Goal: Task Accomplishment & Management: Manage account settings

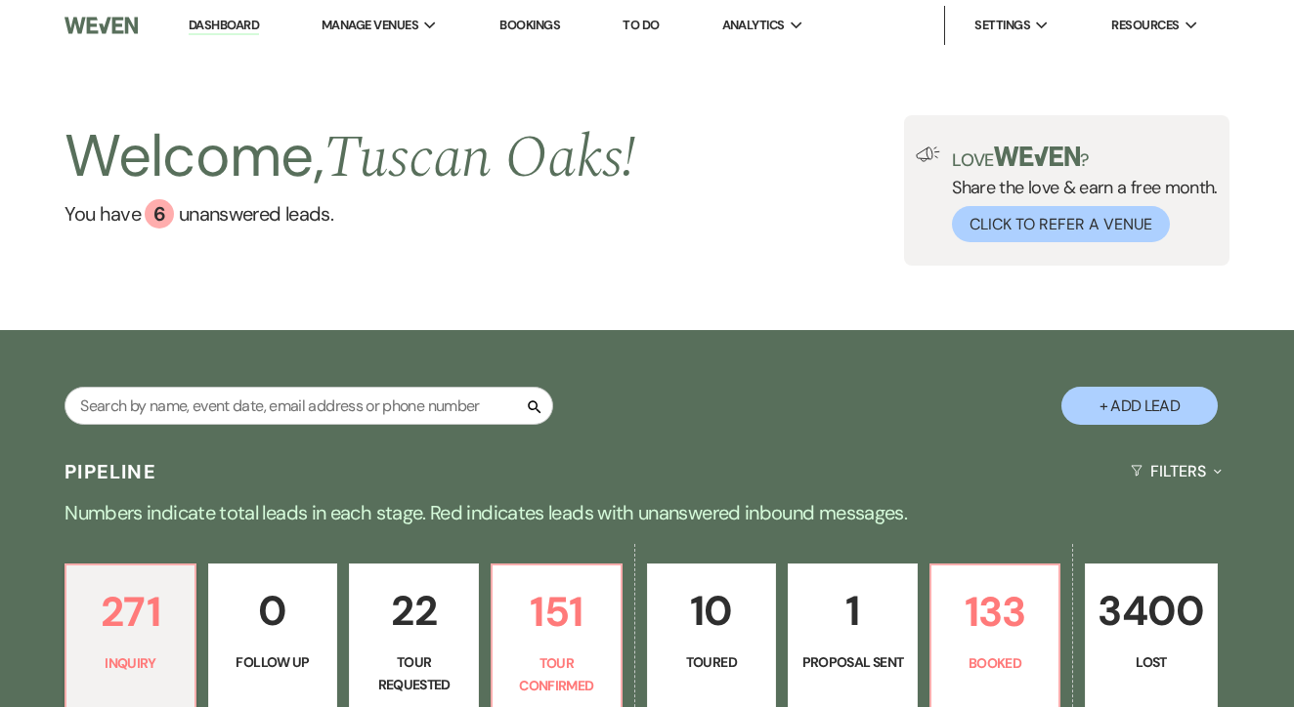
click at [542, 25] on link "Bookings" at bounding box center [529, 25] width 61 height 17
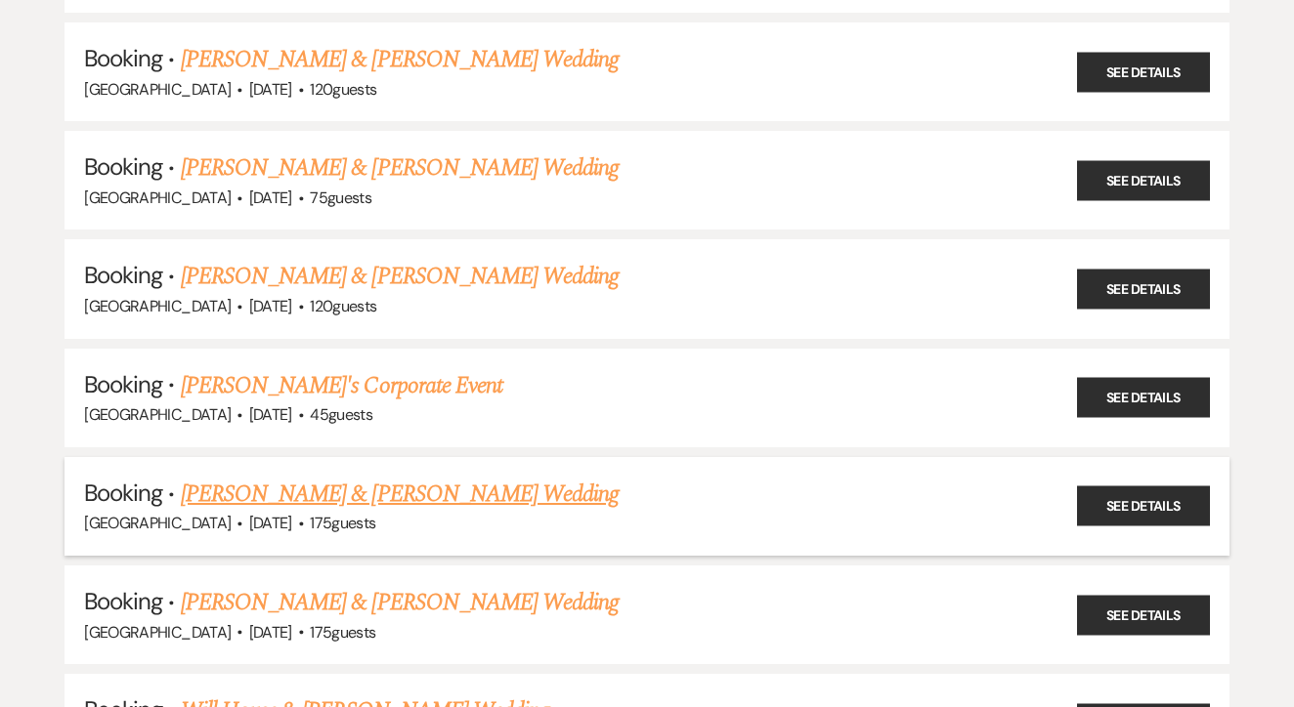
scroll to position [436, 0]
click at [442, 492] on link "Jenna Castaneda & Travis McClure's Wedding" at bounding box center [400, 494] width 438 height 35
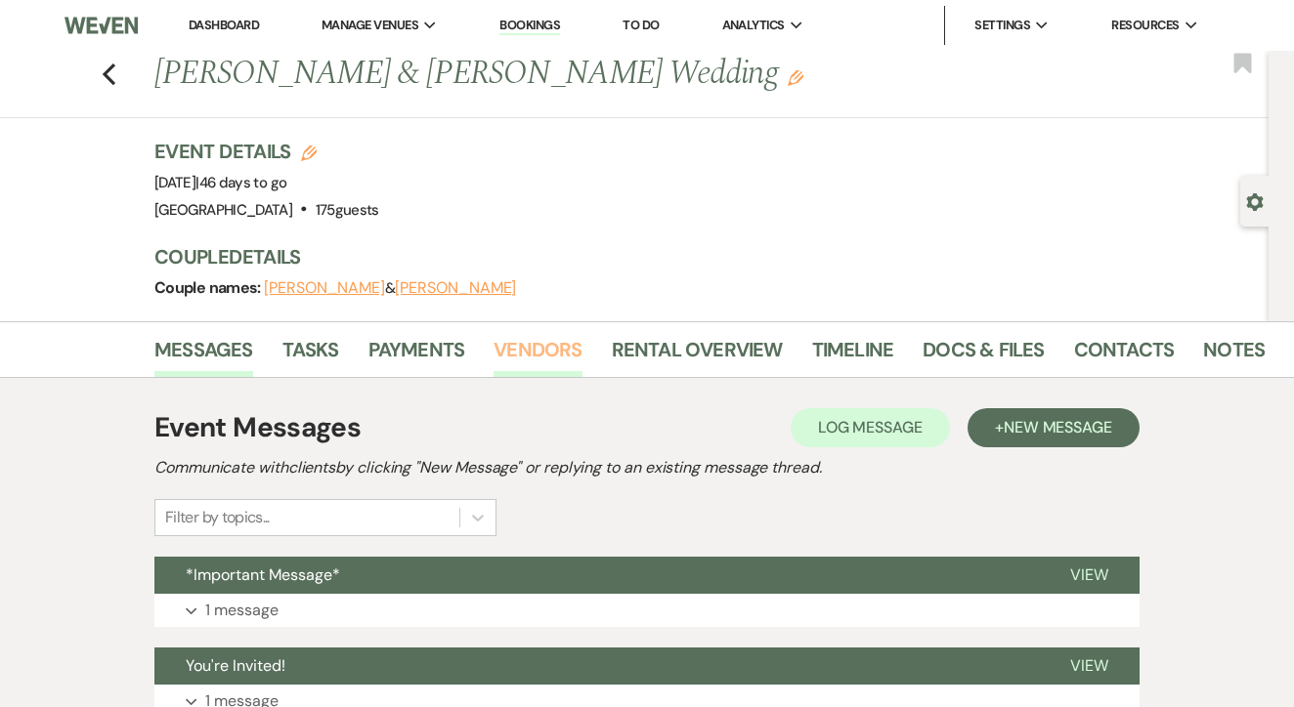
click at [548, 363] on link "Vendors" at bounding box center [537, 355] width 88 height 43
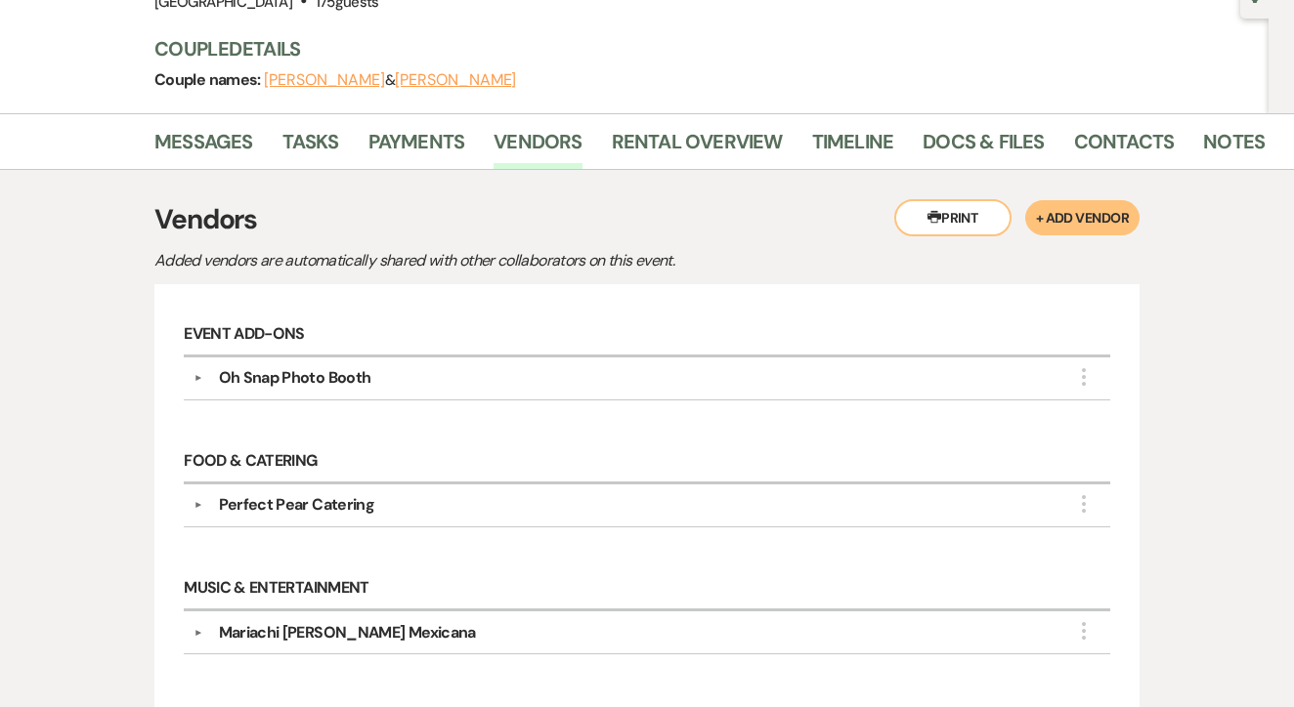
scroll to position [202, 0]
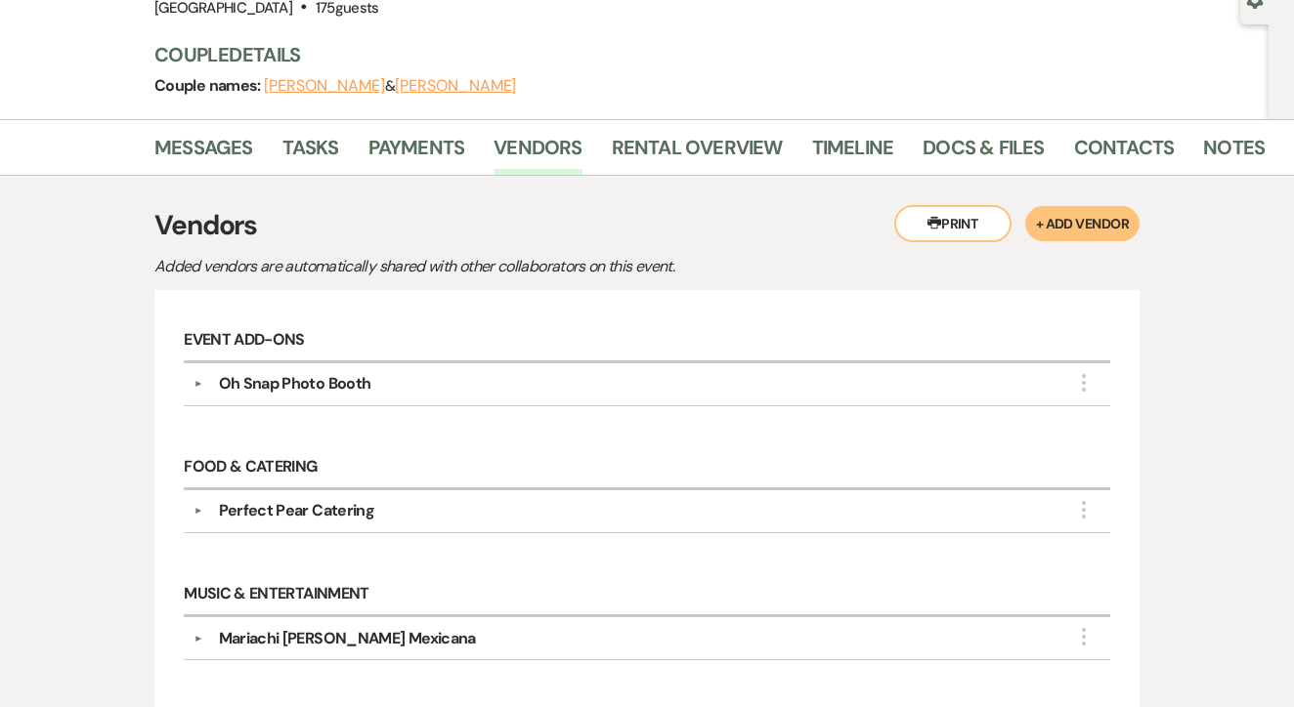
click at [487, 389] on div "Oh Snap Photo Booth" at bounding box center [652, 383] width 898 height 23
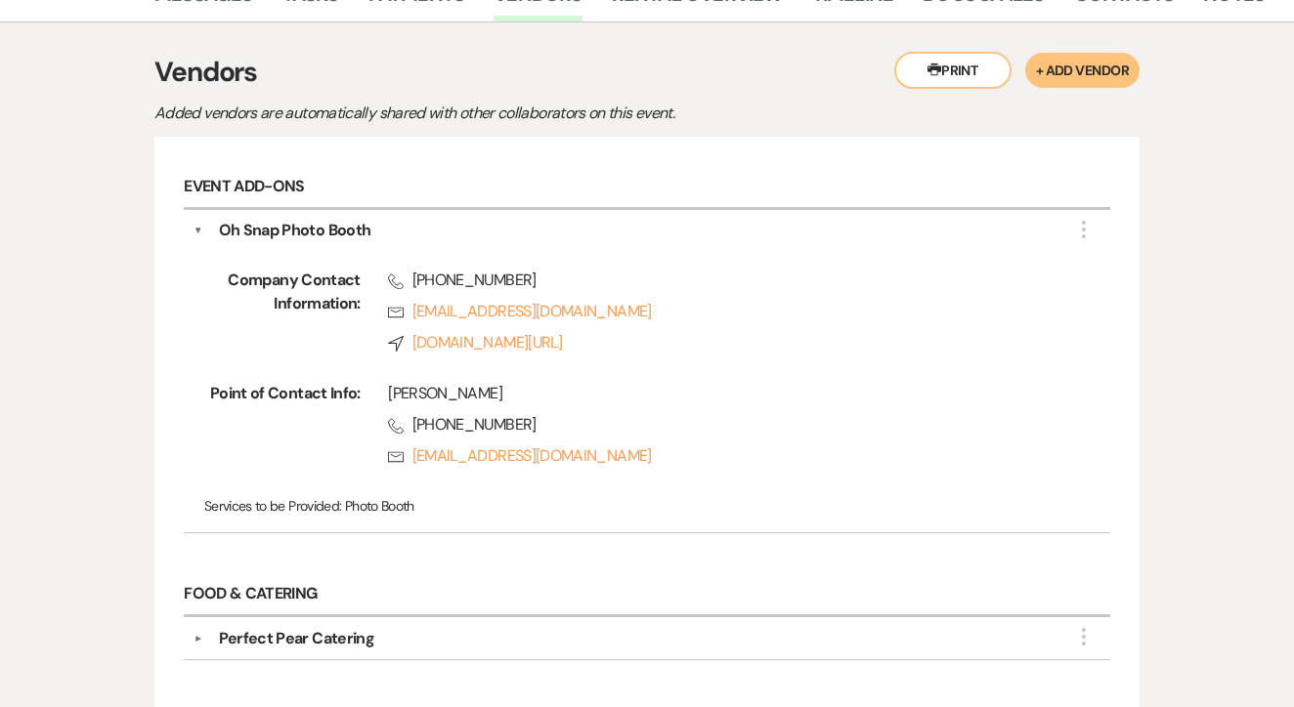
scroll to position [359, 0]
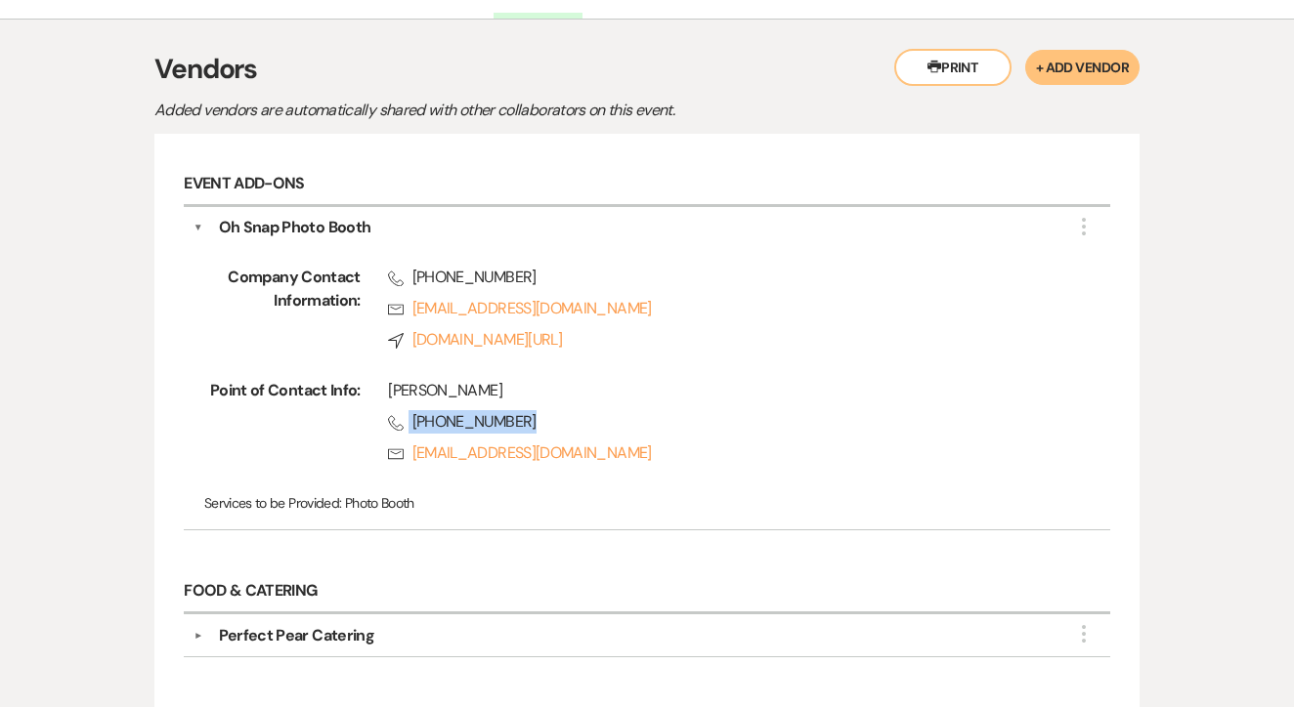
drag, startPoint x: 518, startPoint y: 414, endPoint x: 408, endPoint y: 411, distance: 109.5
click at [408, 411] on span "Phone (682) 235-3113" at bounding box center [721, 421] width 666 height 23
copy span "(682) 235-3113"
click at [627, 388] on div "Jaidyn Reese" at bounding box center [721, 390] width 666 height 23
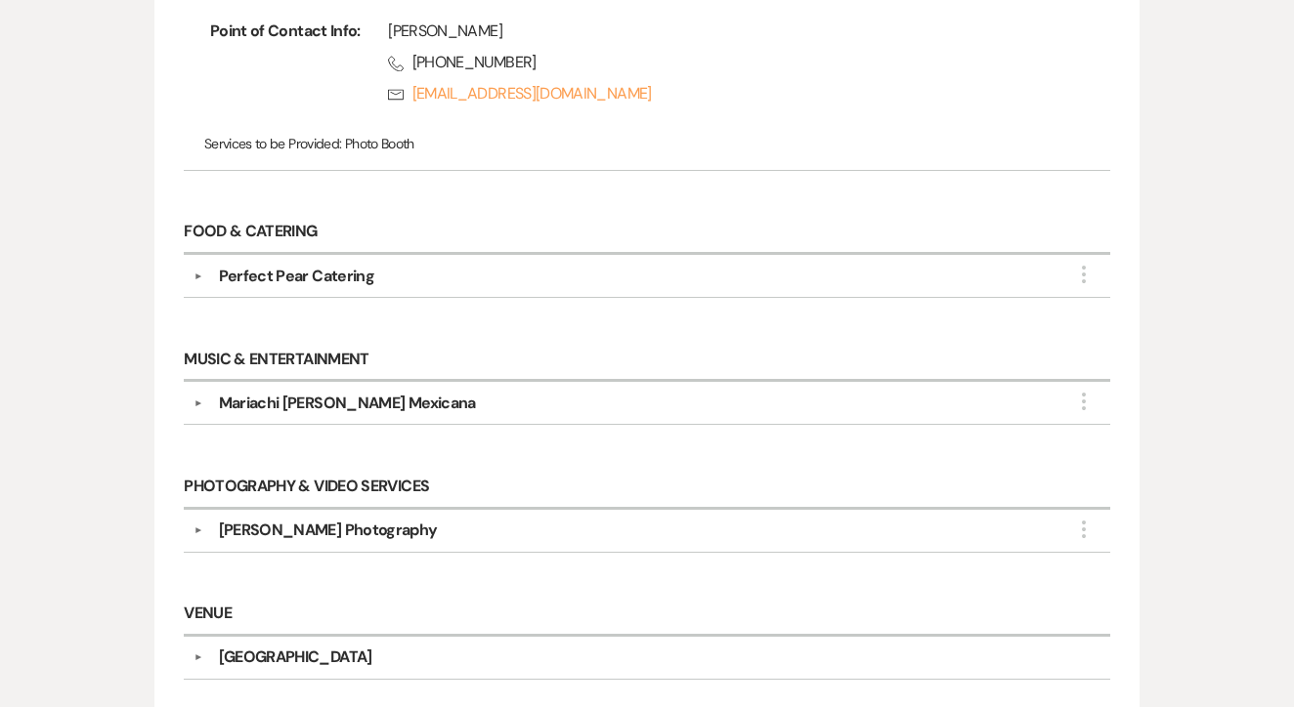
scroll to position [719, 0]
click at [578, 272] on div "Perfect Pear Catering" at bounding box center [652, 275] width 898 height 23
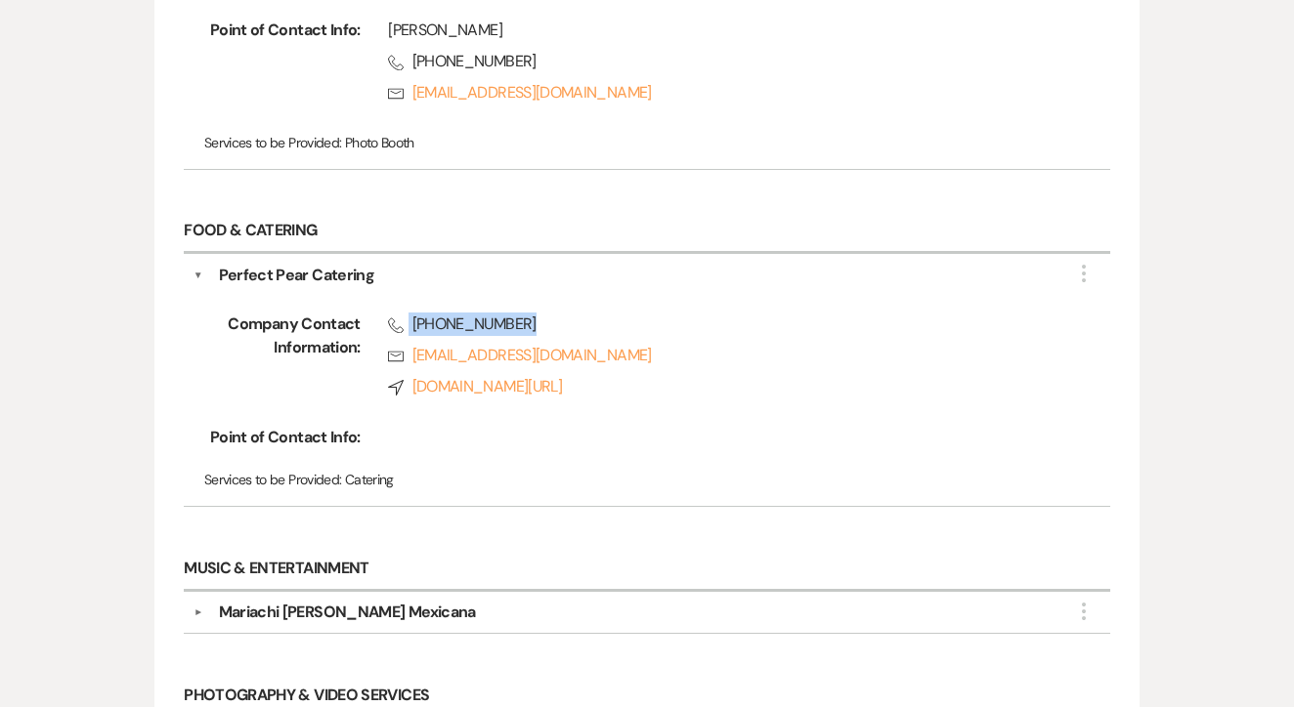
drag, startPoint x: 536, startPoint y: 317, endPoint x: 404, endPoint y: 311, distance: 133.0
click at [403, 313] on span "Phone (817) 605-8037" at bounding box center [721, 324] width 666 height 23
copy span "(817) 605-8037"
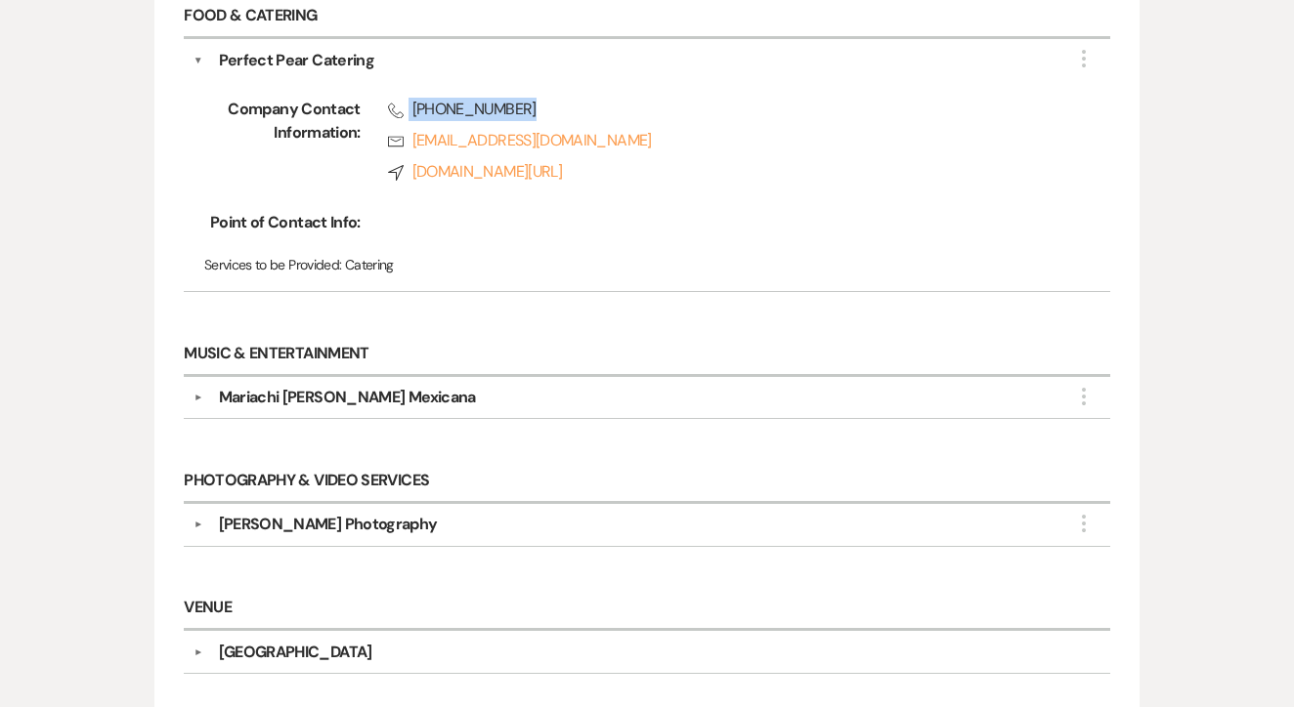
click at [527, 398] on div "Mariachi Alma Mexicana" at bounding box center [652, 397] width 898 height 23
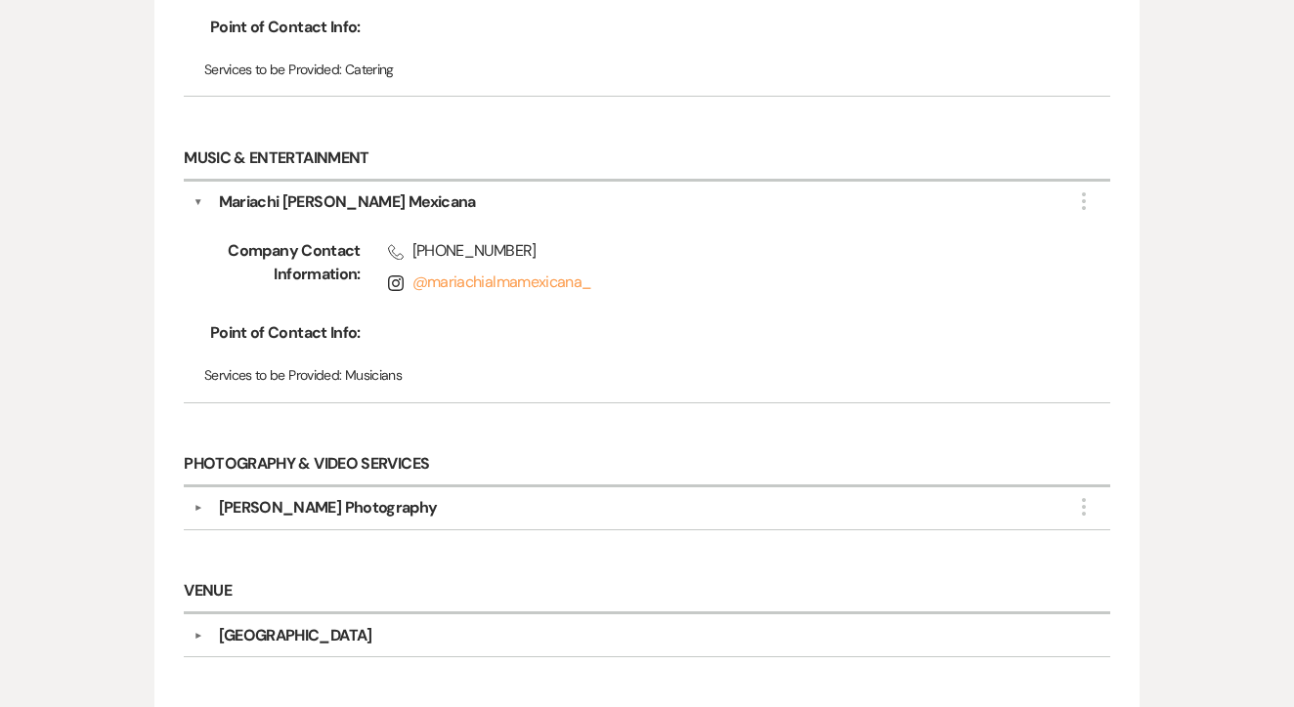
scroll to position [1150, 0]
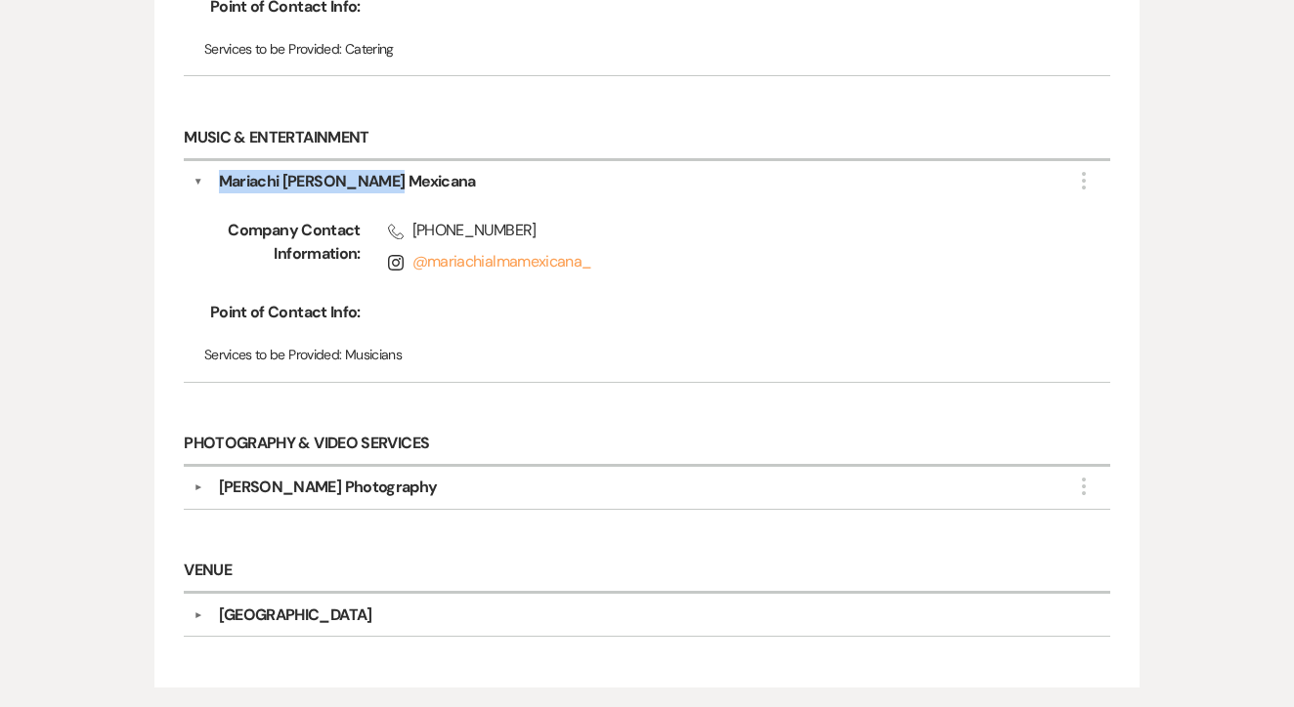
drag, startPoint x: 398, startPoint y: 178, endPoint x: 220, endPoint y: 180, distance: 177.8
click at [220, 180] on div "Mariachi Alma Mexicana" at bounding box center [652, 181] width 898 height 23
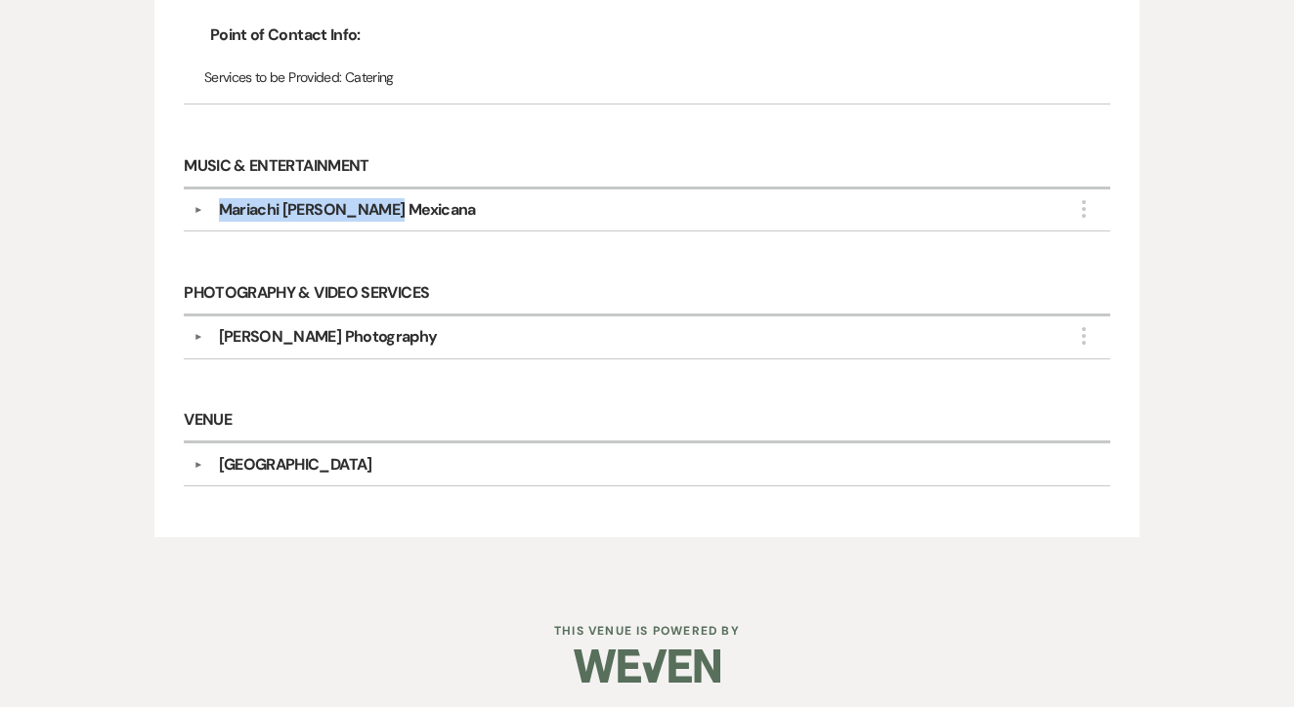
copy div "Mariachi Alma Mexicana"
click at [547, 223] on div "▼ Mariachi Alma Mexicana More Company Contact Information: Phone (817) 585-6685…" at bounding box center [647, 211] width 926 height 43
click at [473, 343] on div "Madison Fernandez Photography" at bounding box center [652, 336] width 898 height 23
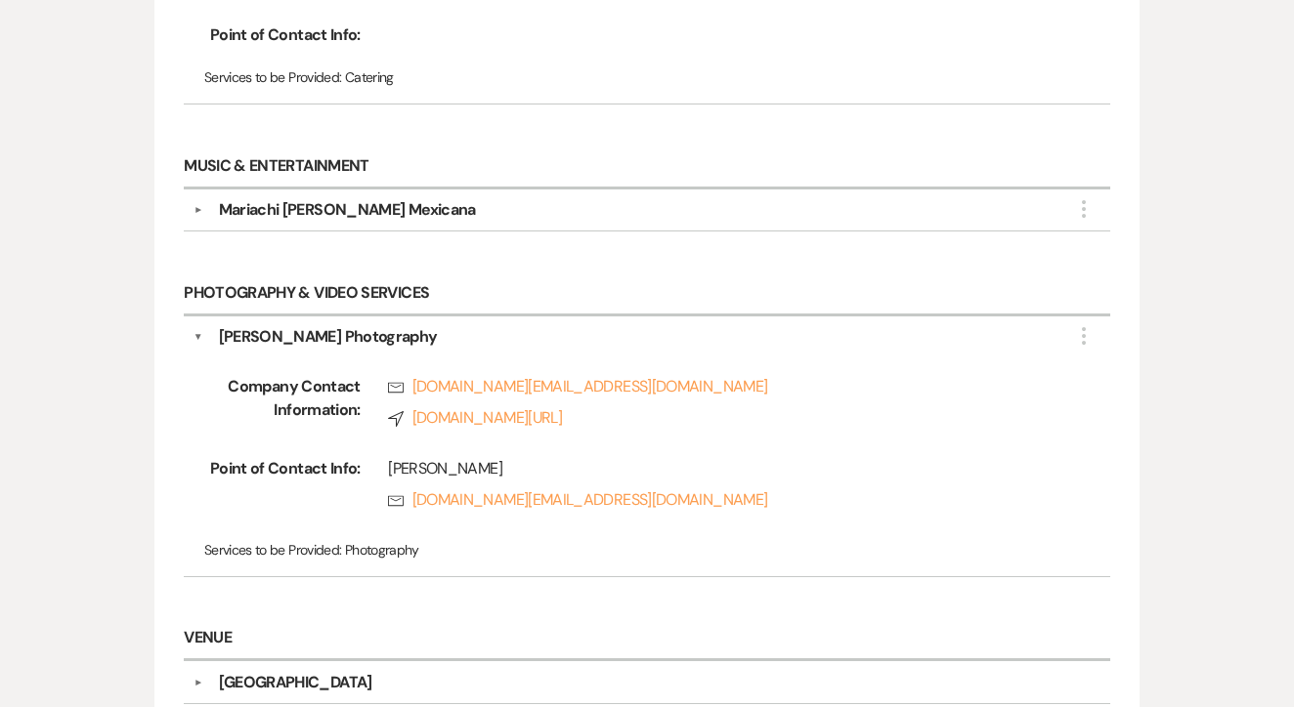
click at [470, 220] on div "▼ Mariachi Alma Mexicana More Company Contact Information: Phone (817) 585-6685…" at bounding box center [647, 211] width 926 height 43
click at [470, 215] on div "Mariachi Alma Mexicana" at bounding box center [652, 209] width 898 height 23
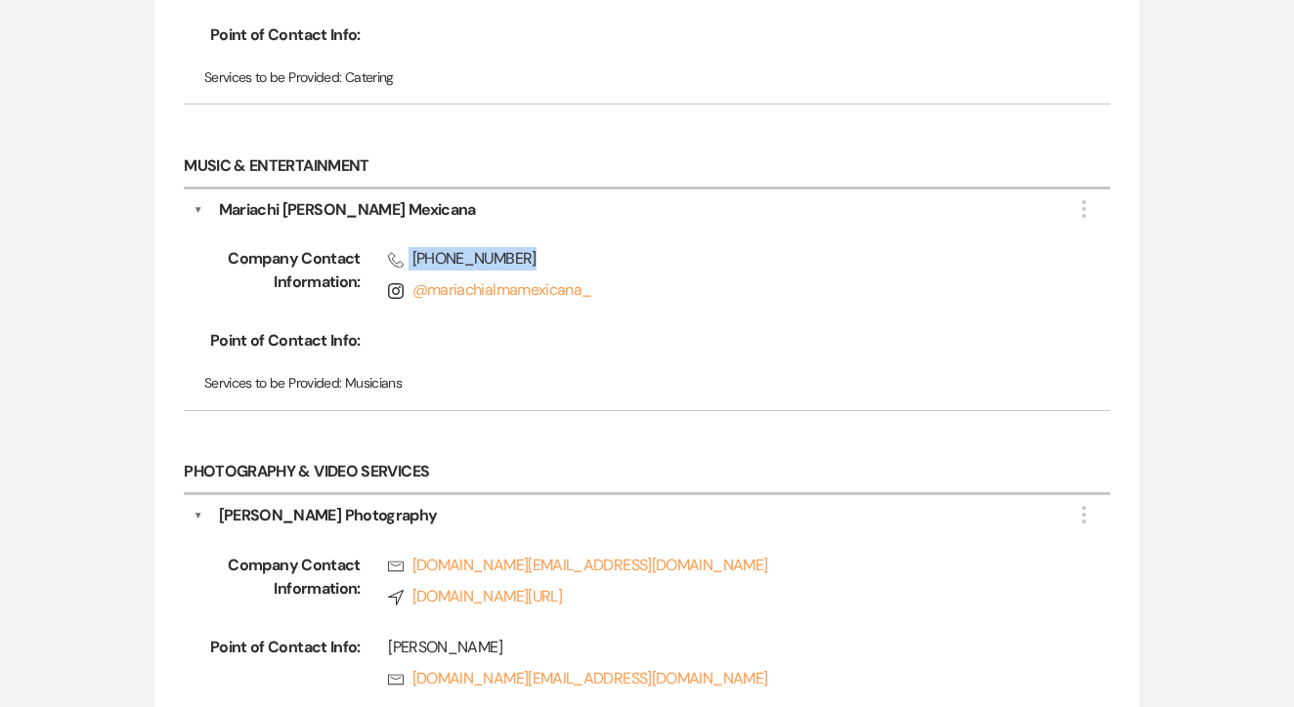
drag, startPoint x: 537, startPoint y: 256, endPoint x: 402, endPoint y: 250, distance: 135.9
click at [402, 250] on span "Phone (817) 585-6685" at bounding box center [721, 258] width 666 height 23
copy span "(817) 585-6685"
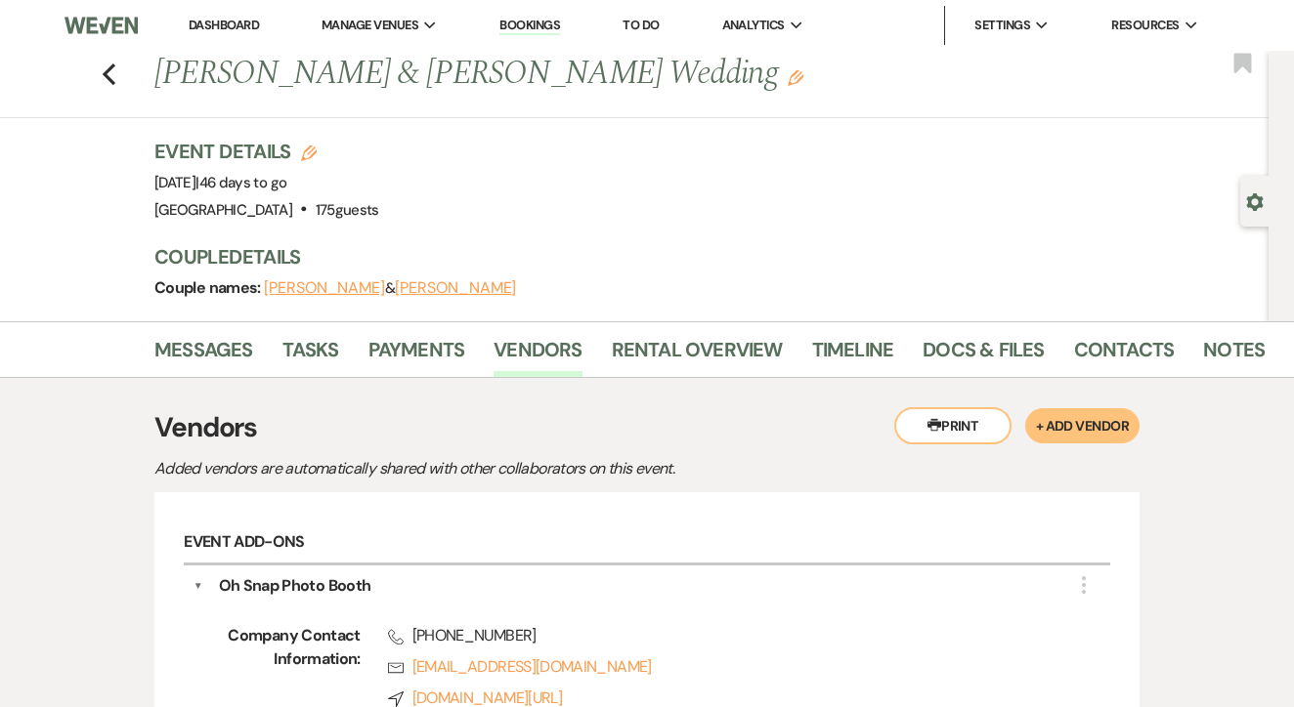
scroll to position [0, 0]
click at [698, 354] on link "Rental Overview" at bounding box center [697, 355] width 171 height 43
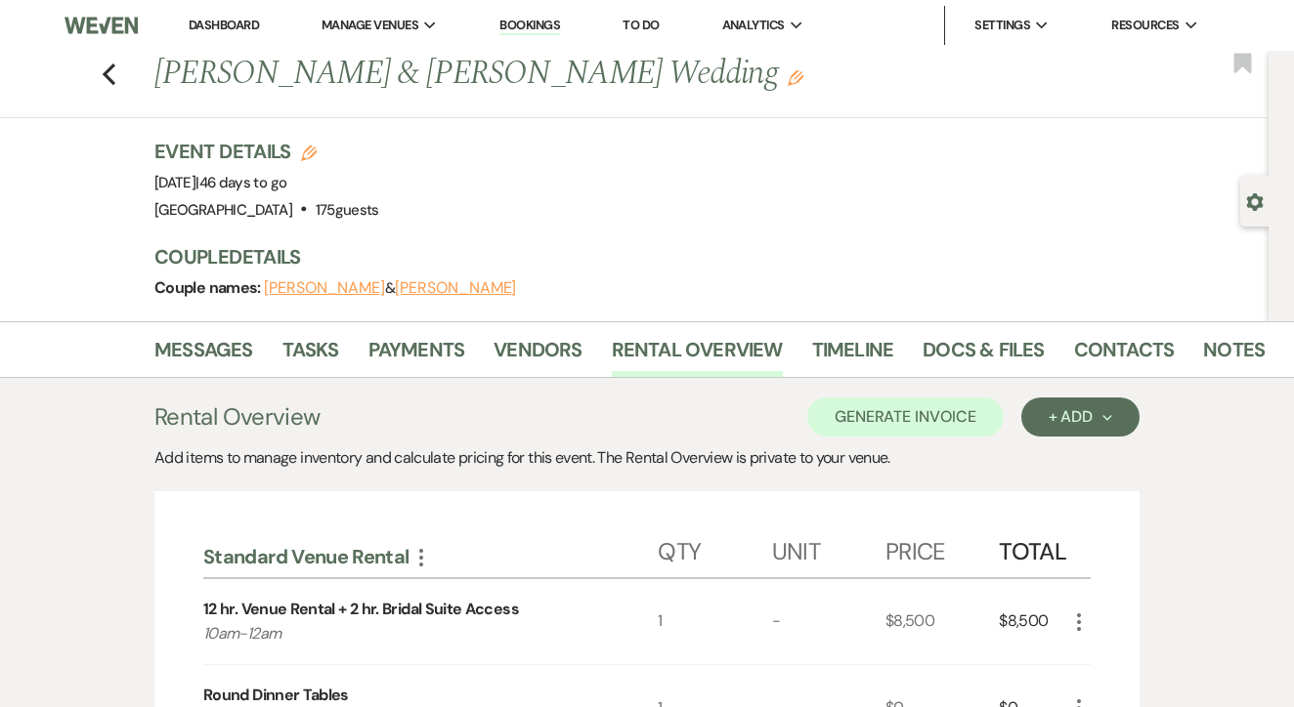
click at [234, 20] on link "Dashboard" at bounding box center [224, 25] width 70 height 17
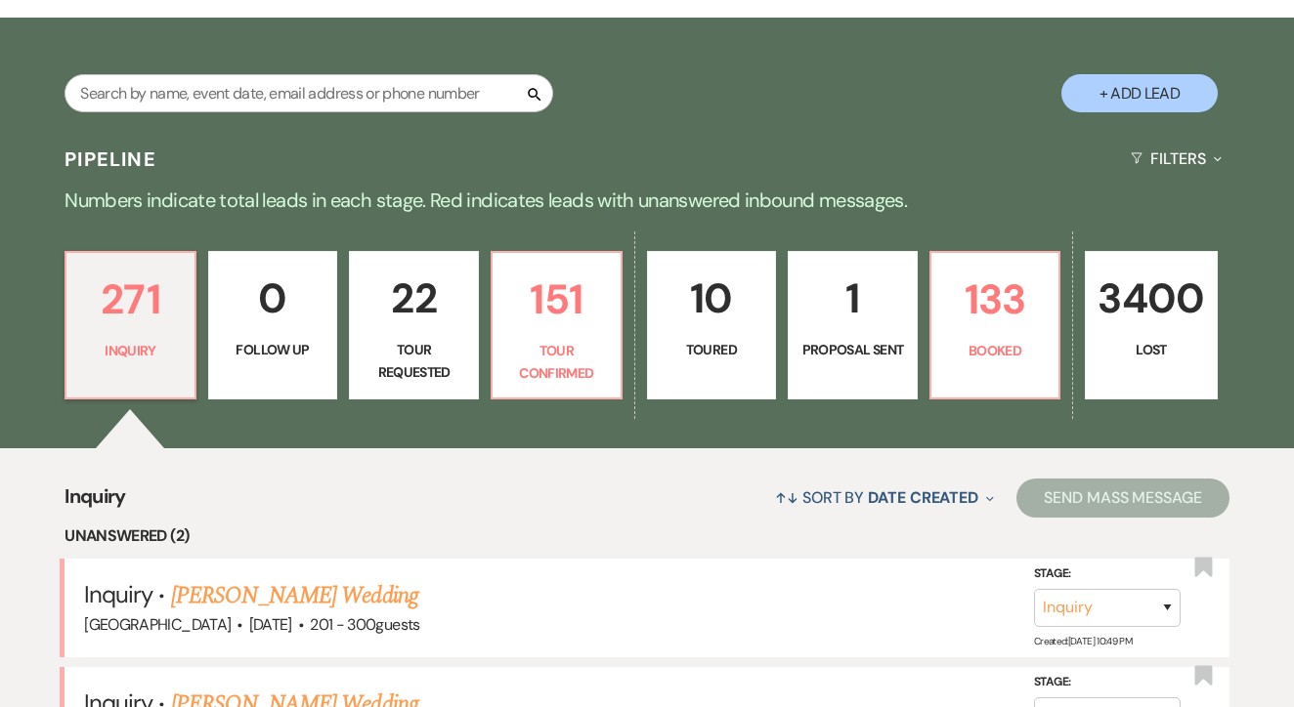
scroll to position [352, 0]
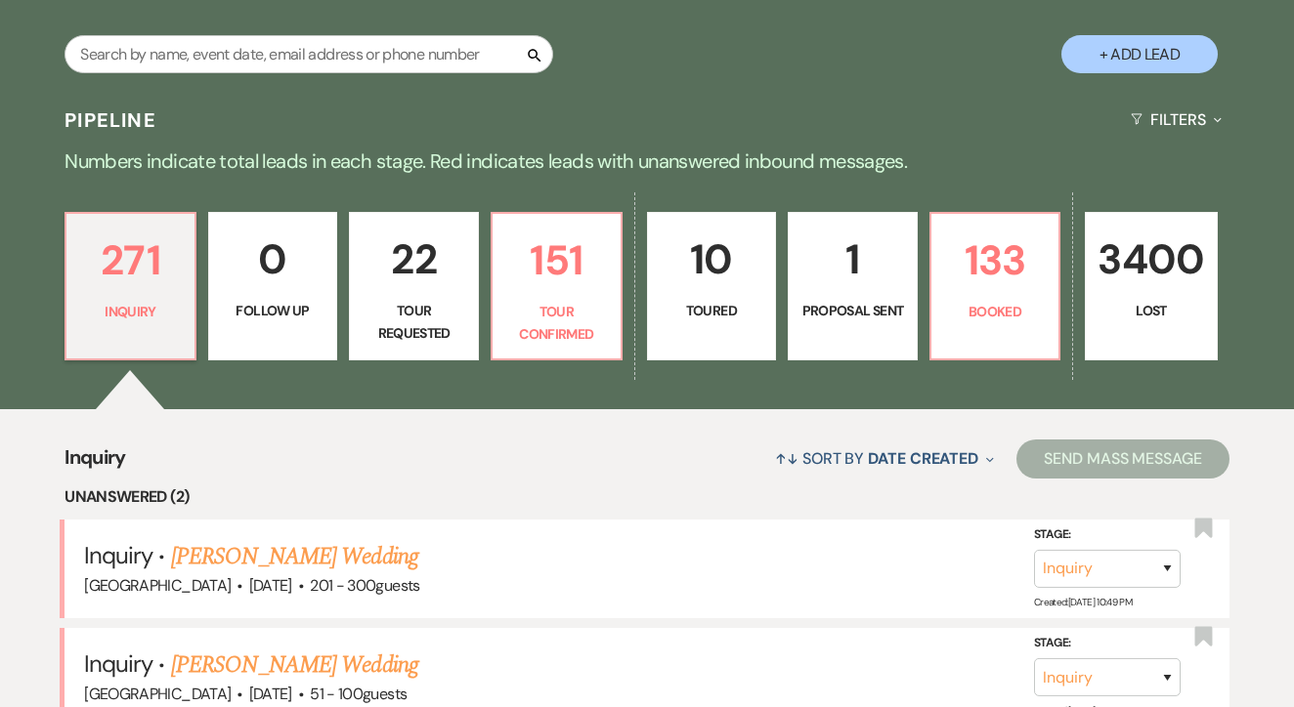
click at [1098, 297] on link "3400 Lost" at bounding box center [1151, 286] width 132 height 149
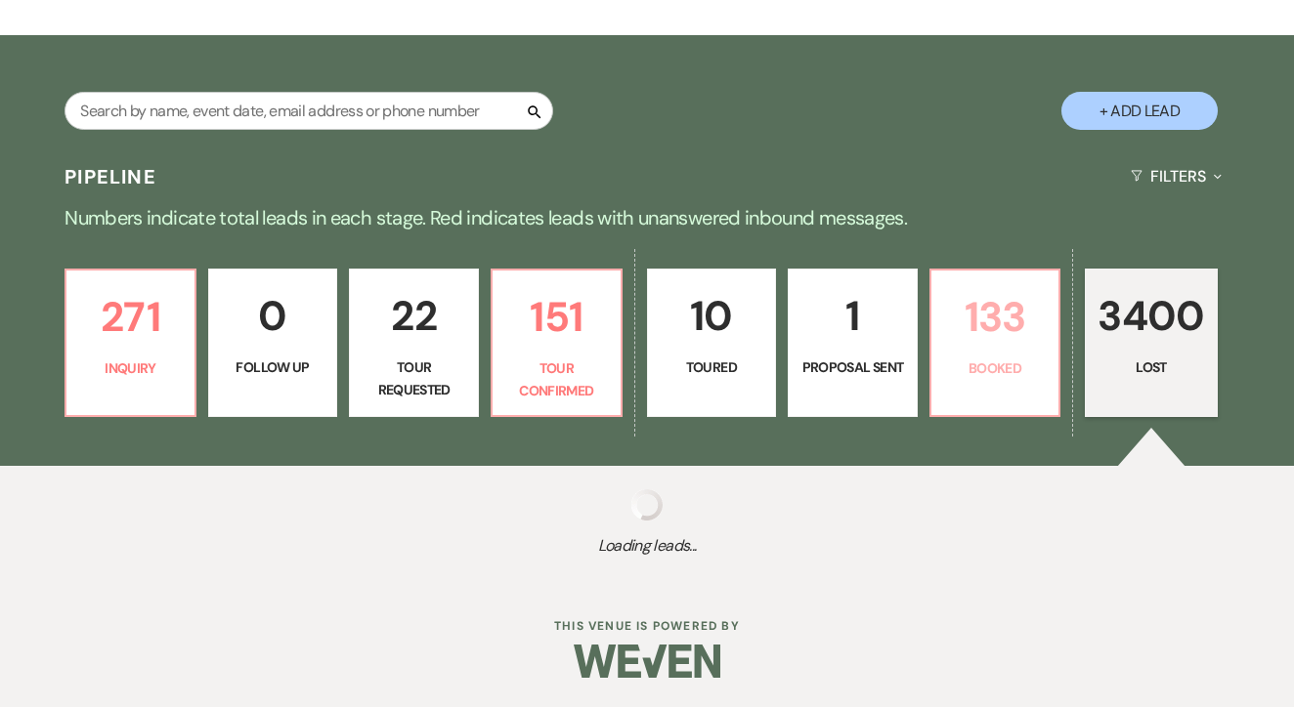
click at [1050, 289] on link "133 Booked" at bounding box center [995, 343] width 132 height 149
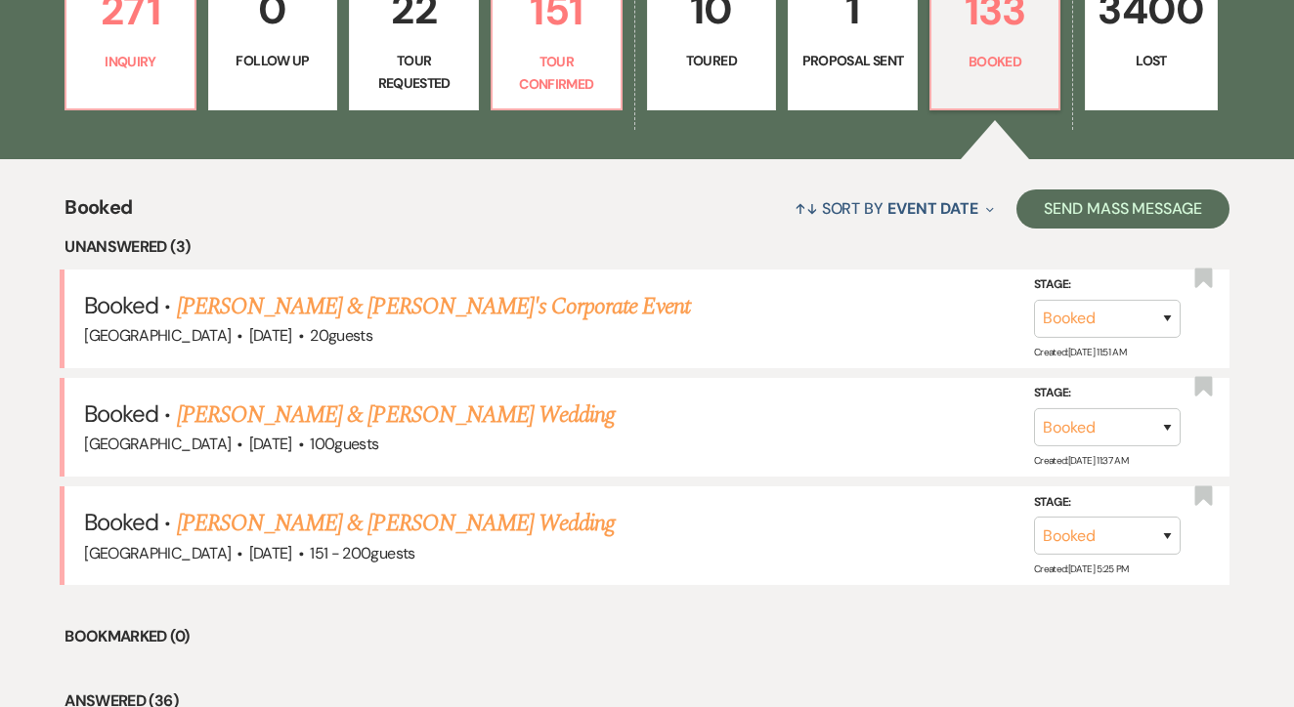
scroll to position [630, 0]
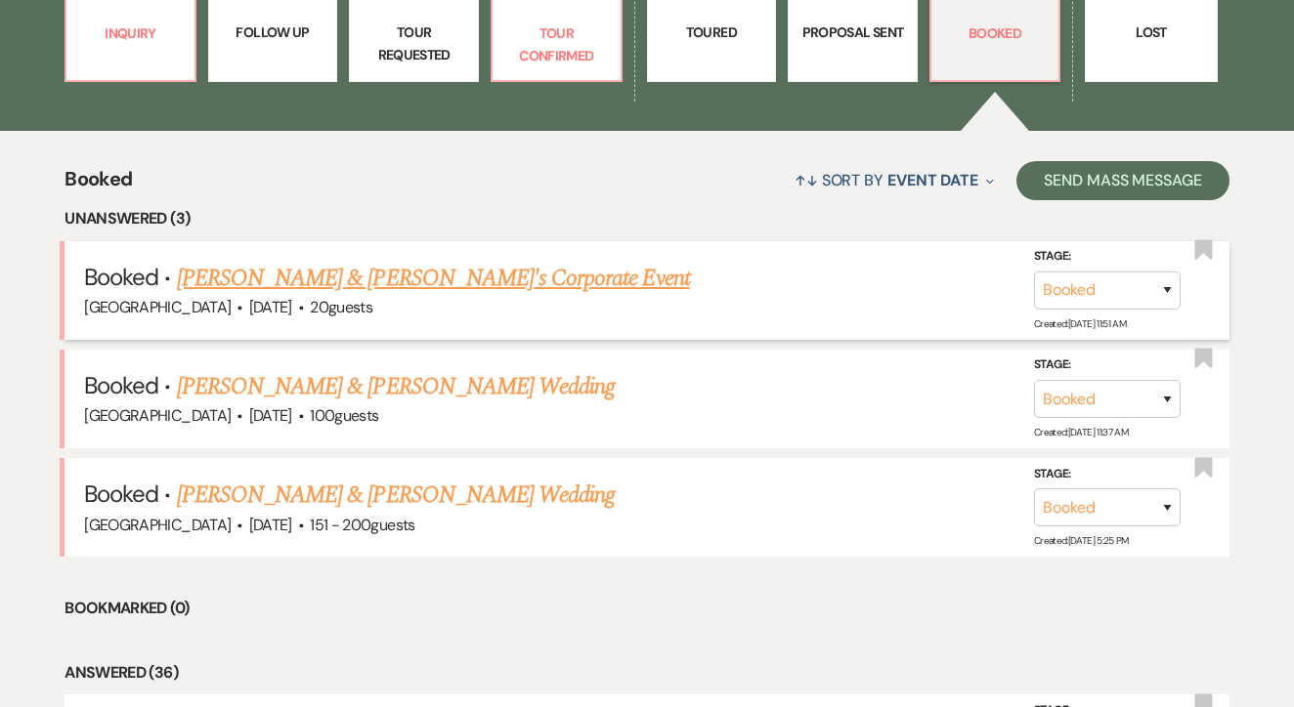
click at [497, 269] on link "Calynn Mullins & Audra's Corporate Event" at bounding box center [433, 278] width 513 height 35
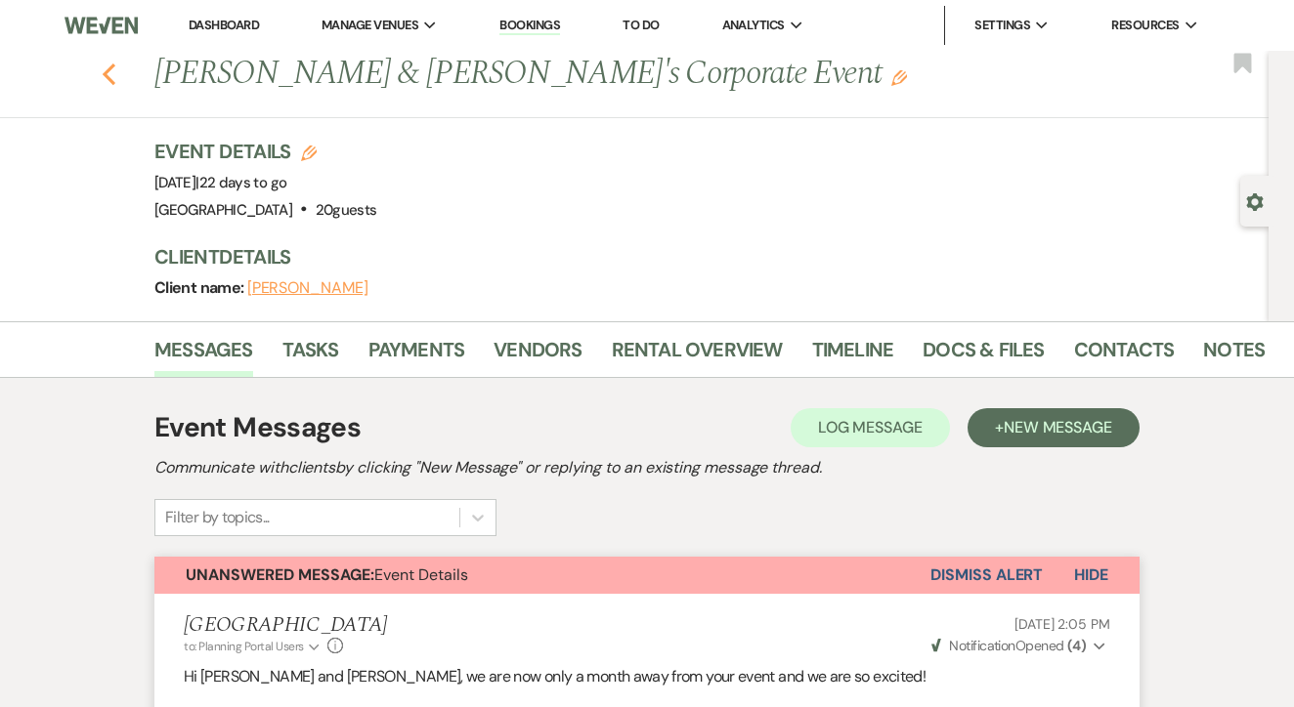
click at [107, 64] on icon "Previous" at bounding box center [109, 74] width 15 height 23
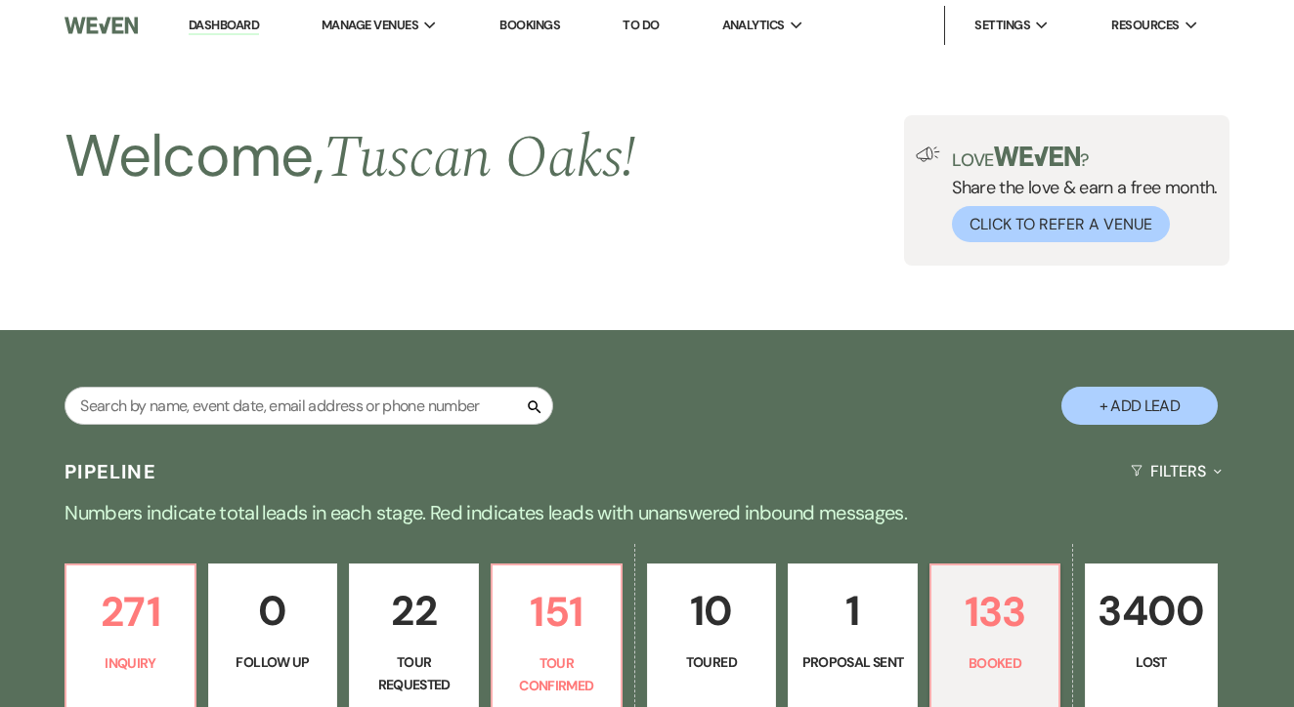
scroll to position [677, 0]
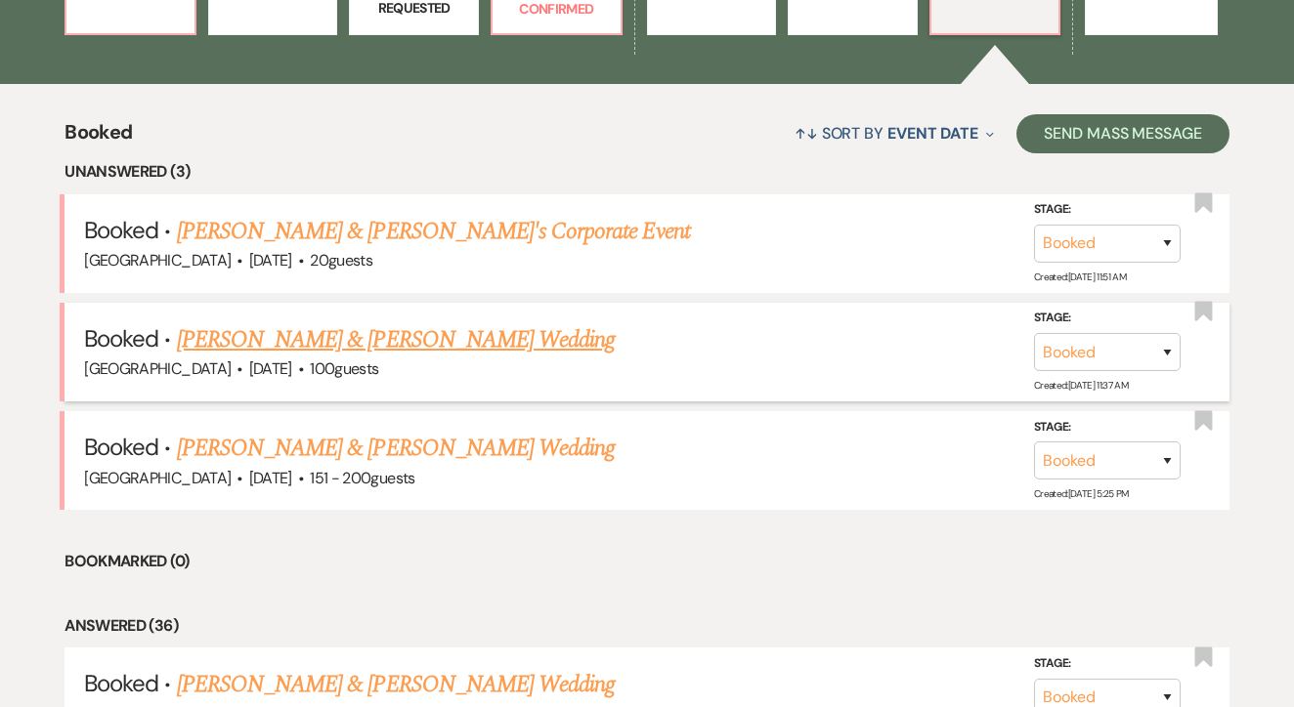
click at [451, 339] on link "Ellie Ferguson & Cedric Sutton's Wedding" at bounding box center [396, 339] width 438 height 35
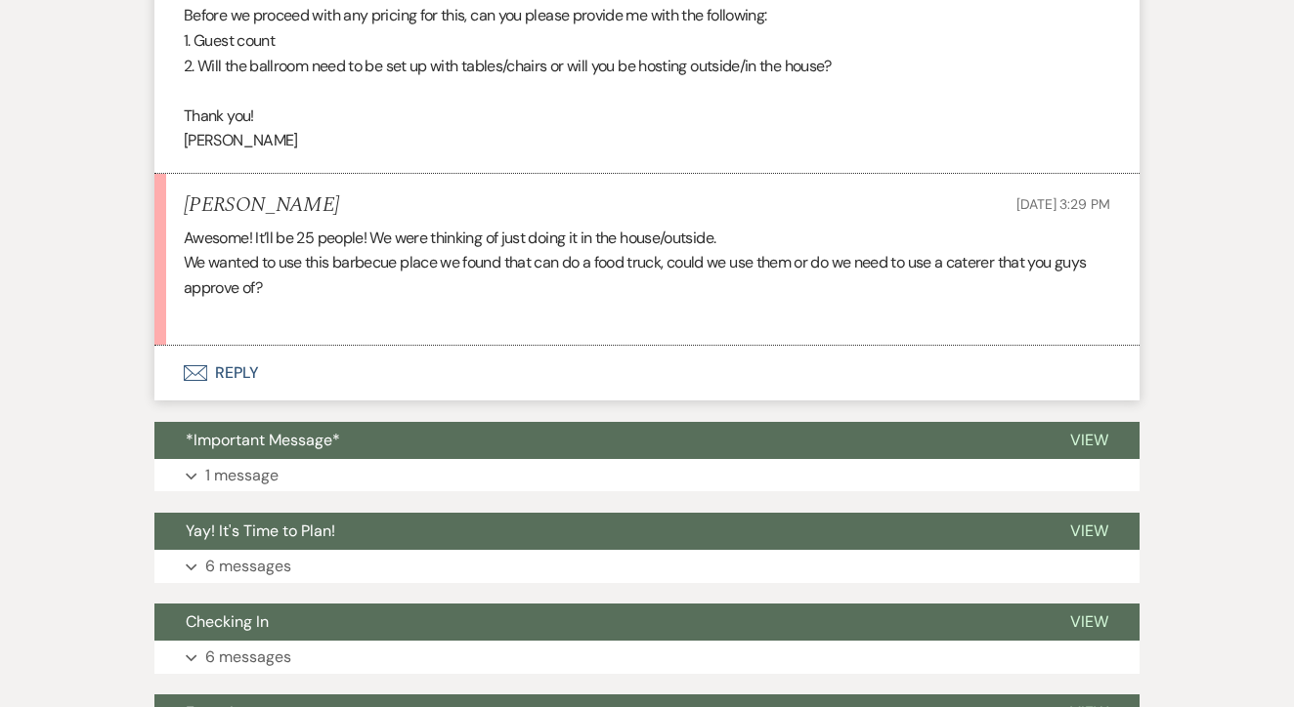
scroll to position [1092, 0]
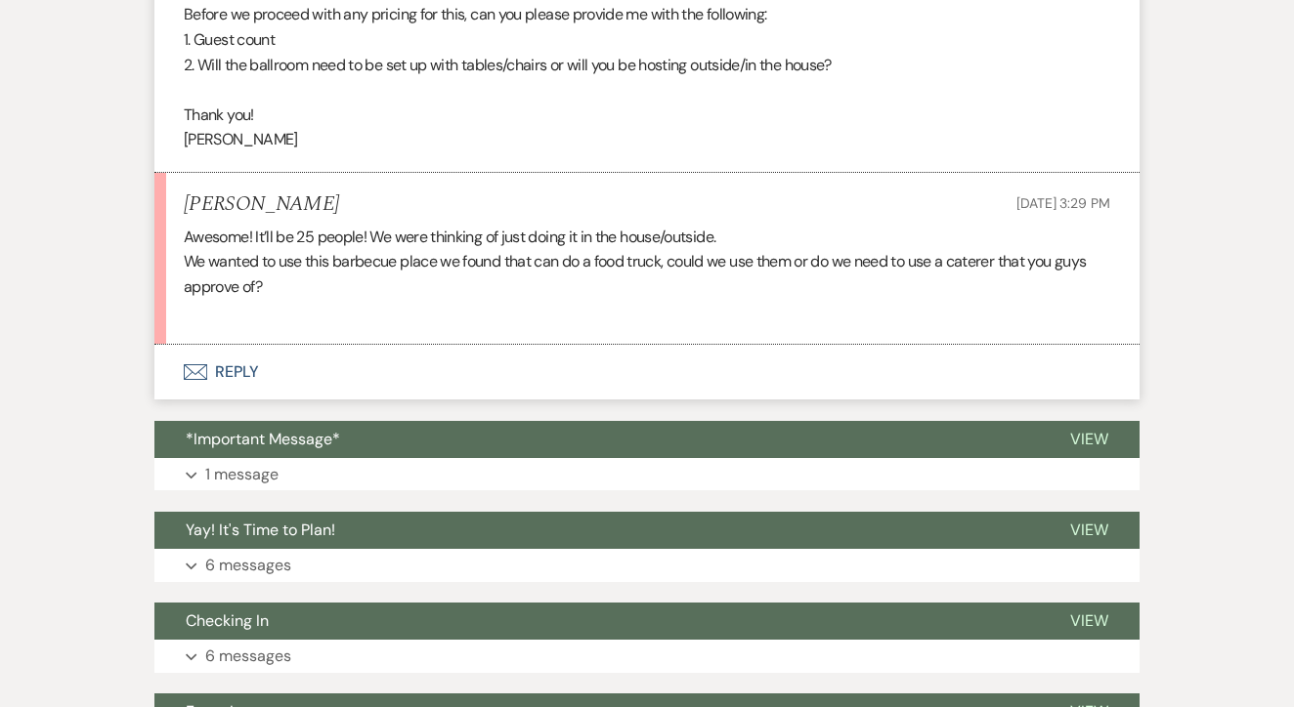
click at [454, 346] on button "Envelope Reply" at bounding box center [646, 372] width 985 height 55
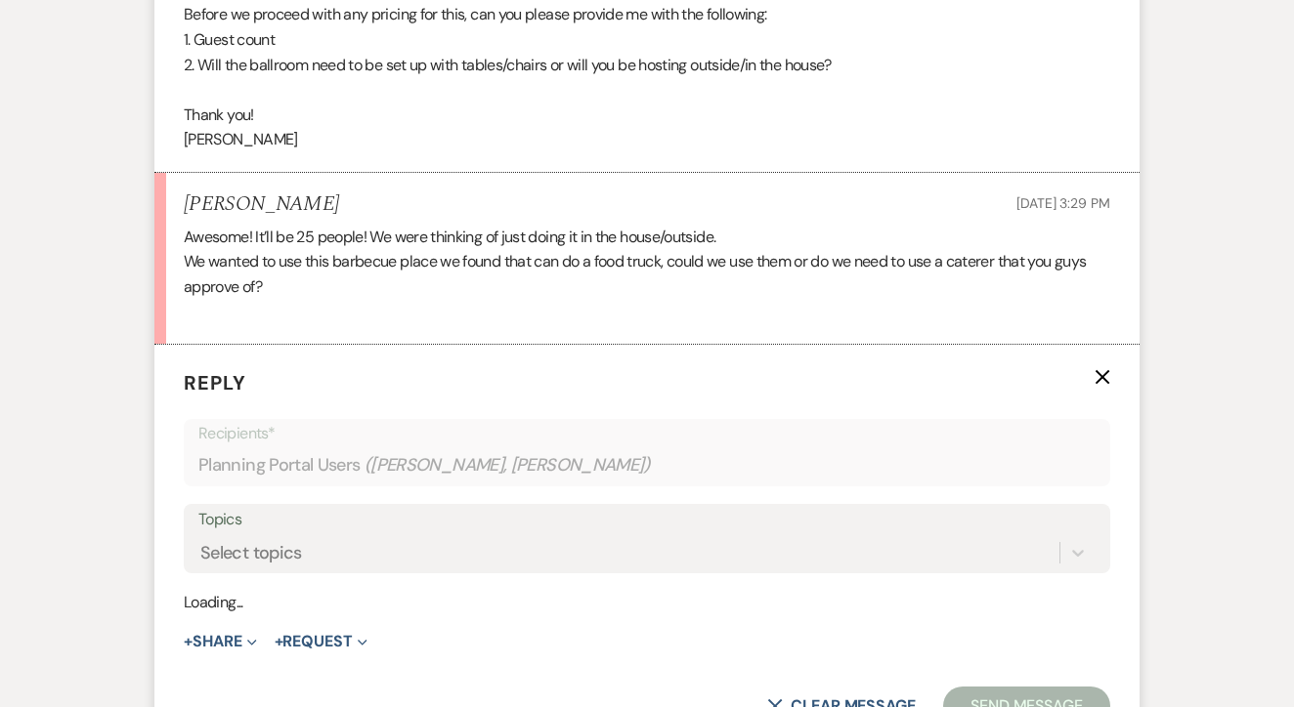
scroll to position [1270, 0]
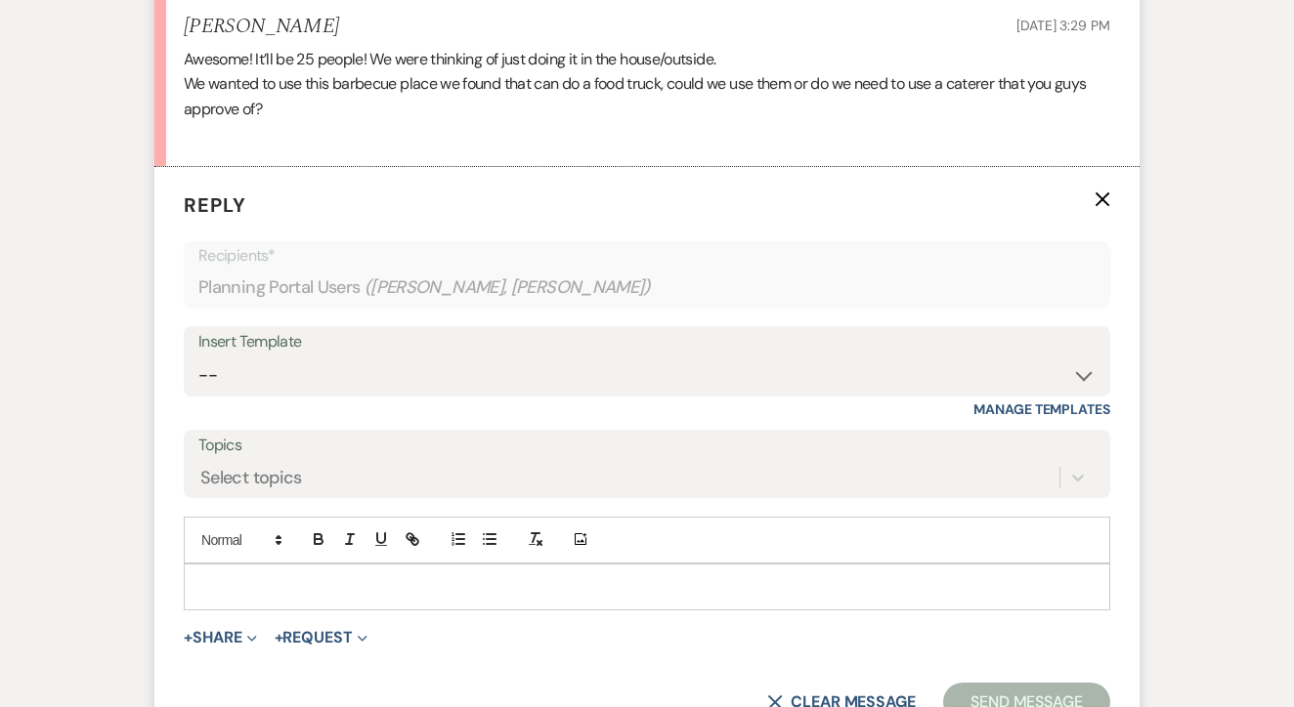
click at [487, 592] on form "Reply X Recipients* Planning Portal Users ( Ellie Ferguson, Cedric Sutton ) Ins…" at bounding box center [646, 456] width 985 height 578
click at [508, 577] on p at bounding box center [646, 587] width 895 height 21
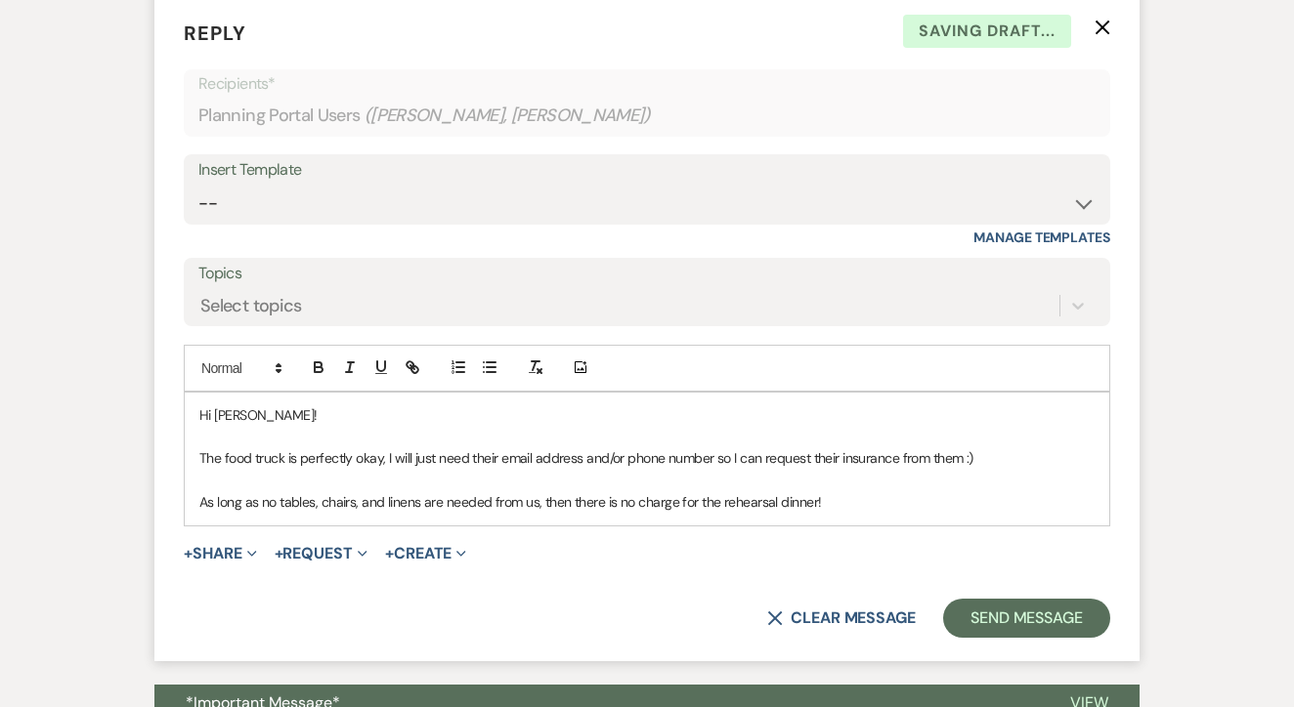
scroll to position [1457, 0]
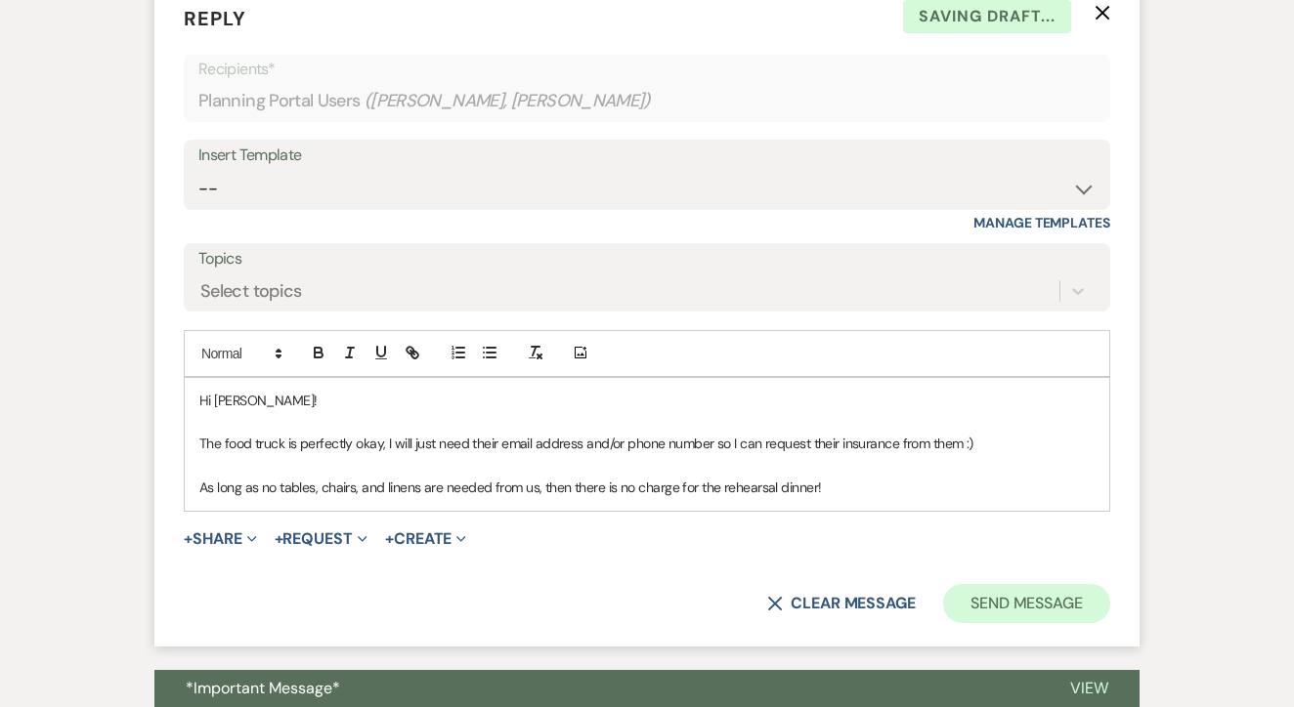
click at [989, 584] on button "Send Message" at bounding box center [1026, 603] width 167 height 39
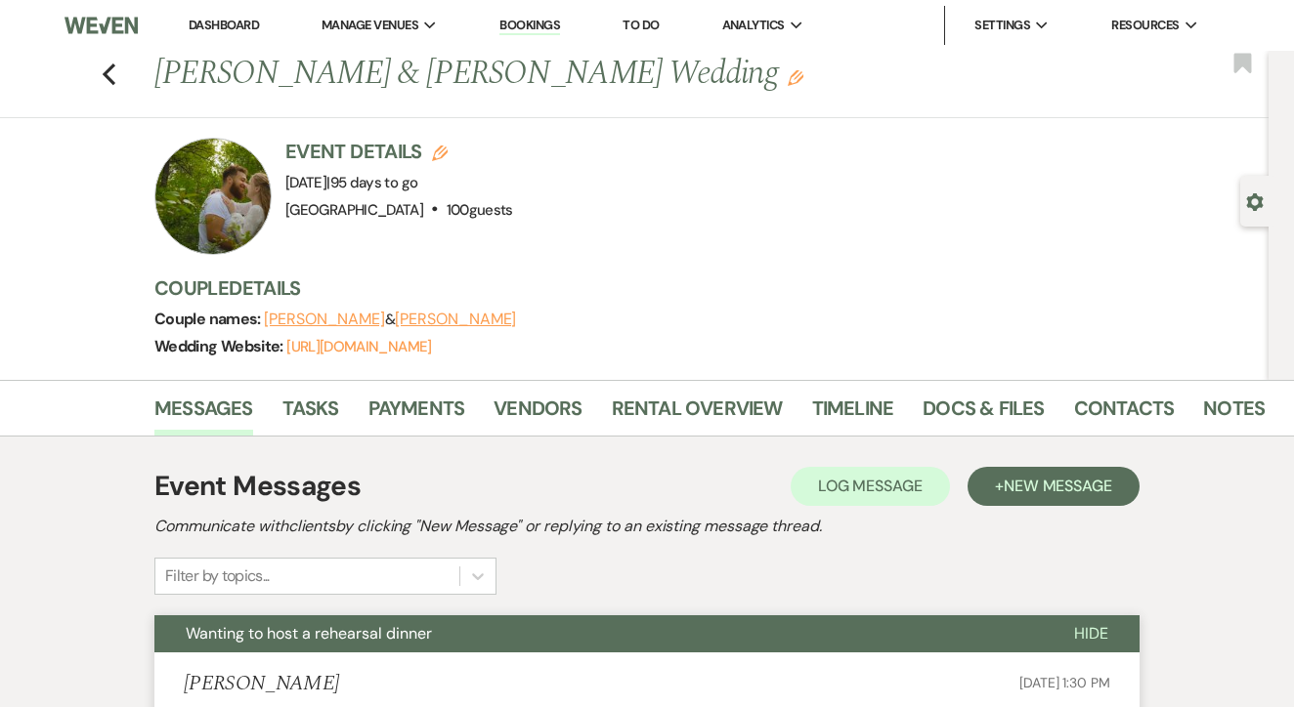
scroll to position [0, 0]
click at [238, 27] on link "Dashboard" at bounding box center [224, 25] width 70 height 17
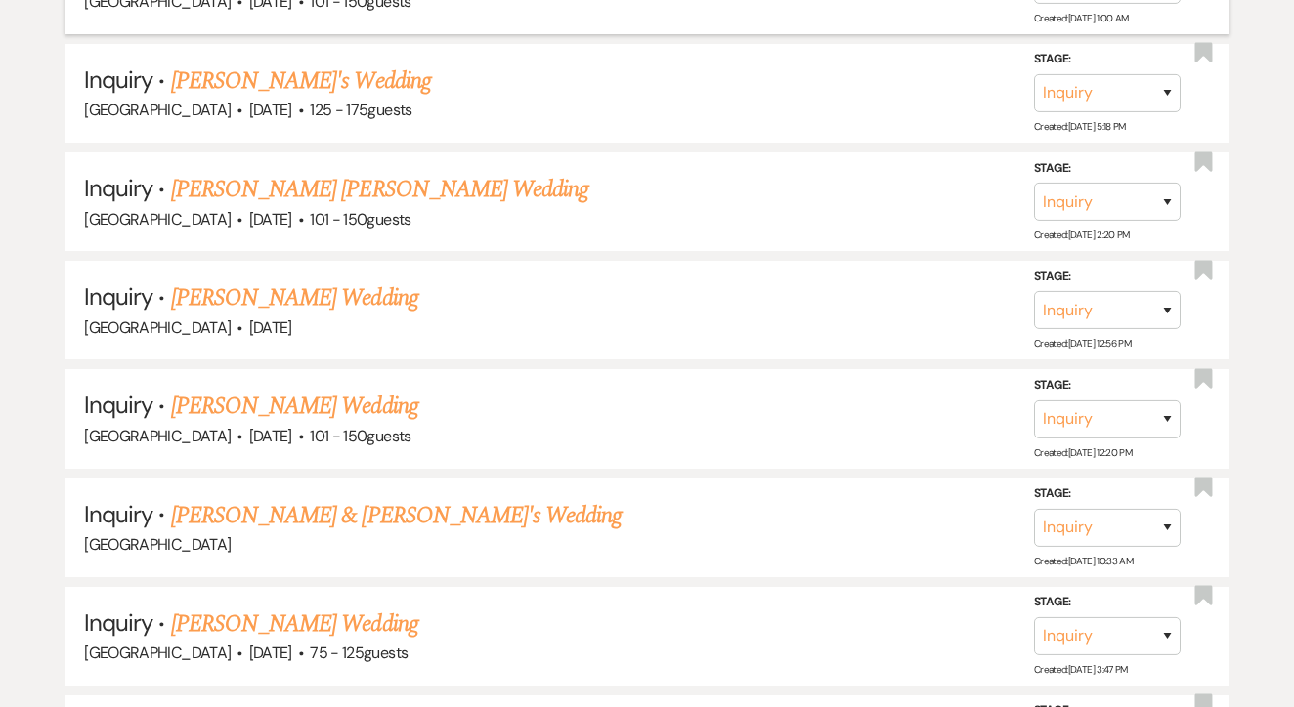
scroll to position [1497, 0]
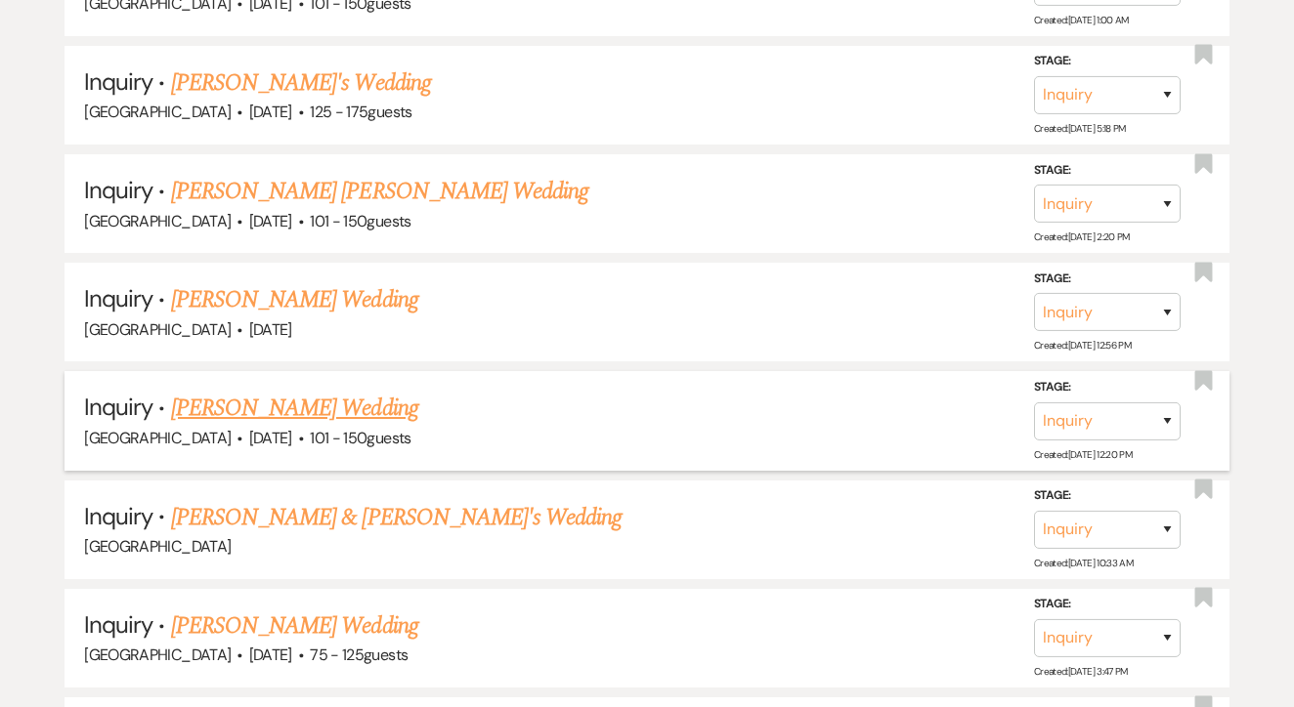
click at [383, 396] on link "Francesca Morales's Wedding" at bounding box center [294, 408] width 247 height 35
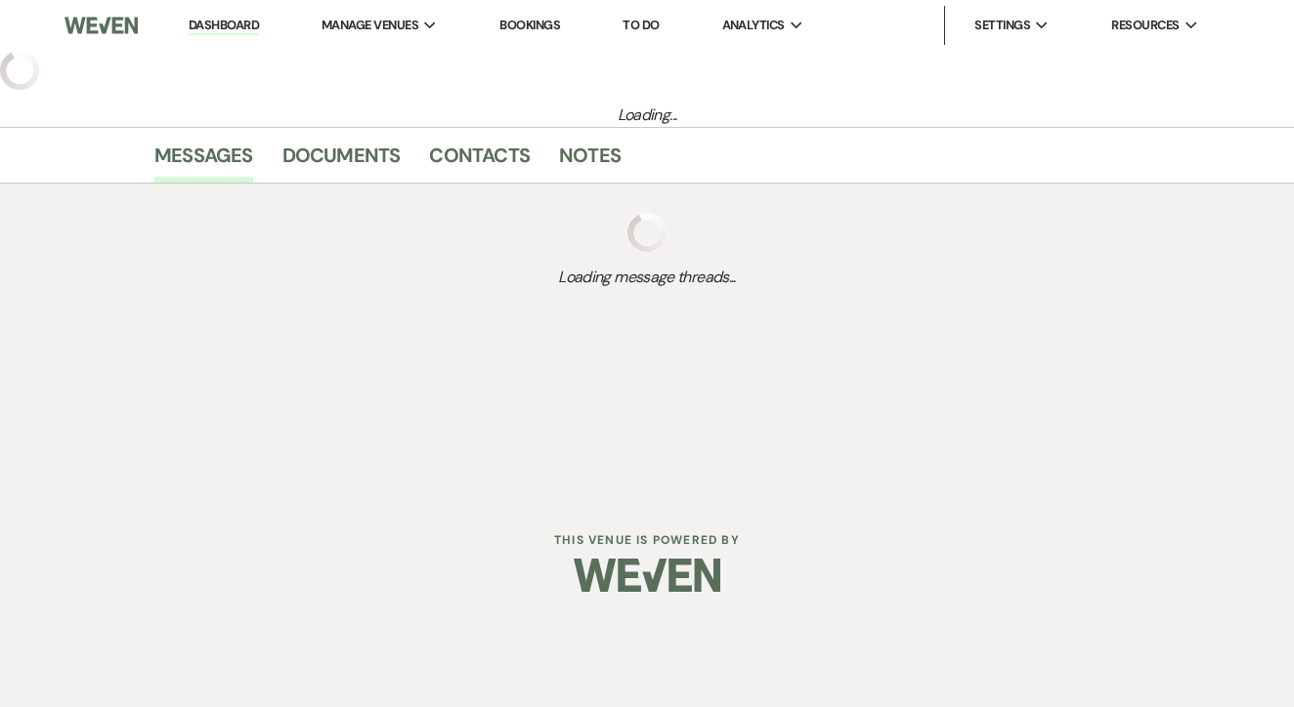
select select "2"
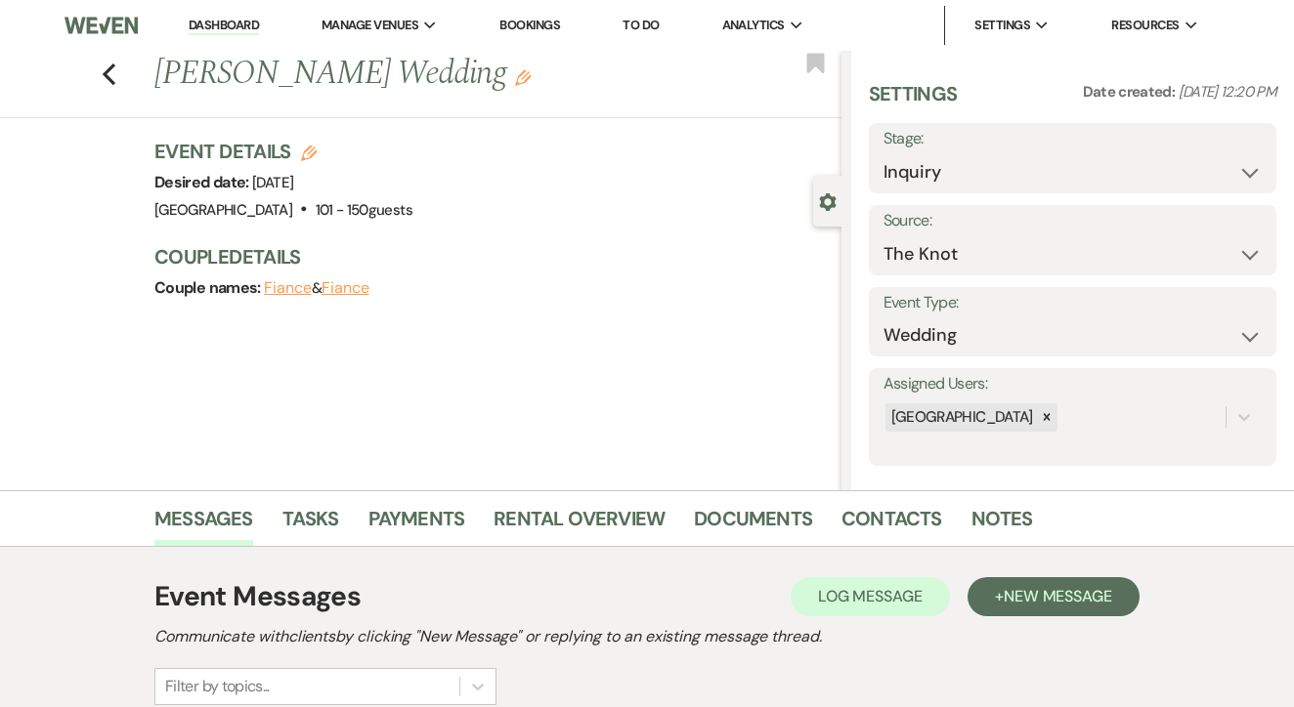
click at [305, 499] on li "Tasks" at bounding box center [325, 522] width 86 height 47
click at [320, 531] on link "Tasks" at bounding box center [310, 524] width 57 height 43
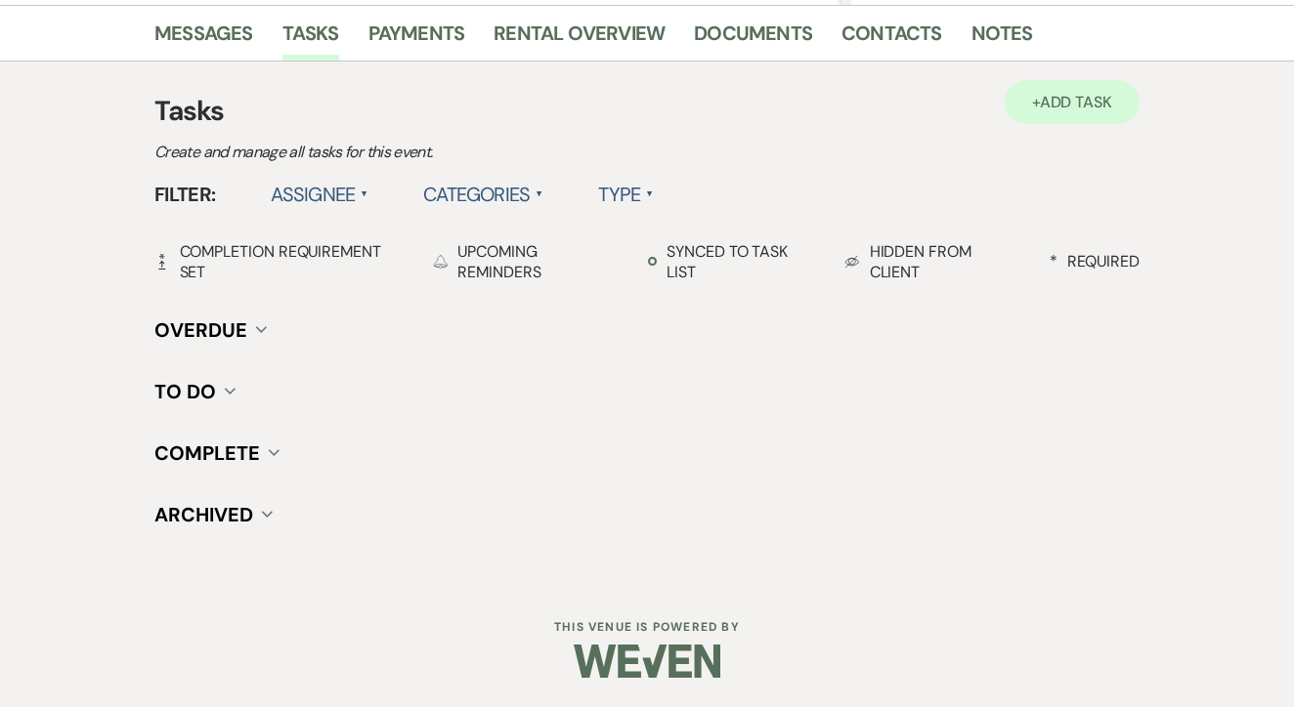
scroll to position [485, 0]
click at [1092, 96] on span "Add Task" at bounding box center [1076, 103] width 72 height 21
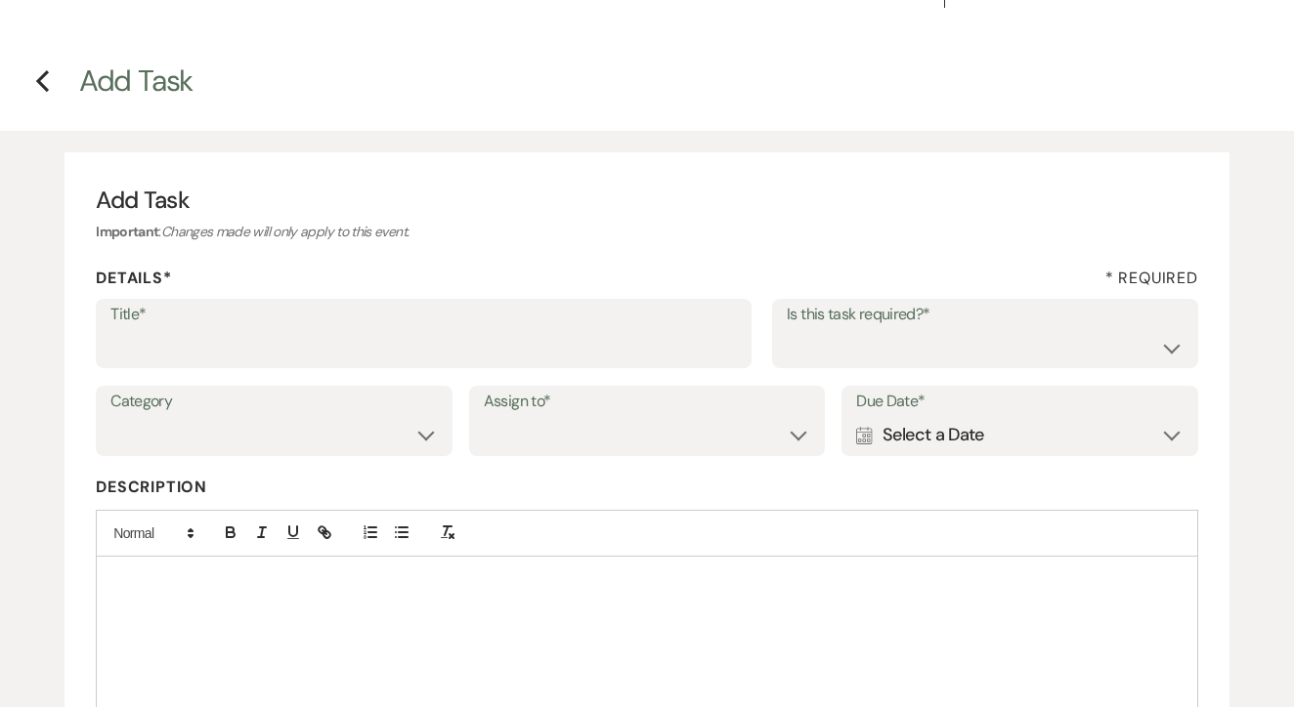
scroll to position [37, 0]
click at [568, 361] on input "Title*" at bounding box center [423, 347] width 626 height 38
type input "s"
type input "1st"
click at [827, 340] on select "Yes No" at bounding box center [985, 347] width 397 height 38
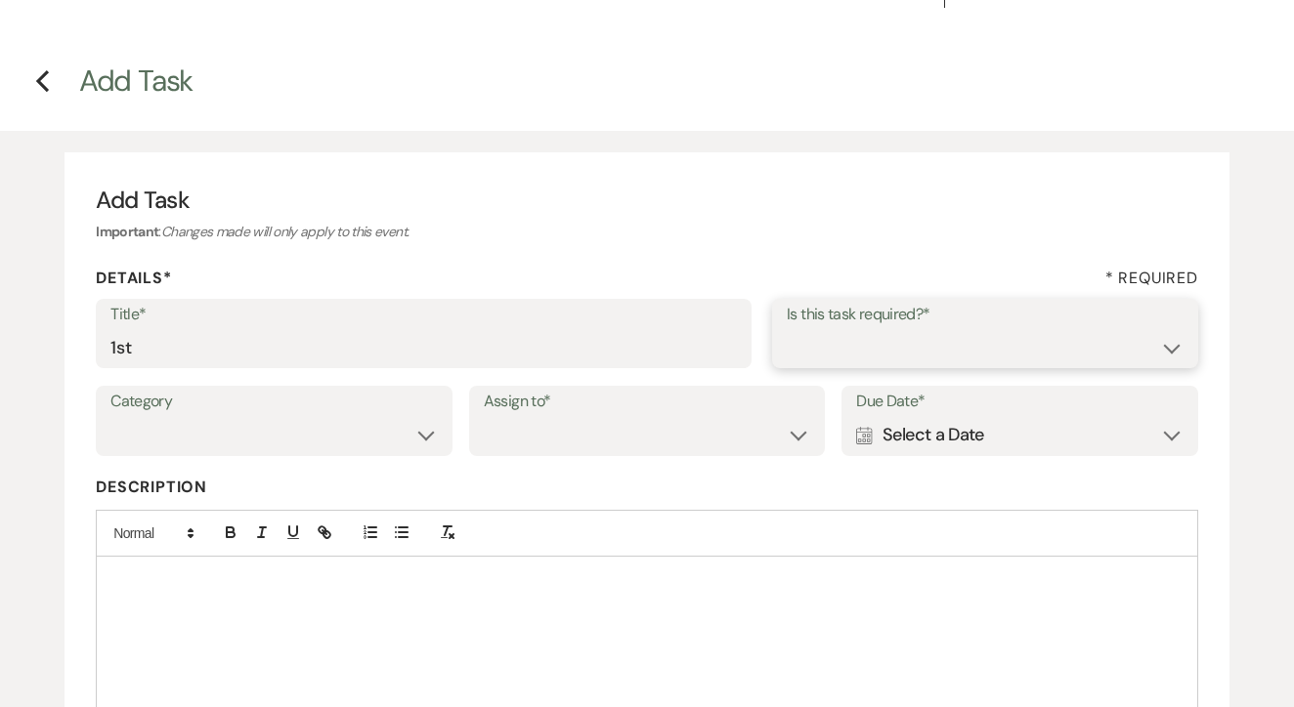
select select "false"
click at [674, 436] on select "Venue Client" at bounding box center [647, 435] width 327 height 38
select select "venueHost"
click at [916, 416] on div "Calendar Select a Date Expand" at bounding box center [1019, 435] width 327 height 38
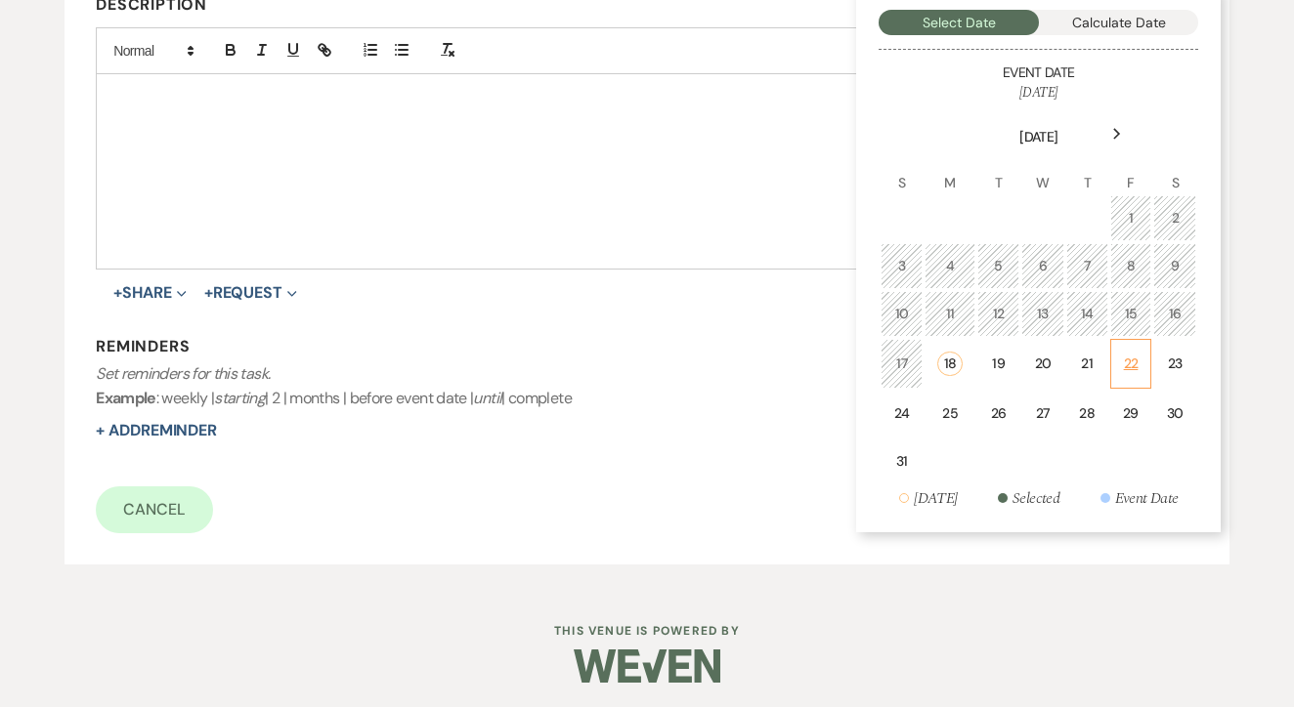
scroll to position [518, 0]
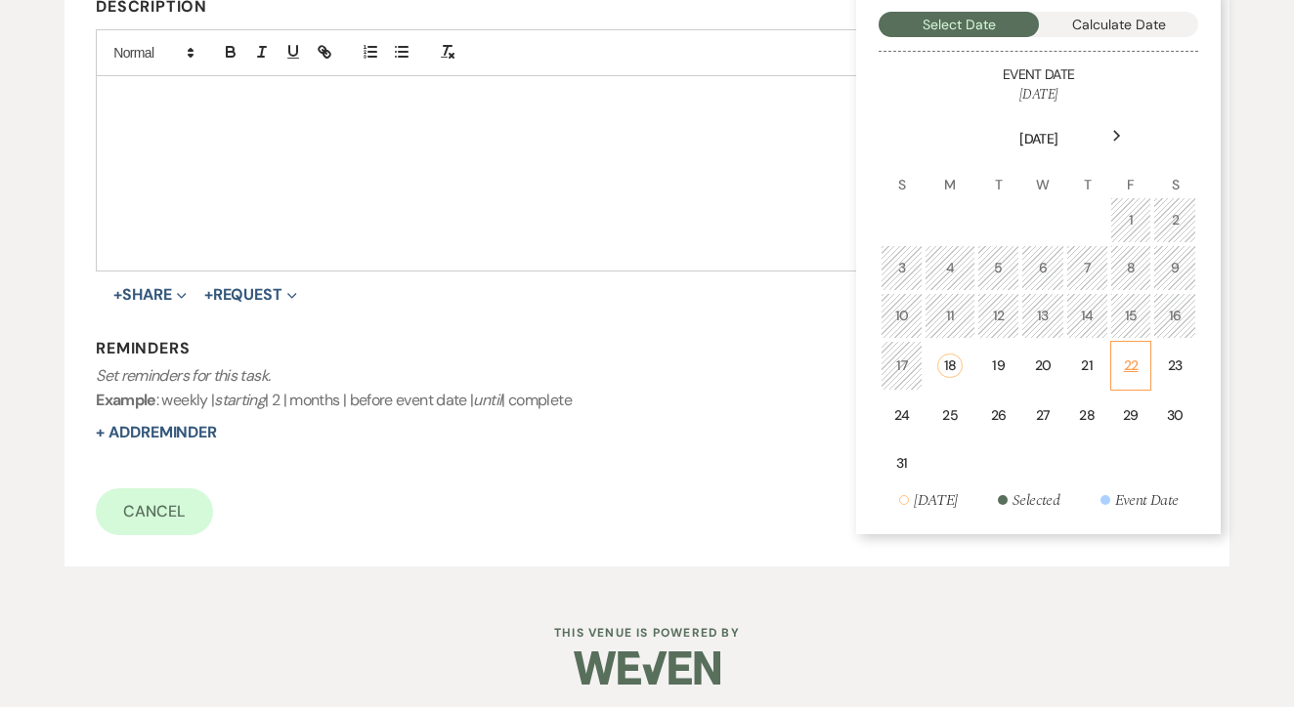
click at [1137, 356] on div "22" at bounding box center [1131, 366] width 17 height 21
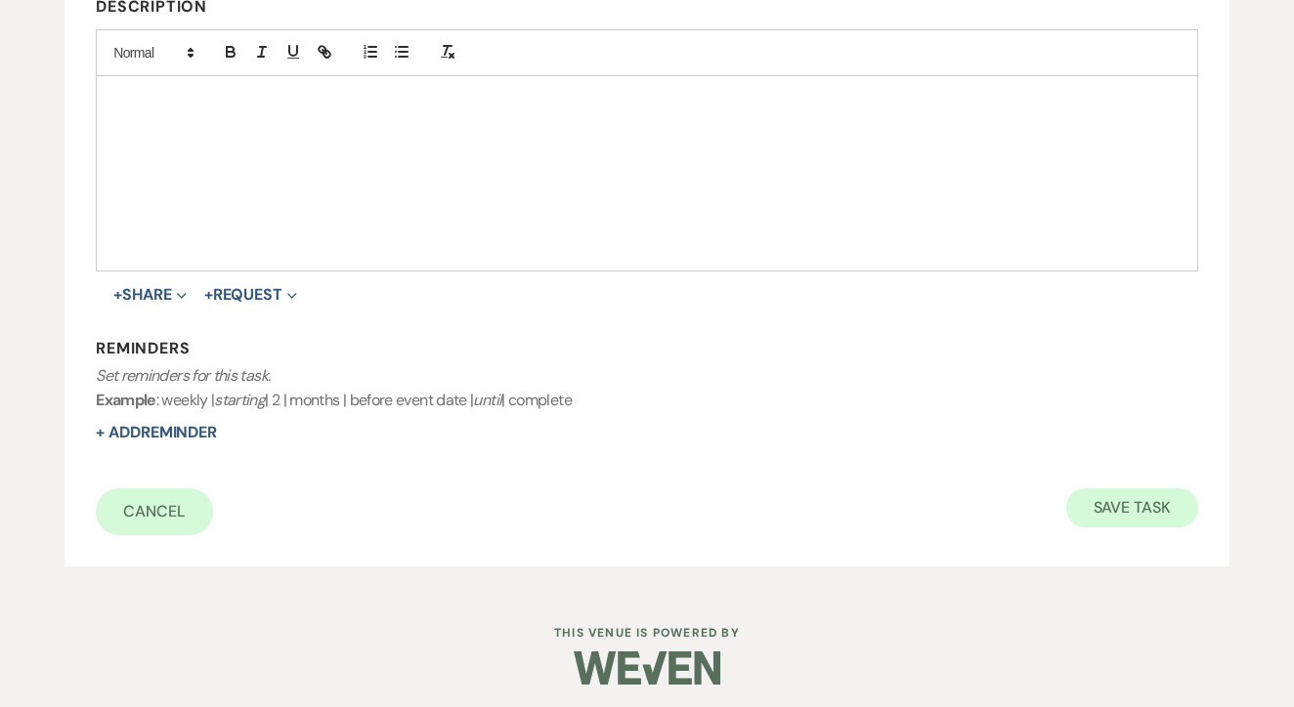
click at [1121, 496] on button "Save Task" at bounding box center [1132, 508] width 132 height 39
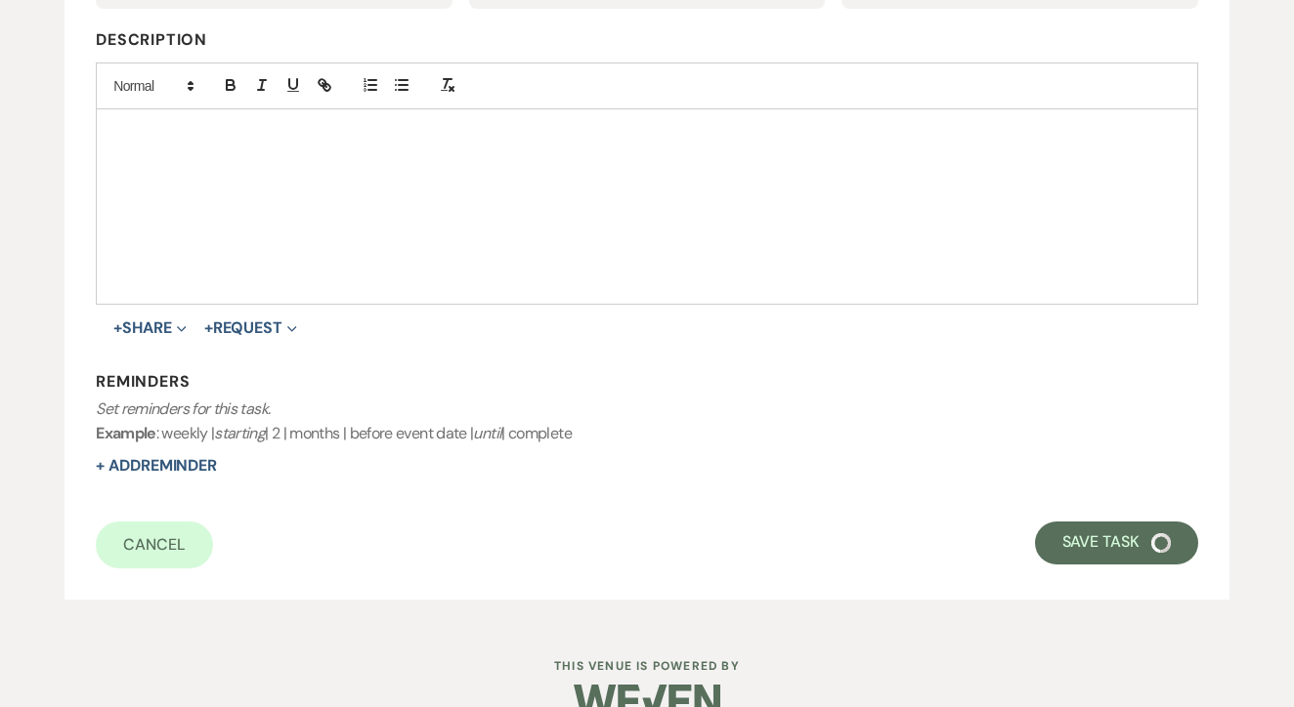
select select "2"
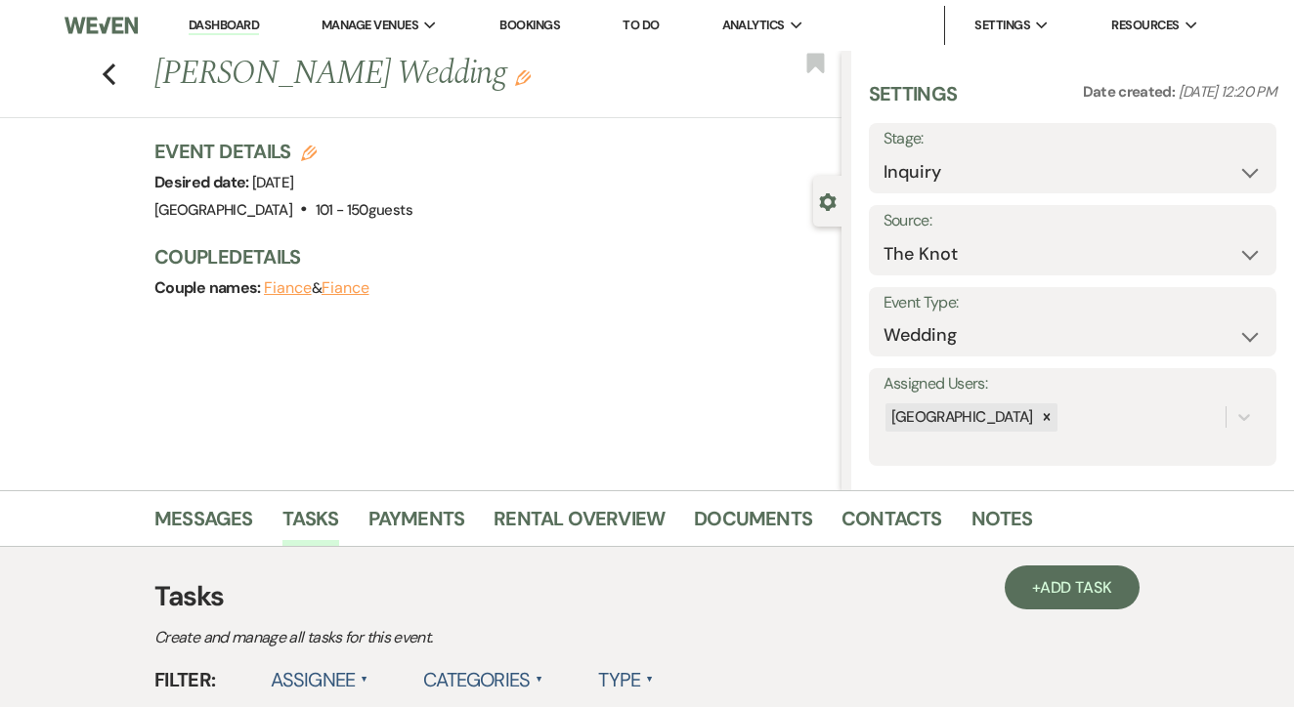
click at [233, 16] on li "Dashboard" at bounding box center [224, 25] width 90 height 39
click at [253, 22] on link "Dashboard" at bounding box center [224, 26] width 70 height 19
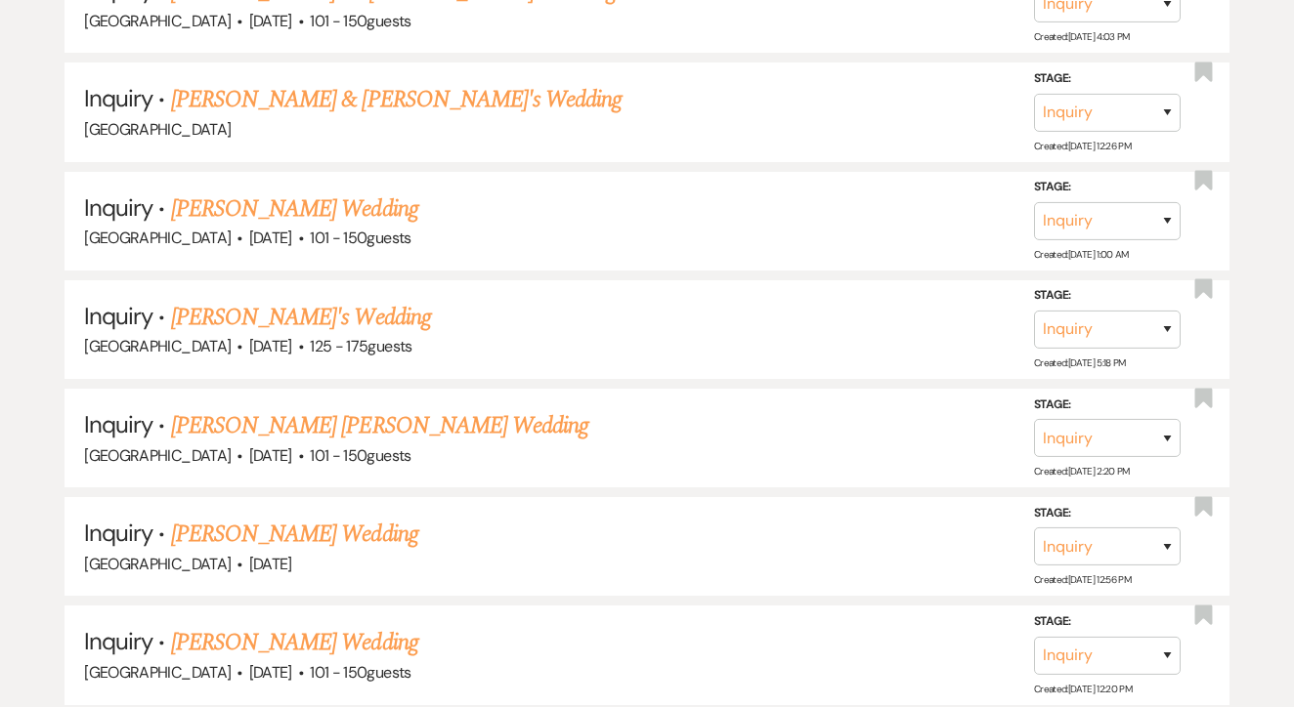
scroll to position [1270, 0]
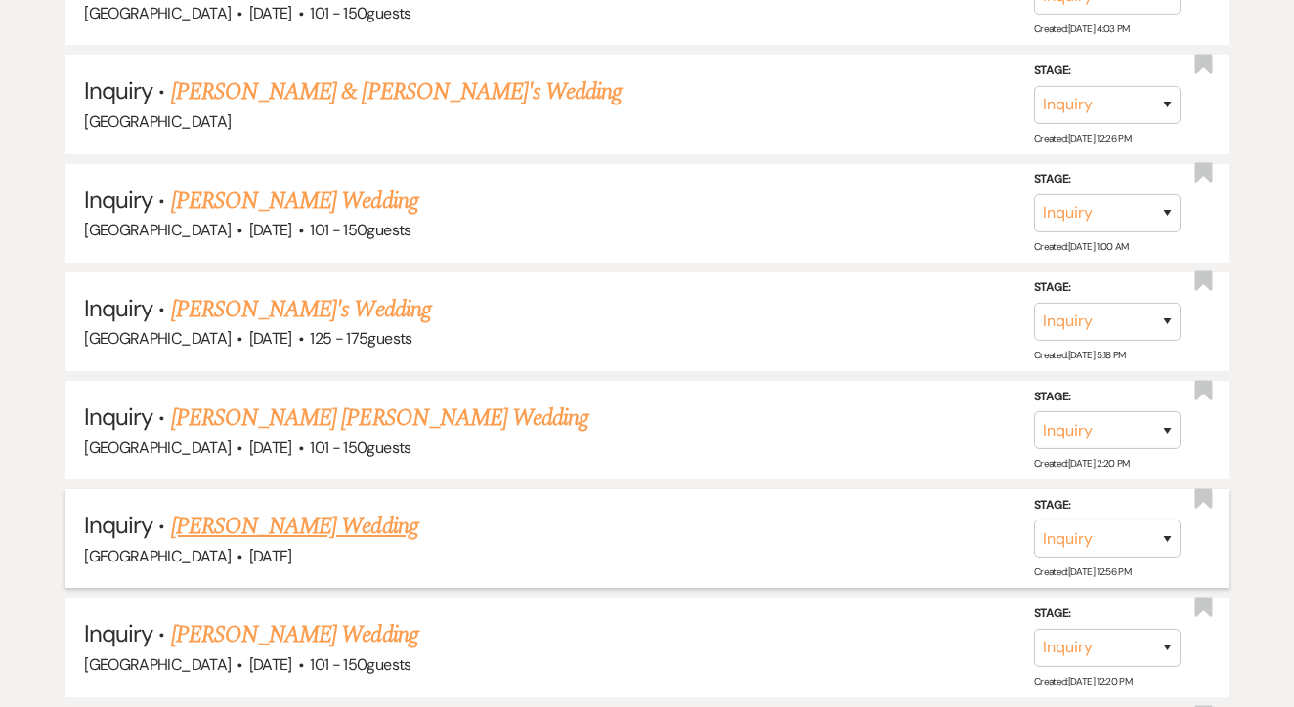
click at [303, 510] on link "Lottie King's Wedding" at bounding box center [294, 526] width 247 height 35
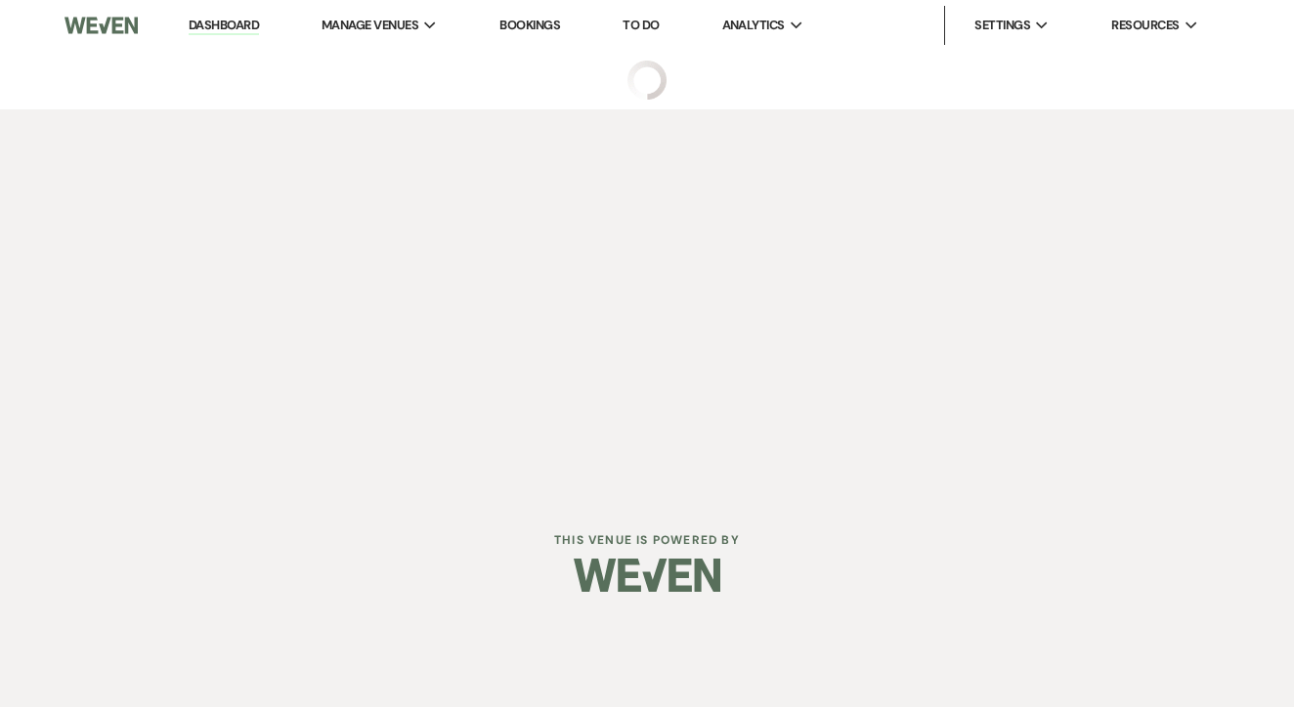
select select "2"
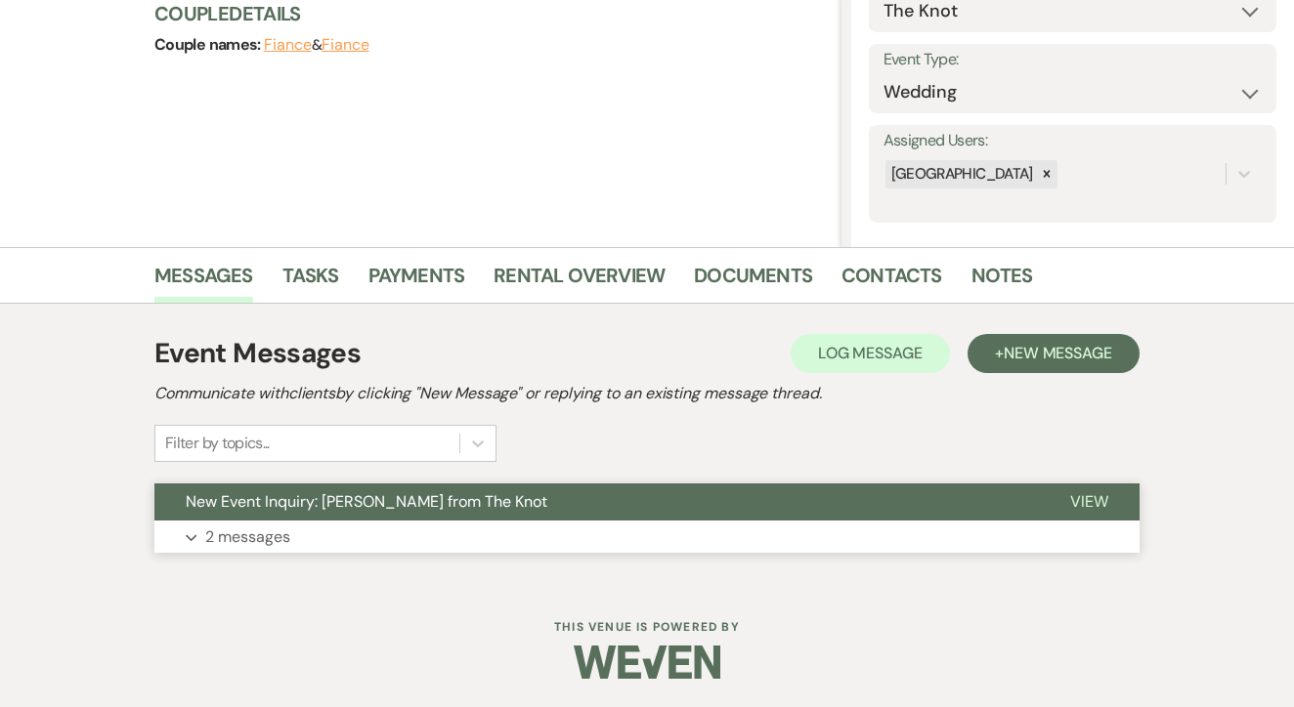
click at [433, 503] on span "New Event Inquiry: Lottie King from The Knot" at bounding box center [367, 501] width 362 height 21
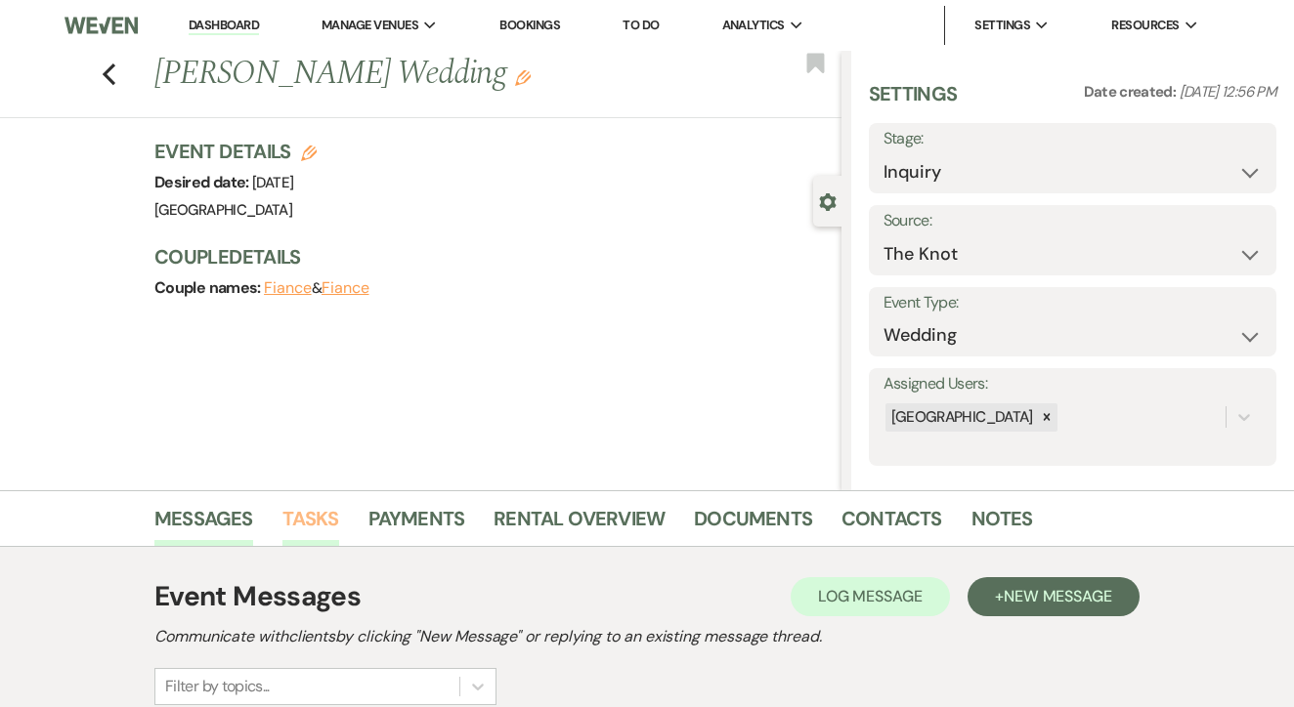
click at [299, 527] on link "Tasks" at bounding box center [310, 524] width 57 height 43
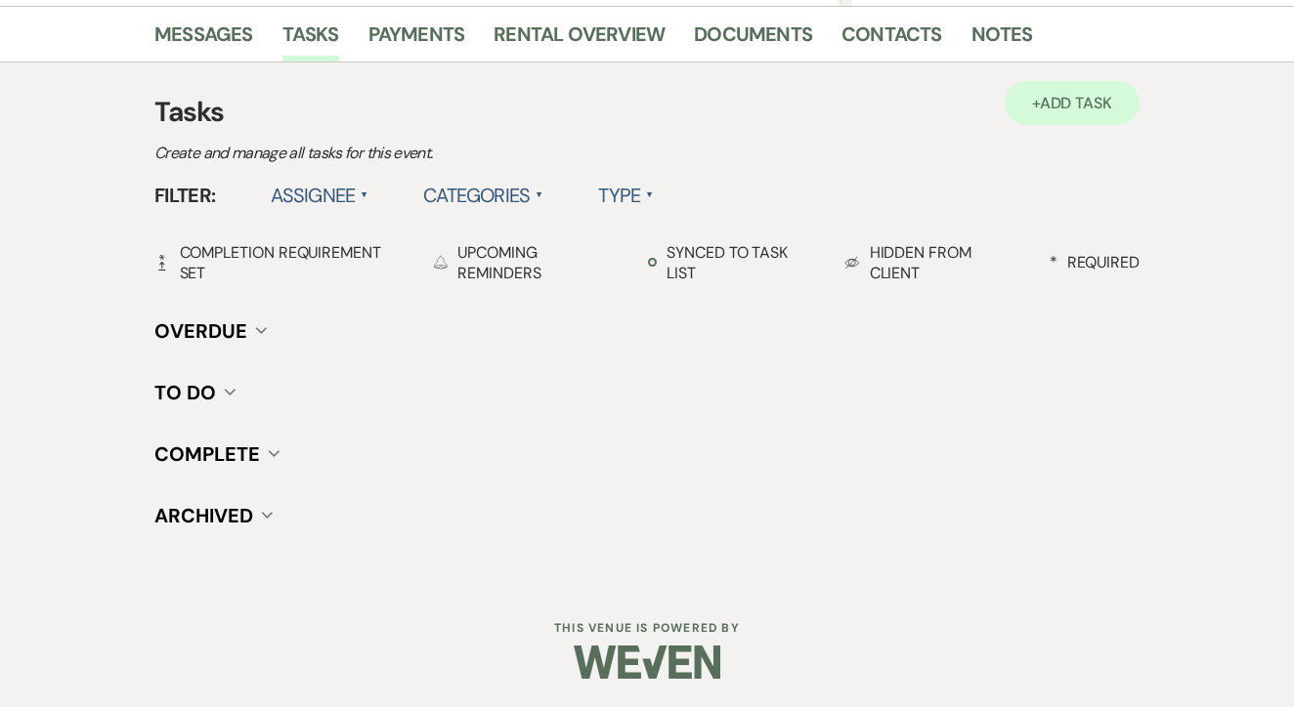
click at [1096, 92] on link "+ Add Task" at bounding box center [1071, 103] width 135 height 44
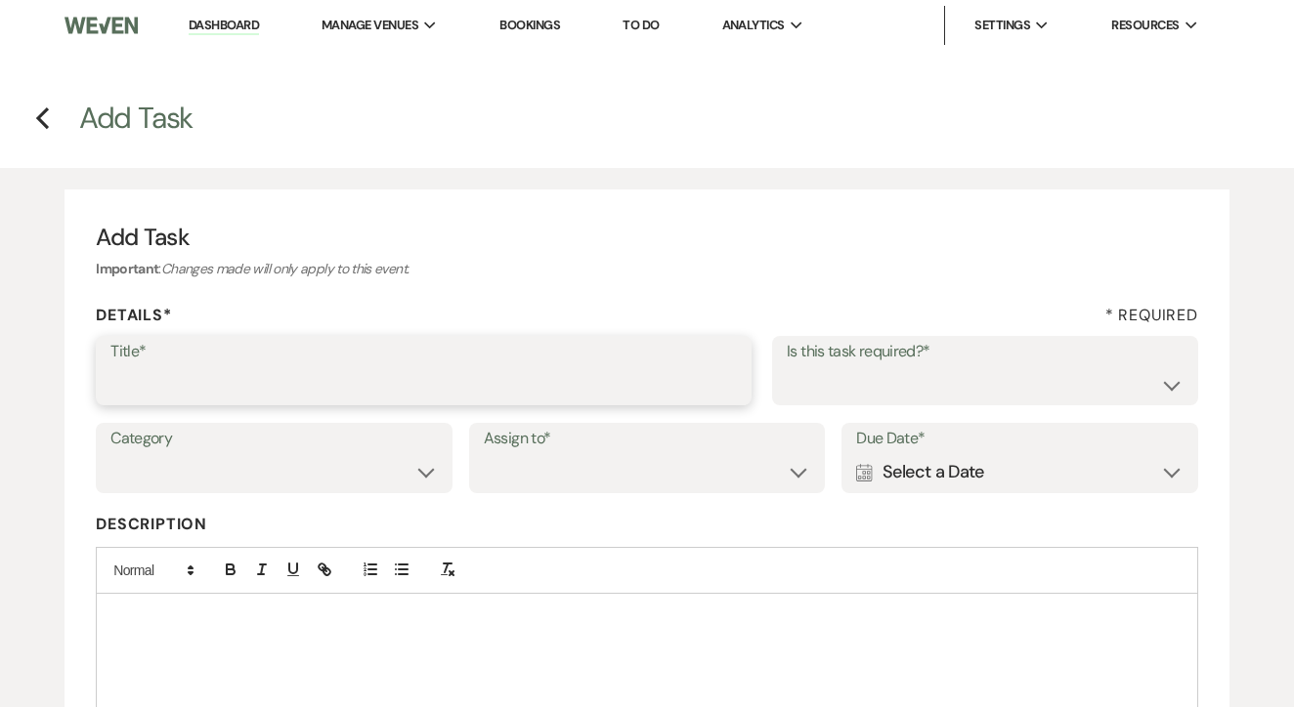
click at [542, 365] on input "Title*" at bounding box center [423, 384] width 626 height 38
type input "1st"
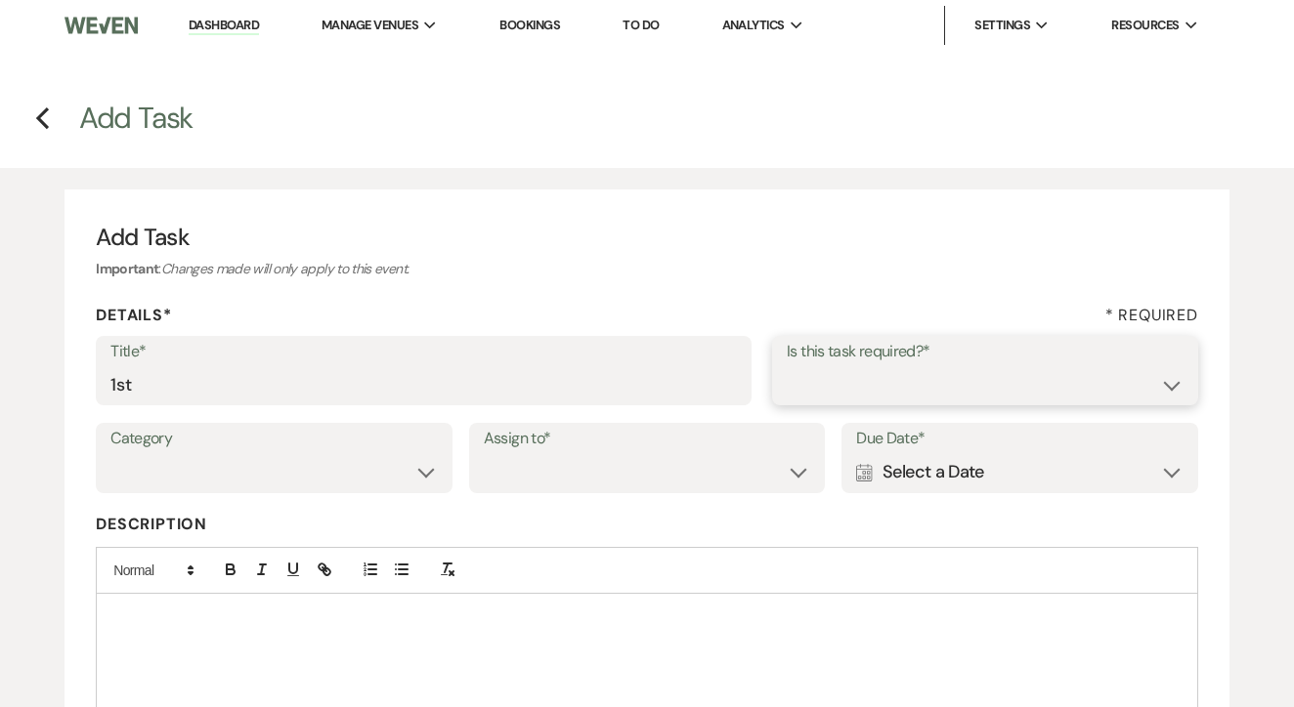
click at [897, 367] on select "Yes No" at bounding box center [985, 384] width 397 height 38
select select "false"
click at [654, 477] on select "Venue Client" at bounding box center [647, 472] width 327 height 38
select select "venueHost"
click at [1017, 463] on div "Calendar Select a Date Expand" at bounding box center [1019, 472] width 327 height 38
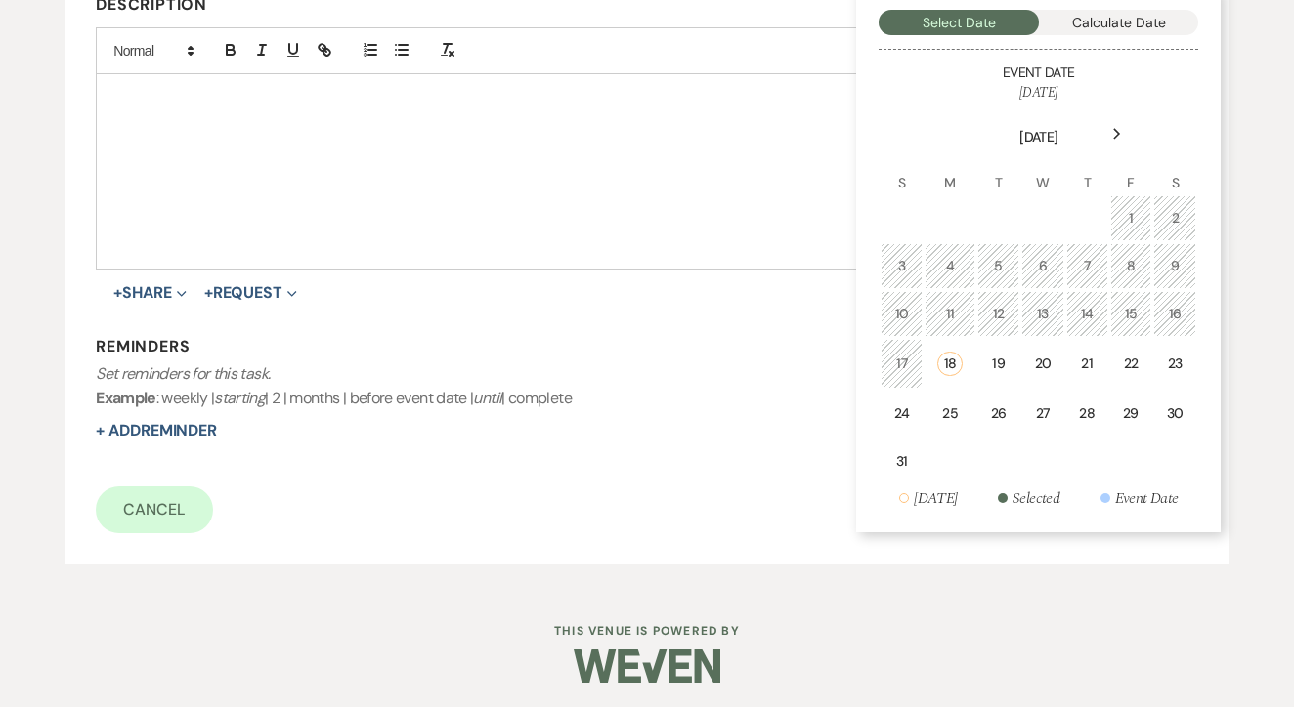
scroll to position [518, 0]
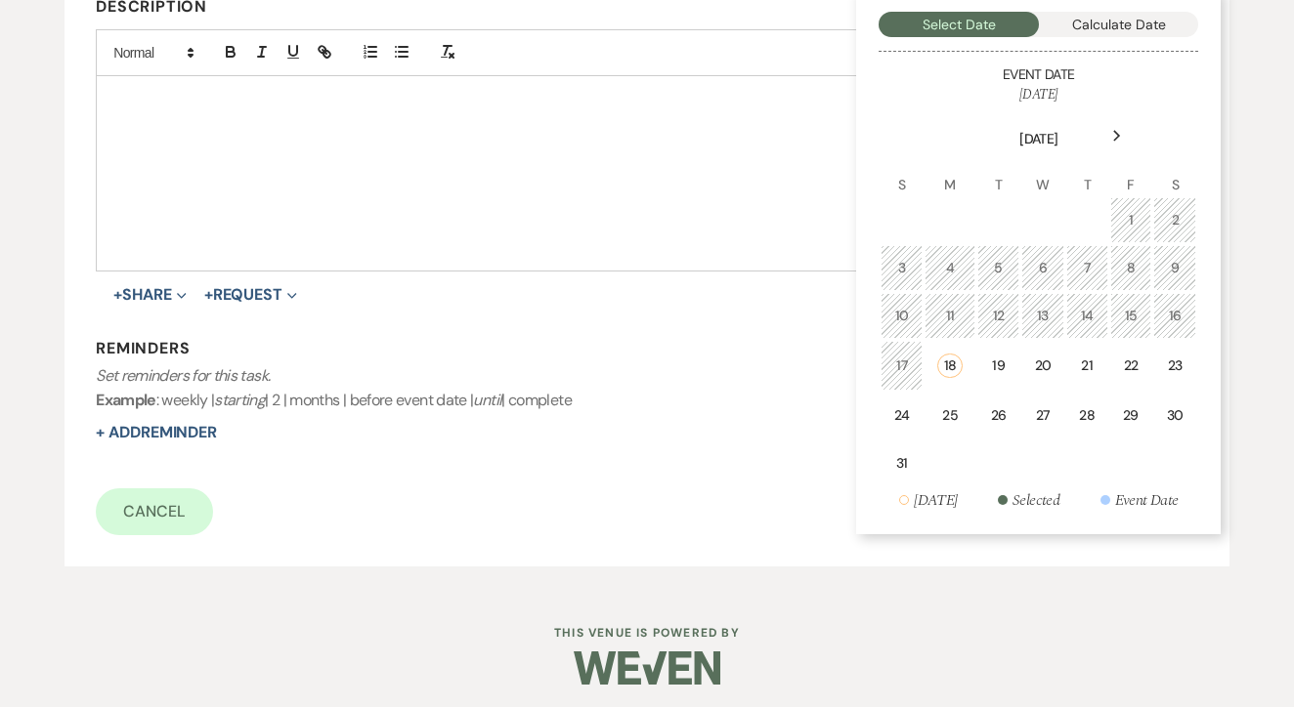
click at [1152, 345] on table "August 2025 S M T W T F S 1 2 3 4 5 6 7 8 9 10 11 12 13 14 15 16 17 18 19 20 21…" at bounding box center [1038, 296] width 320 height 385
click at [1131, 357] on div "22" at bounding box center [1131, 366] width 17 height 21
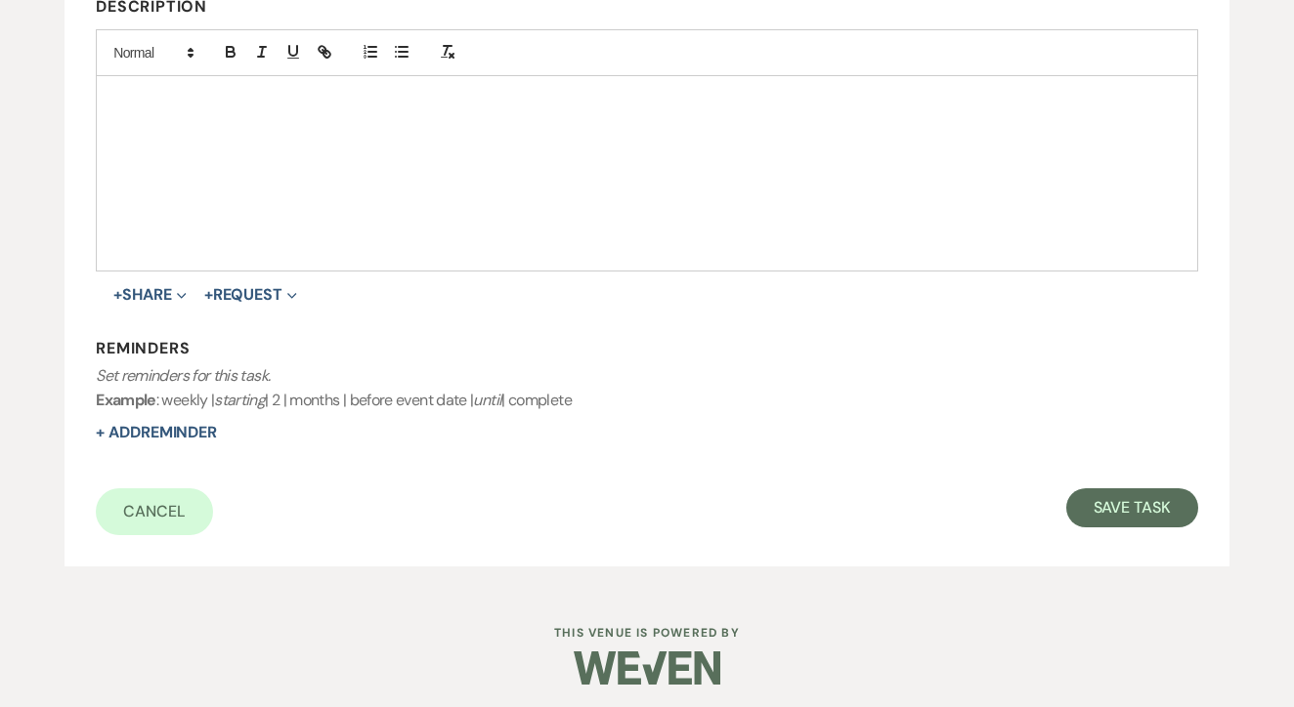
click at [1128, 469] on form "Title* 1st Is this task required?* Yes No Category Venue Vendors Guests Details…" at bounding box center [647, 176] width 1102 height 717
click at [1125, 489] on button "Save Task" at bounding box center [1132, 508] width 132 height 39
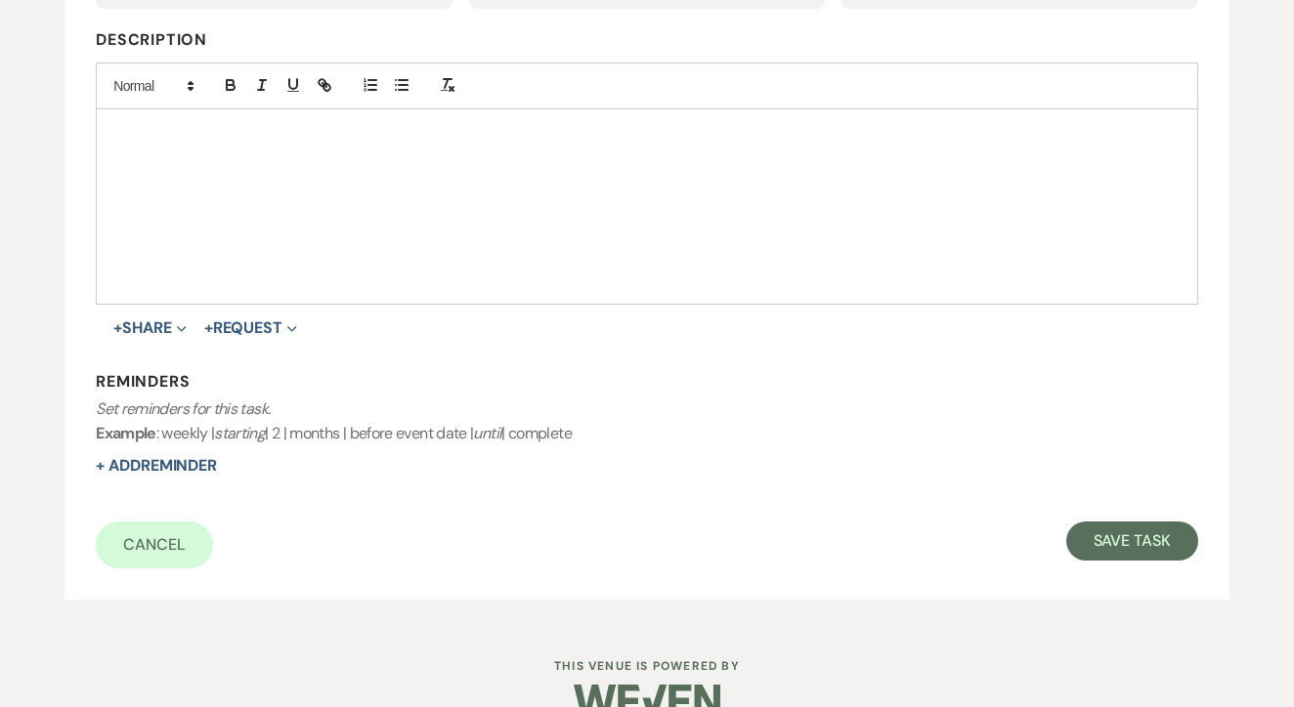
select select "2"
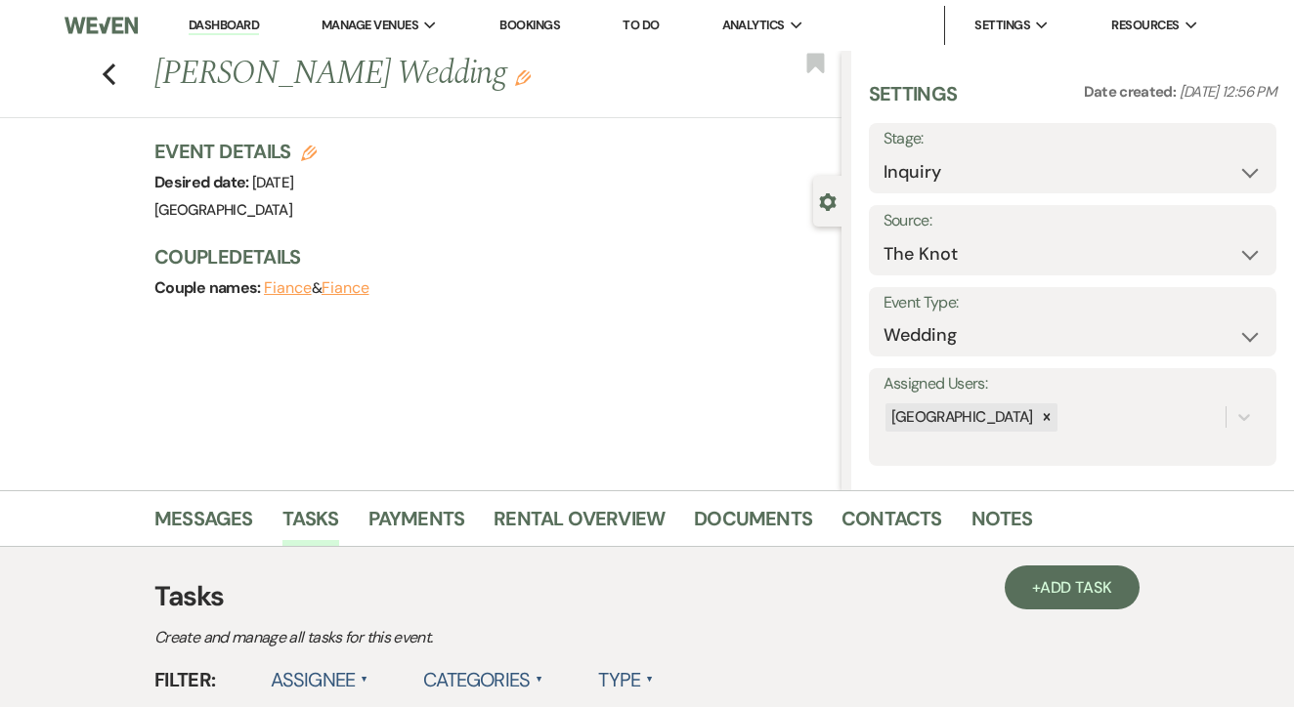
click at [253, 28] on link "Dashboard" at bounding box center [224, 26] width 70 height 19
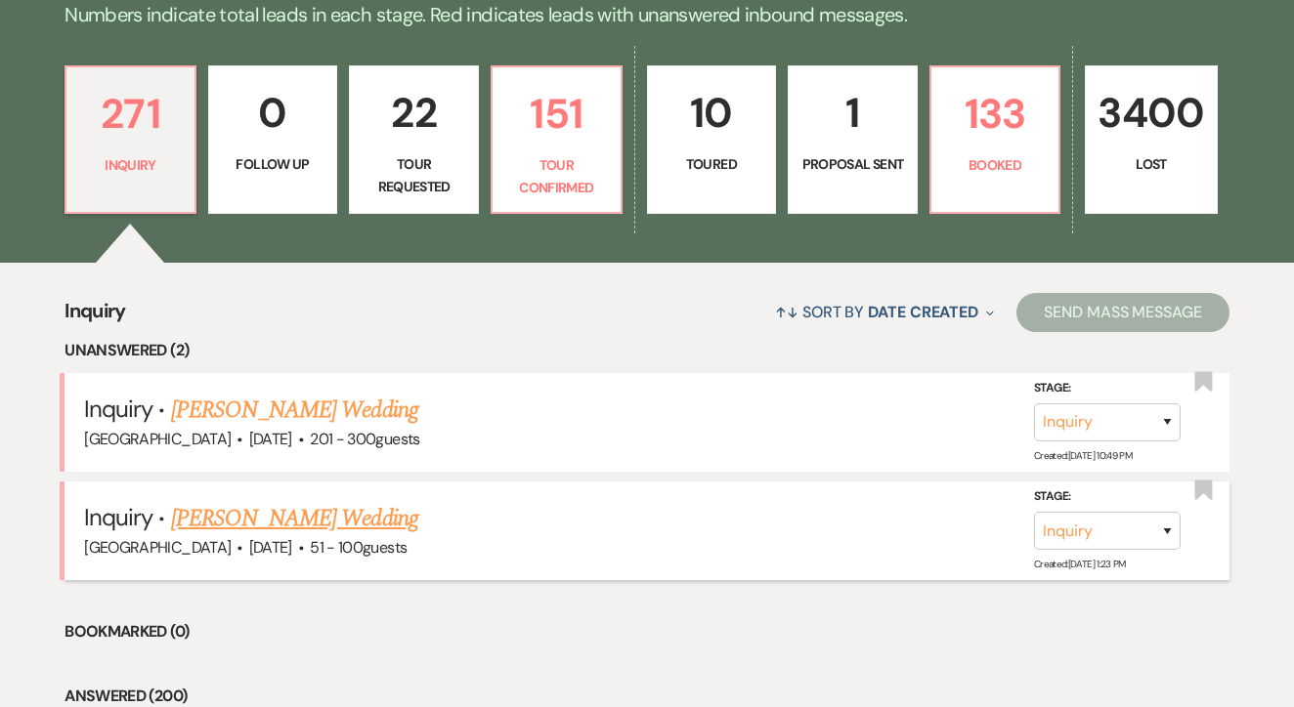
scroll to position [1289, 0]
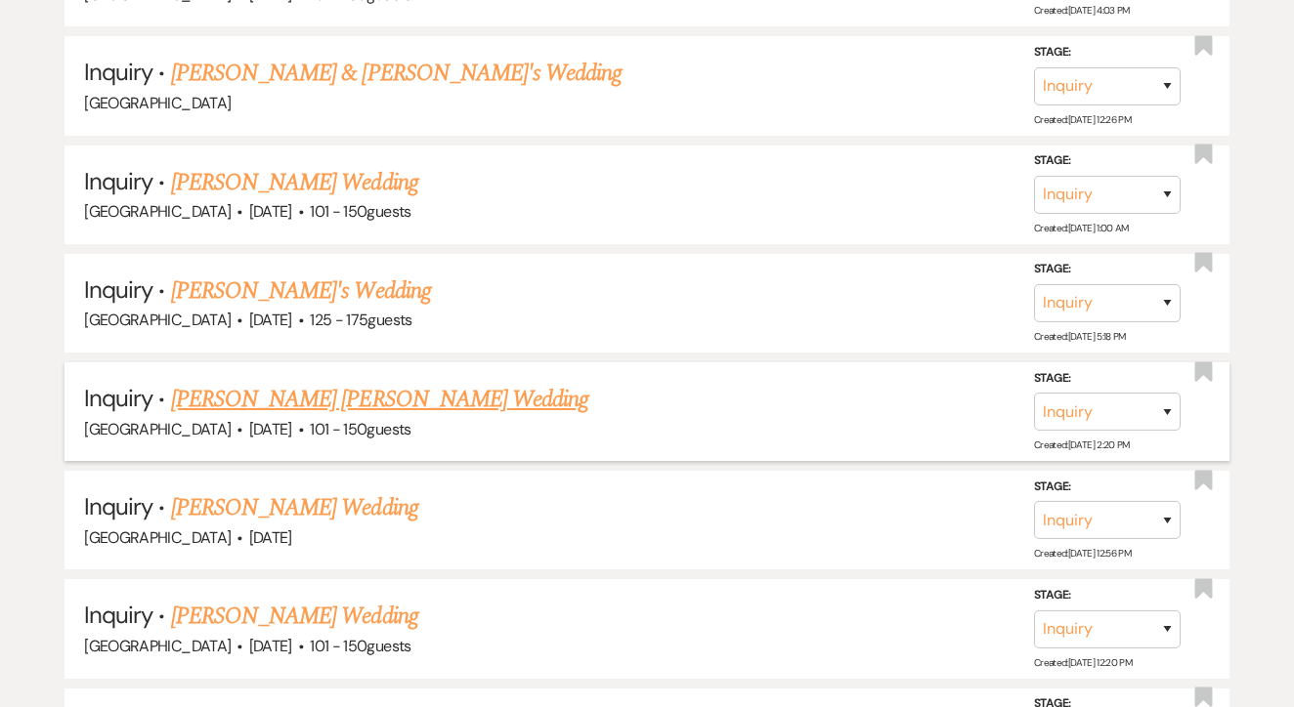
click at [342, 382] on link "Nash Lindberg's Wedding" at bounding box center [379, 399] width 417 height 35
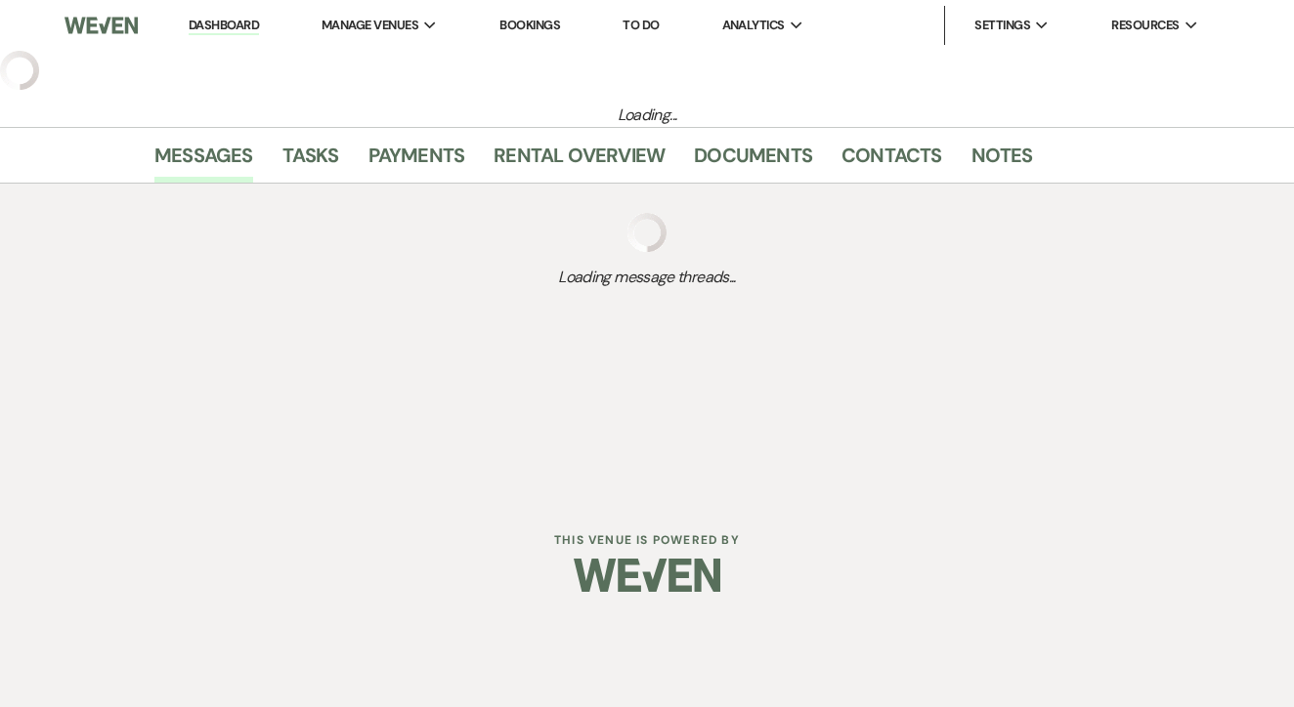
select select "2"
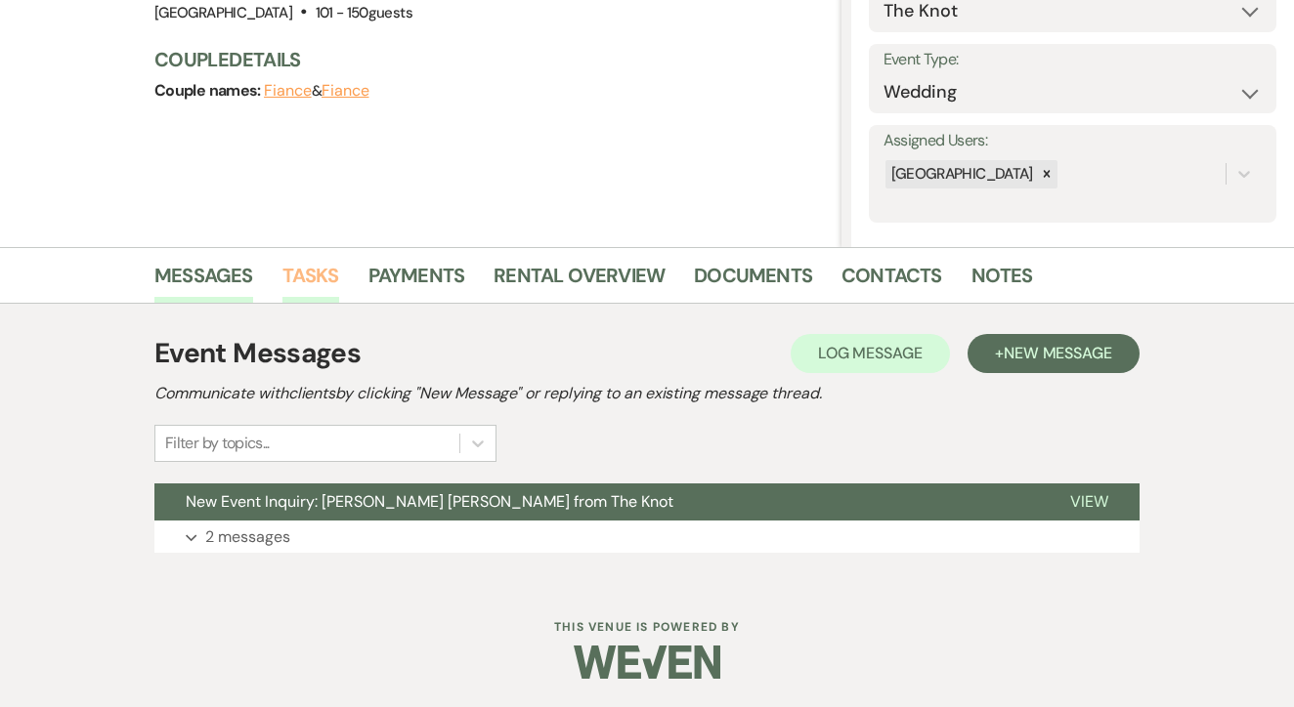
click at [309, 292] on link "Tasks" at bounding box center [310, 281] width 57 height 43
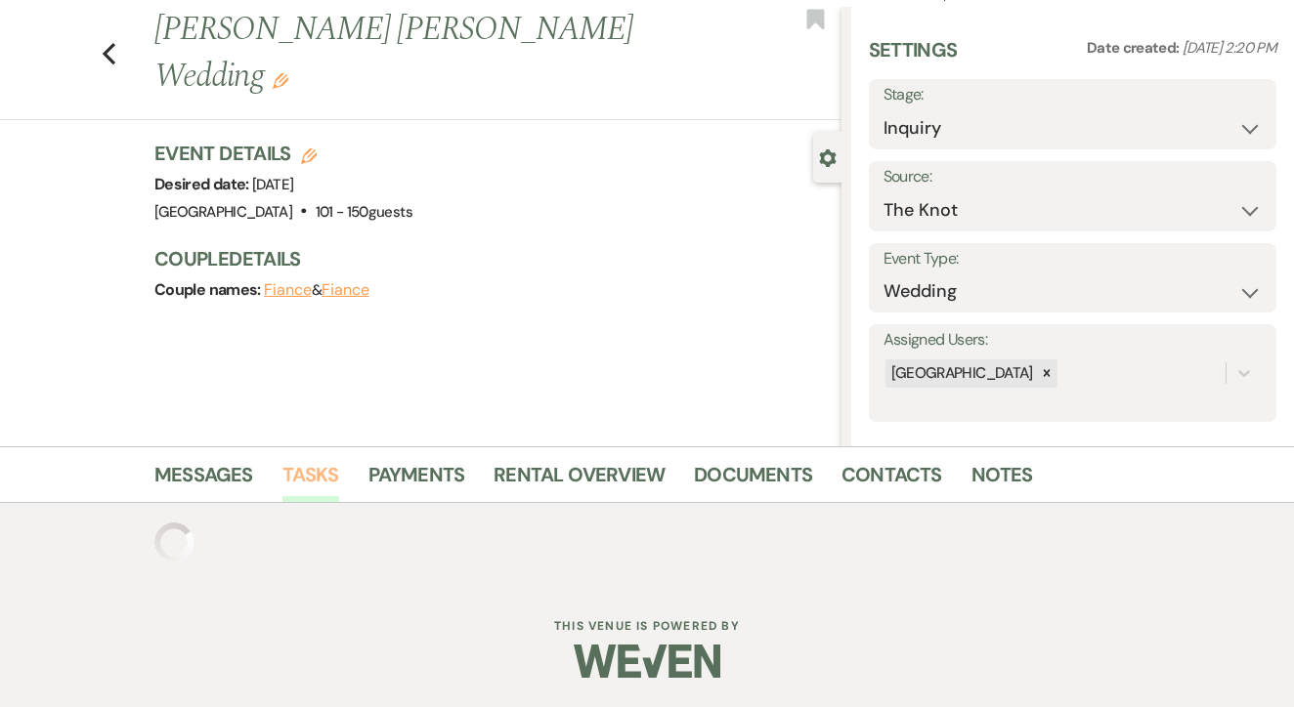
scroll to position [43, 0]
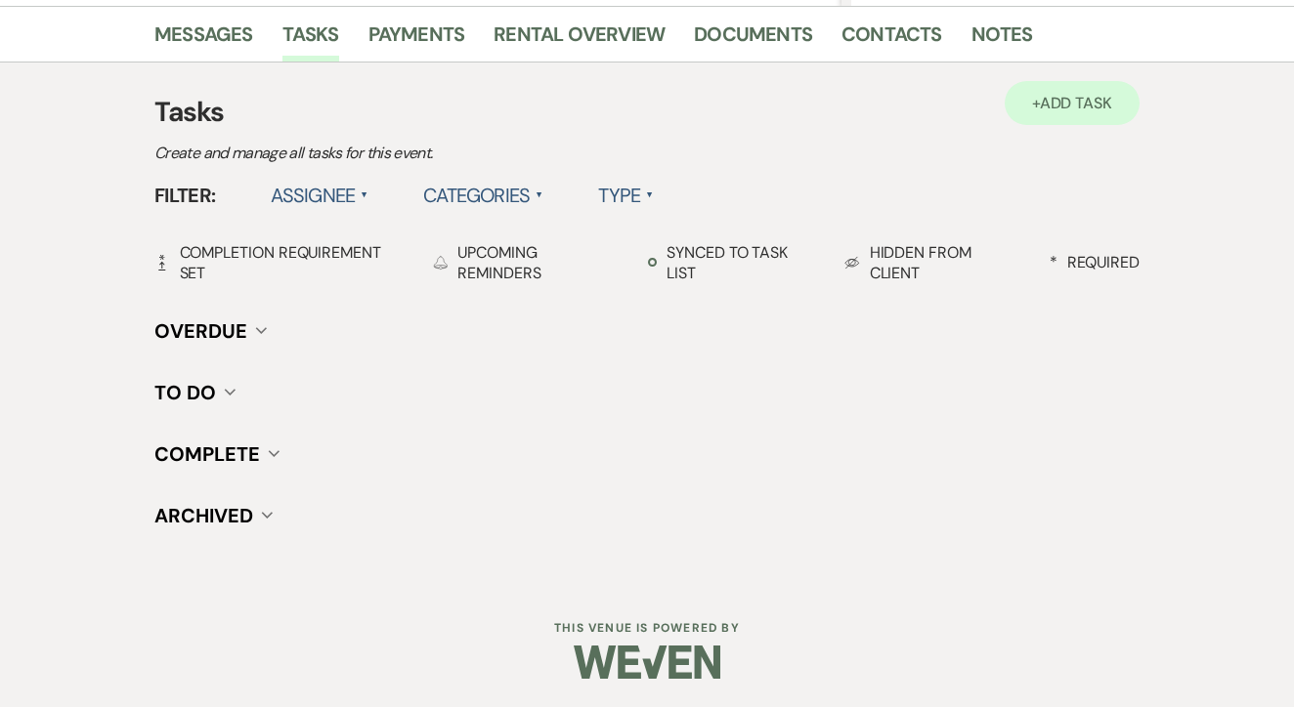
click at [1034, 115] on link "+ Add Task" at bounding box center [1071, 103] width 135 height 44
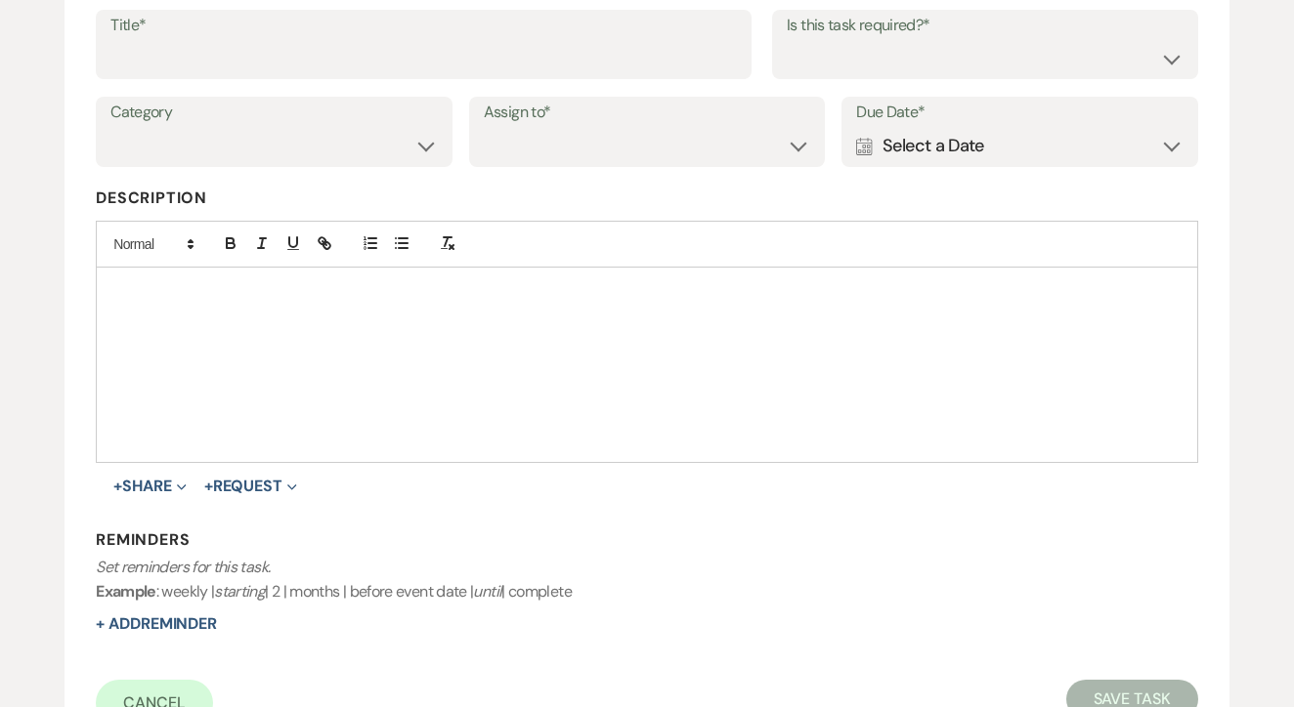
scroll to position [304, 0]
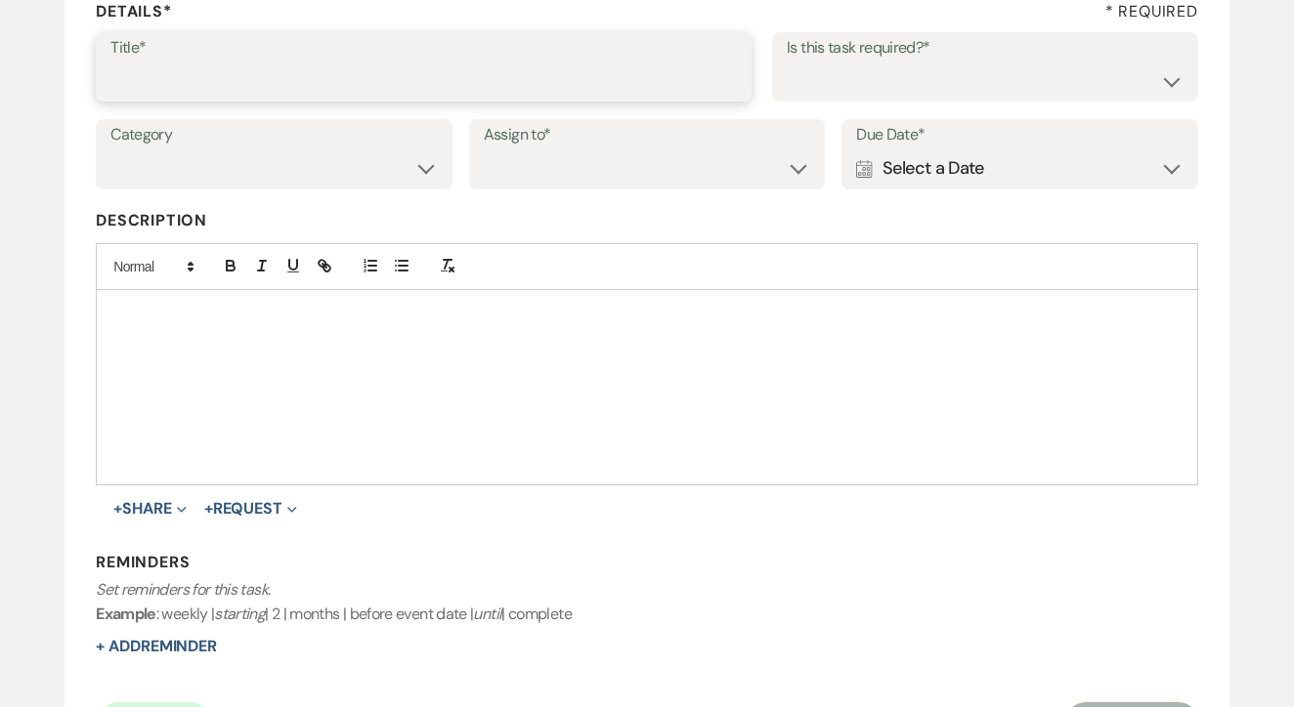
click at [430, 85] on input "Title*" at bounding box center [423, 81] width 626 height 38
type input "1st"
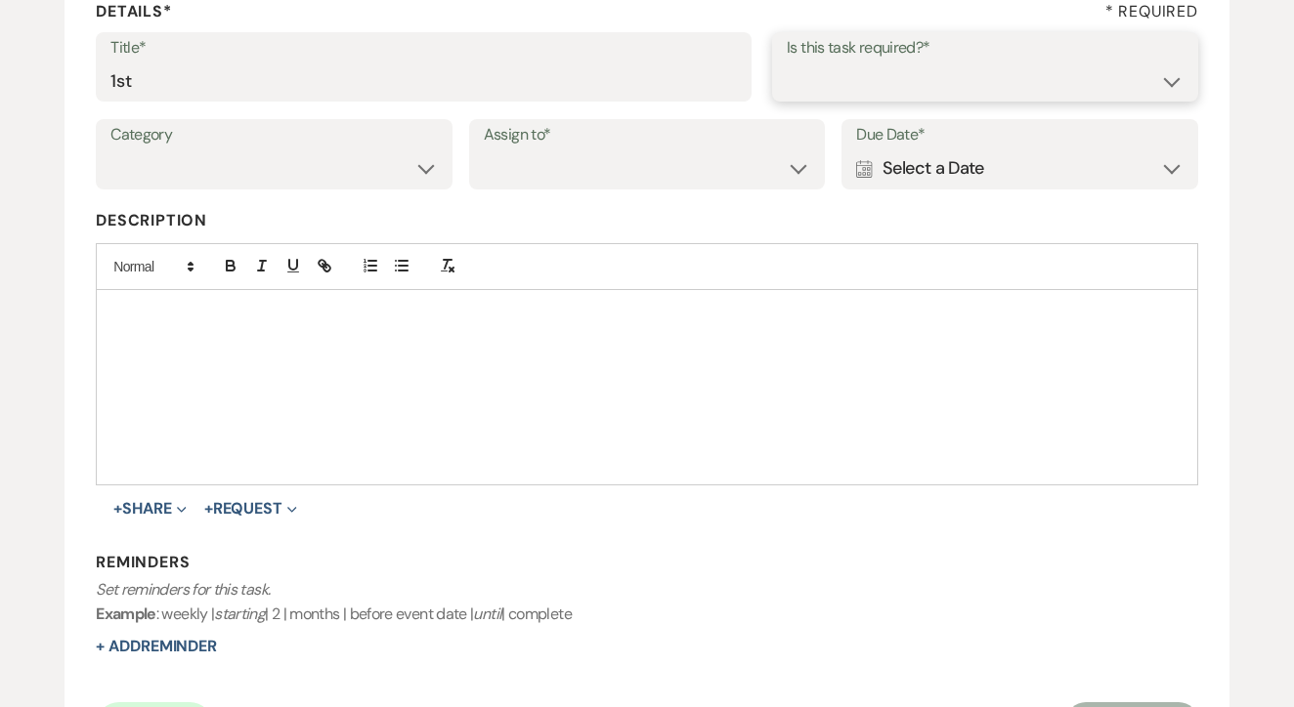
click at [840, 78] on select "Yes No" at bounding box center [985, 81] width 397 height 38
select select "false"
click at [667, 162] on select "Venue Client" at bounding box center [647, 169] width 327 height 38
select select "venueHost"
click at [913, 162] on div "Calendar Select a Date Expand" at bounding box center [1019, 169] width 327 height 38
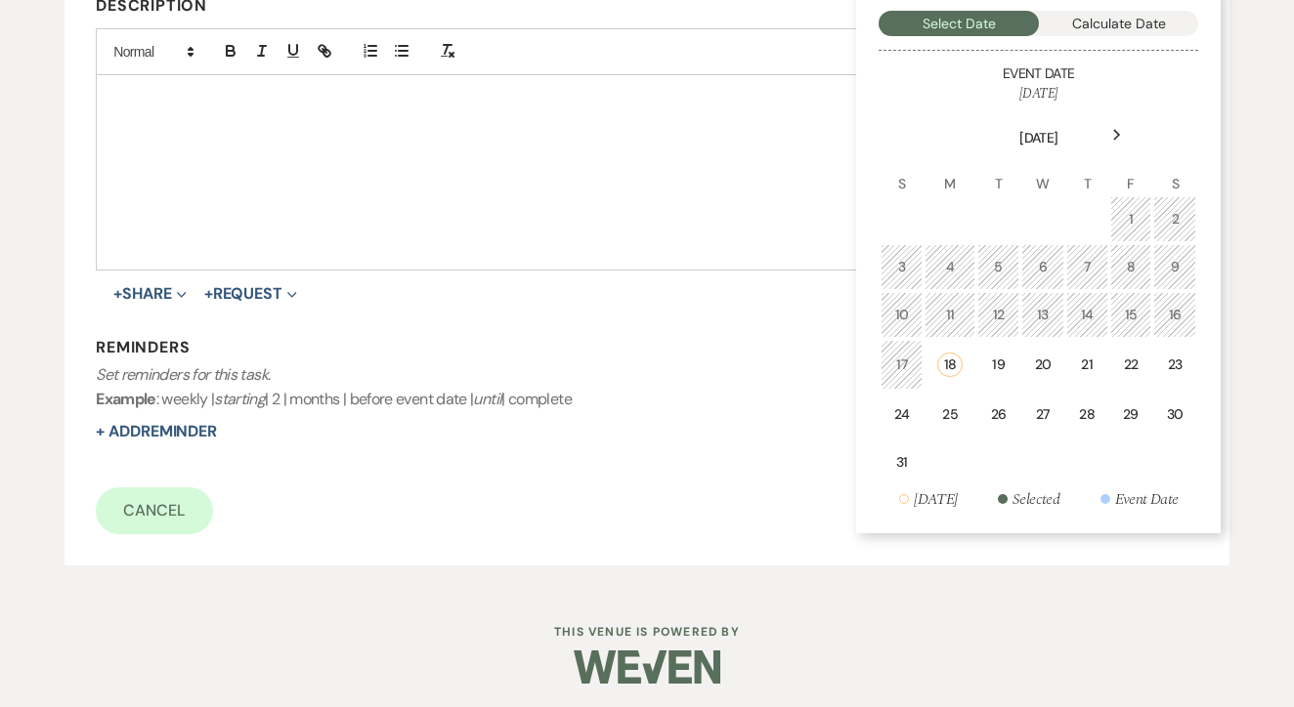
scroll to position [518, 0]
click at [1132, 365] on div "22" at bounding box center [1131, 366] width 17 height 21
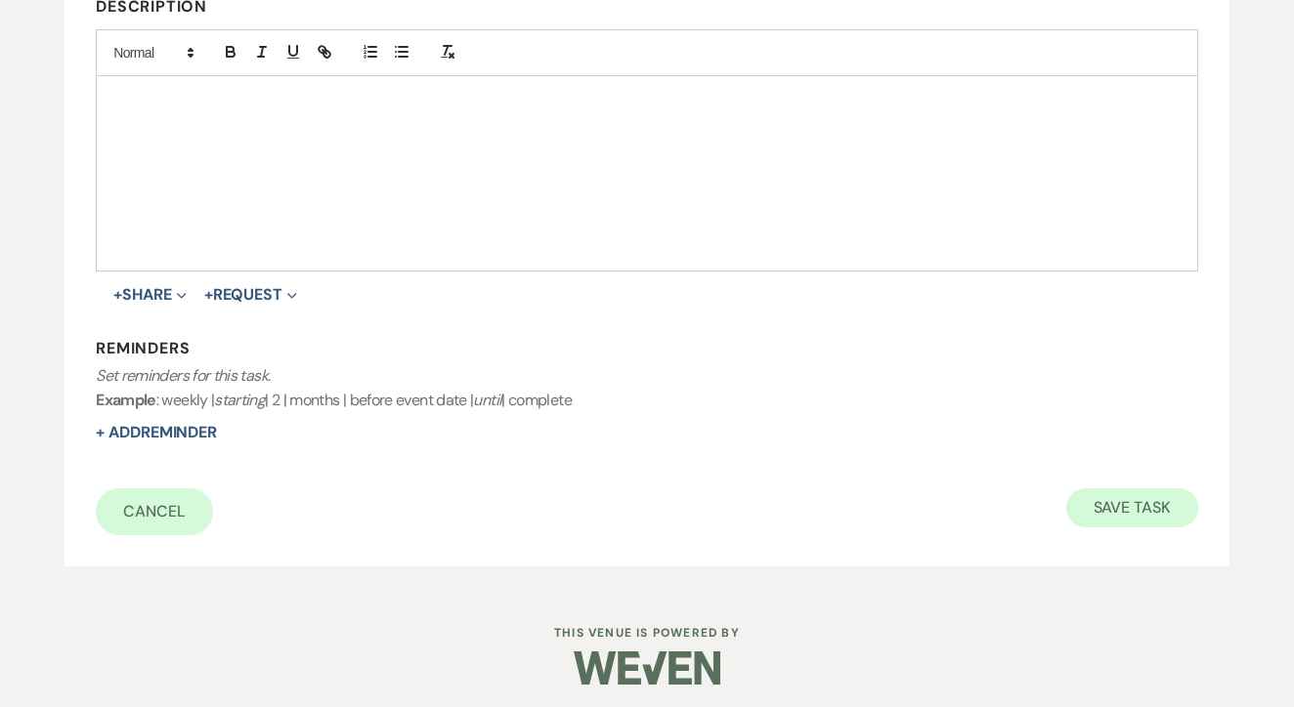
click at [1129, 491] on button "Save Task" at bounding box center [1132, 508] width 132 height 39
select select "2"
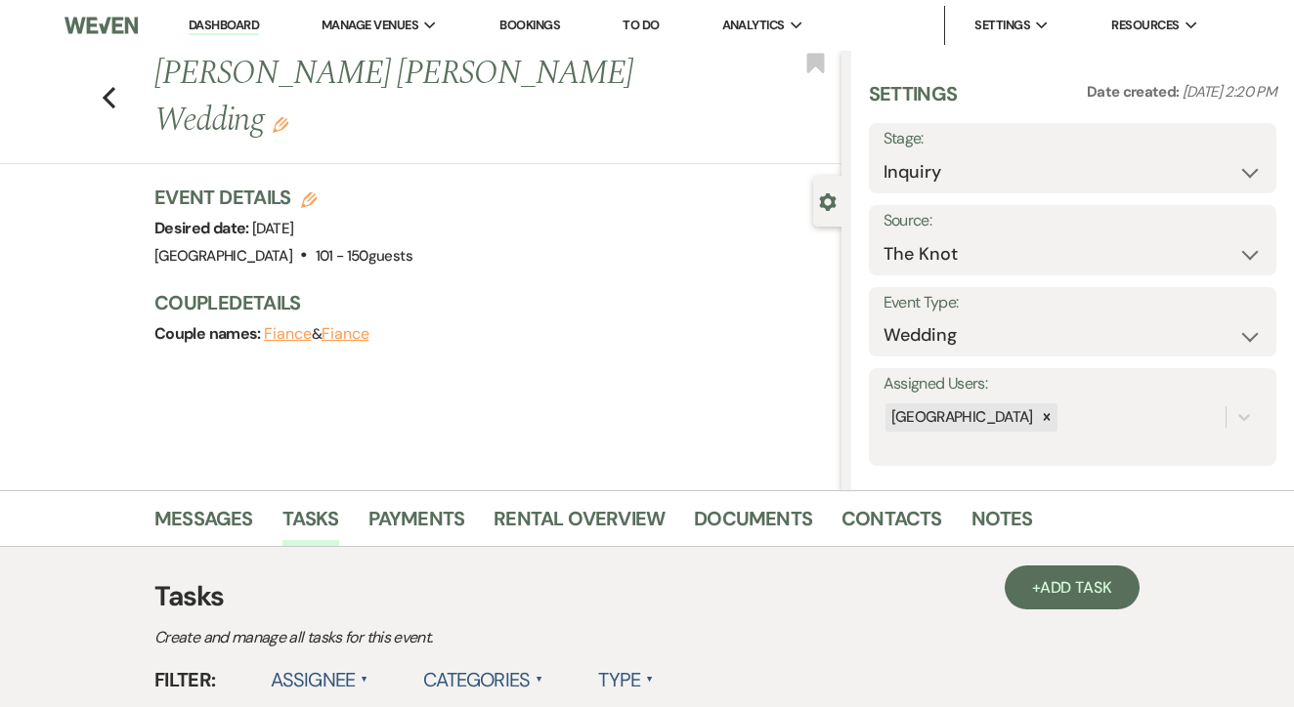
click at [234, 20] on link "Dashboard" at bounding box center [224, 26] width 70 height 19
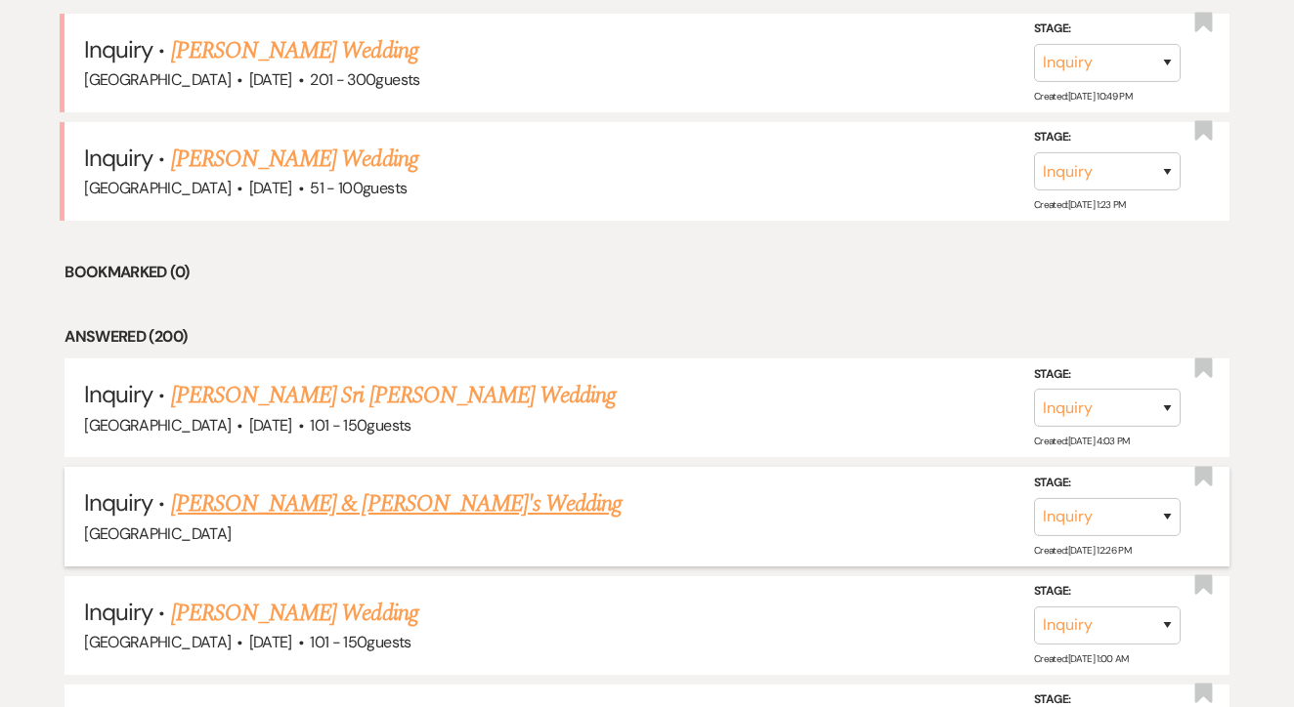
scroll to position [1190, 0]
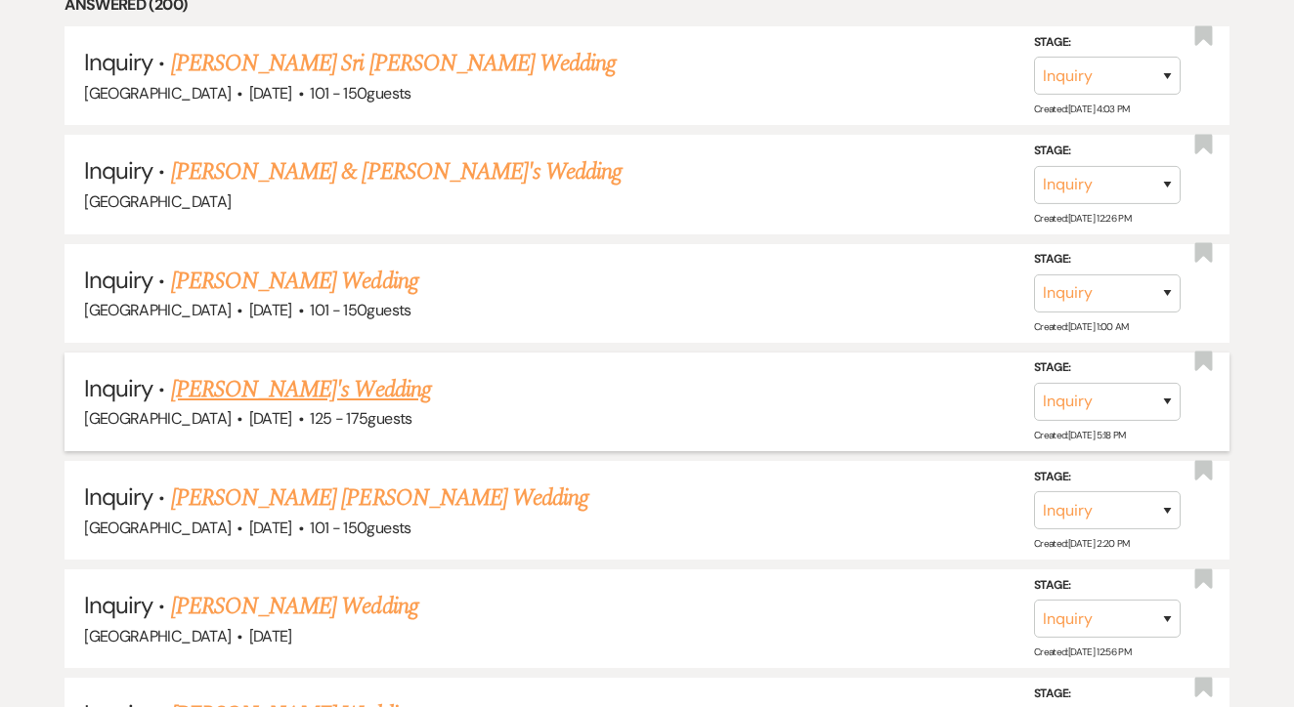
click at [304, 391] on h5 "Inquiry · Elie's Wedding" at bounding box center [647, 389] width 1126 height 35
click at [295, 385] on link "Elie's Wedding" at bounding box center [301, 389] width 260 height 35
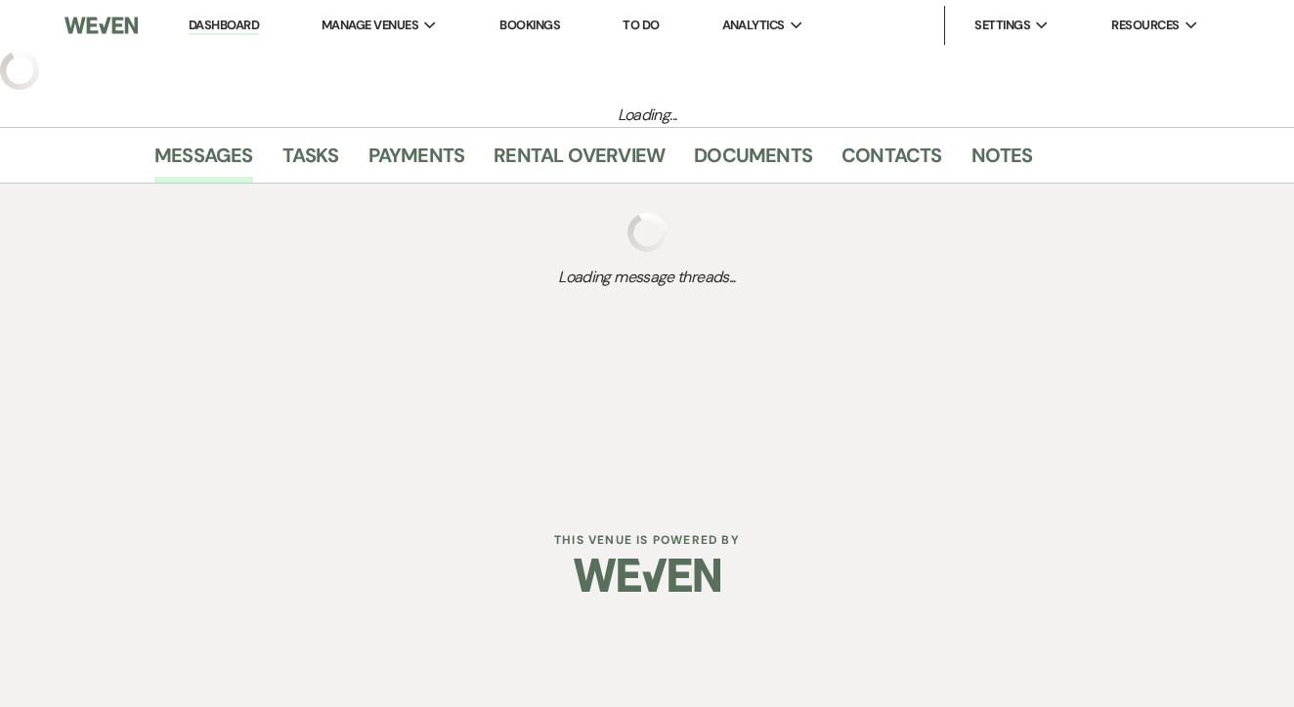
select select "3"
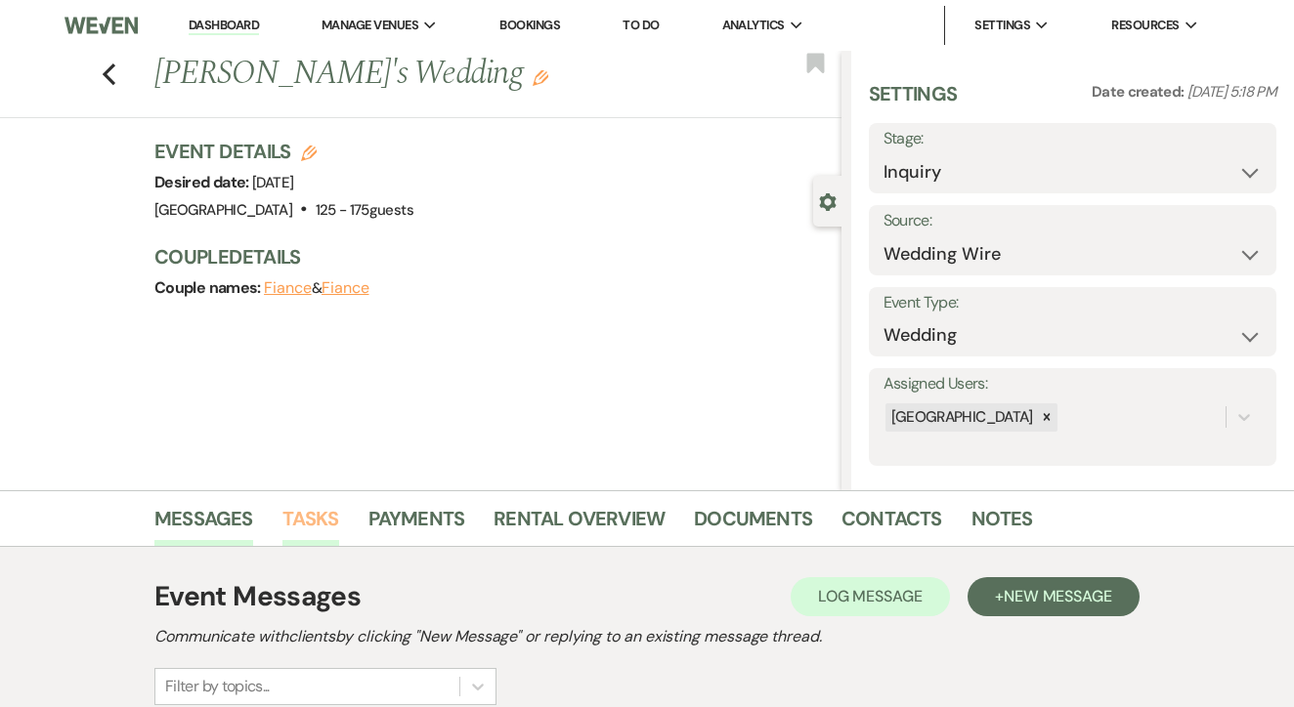
click at [321, 534] on link "Tasks" at bounding box center [310, 524] width 57 height 43
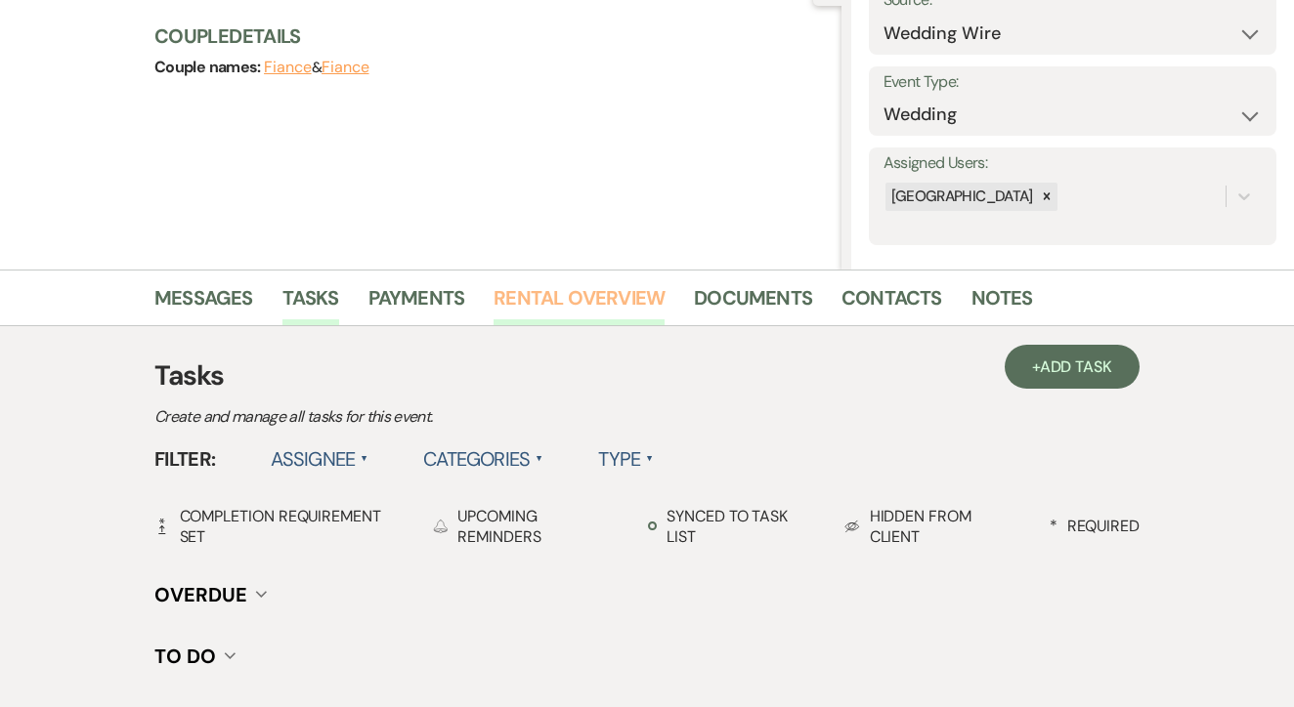
scroll to position [226, 0]
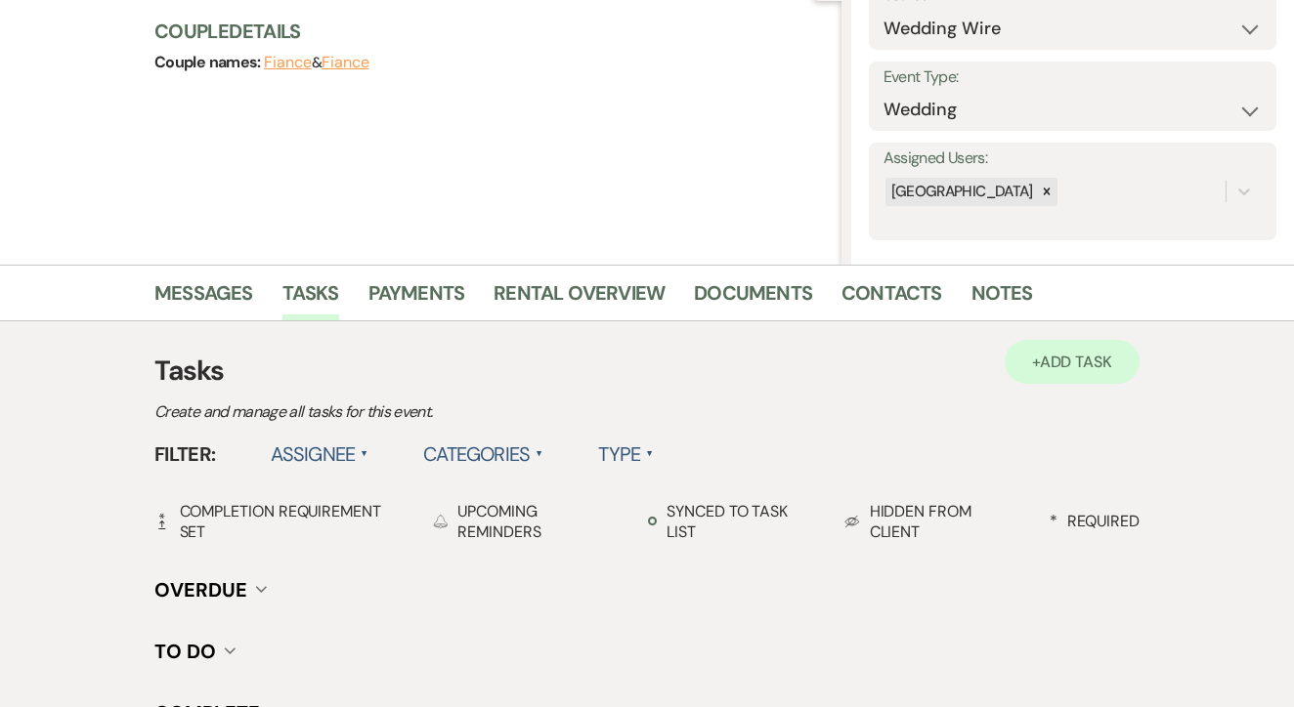
click at [1101, 373] on link "+ Add Task" at bounding box center [1071, 362] width 135 height 44
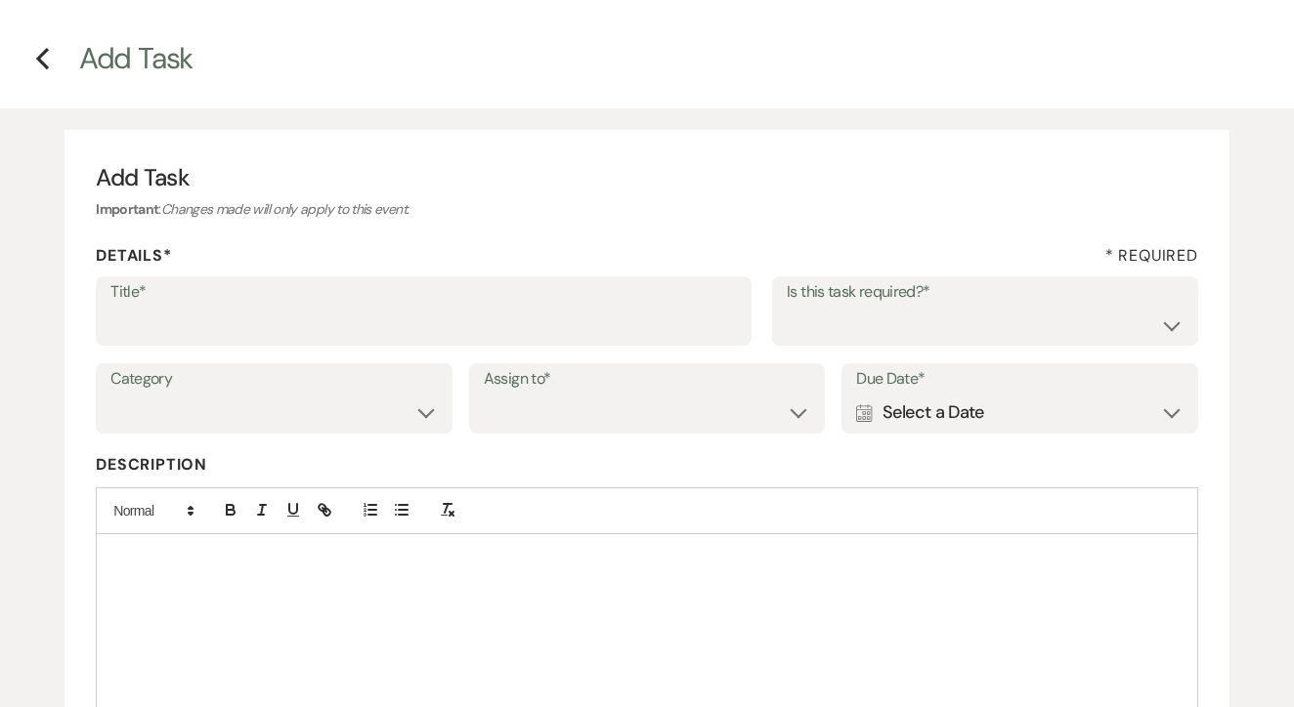
scroll to position [10, 0]
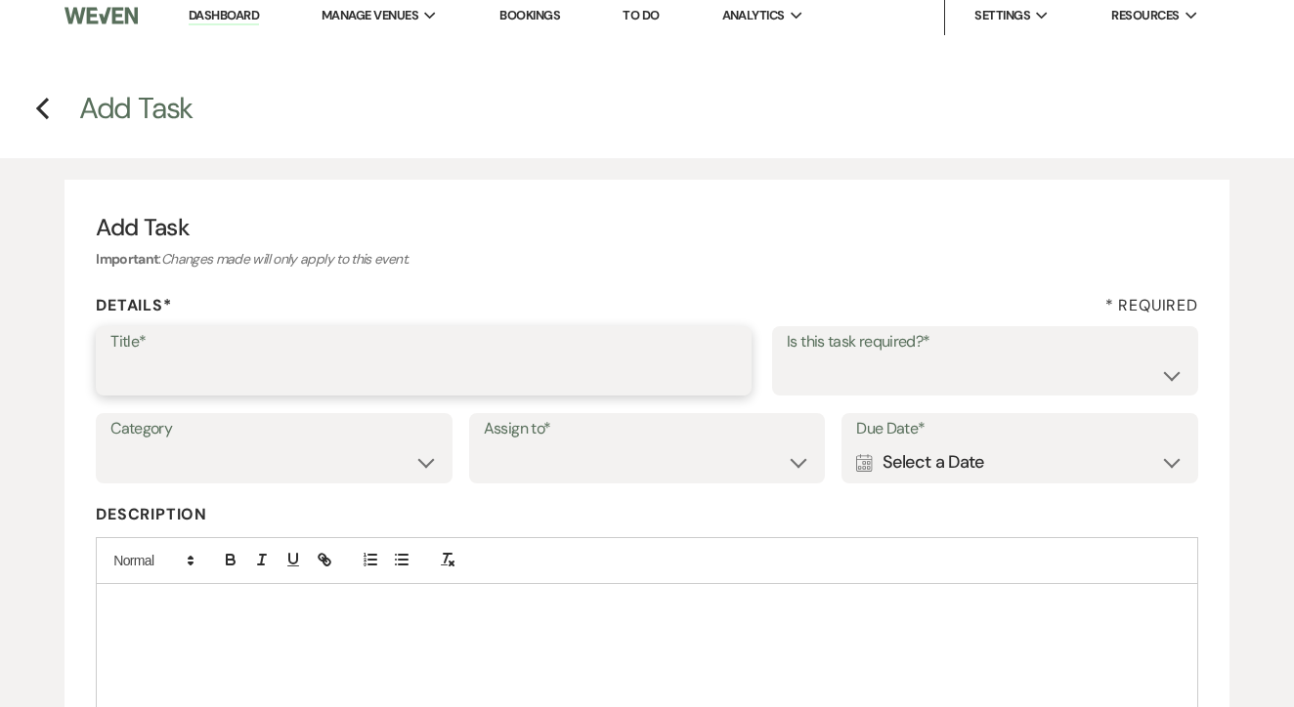
click at [559, 367] on input "Title*" at bounding box center [423, 375] width 626 height 38
type input "1st"
click at [961, 351] on label "Is this task required?*" at bounding box center [985, 342] width 397 height 28
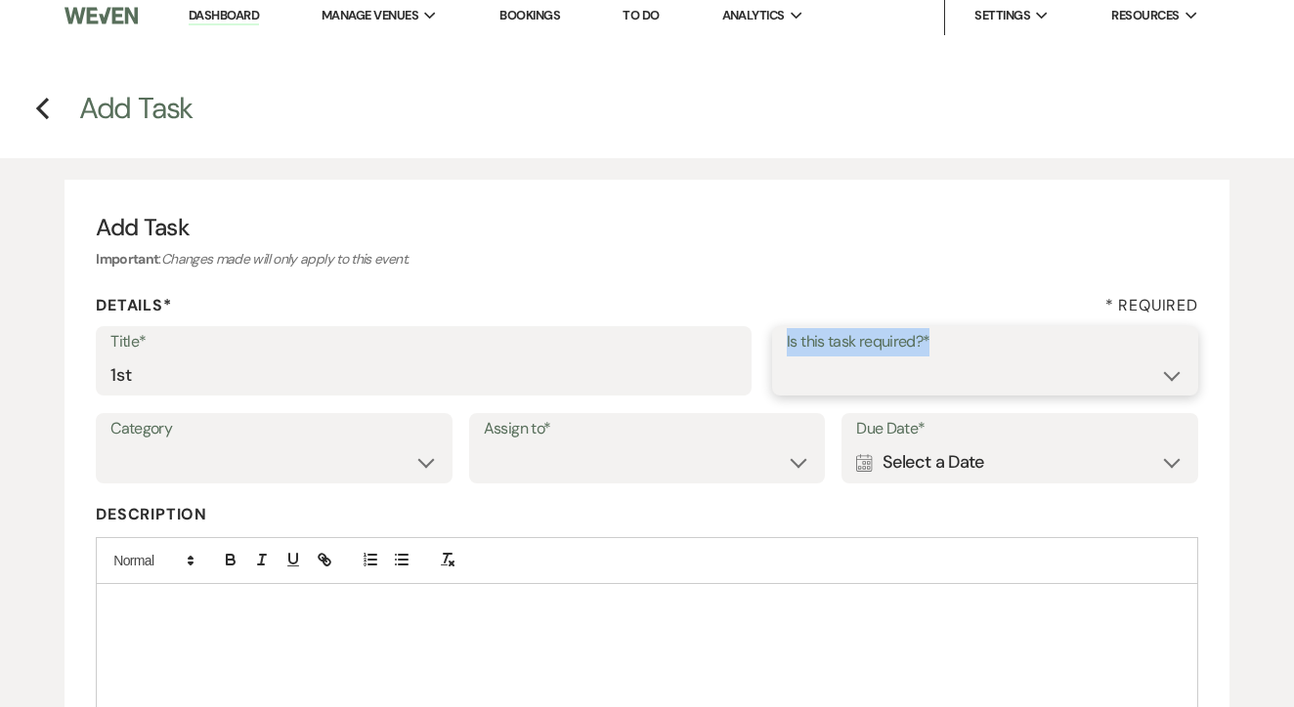
select select "false"
click at [663, 453] on select "Venue Client" at bounding box center [647, 463] width 327 height 38
select select "venueHost"
click at [915, 451] on div "Calendar Select a Date Expand" at bounding box center [1019, 463] width 327 height 38
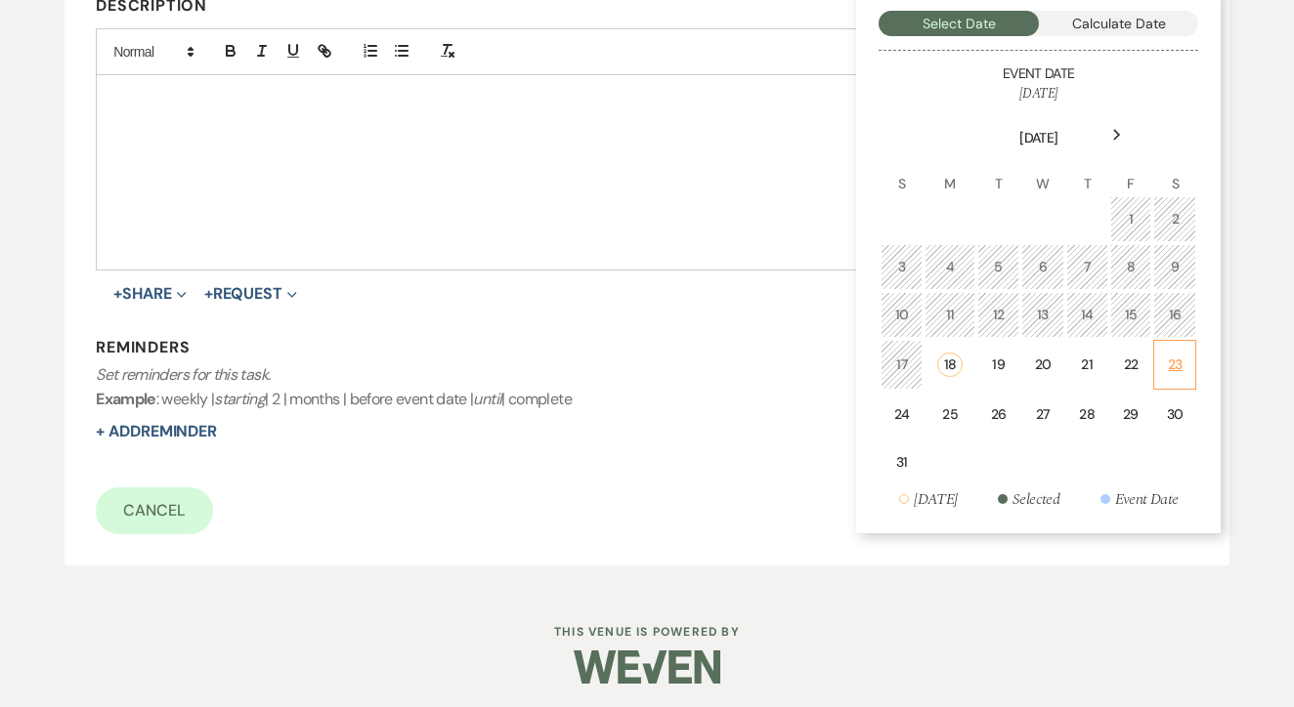
scroll to position [518, 0]
click at [1125, 362] on div "22" at bounding box center [1131, 366] width 17 height 21
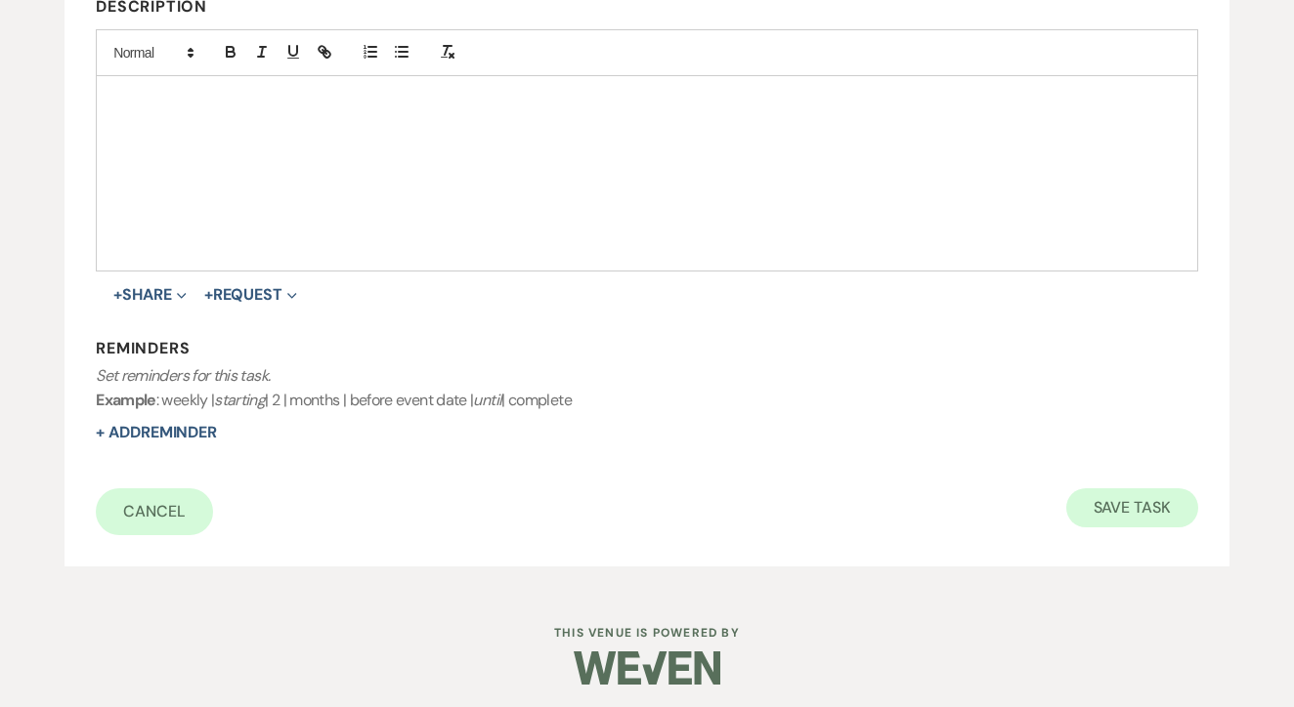
click at [1124, 504] on button "Save Task" at bounding box center [1132, 508] width 132 height 39
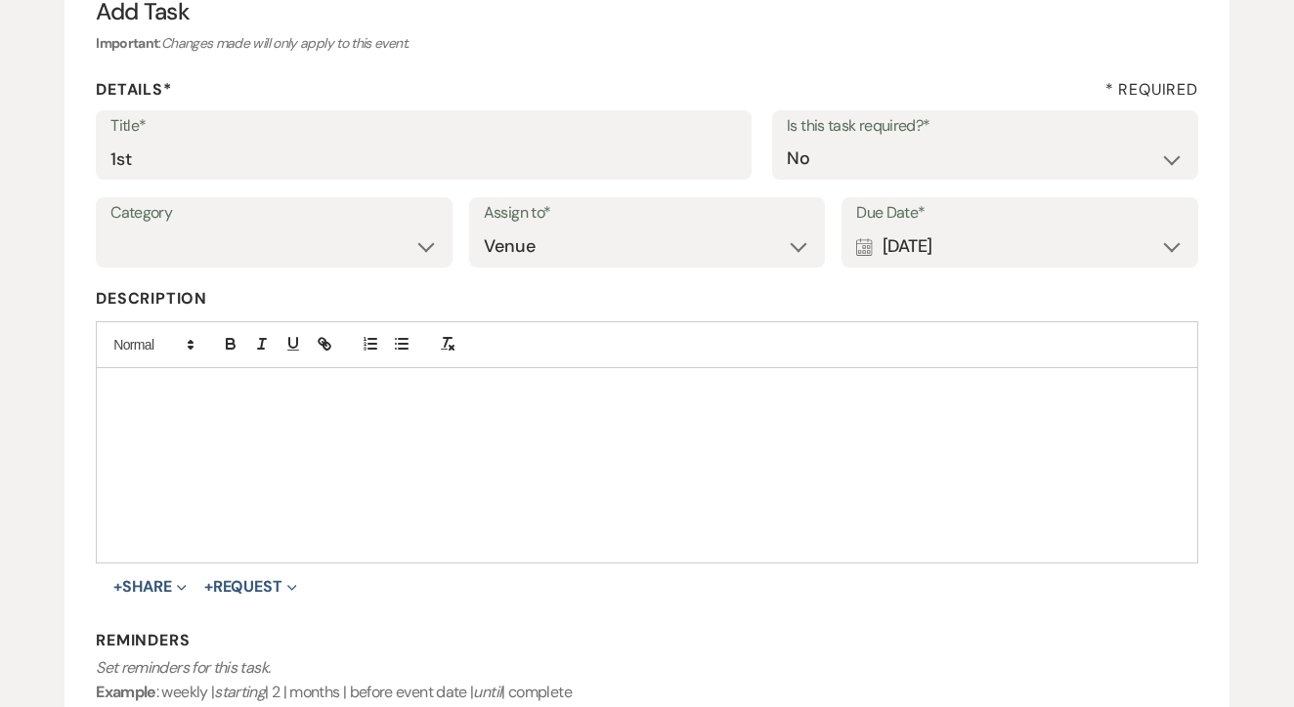
select select "3"
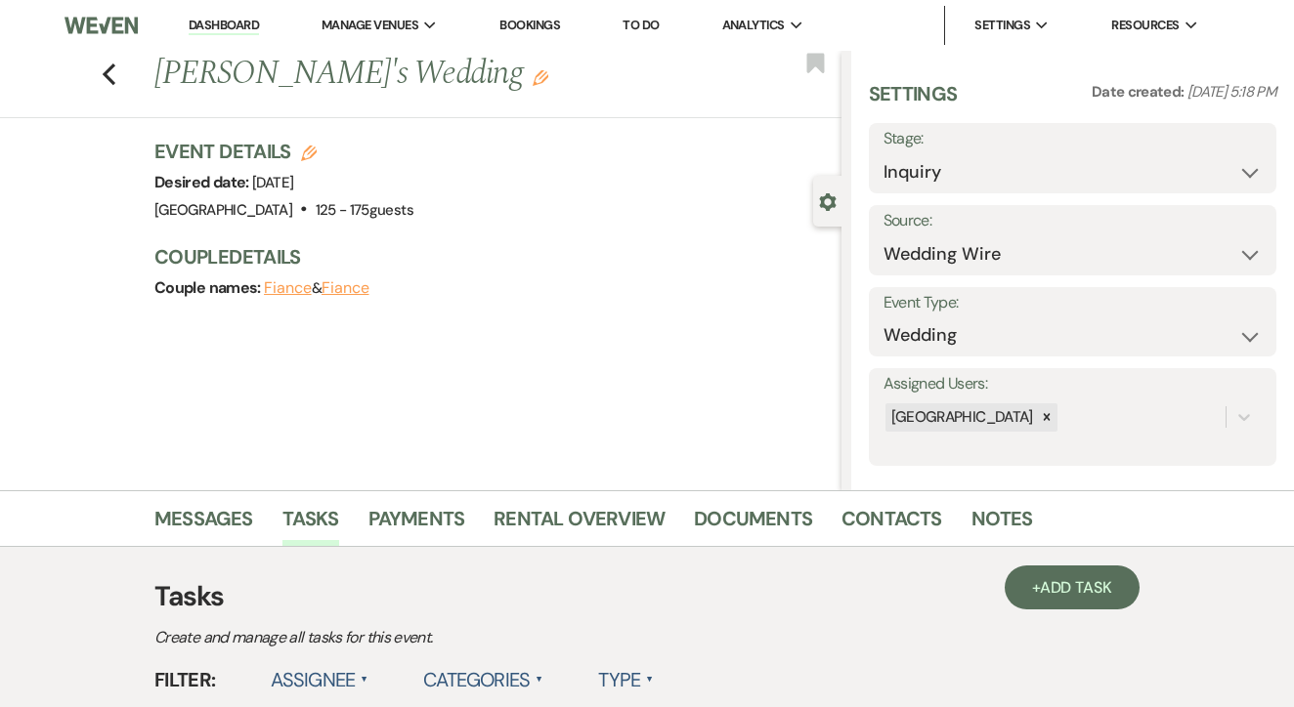
click at [242, 12] on li "Dashboard" at bounding box center [224, 25] width 90 height 39
click at [236, 27] on link "Dashboard" at bounding box center [224, 26] width 70 height 19
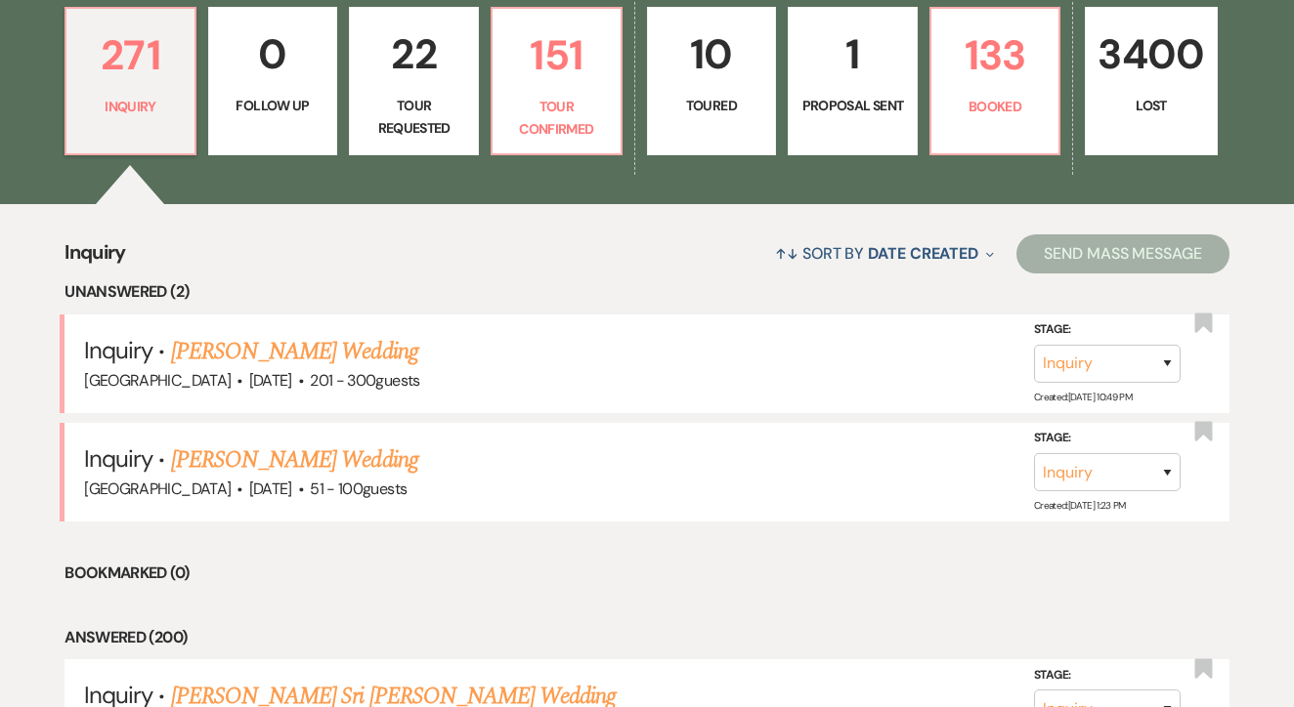
scroll to position [593, 0]
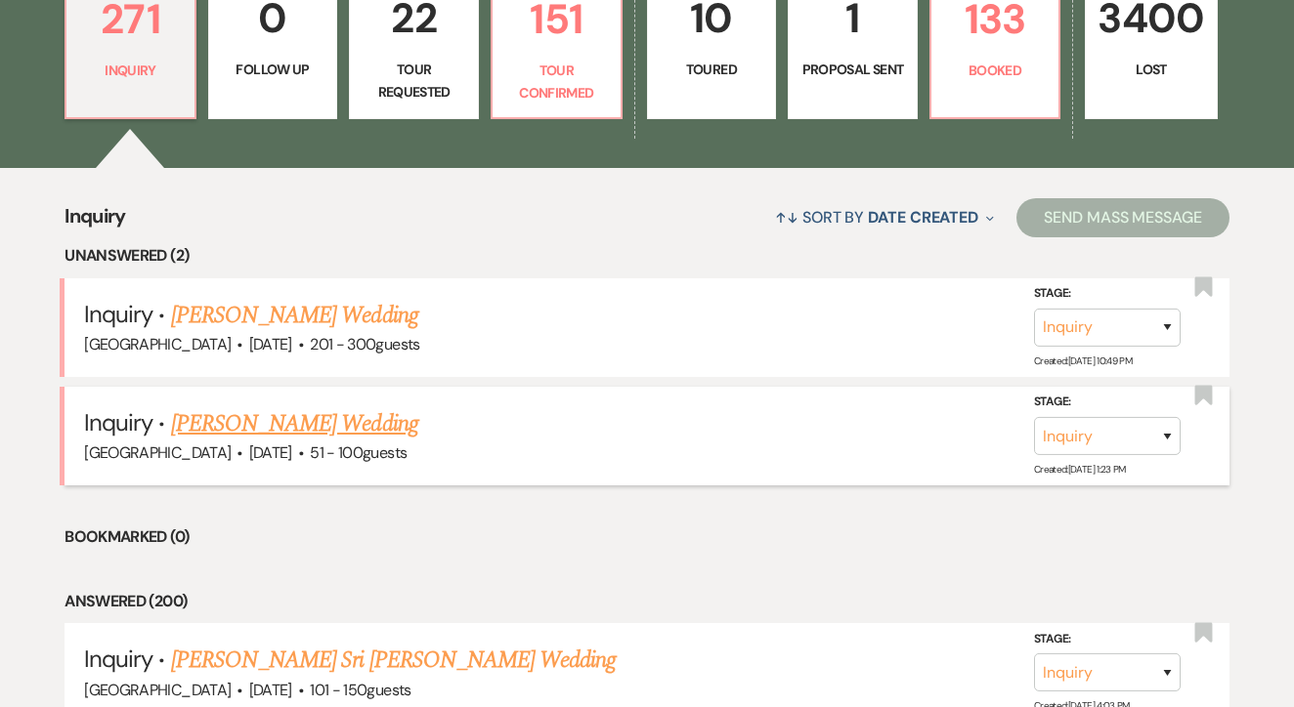
click at [374, 430] on link "Ashleigh Olson's Wedding" at bounding box center [294, 423] width 247 height 35
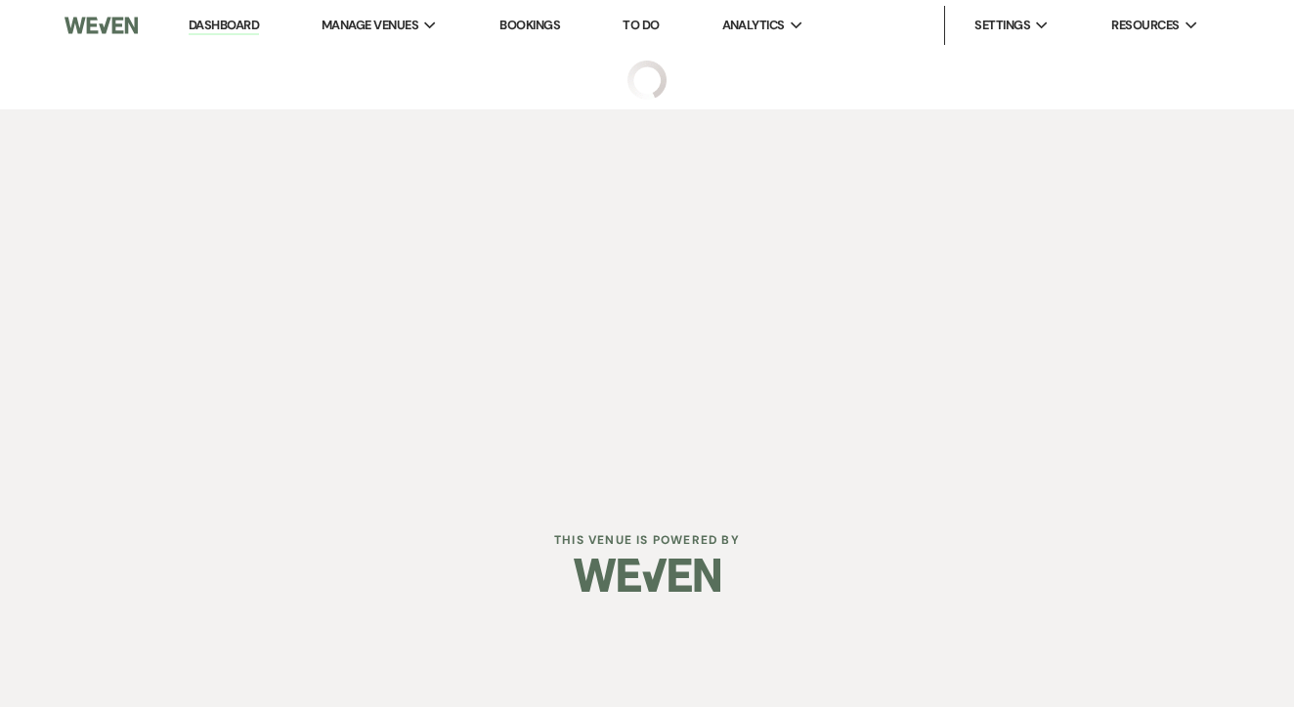
select select "2"
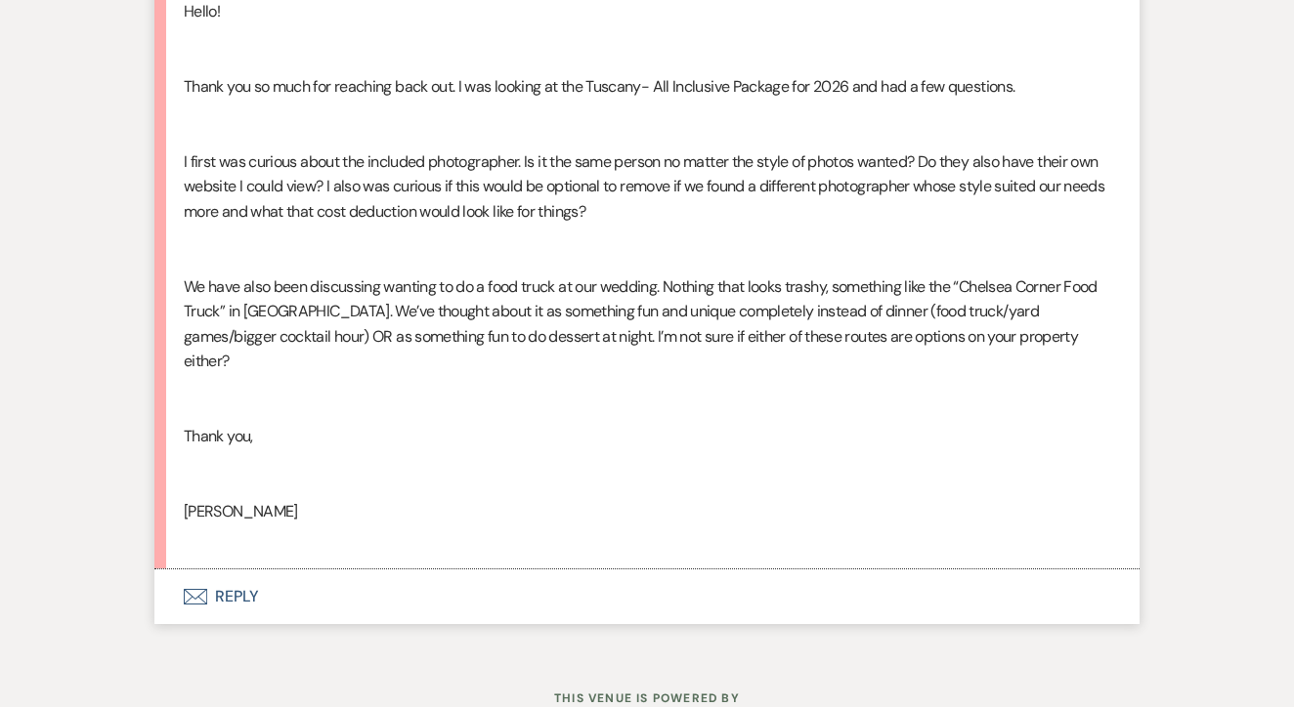
click at [420, 570] on button "Envelope Reply" at bounding box center [646, 597] width 985 height 55
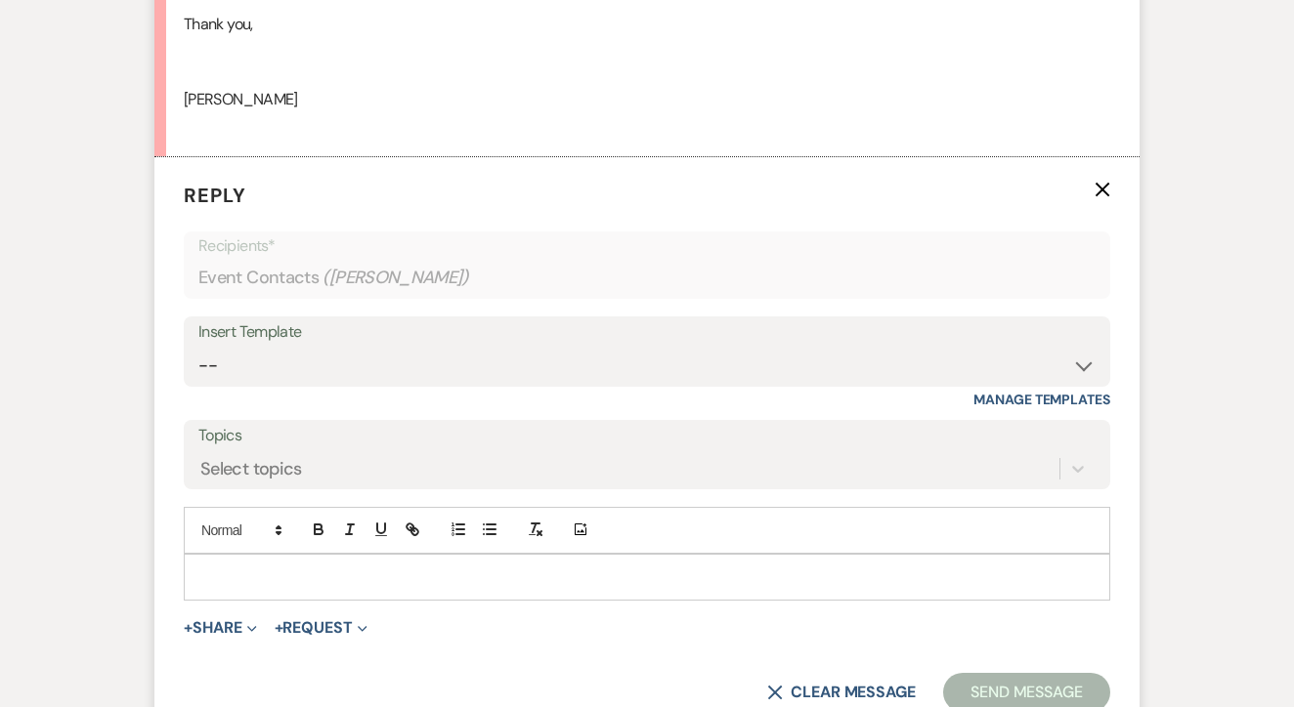
scroll to position [3029, 0]
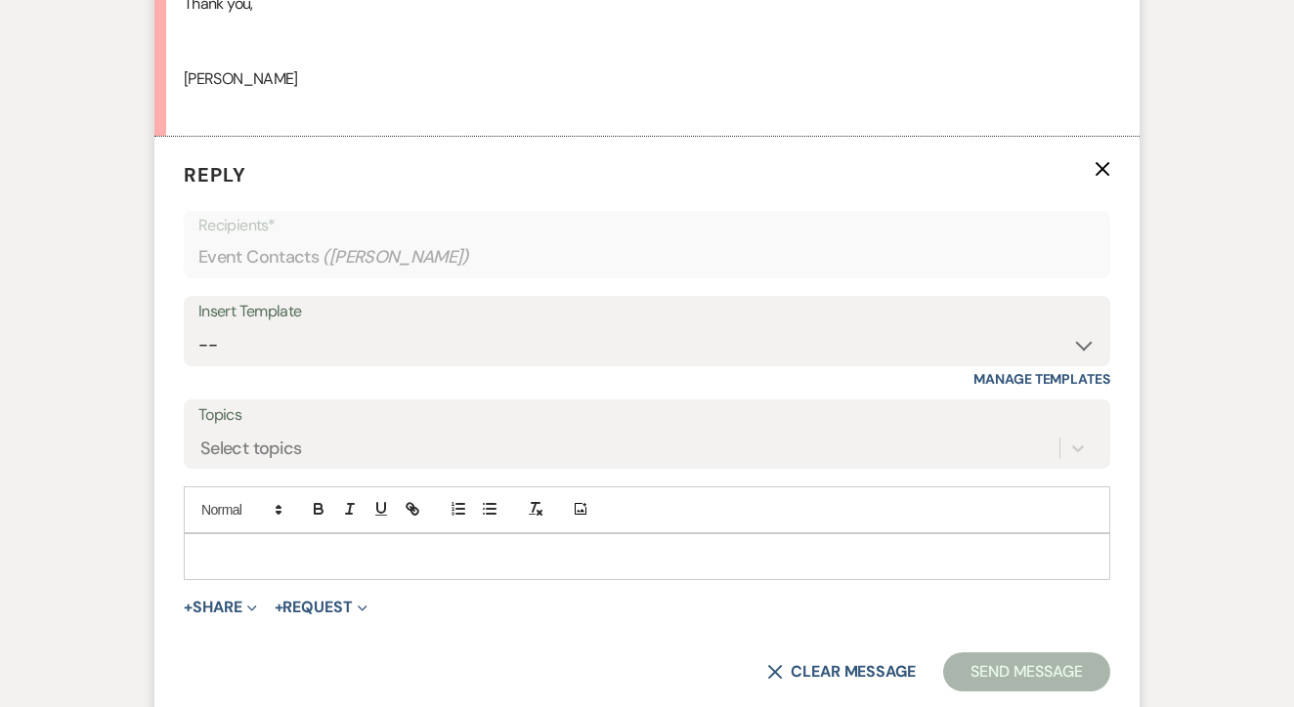
click at [453, 546] on p at bounding box center [646, 556] width 895 height 21
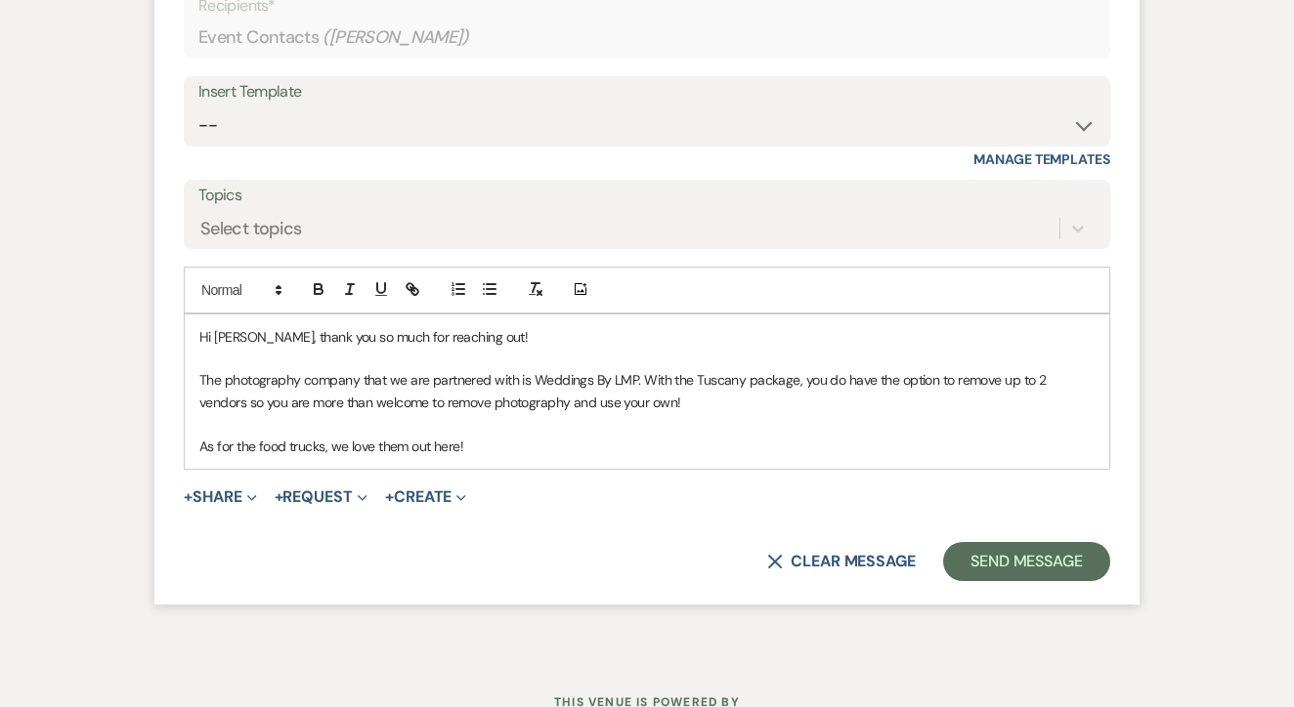
scroll to position [3248, 0]
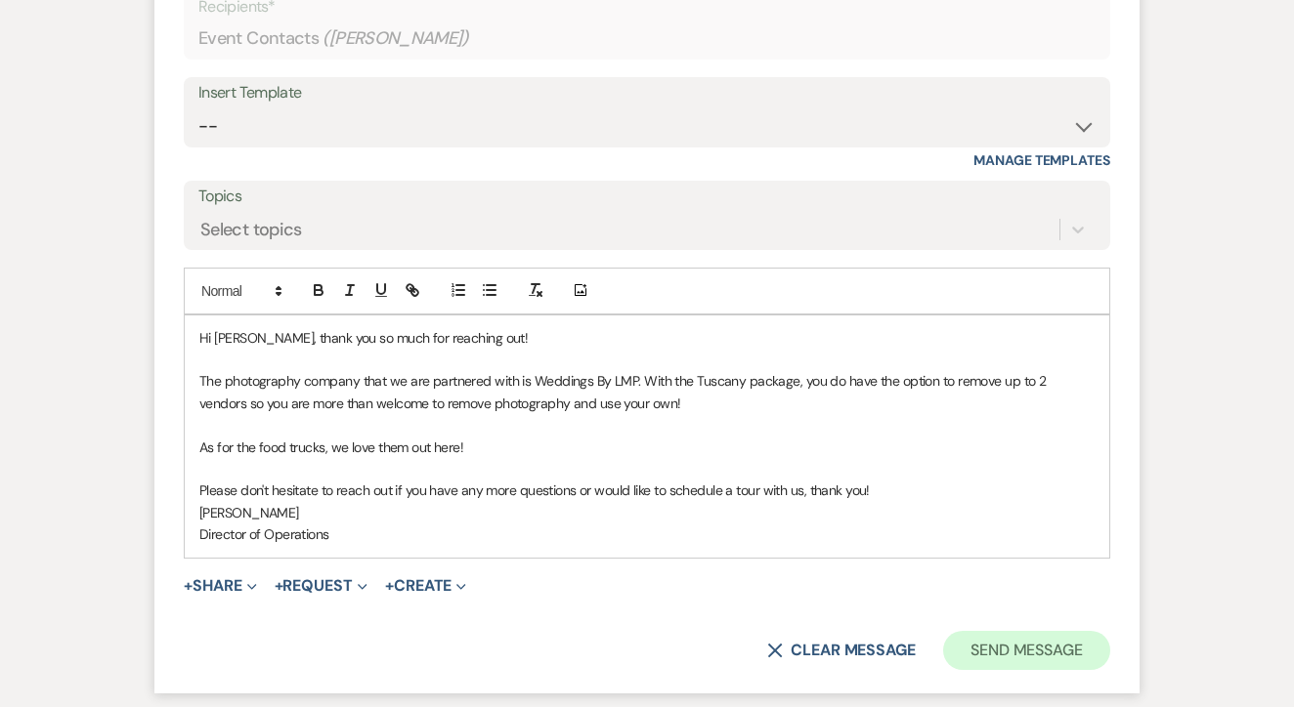
click at [1012, 631] on button "Send Message" at bounding box center [1026, 650] width 167 height 39
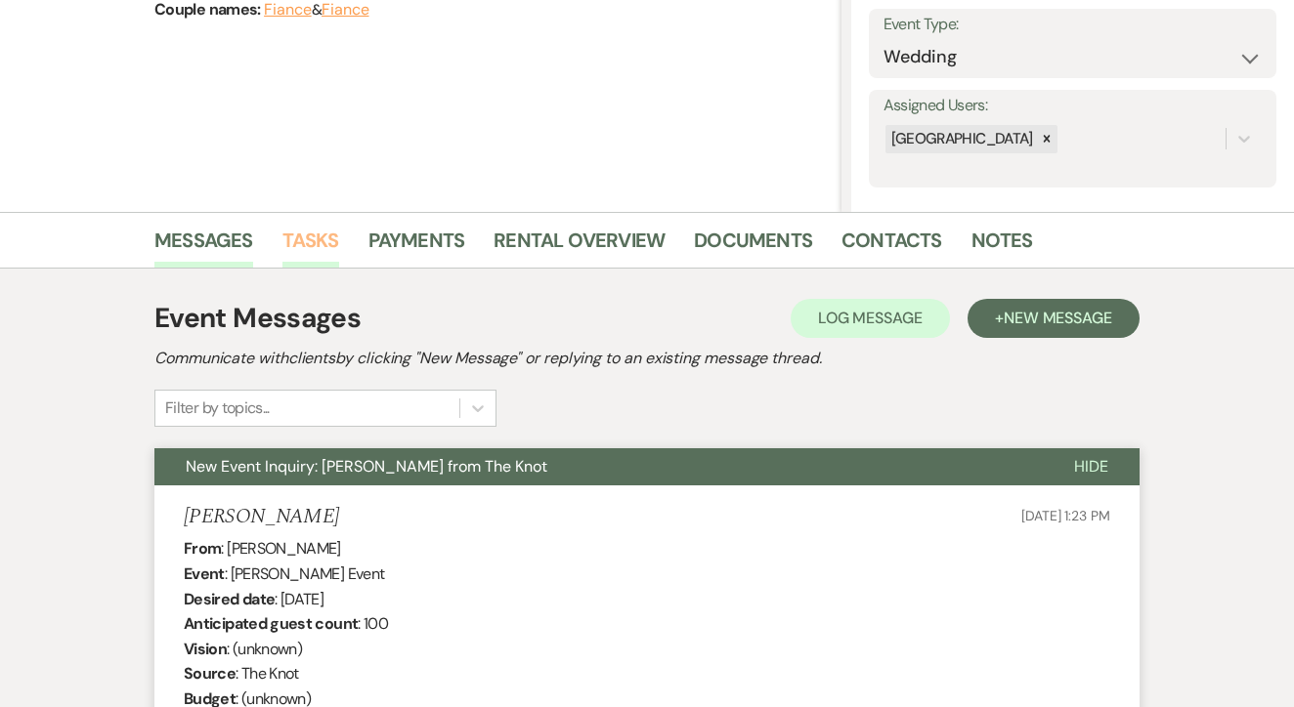
click at [293, 246] on link "Tasks" at bounding box center [310, 246] width 57 height 43
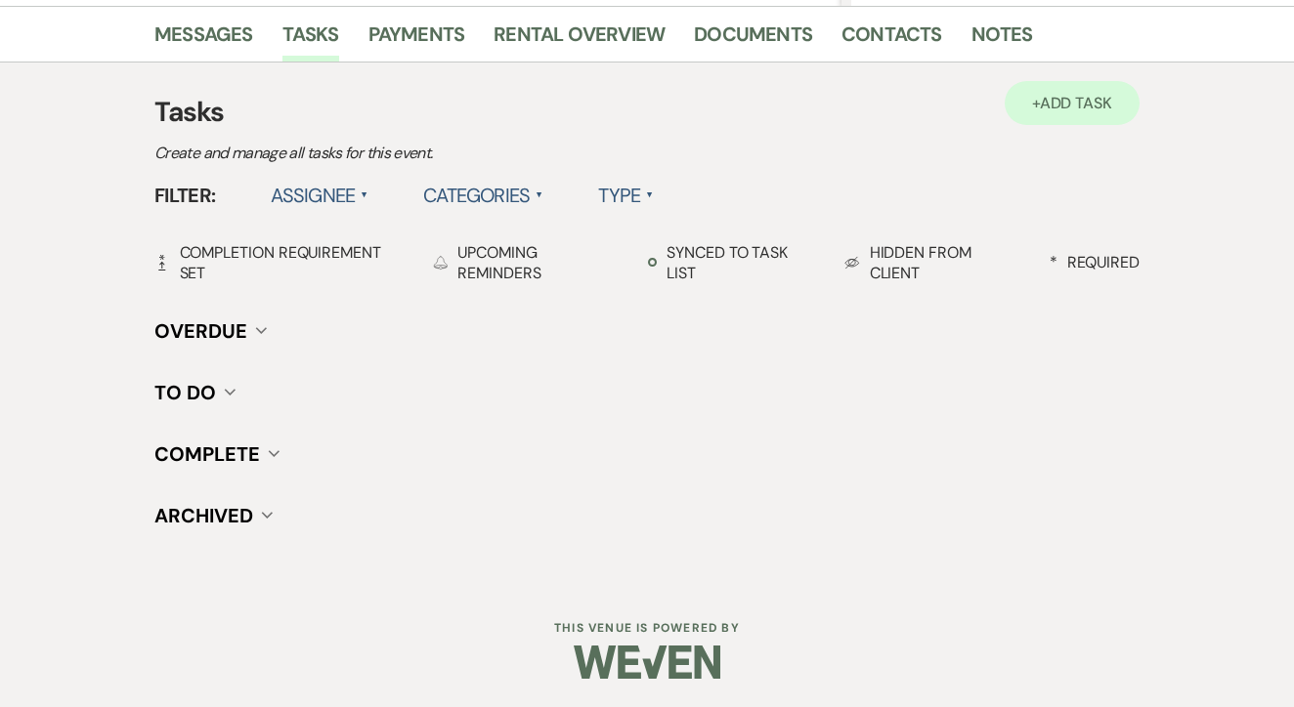
click at [1094, 96] on span "Add Task" at bounding box center [1076, 103] width 72 height 21
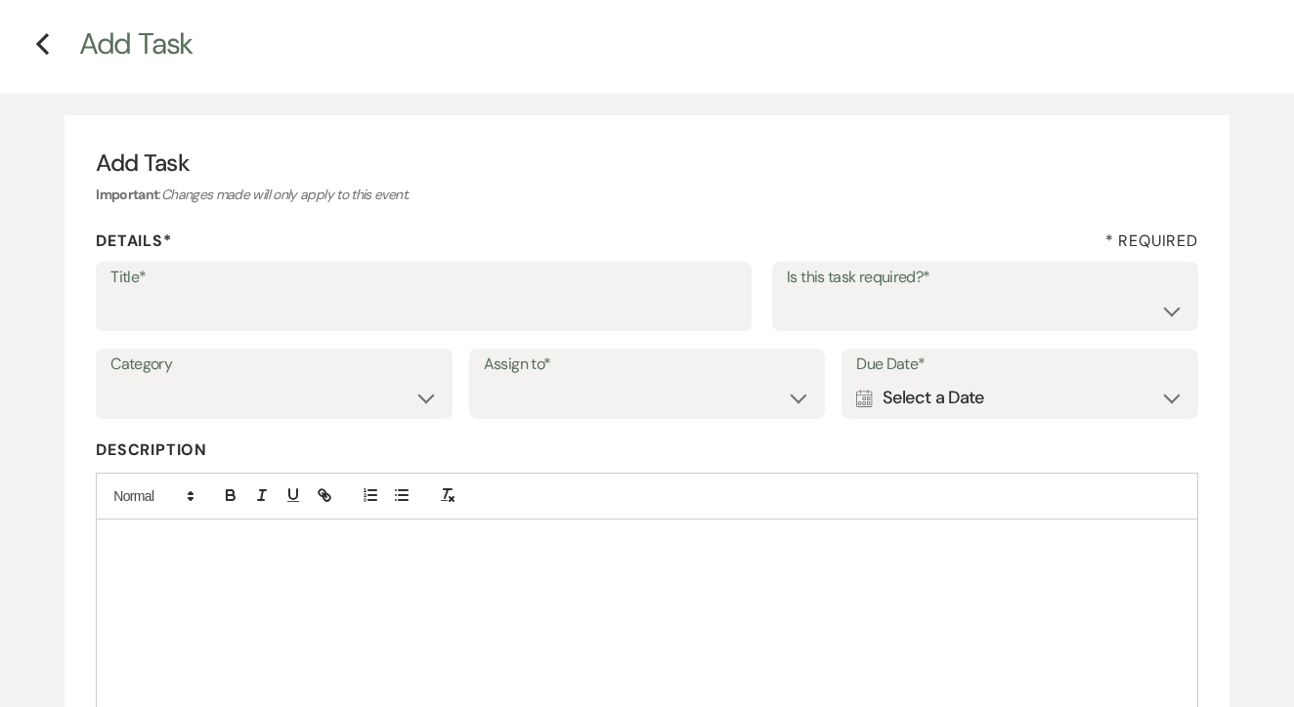
scroll to position [61, 0]
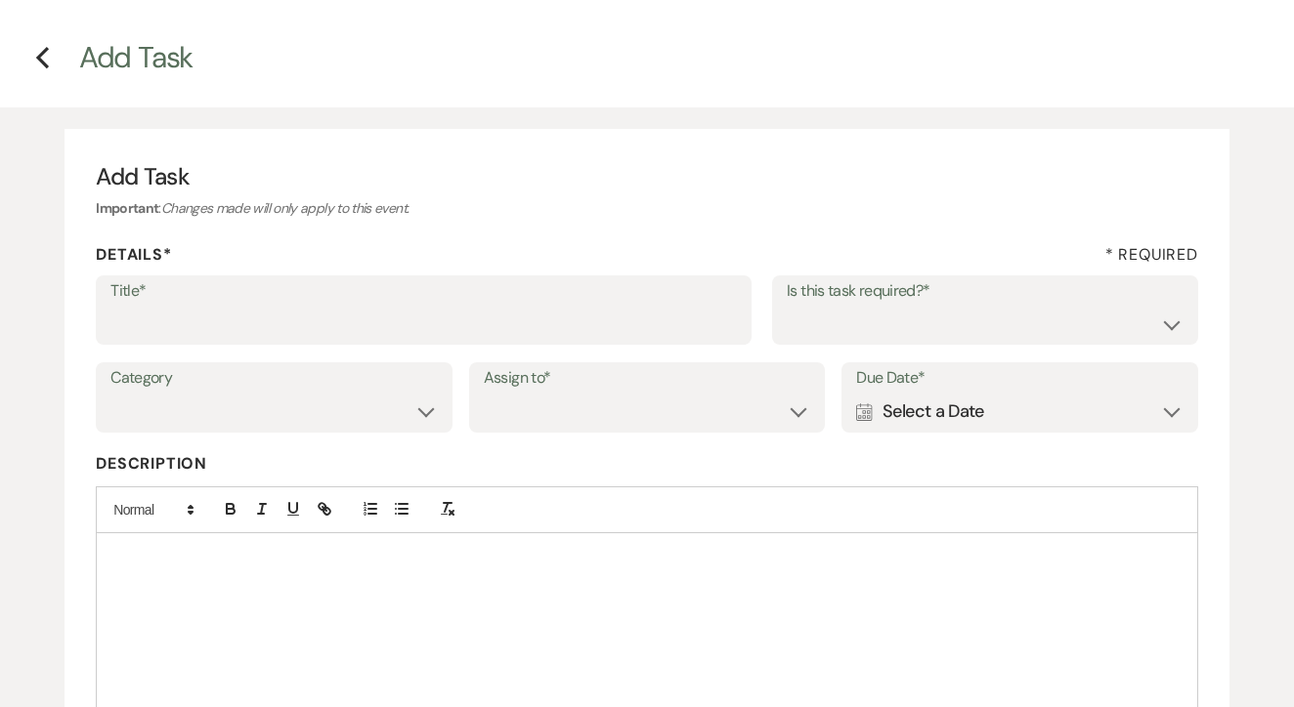
click at [546, 285] on label "Title*" at bounding box center [423, 292] width 626 height 28
click at [546, 305] on input "Title*" at bounding box center [423, 324] width 626 height 38
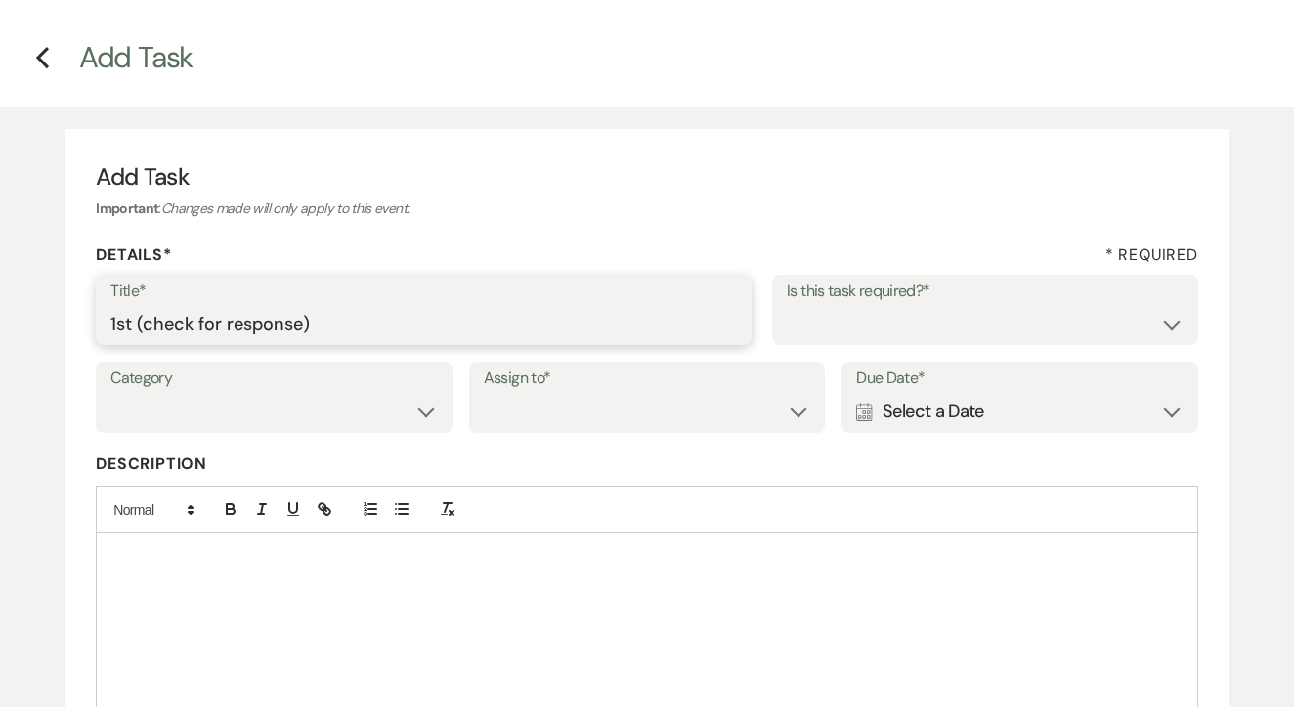
type input "1st (check for response)"
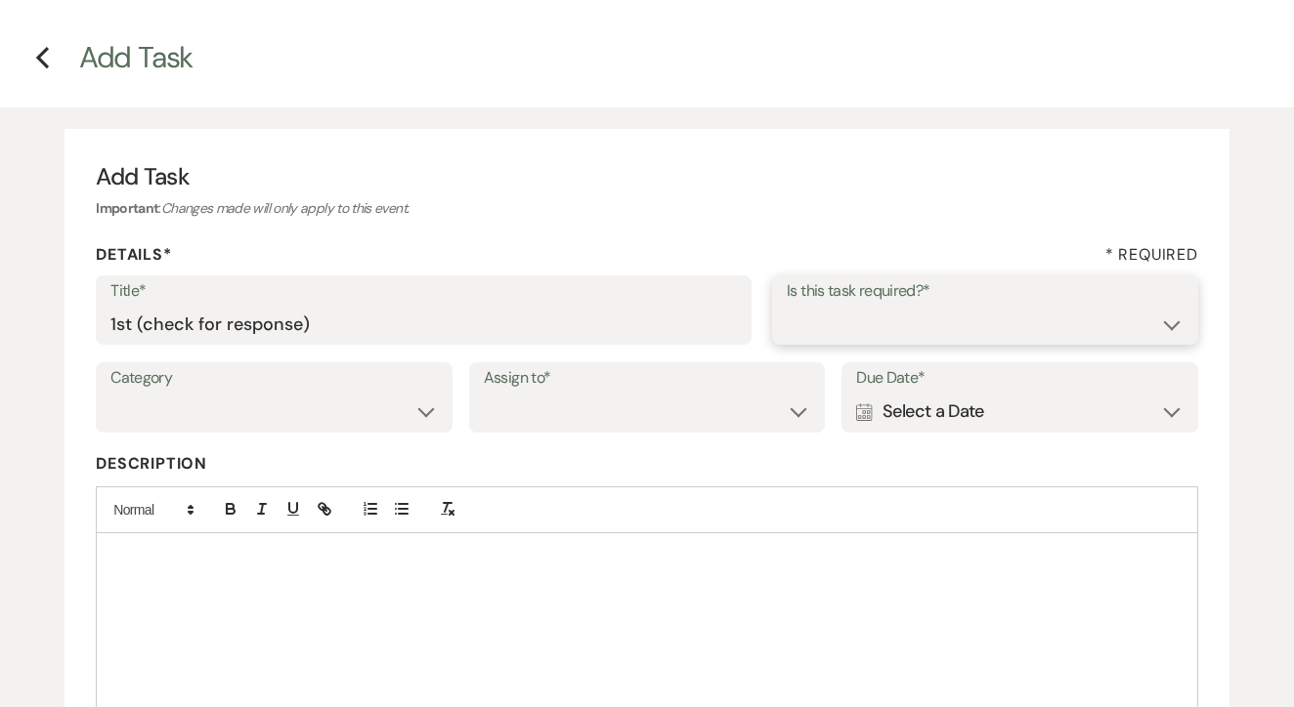
click at [833, 321] on select "Yes No" at bounding box center [985, 324] width 397 height 38
select select "false"
click at [612, 410] on select "Venue Client" at bounding box center [647, 412] width 327 height 38
select select "venueHost"
click at [982, 412] on div "Calendar Select a Date Expand" at bounding box center [1019, 412] width 327 height 38
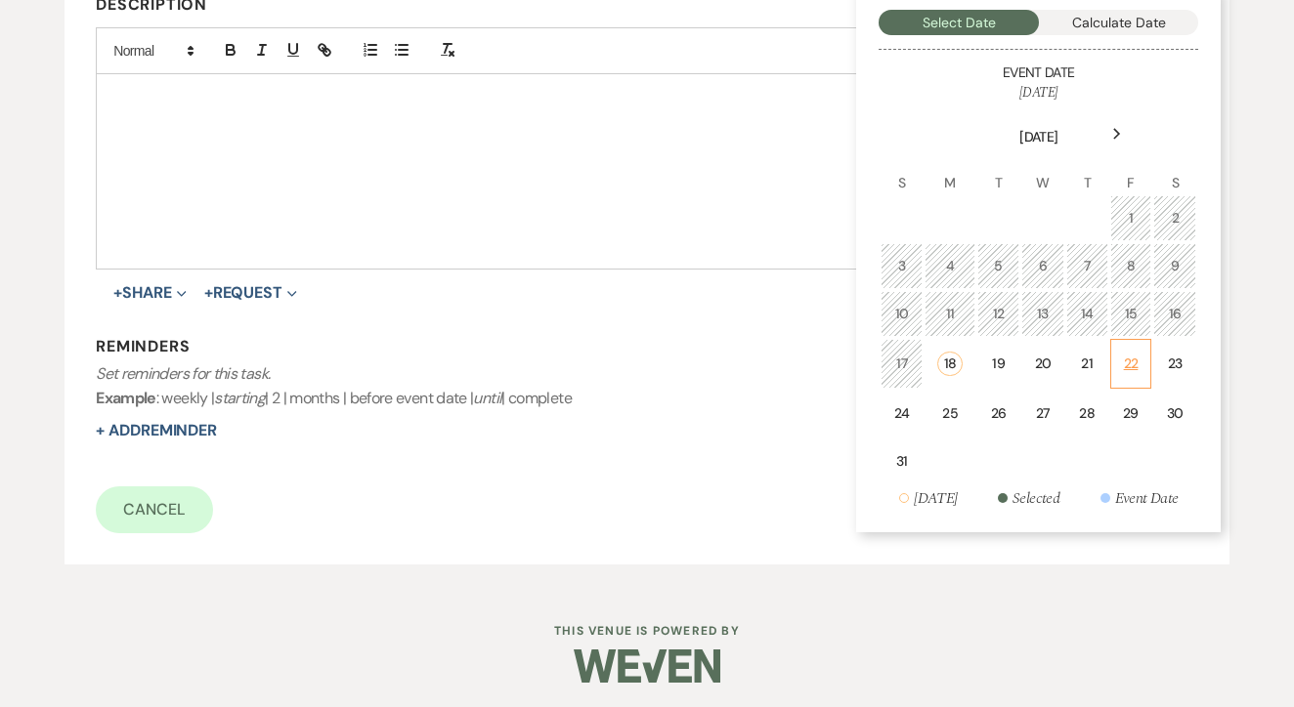
scroll to position [518, 0]
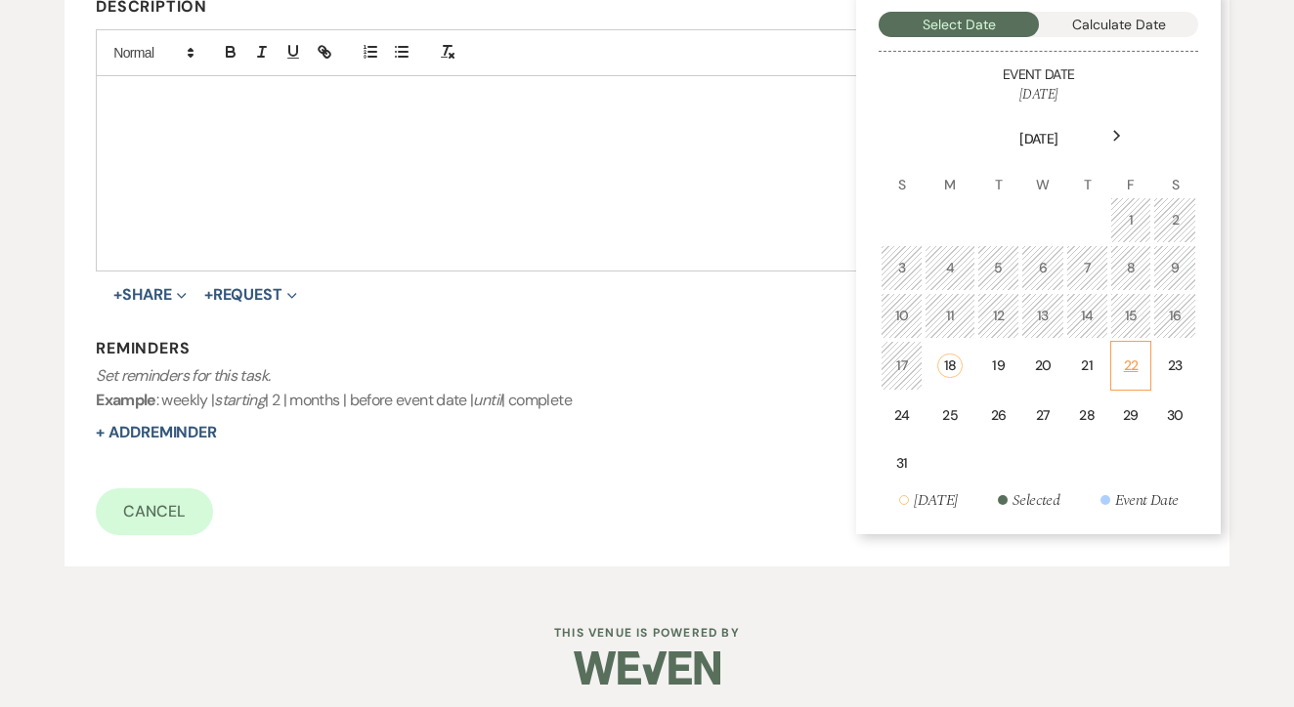
click at [1132, 356] on div "22" at bounding box center [1131, 366] width 17 height 21
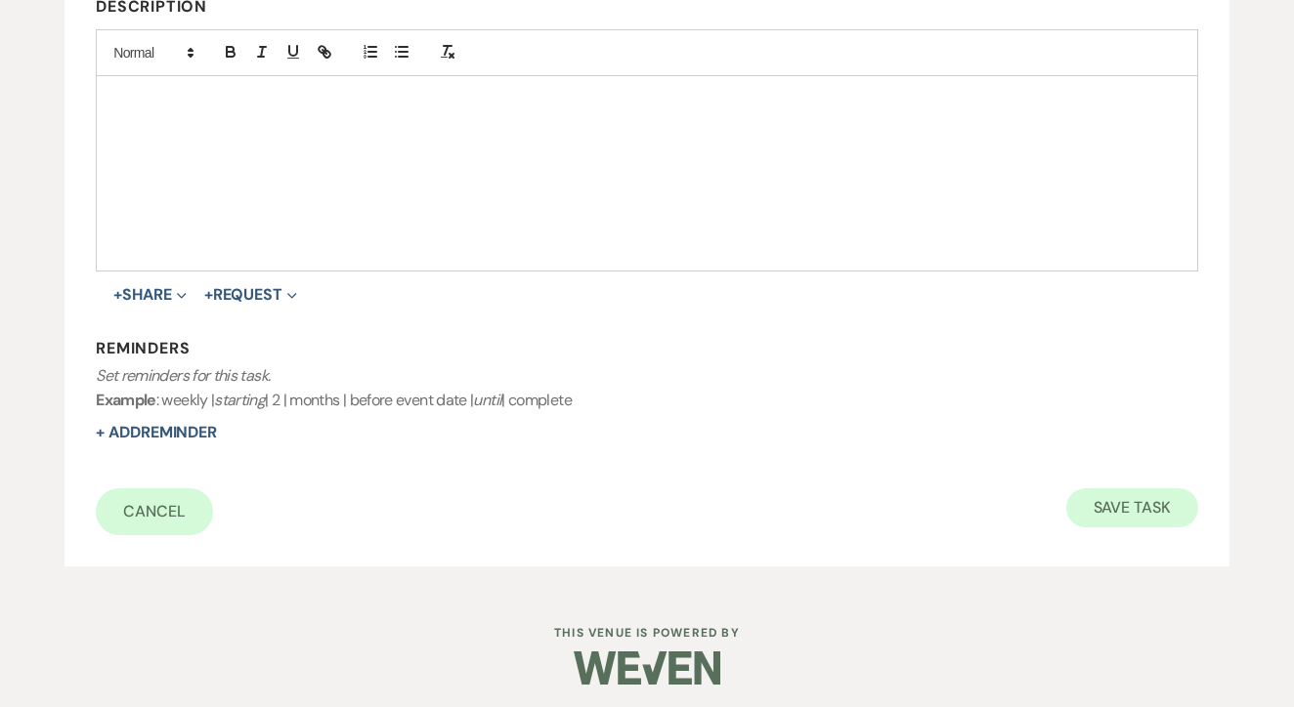
click at [1134, 503] on button "Save Task" at bounding box center [1132, 508] width 132 height 39
select select "2"
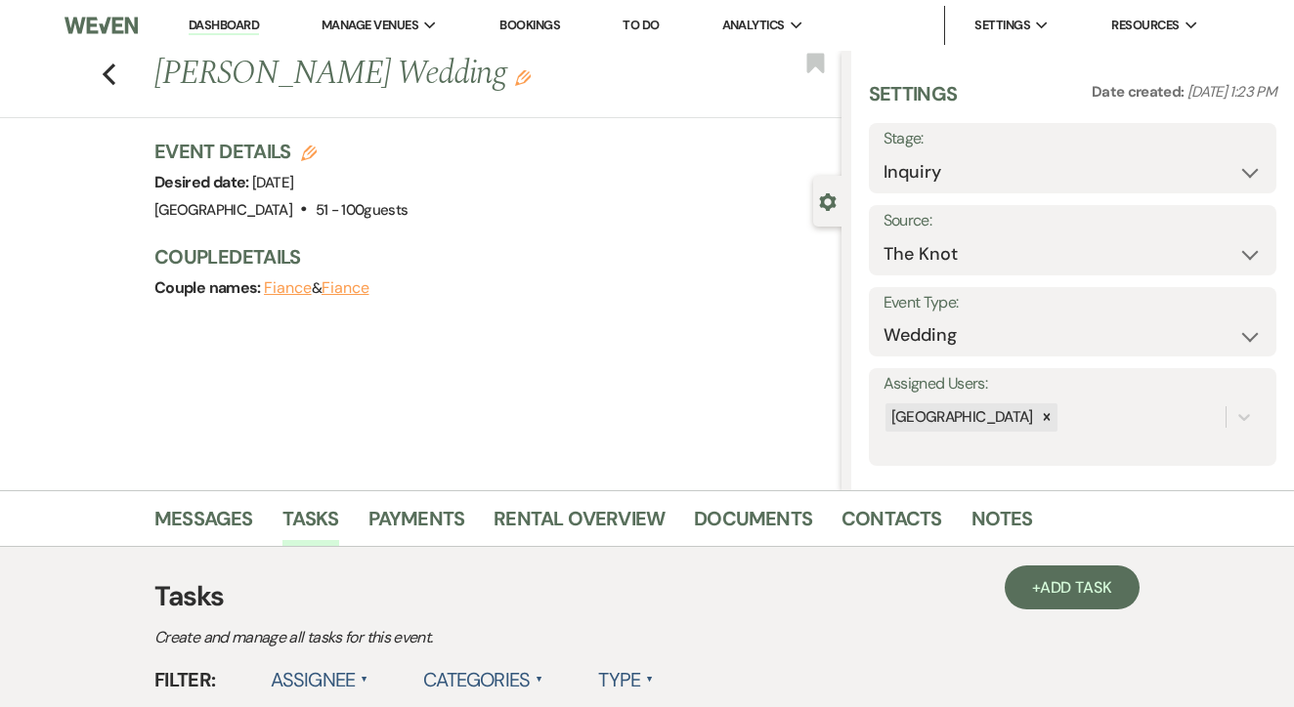
click at [242, 18] on link "Dashboard" at bounding box center [224, 26] width 70 height 19
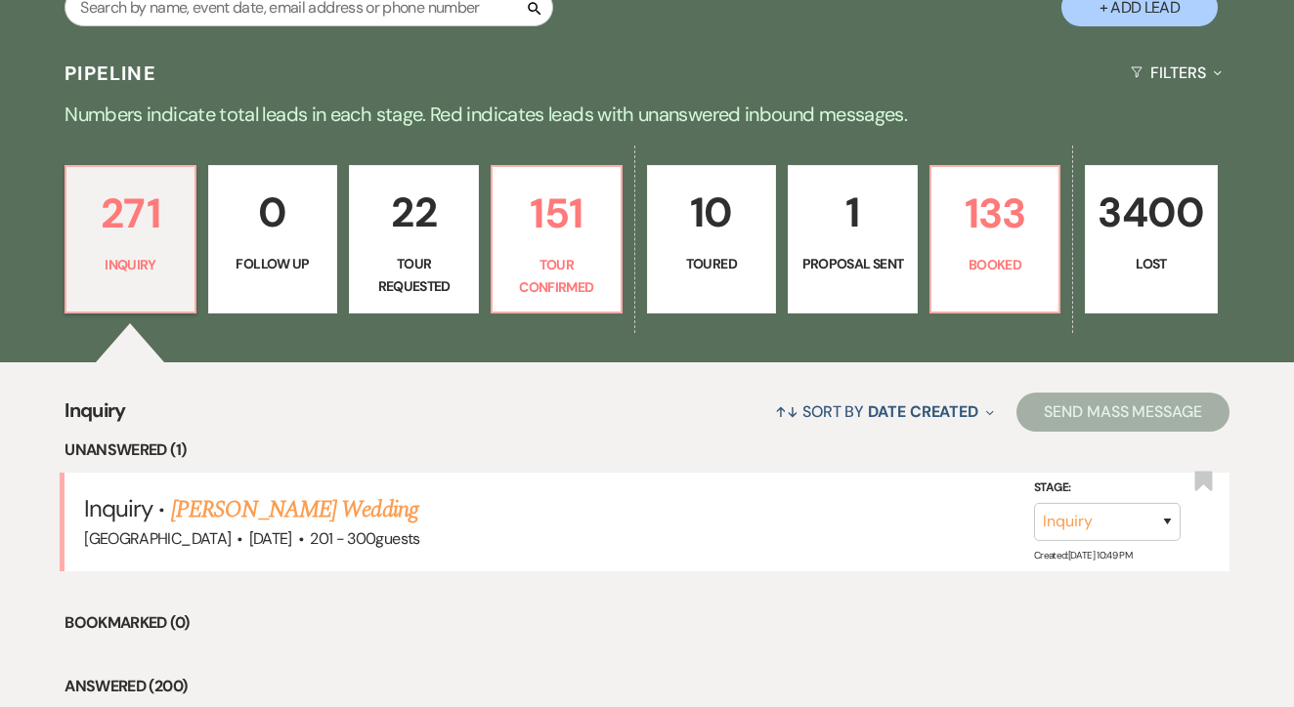
scroll to position [378, 0]
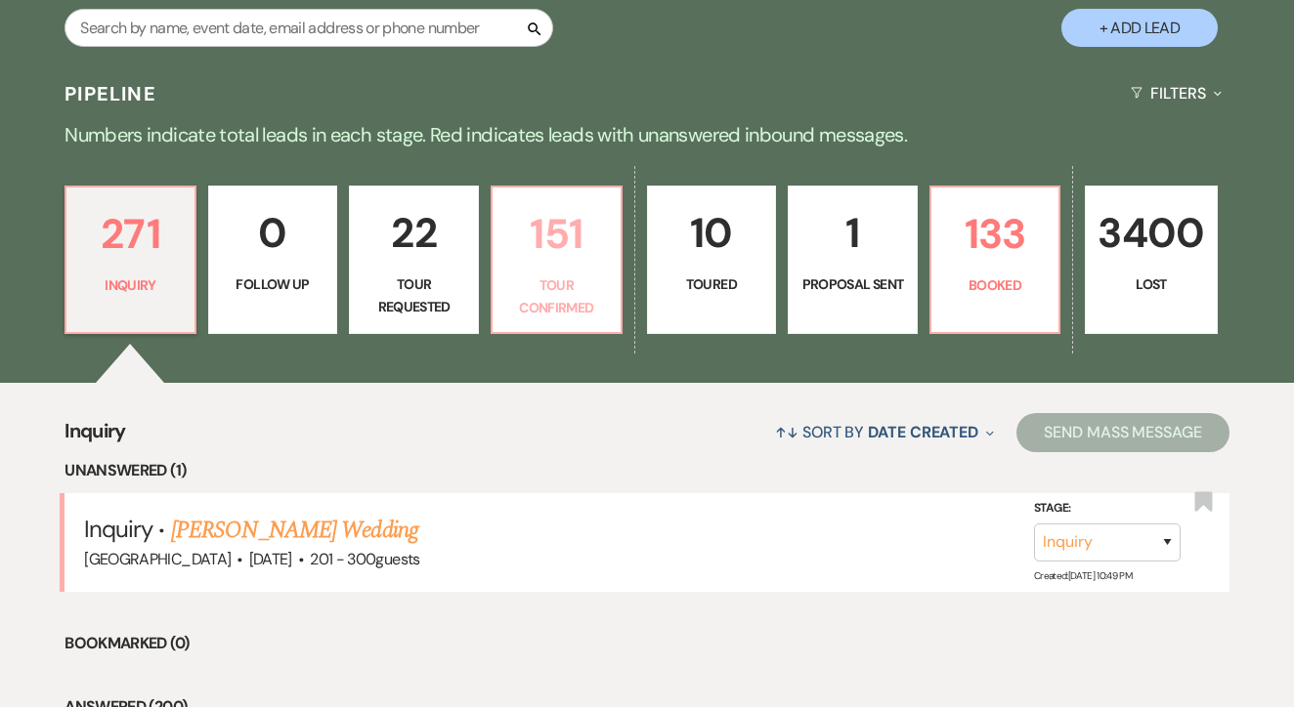
click at [496, 289] on link "151 Tour Confirmed" at bounding box center [557, 260] width 132 height 149
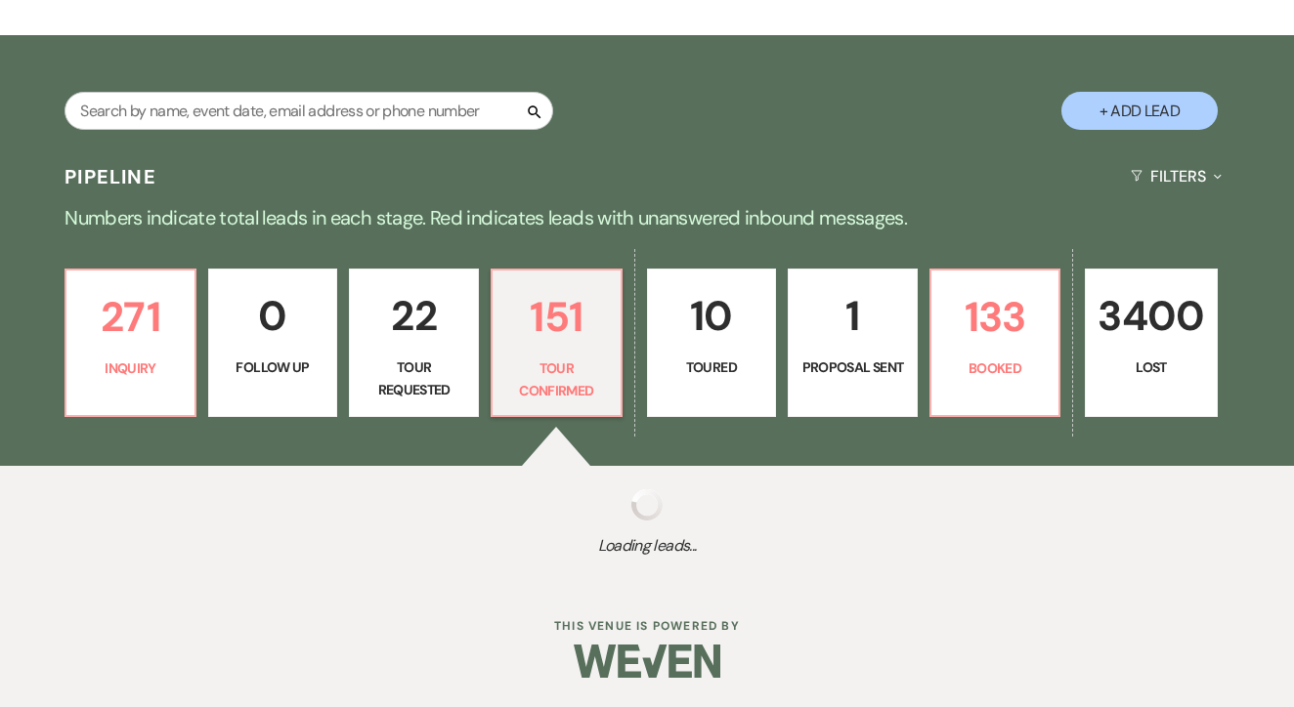
scroll to position [293, 0]
select select "4"
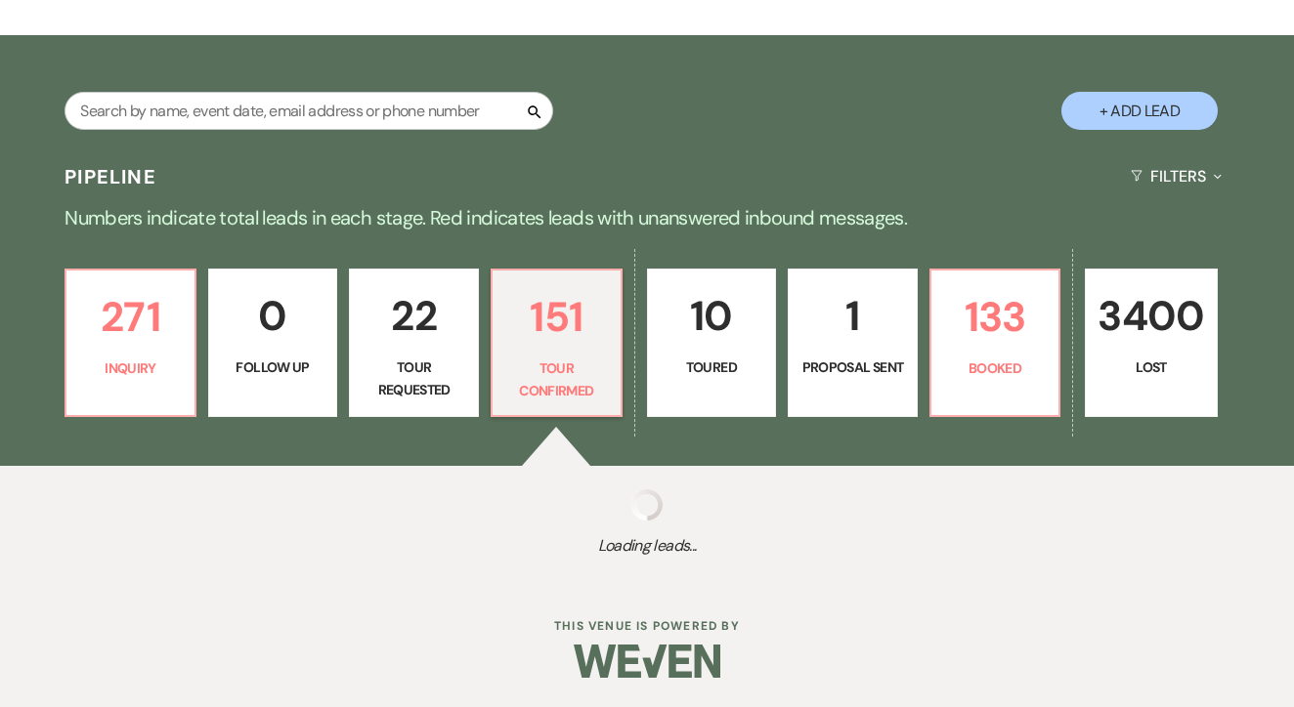
select select "4"
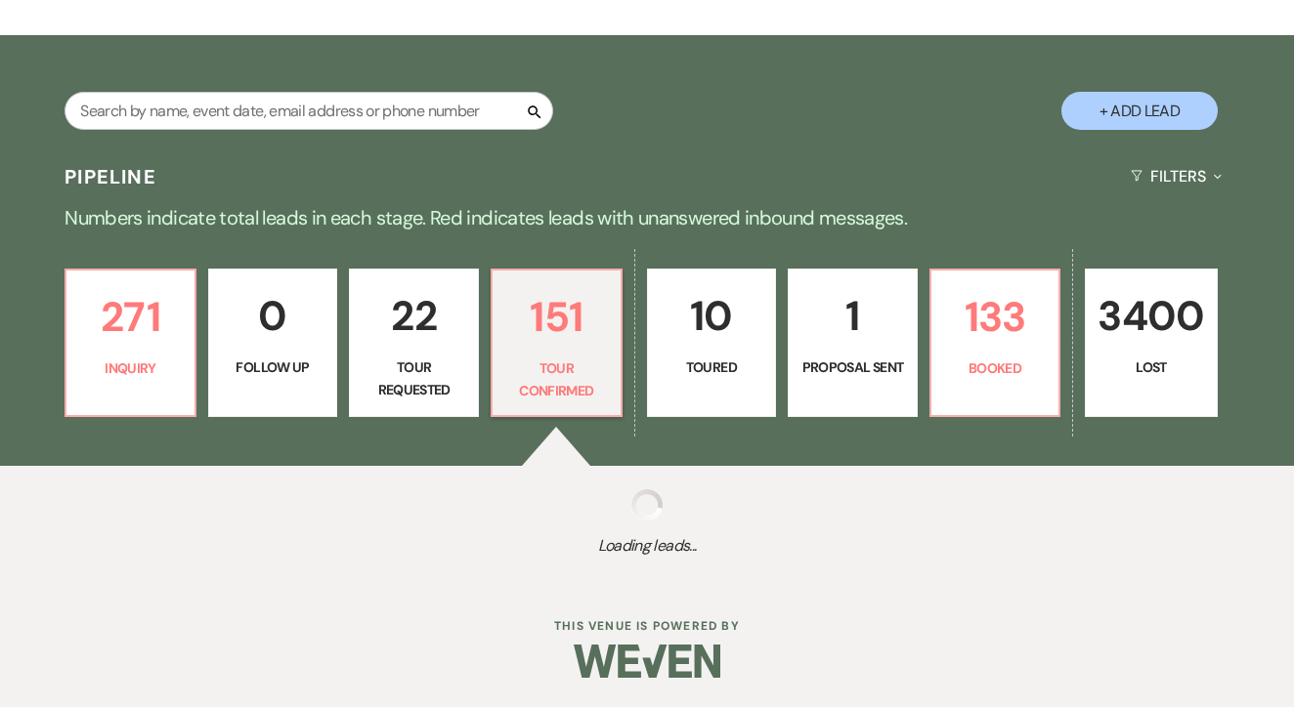
select select "4"
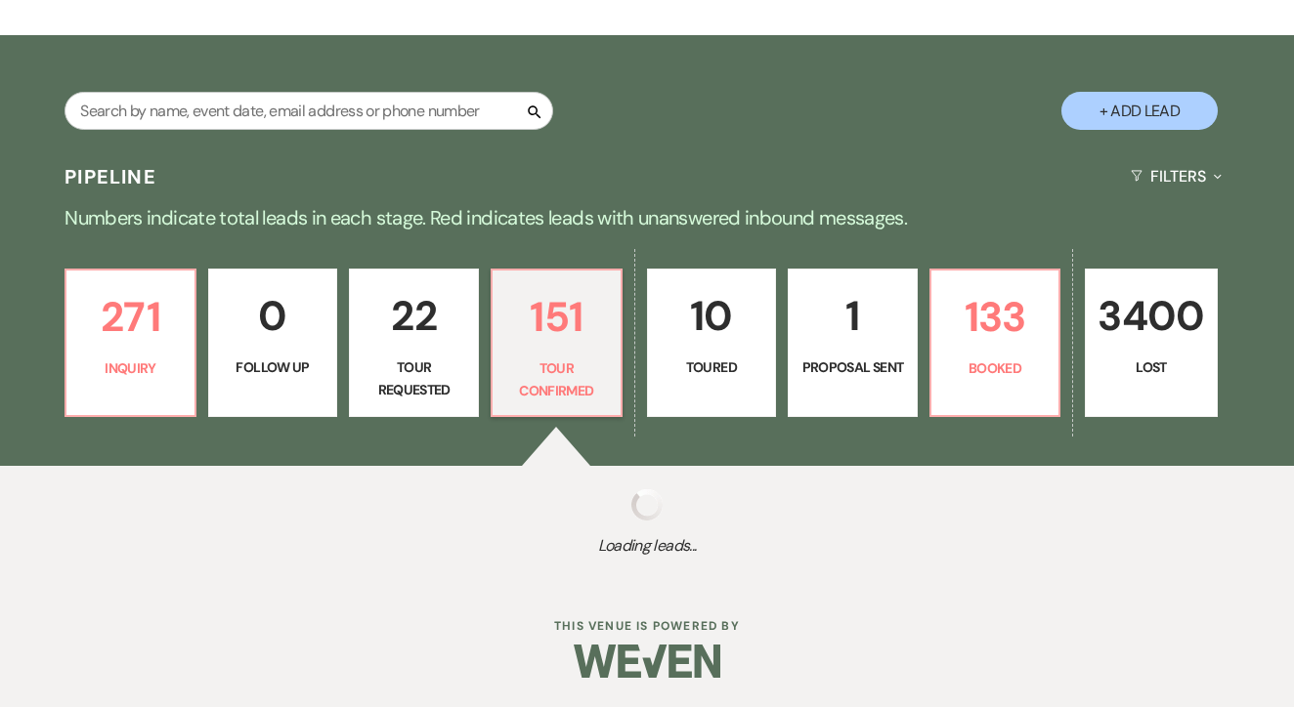
select select "4"
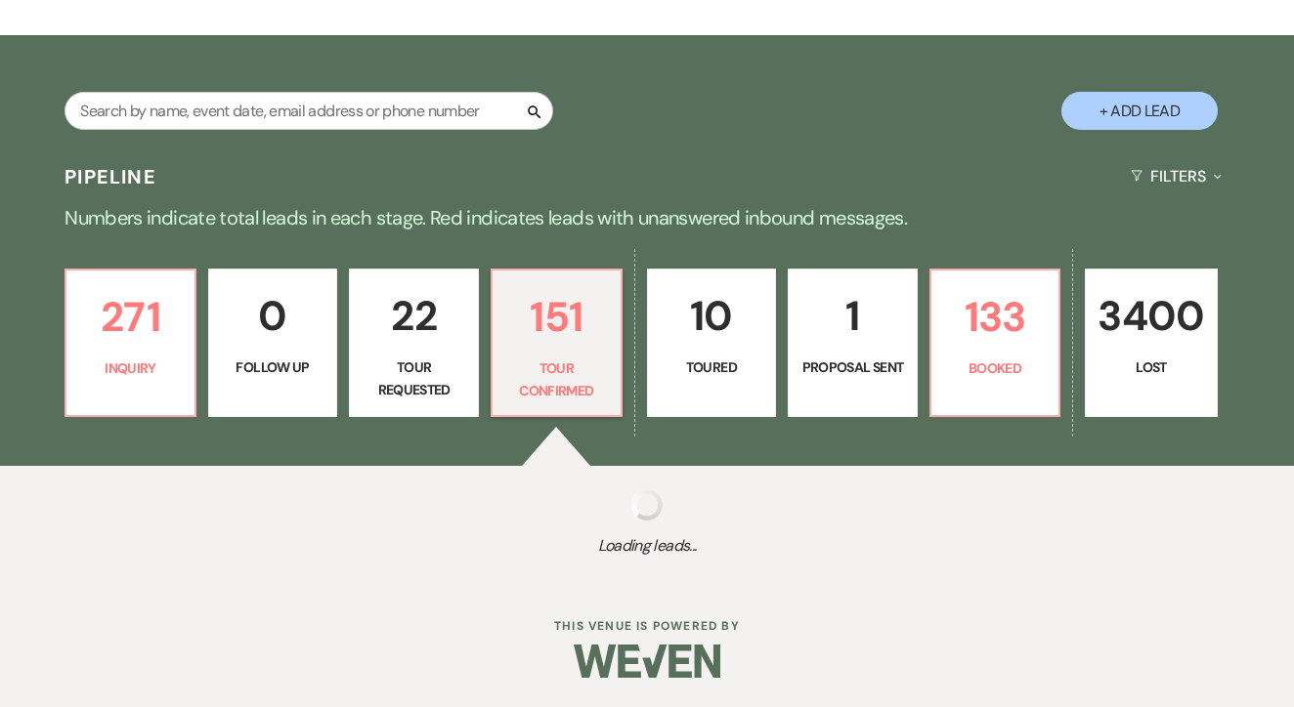
select select "4"
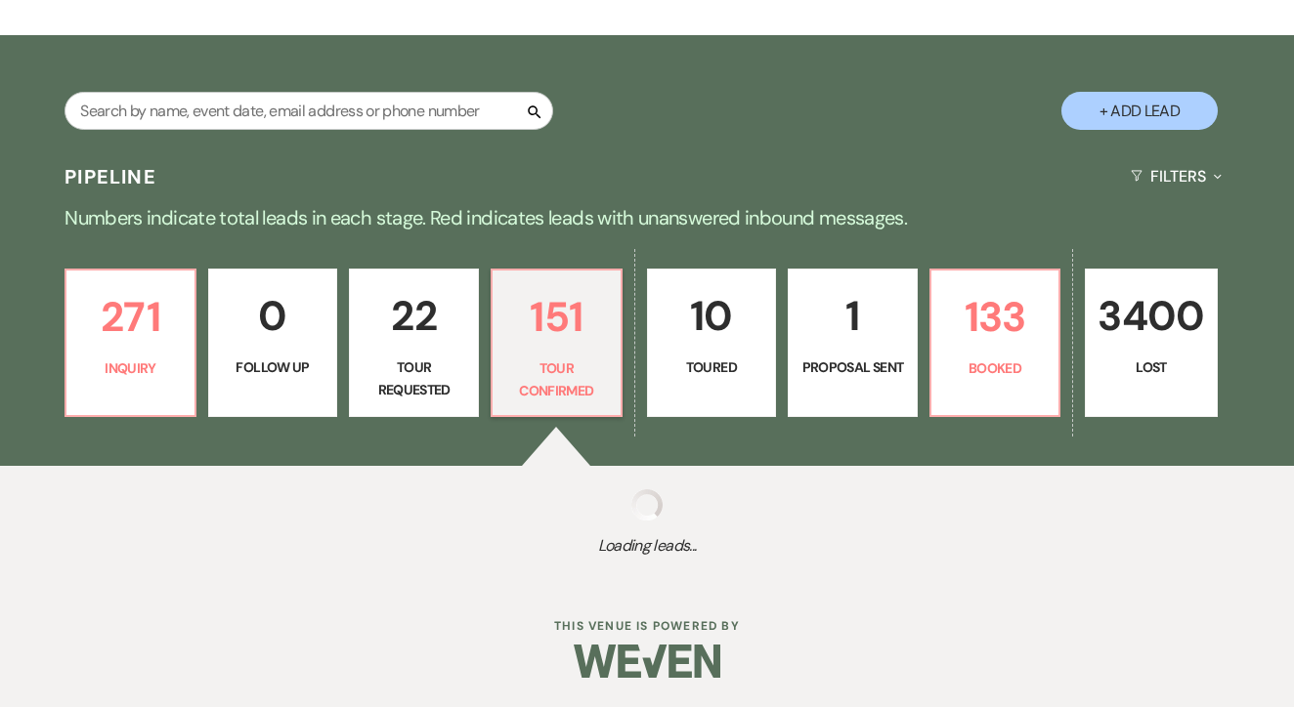
select select "4"
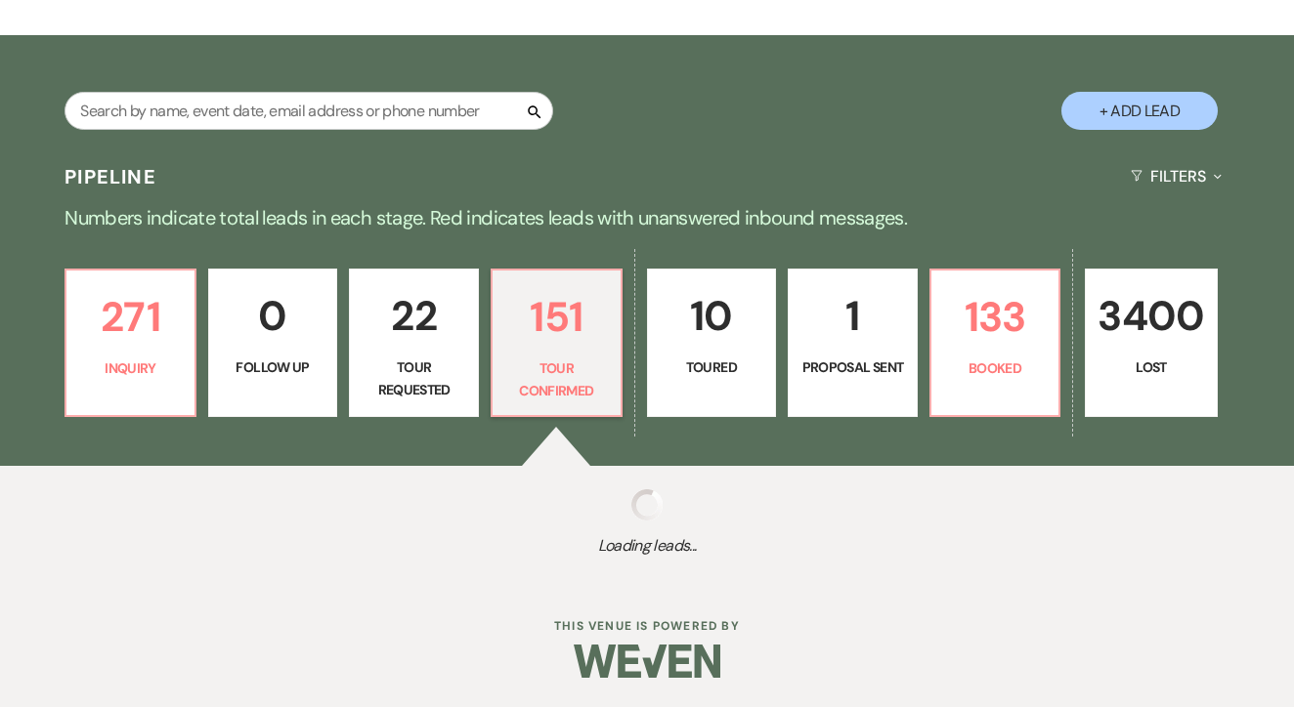
select select "4"
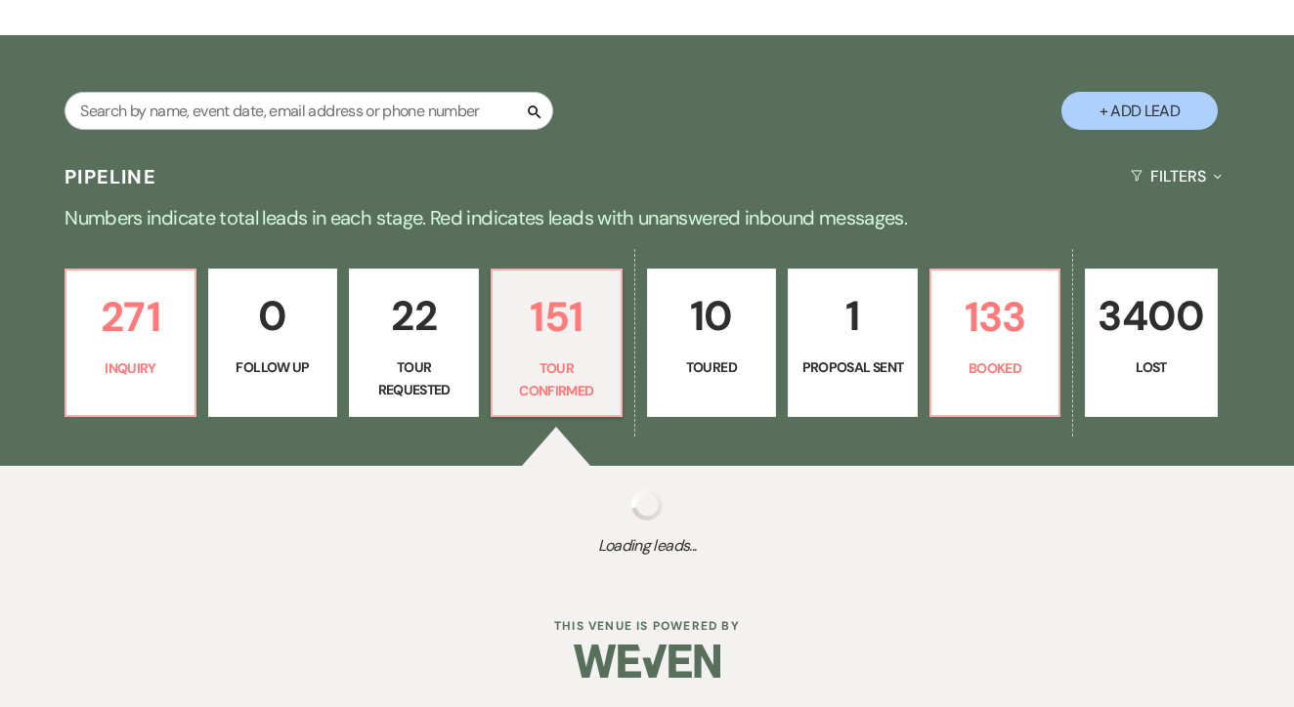
select select "4"
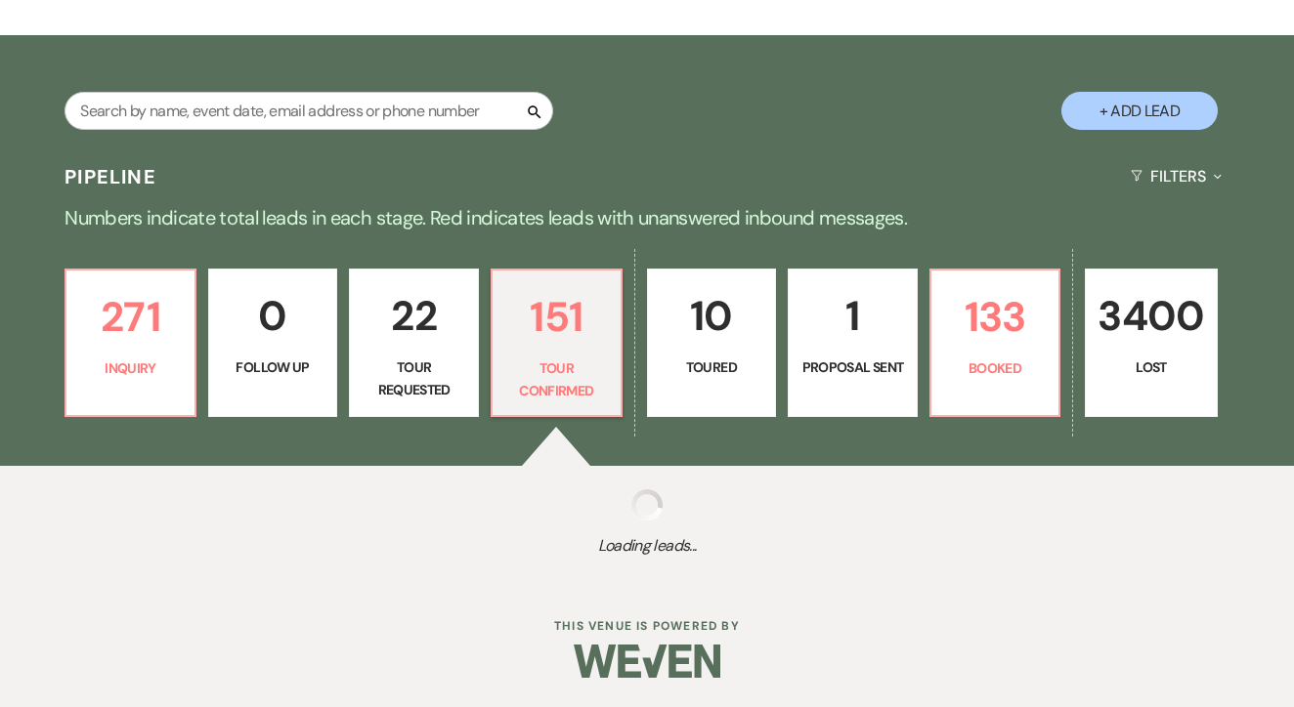
select select "4"
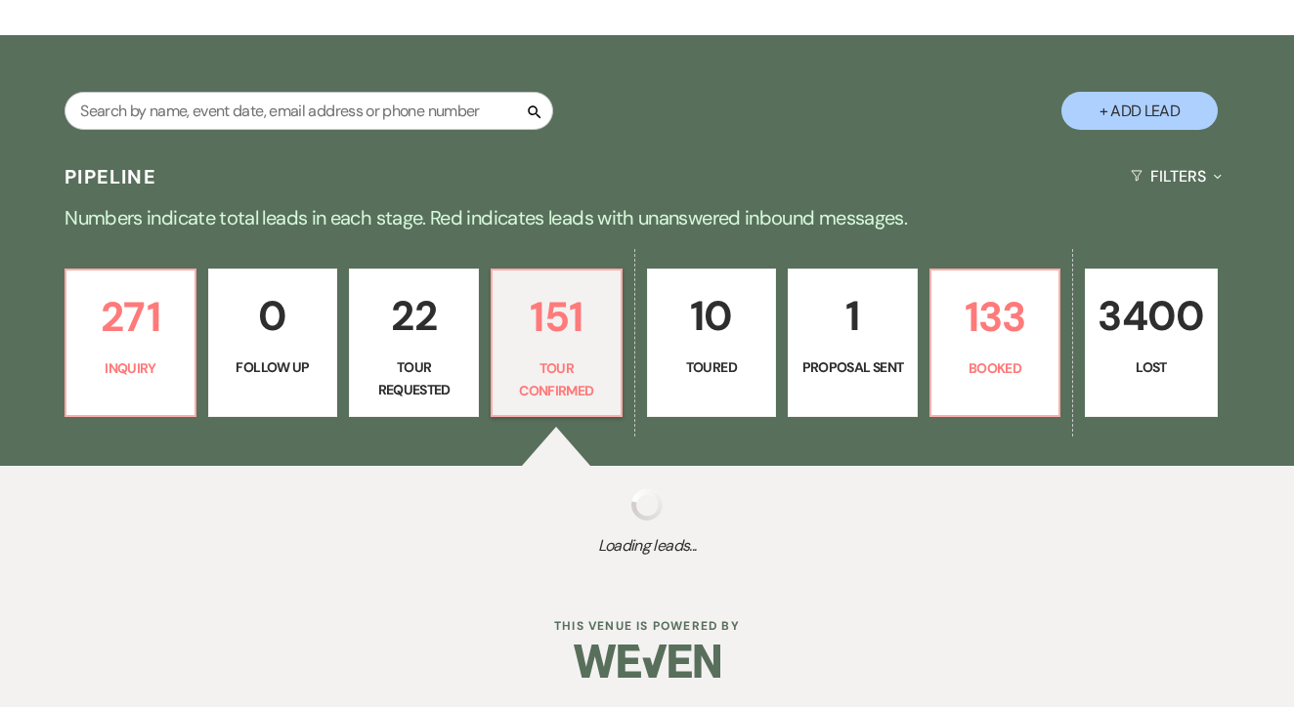
select select "4"
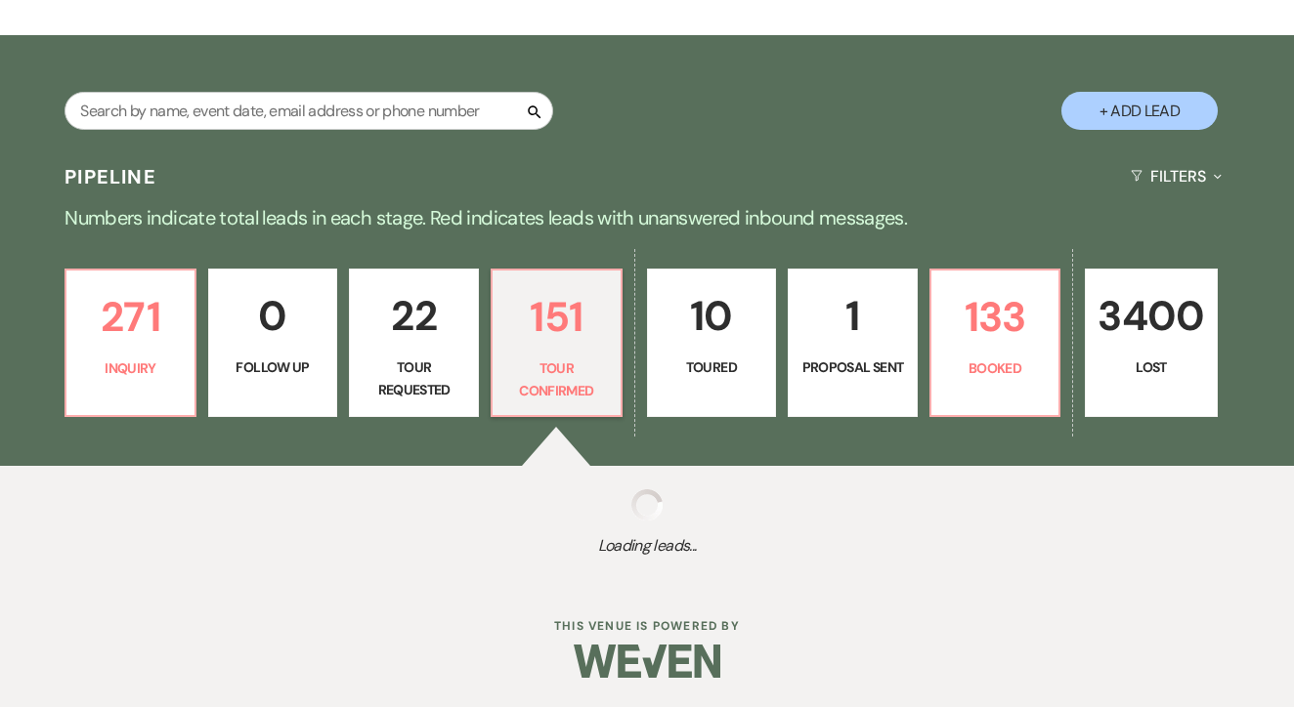
select select "4"
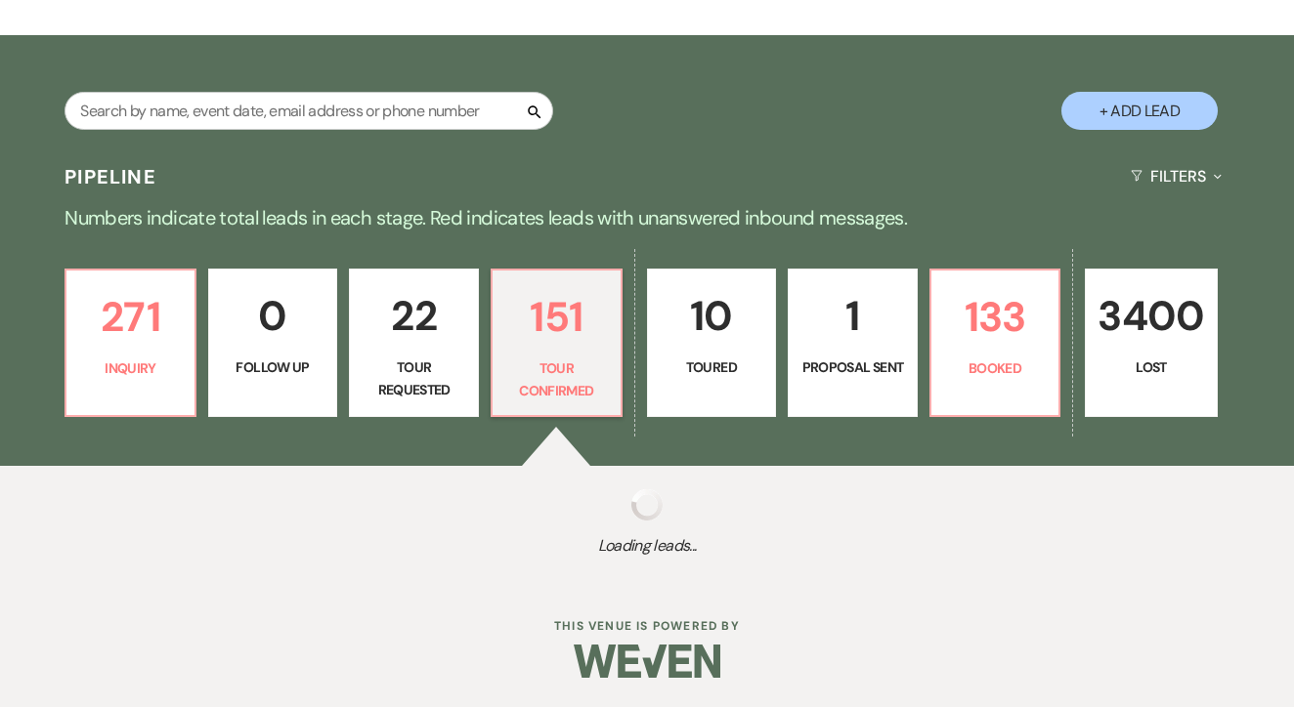
select select "4"
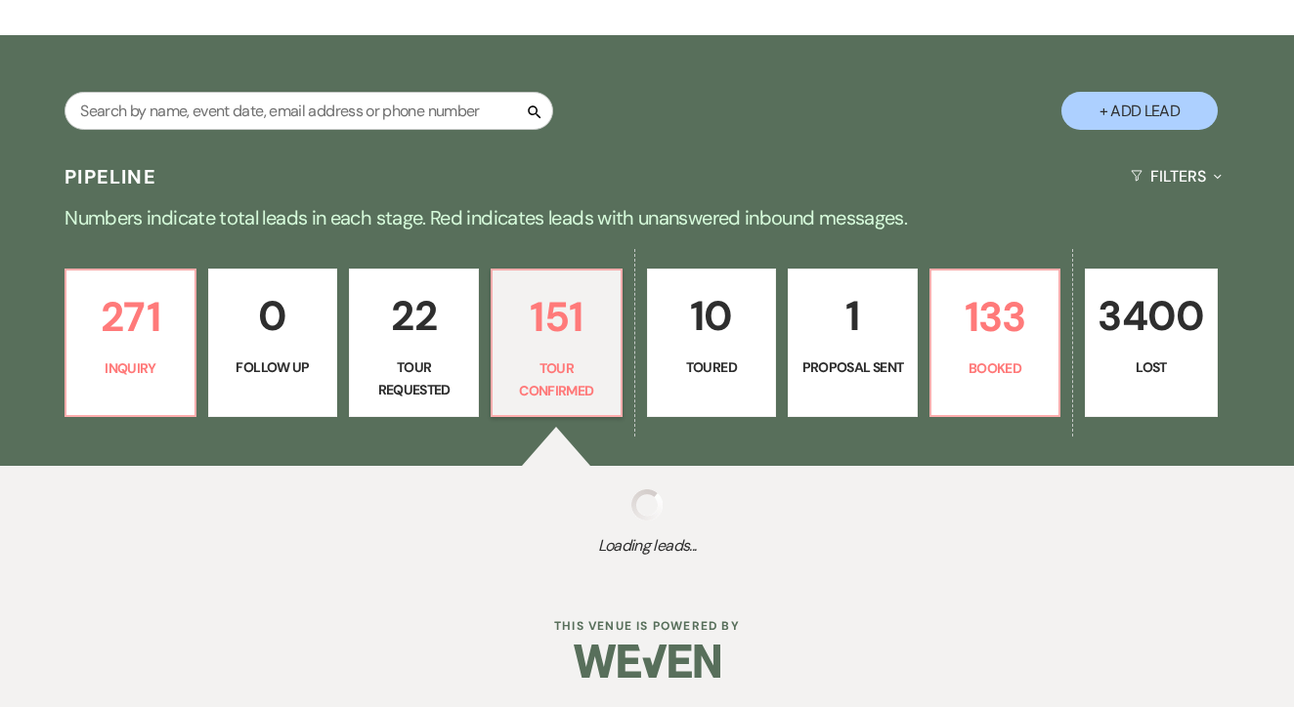
select select "4"
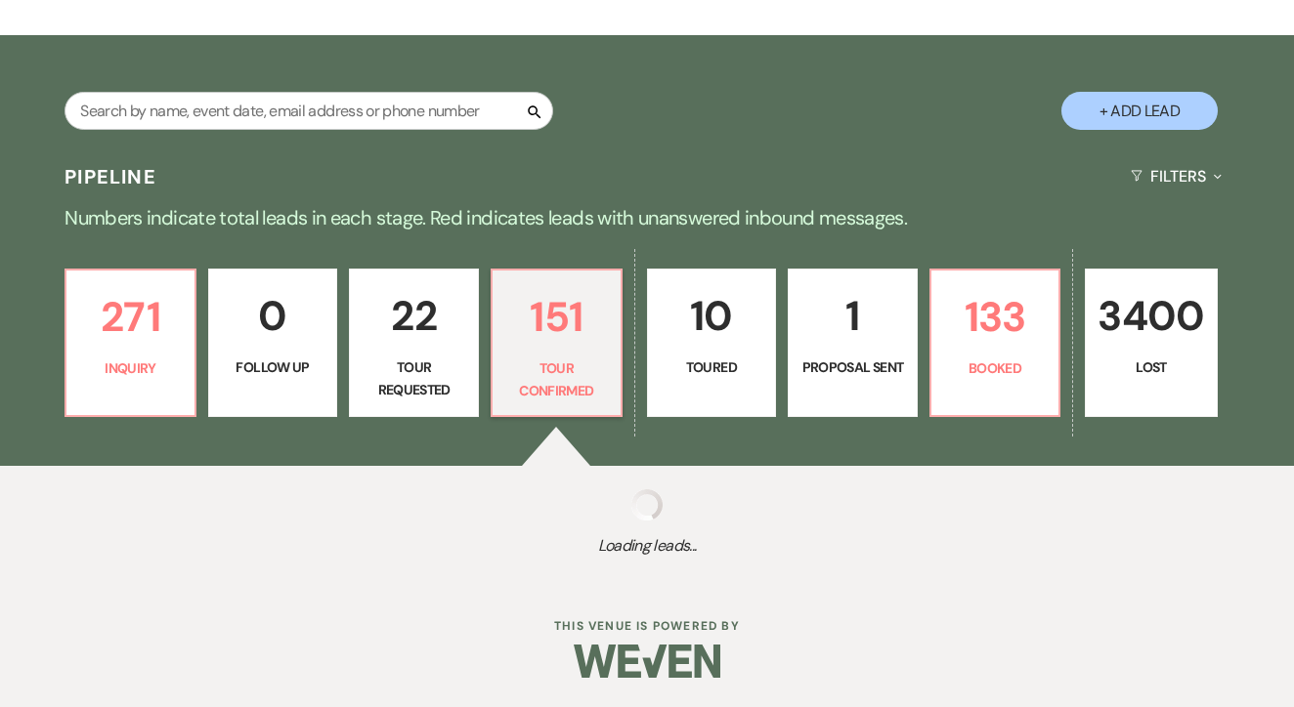
select select "4"
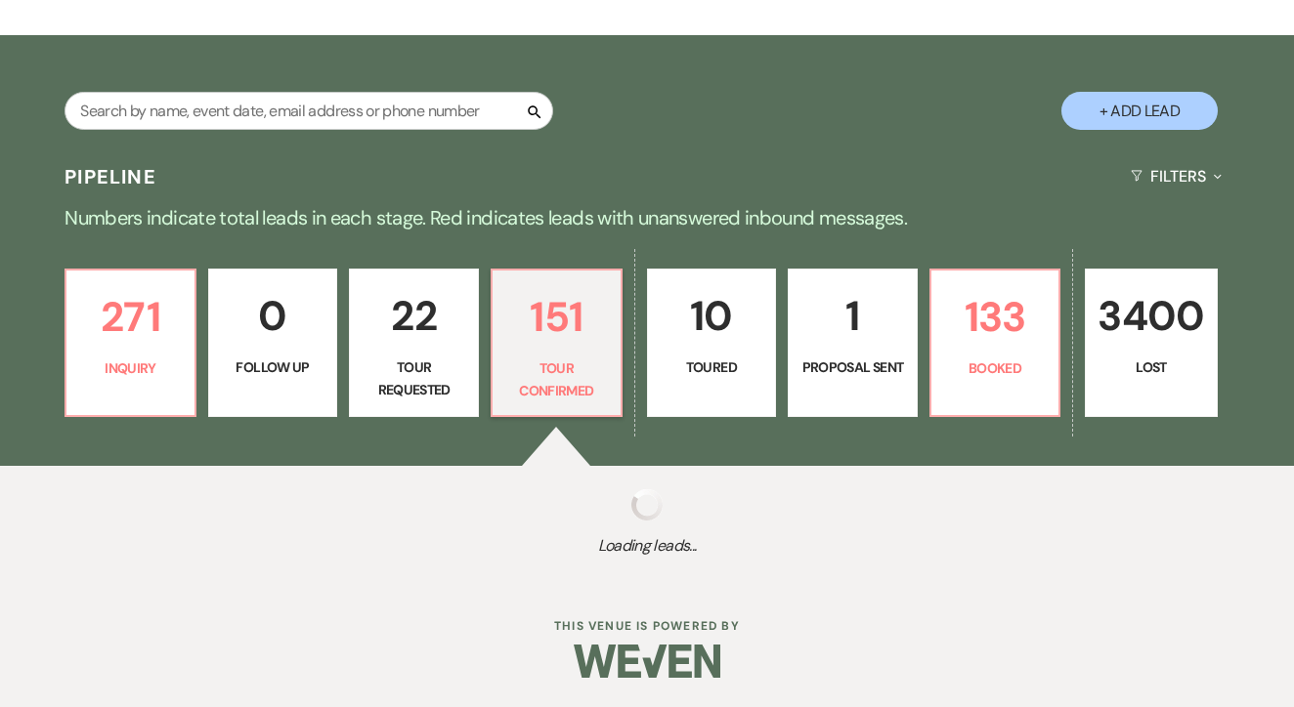
select select "4"
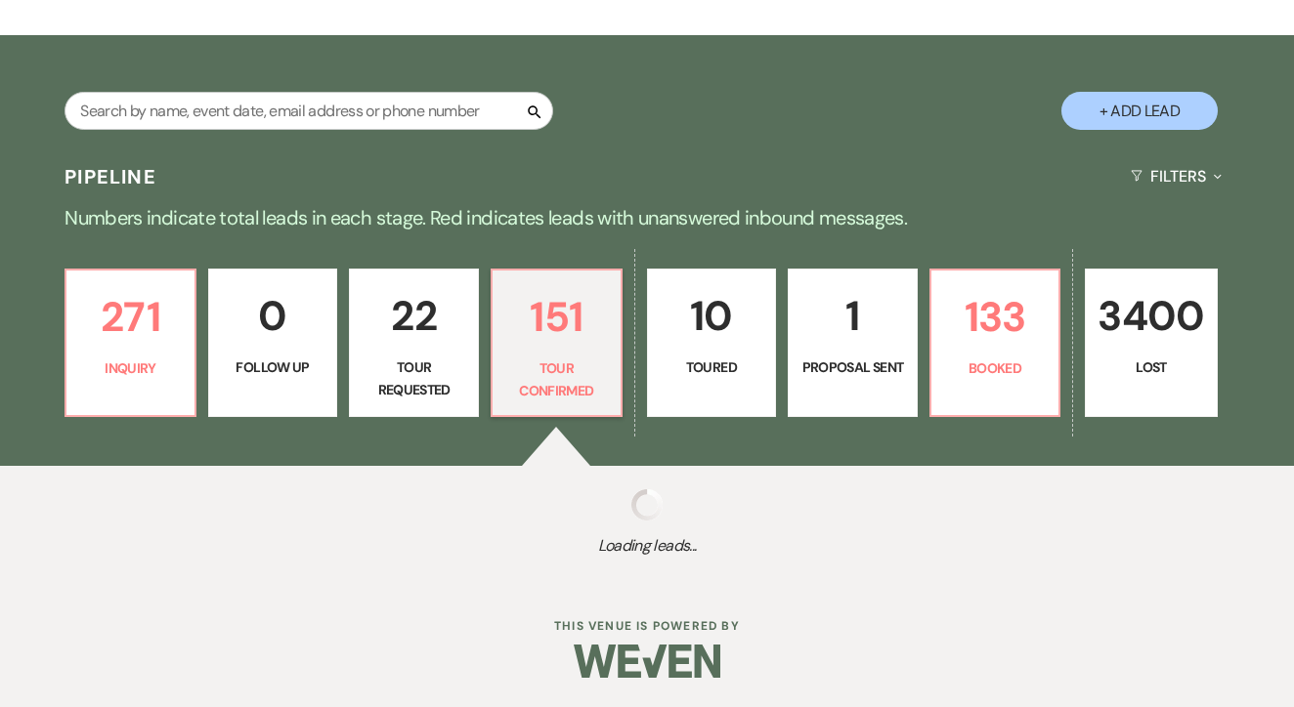
select select "4"
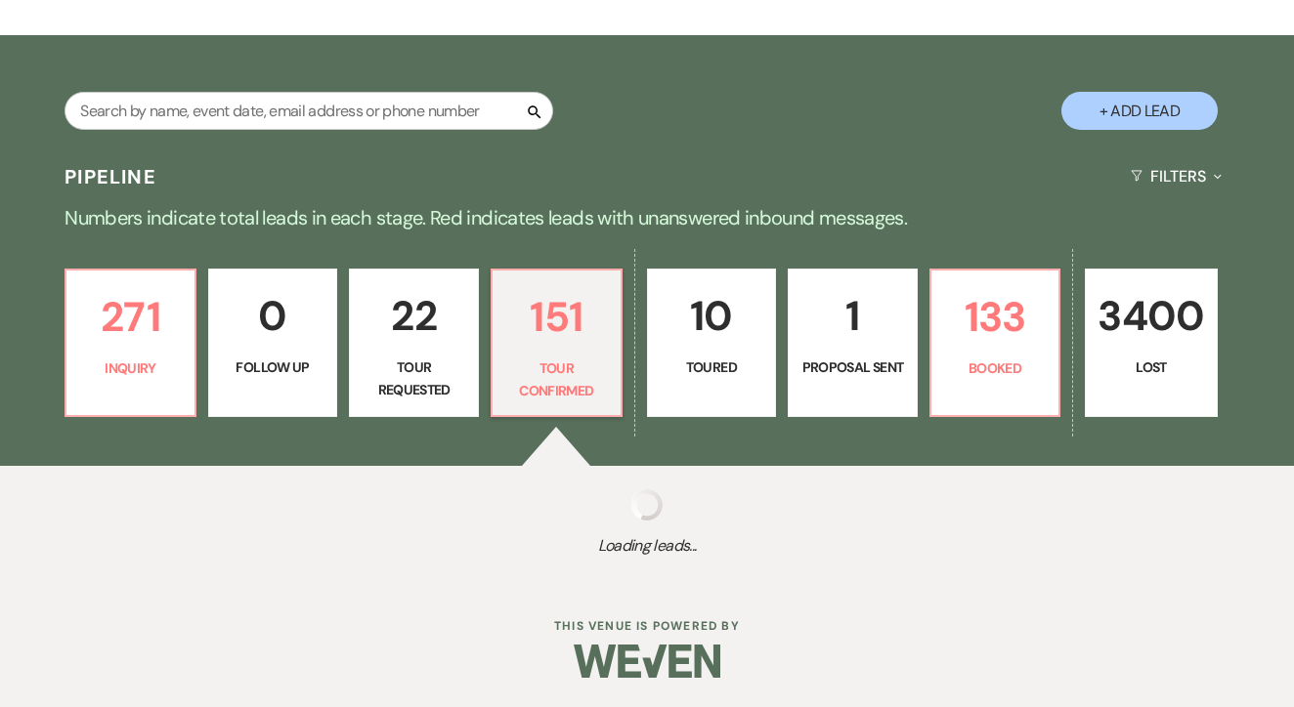
select select "4"
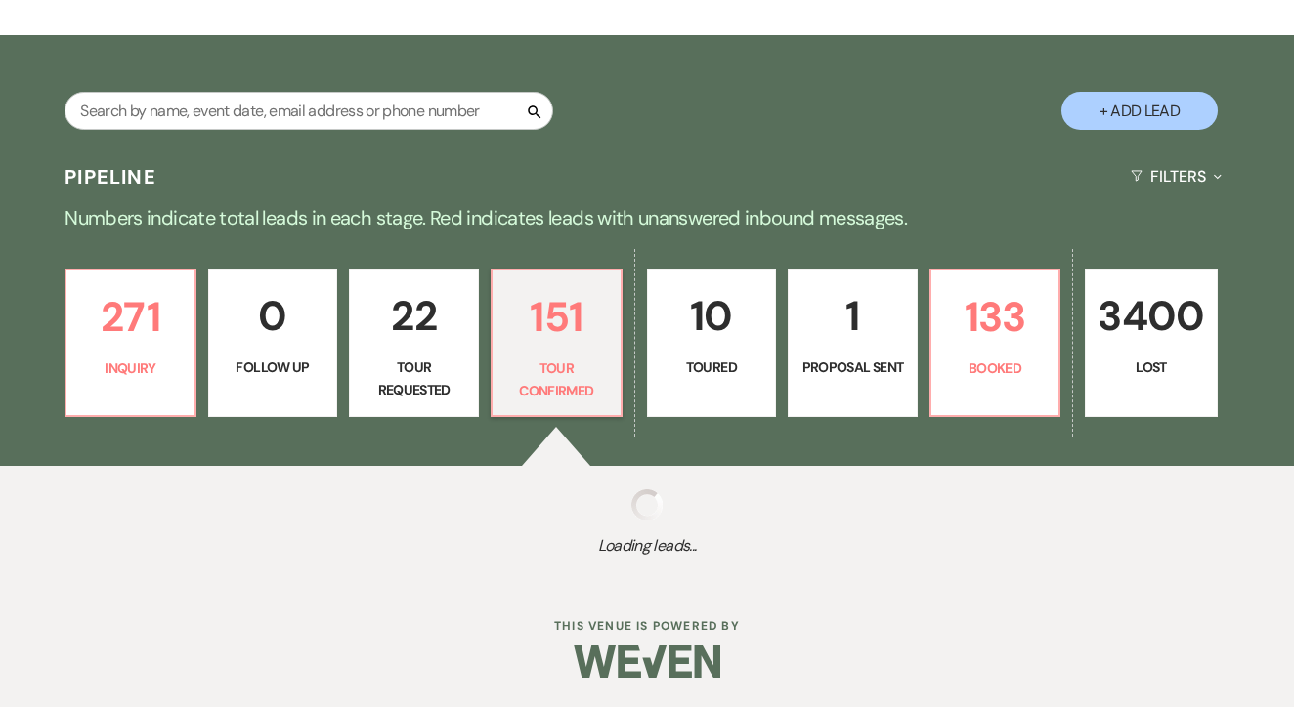
select select "4"
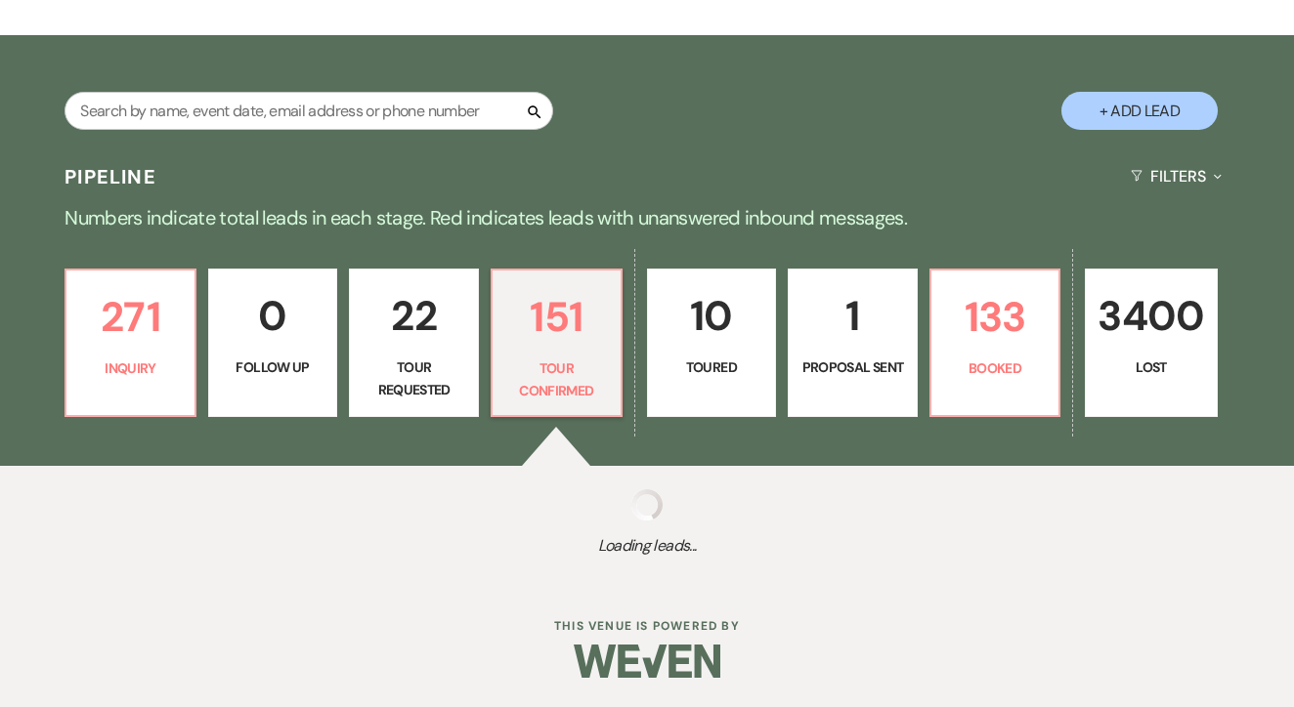
select select "4"
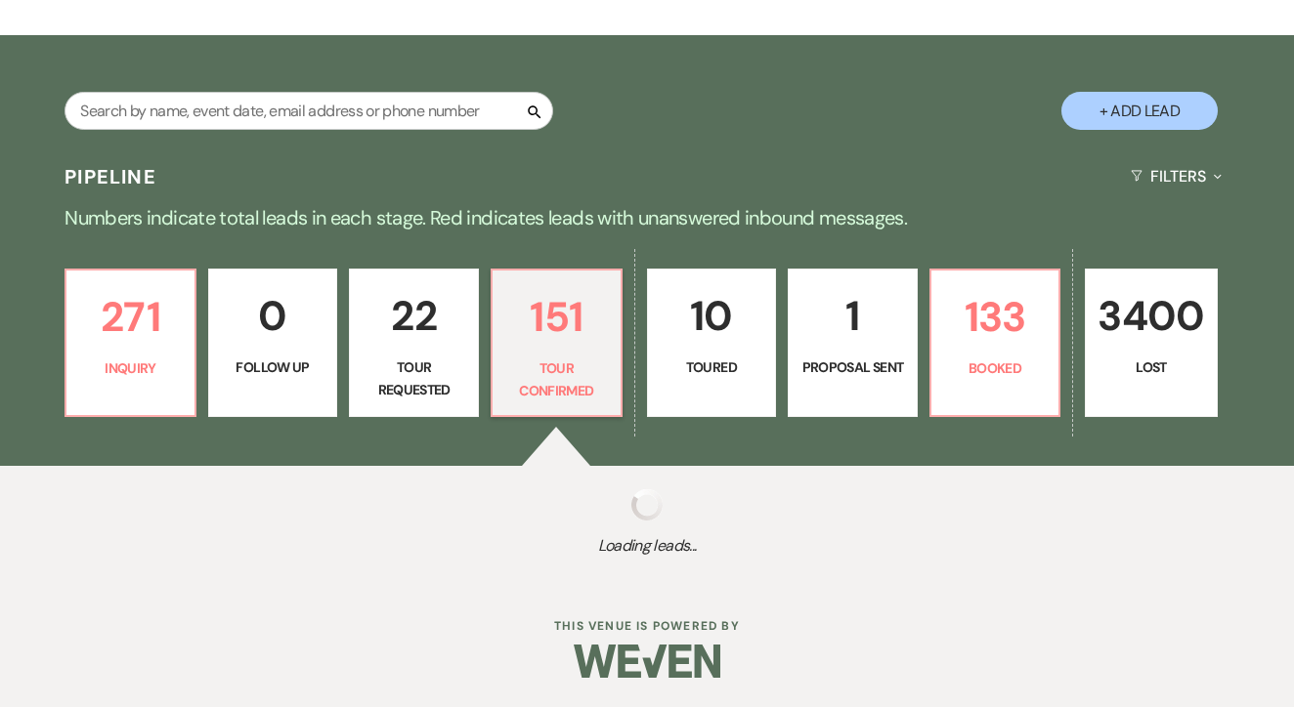
select select "4"
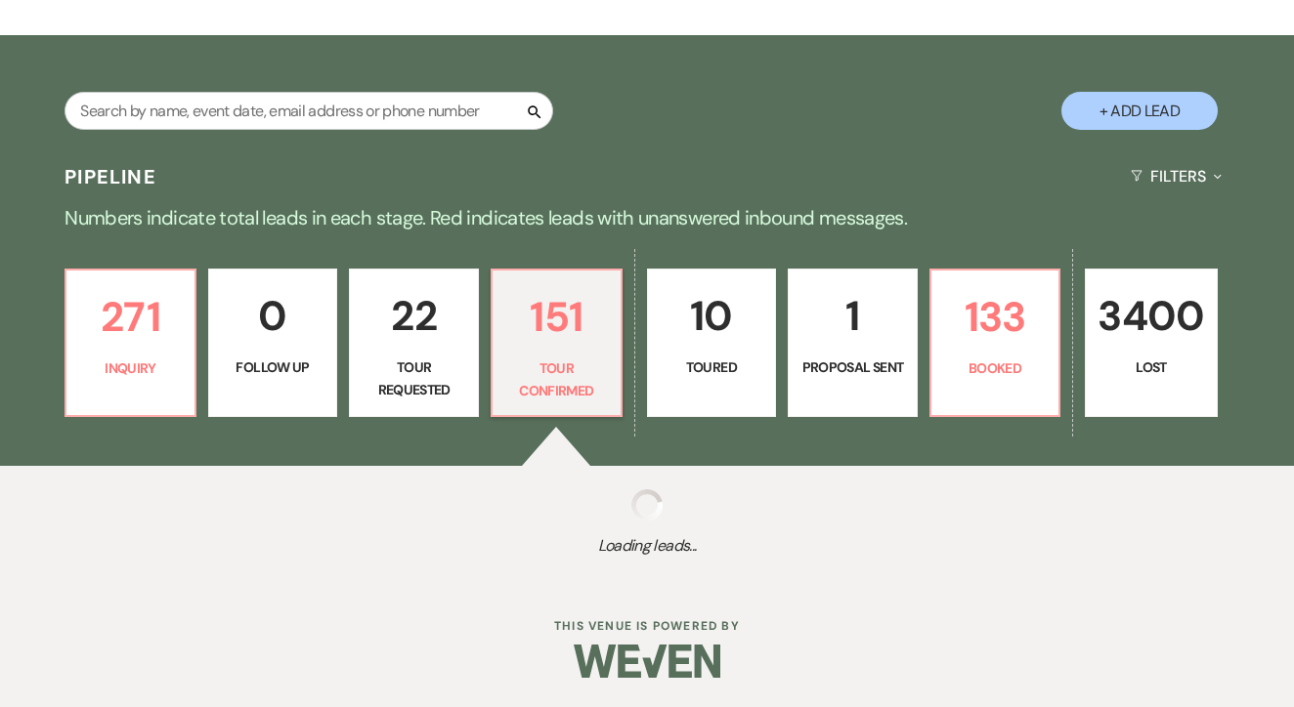
select select "4"
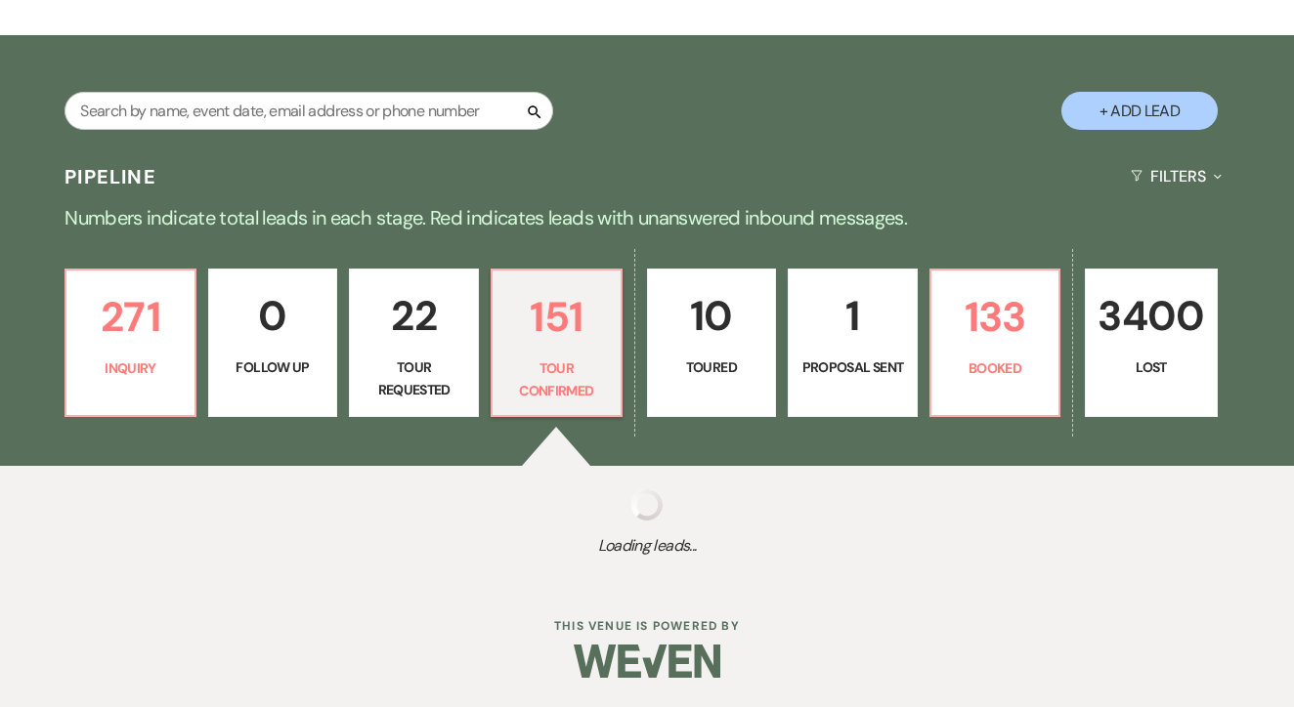
select select "4"
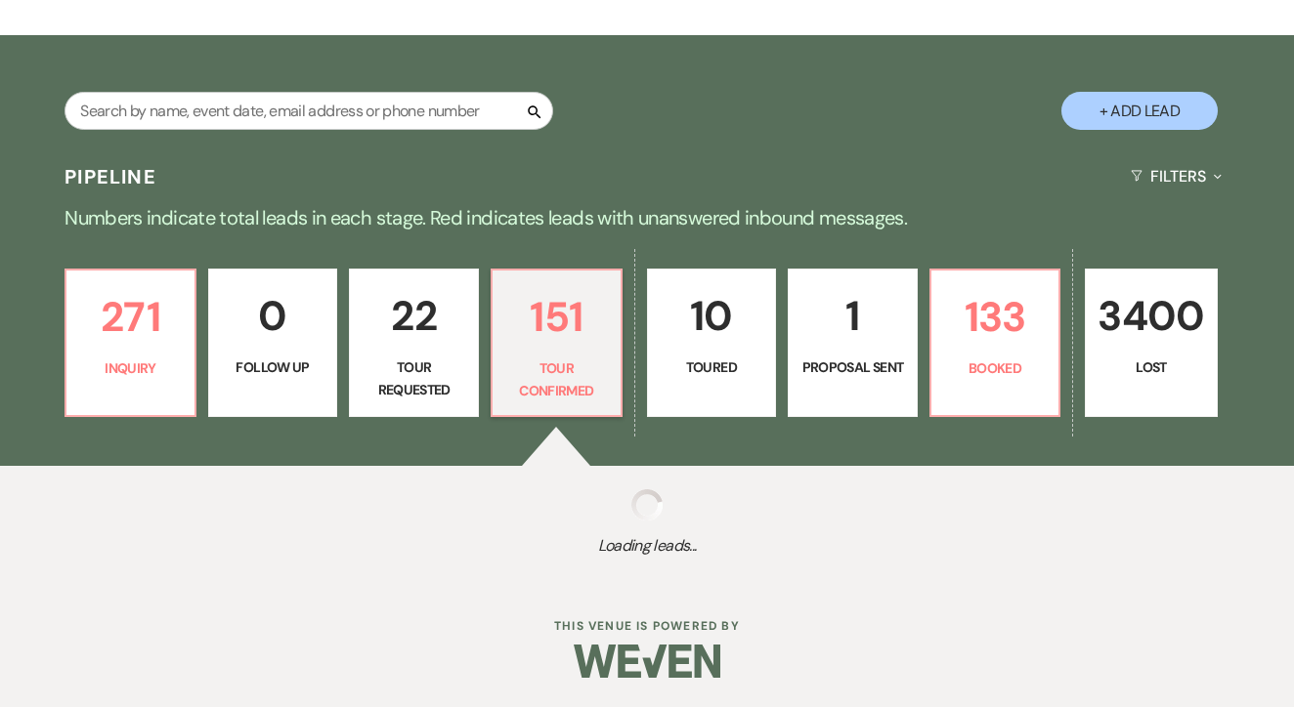
select select "4"
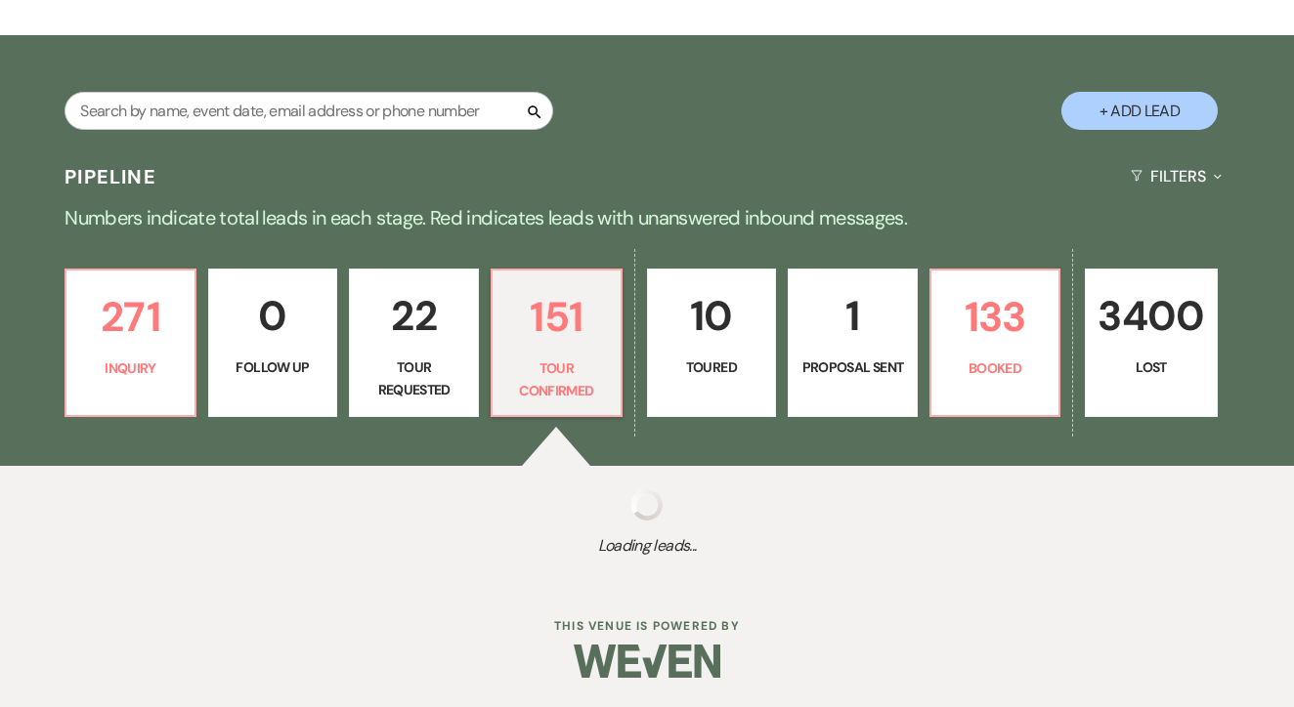
select select "4"
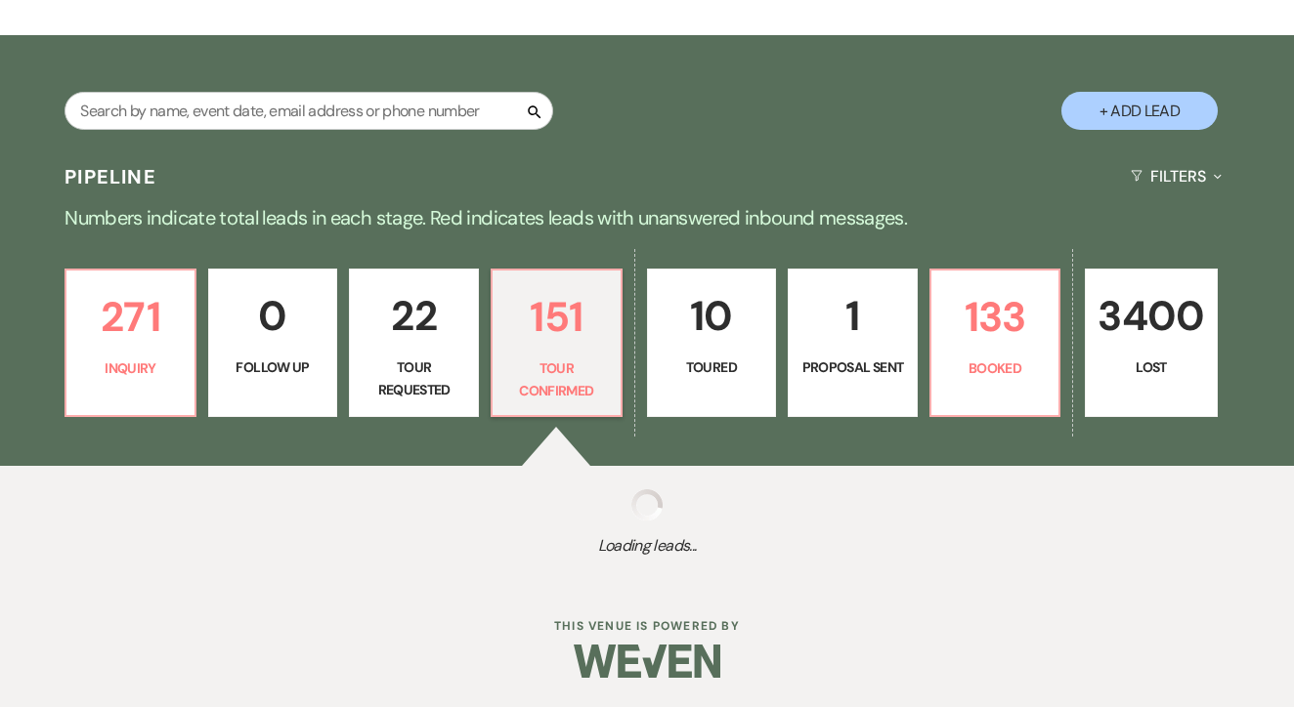
select select "4"
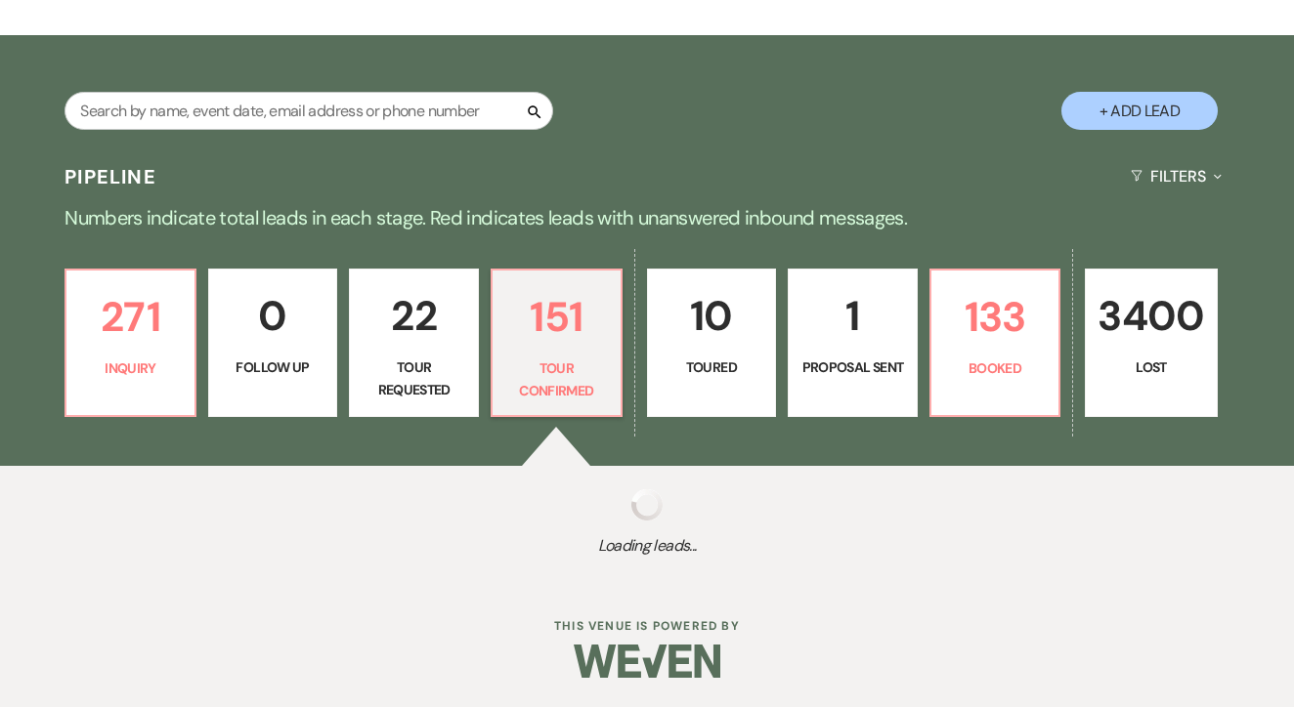
select select "4"
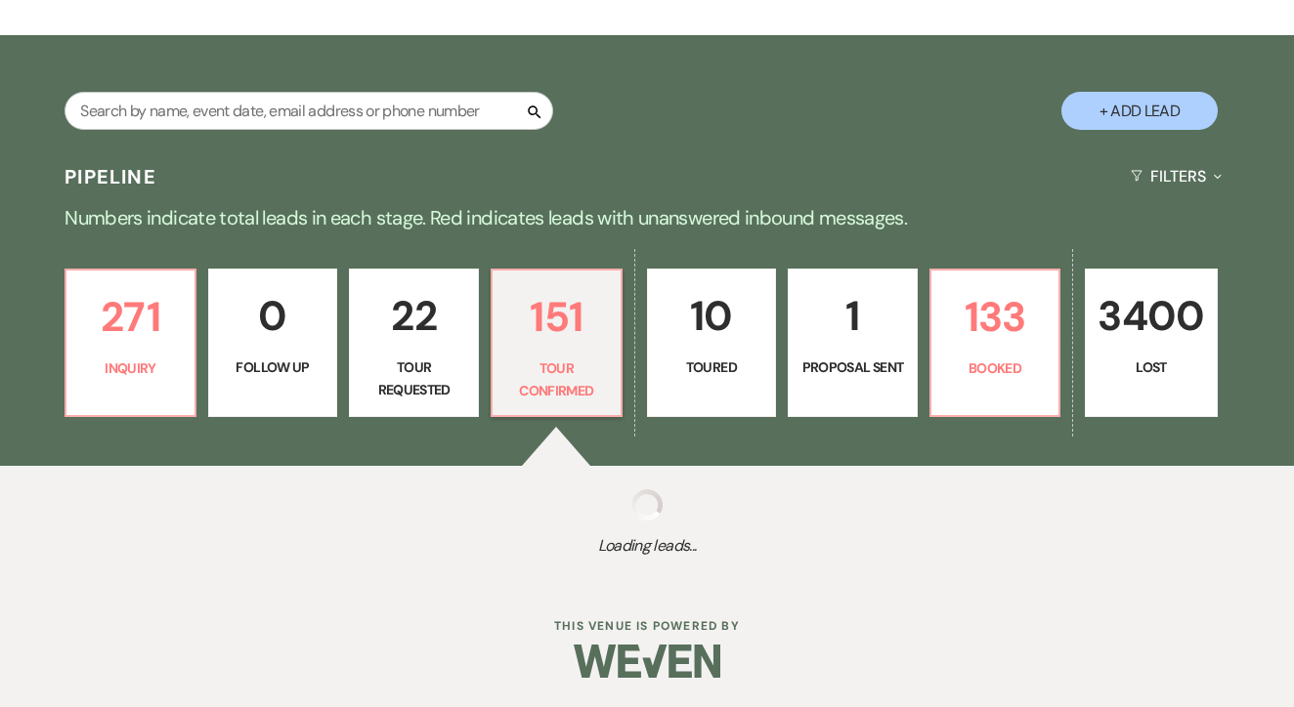
select select "4"
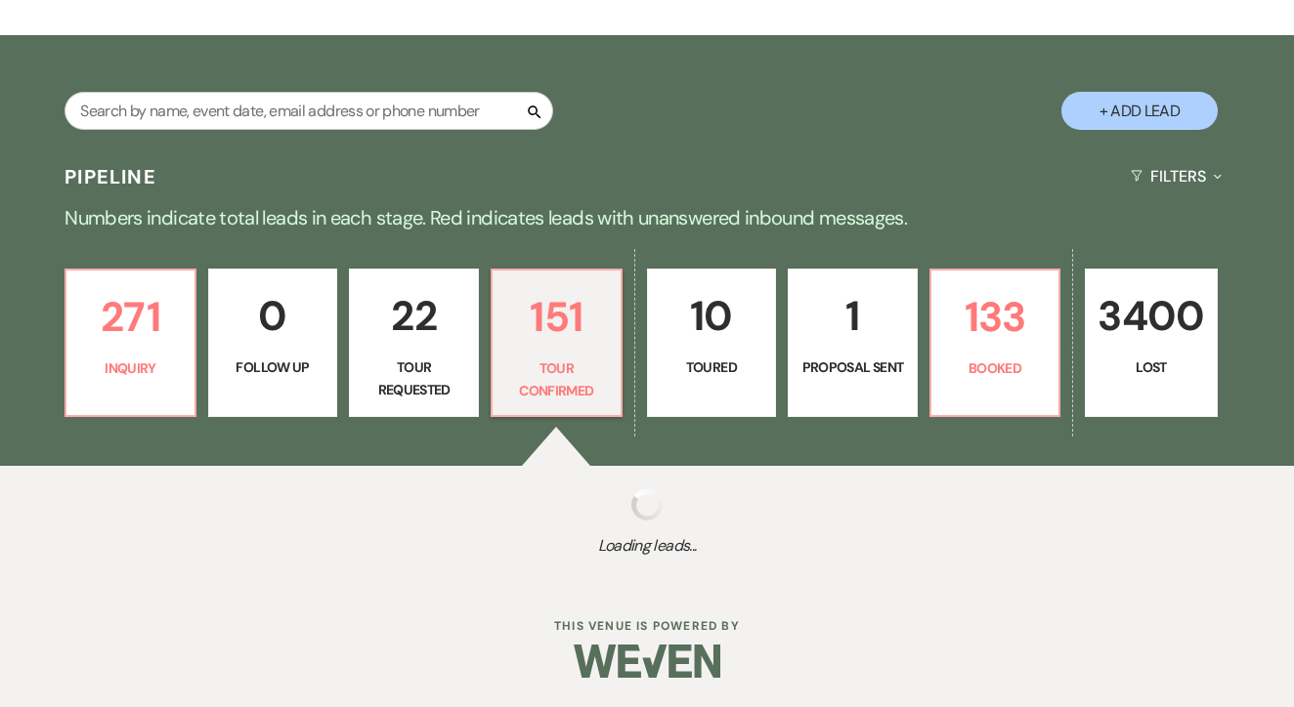
select select "4"
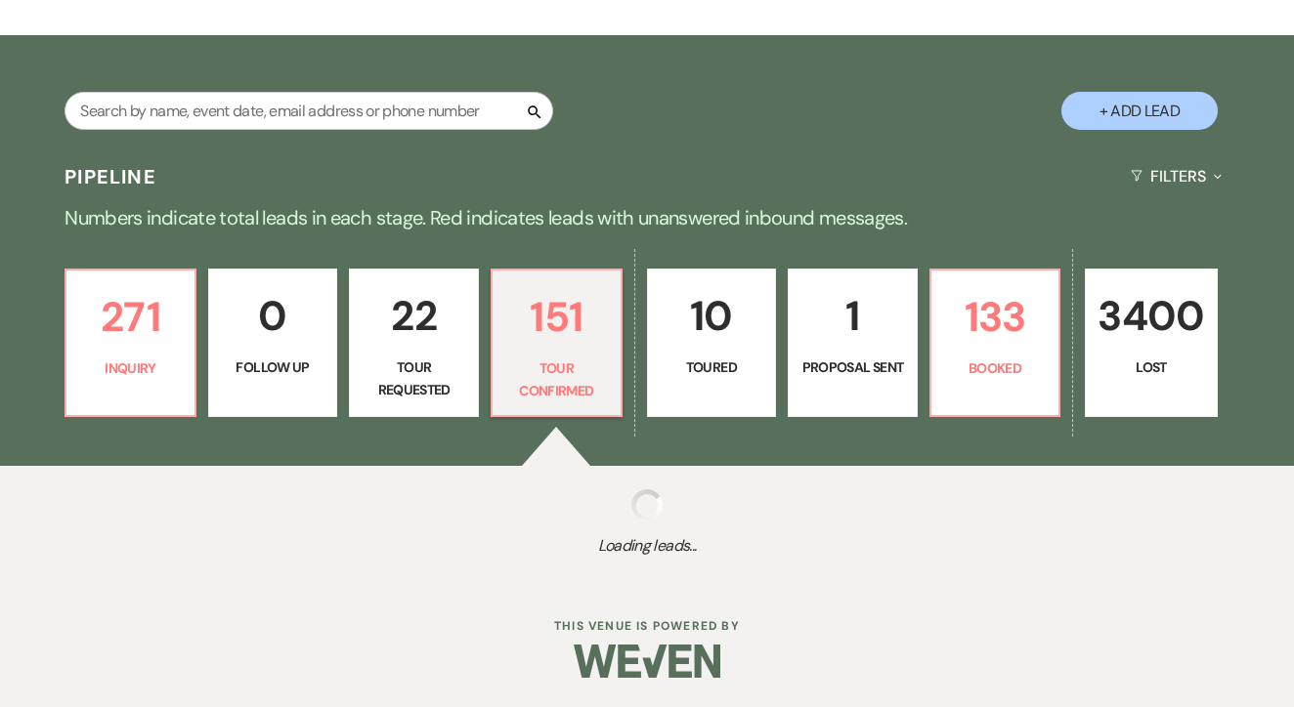
select select "4"
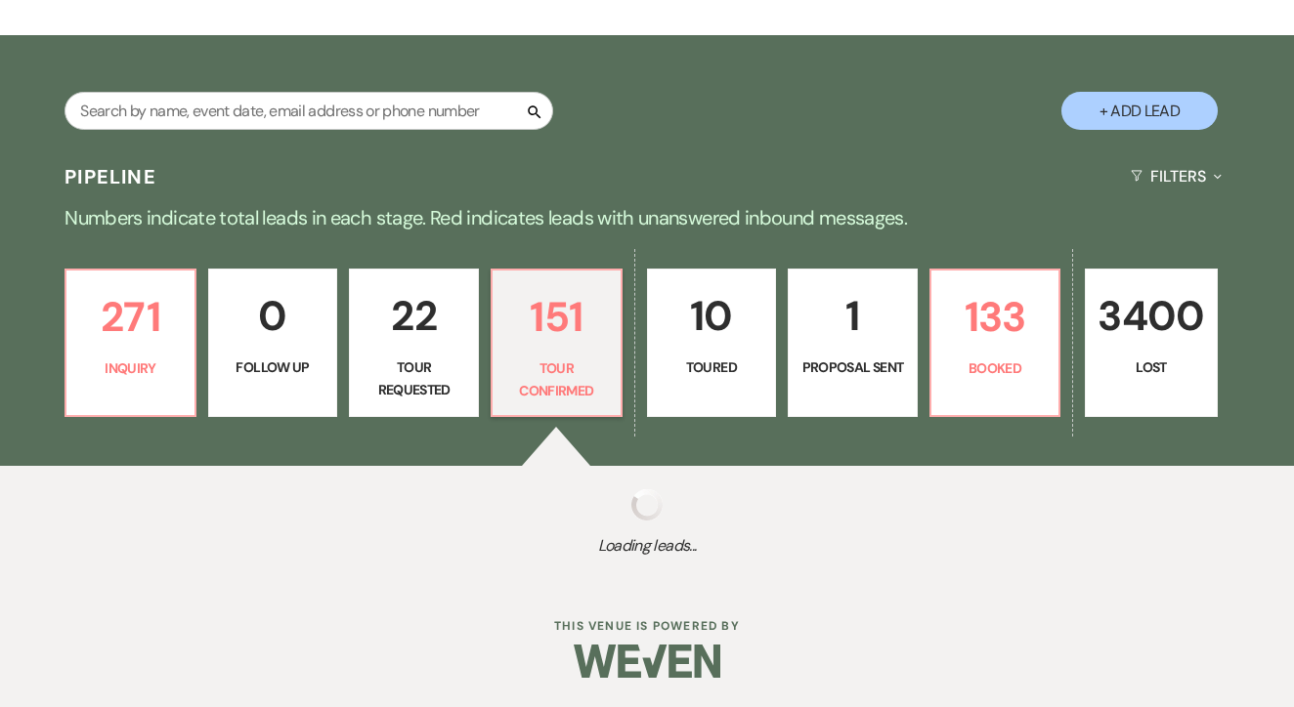
select select "4"
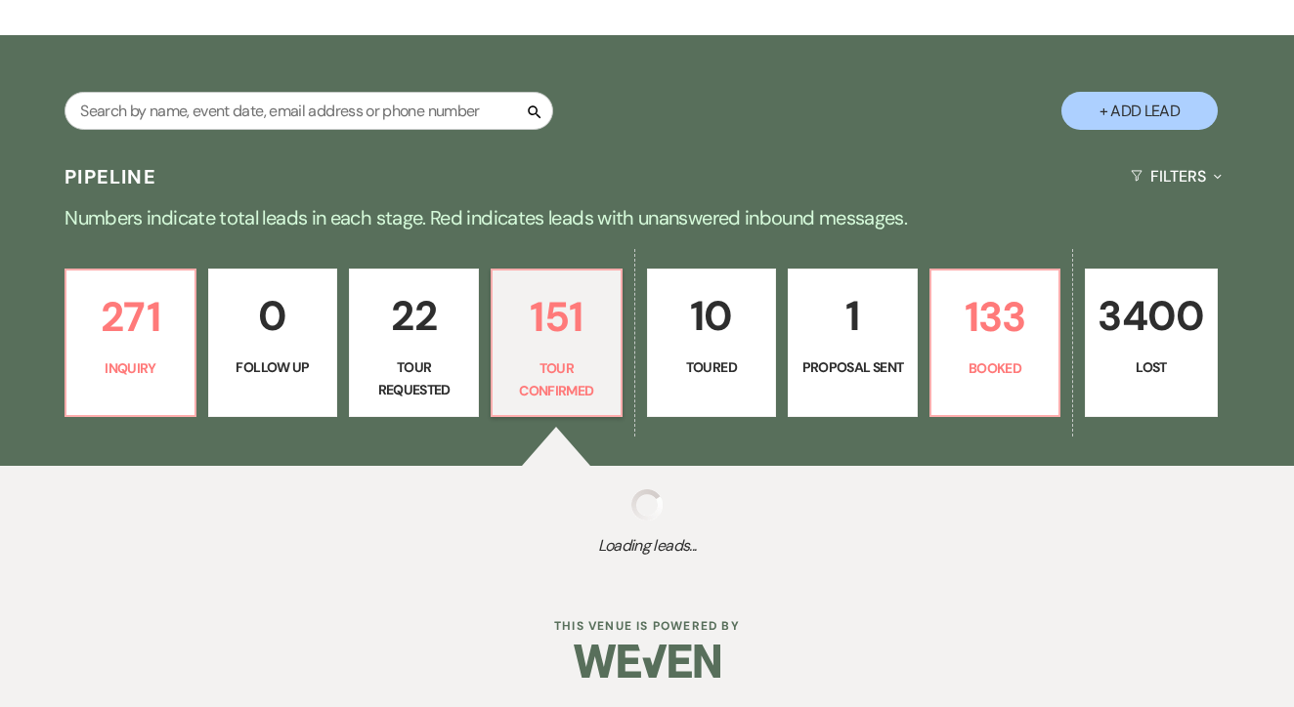
select select "4"
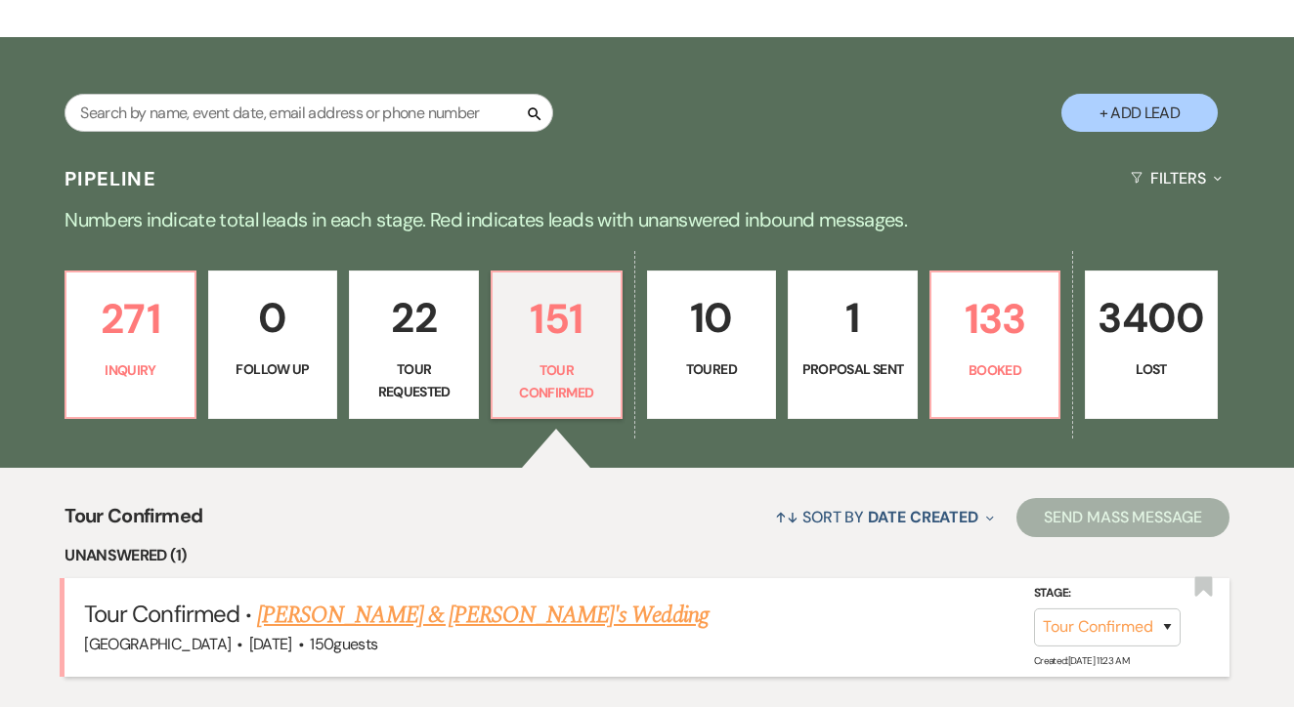
click at [409, 620] on link "Caty Suazo & Fiance's Wedding" at bounding box center [482, 615] width 451 height 35
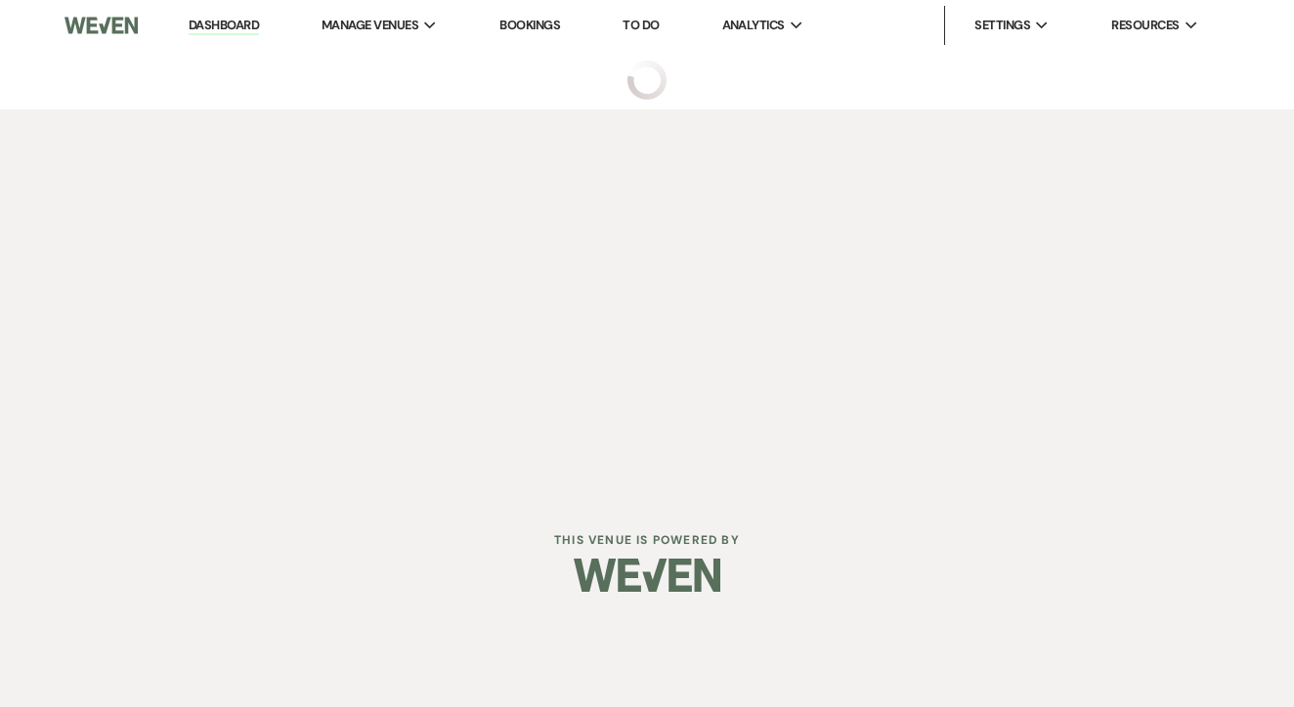
select select "4"
select select "5"
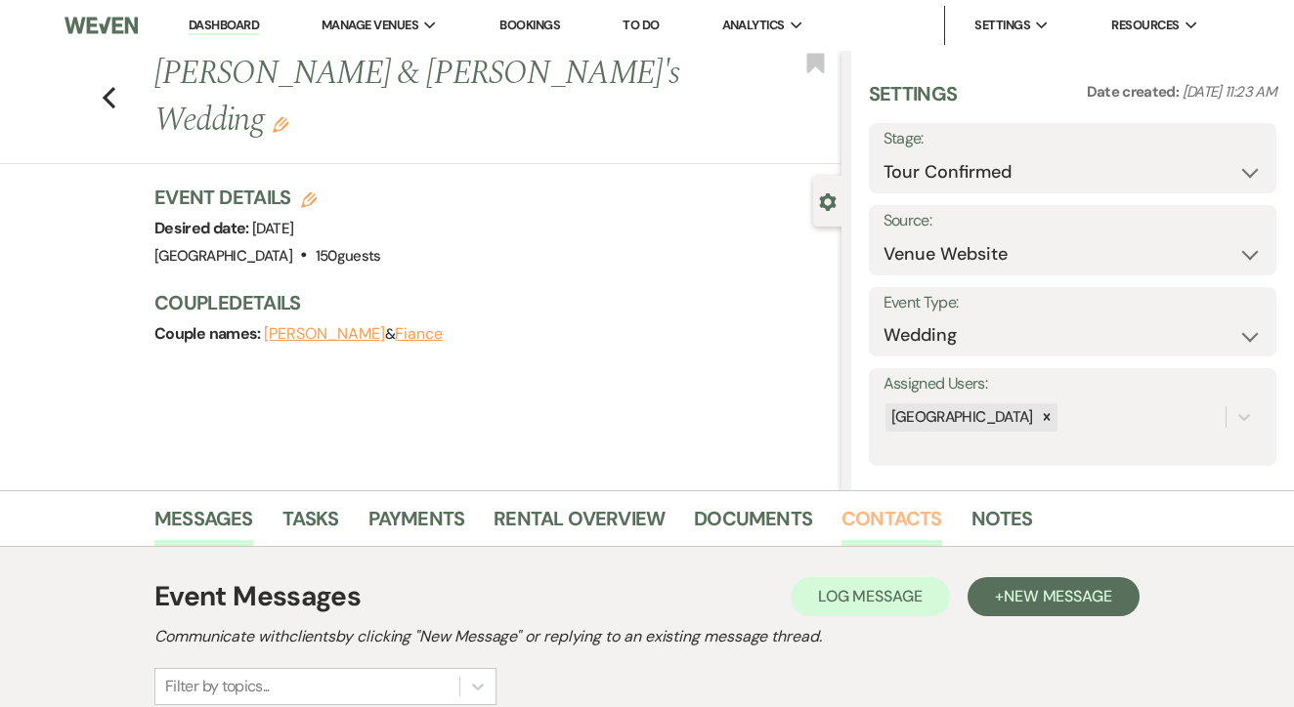
click at [903, 539] on link "Contacts" at bounding box center [891, 524] width 101 height 43
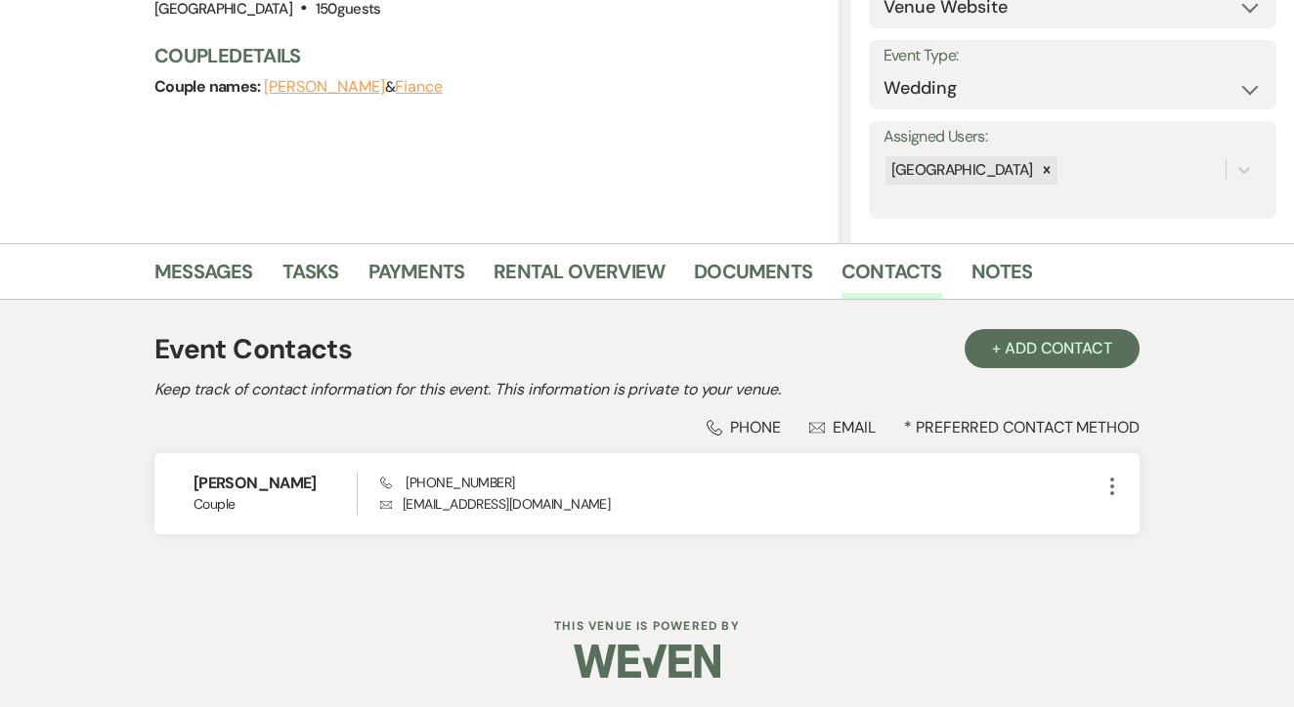
scroll to position [246, 0]
click at [196, 255] on li "Messages" at bounding box center [218, 276] width 128 height 47
click at [225, 278] on link "Messages" at bounding box center [203, 278] width 99 height 43
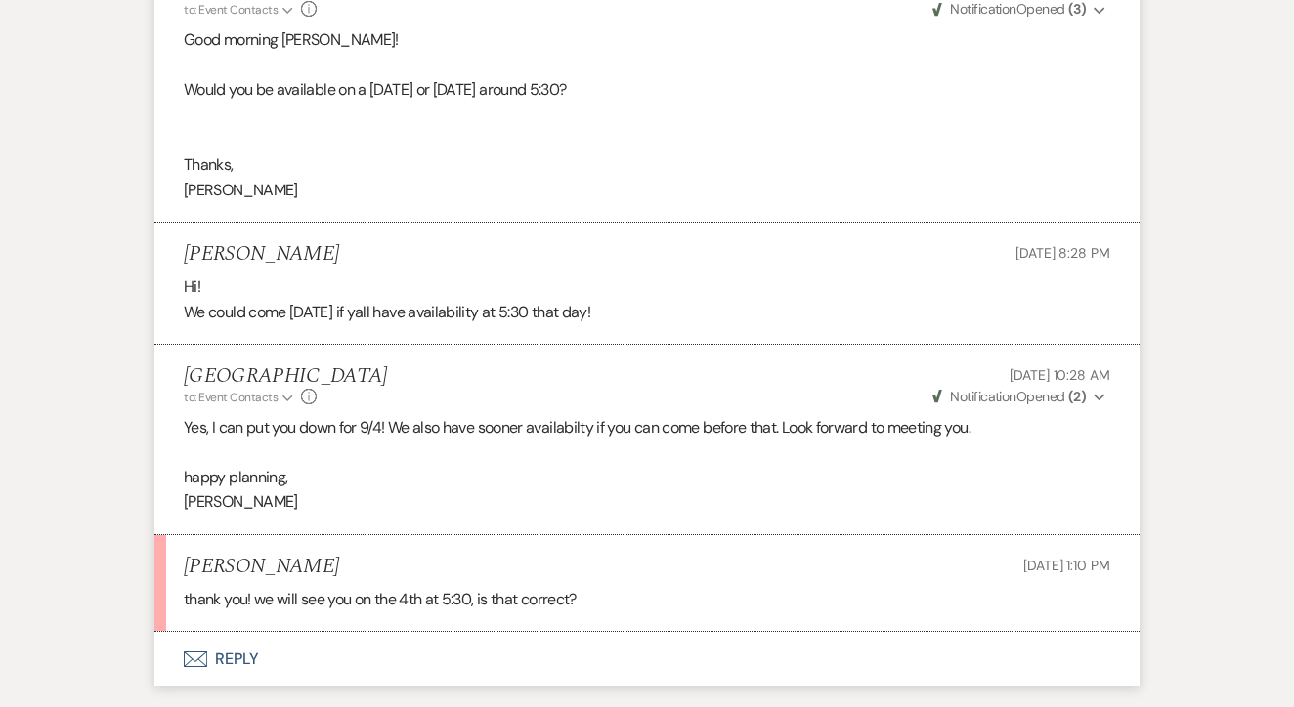
scroll to position [2714, 0]
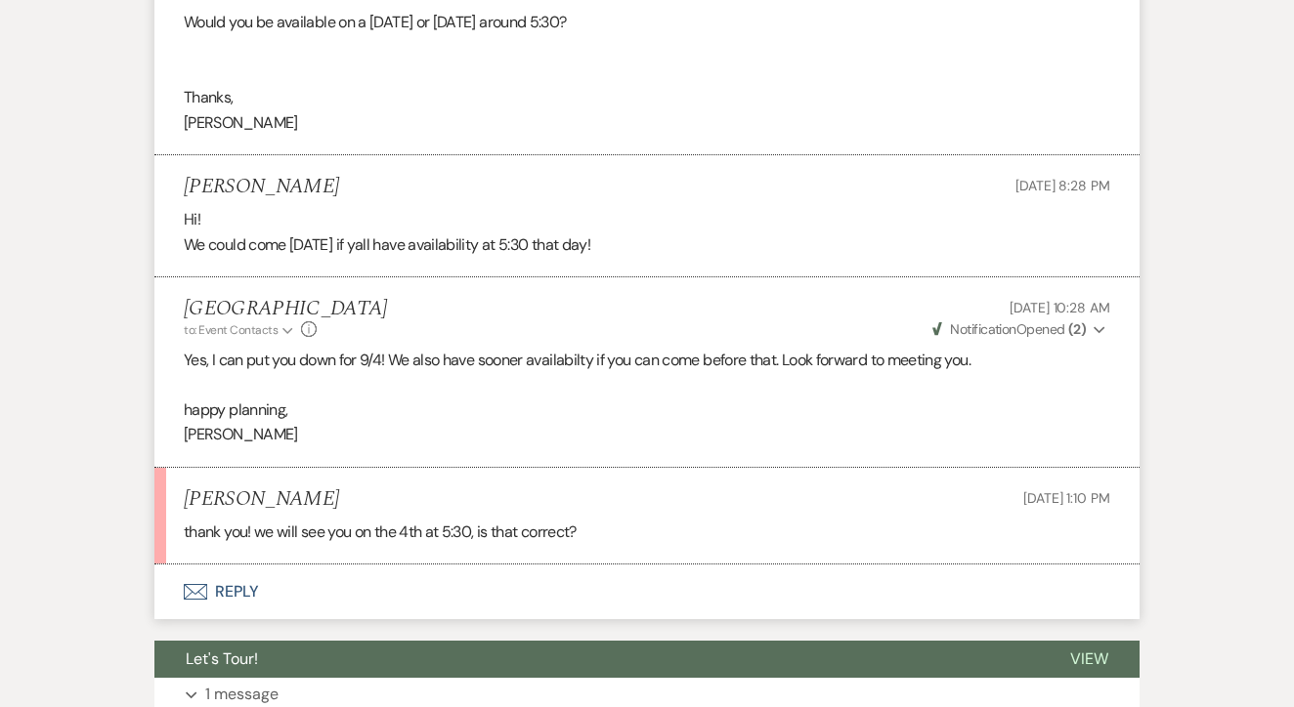
click at [428, 565] on button "Envelope Reply" at bounding box center [646, 592] width 985 height 55
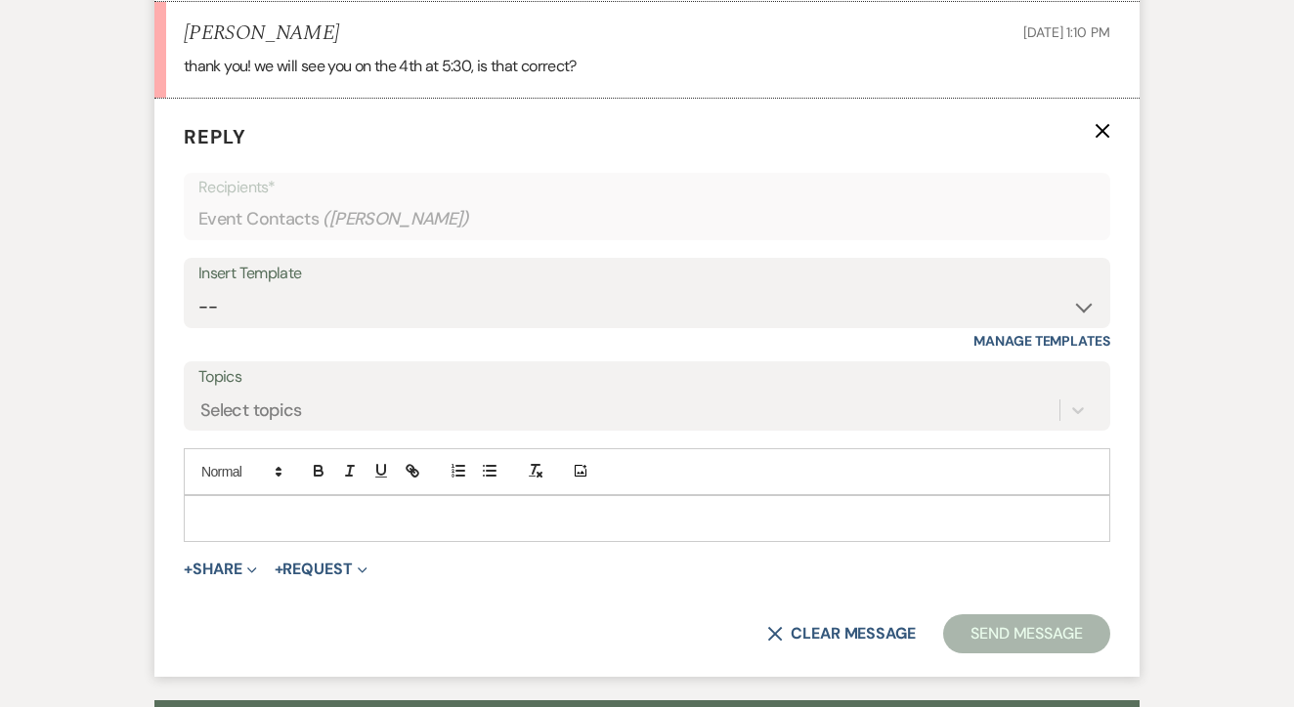
scroll to position [3182, 0]
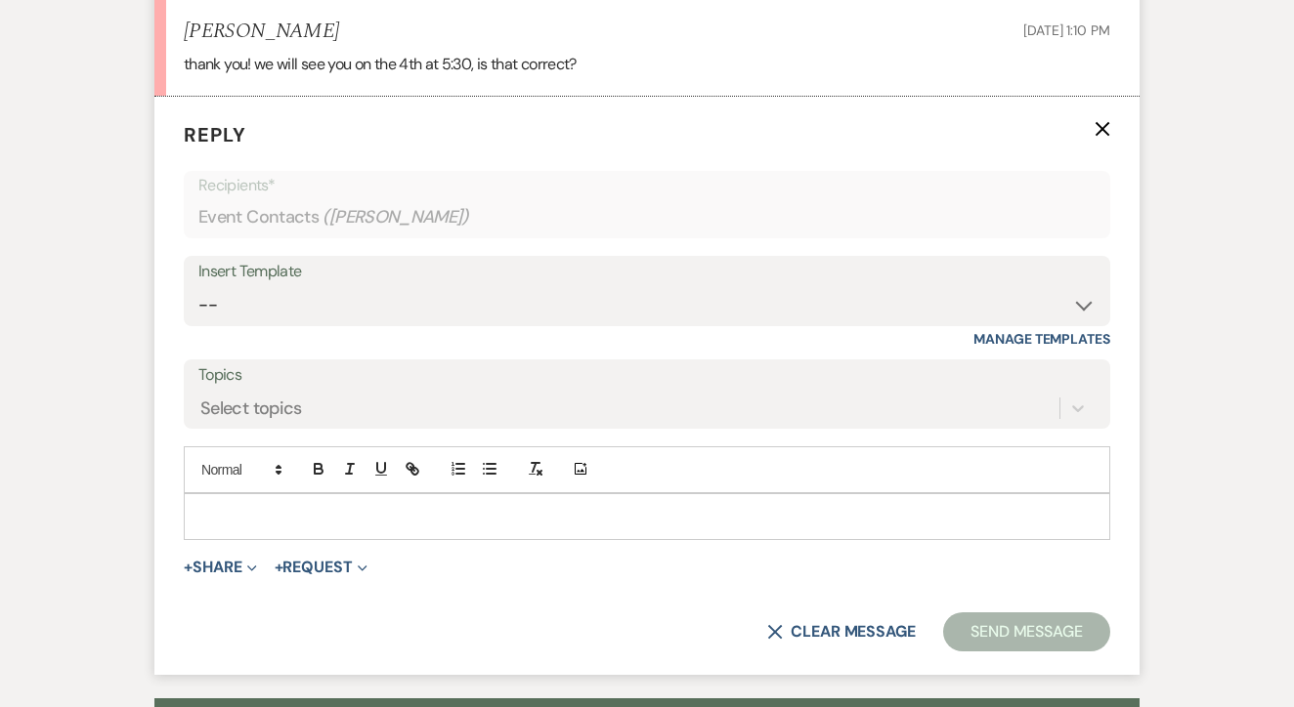
click at [545, 506] on p at bounding box center [646, 516] width 895 height 21
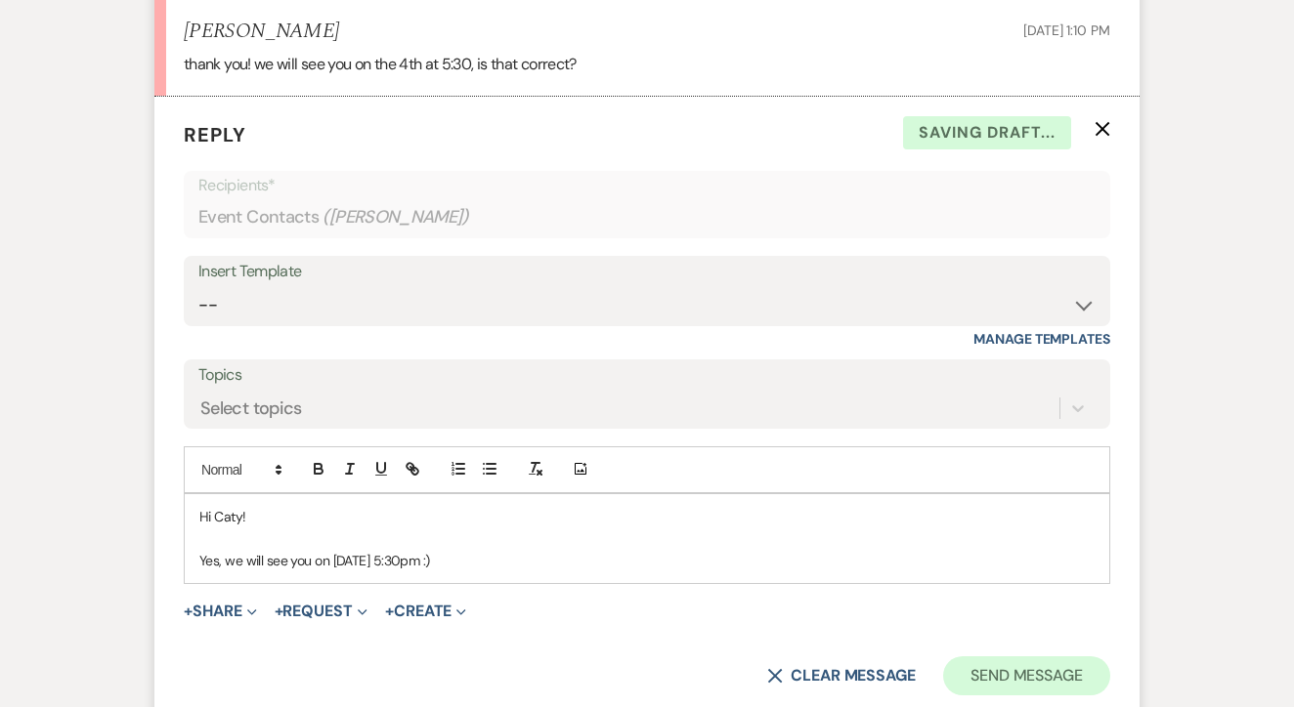
click at [1017, 657] on button "Send Message" at bounding box center [1026, 676] width 167 height 39
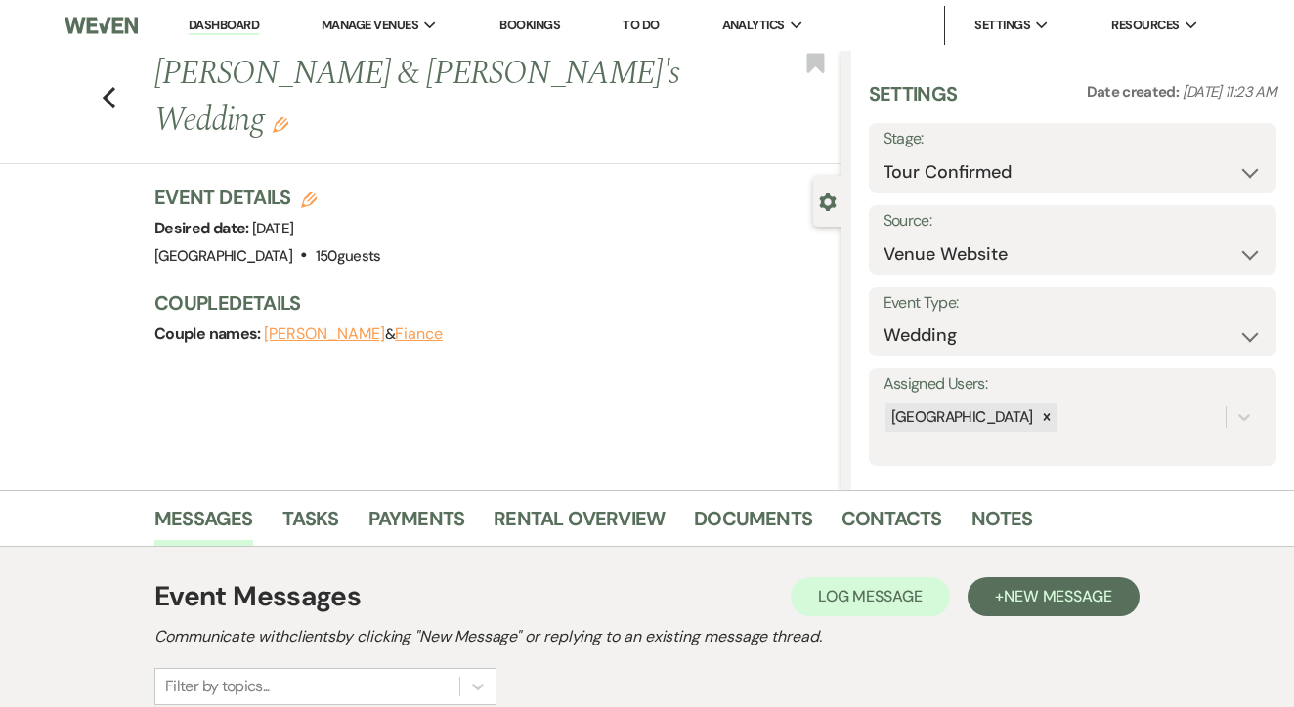
scroll to position [0, 0]
click at [230, 34] on link "Dashboard" at bounding box center [224, 26] width 70 height 19
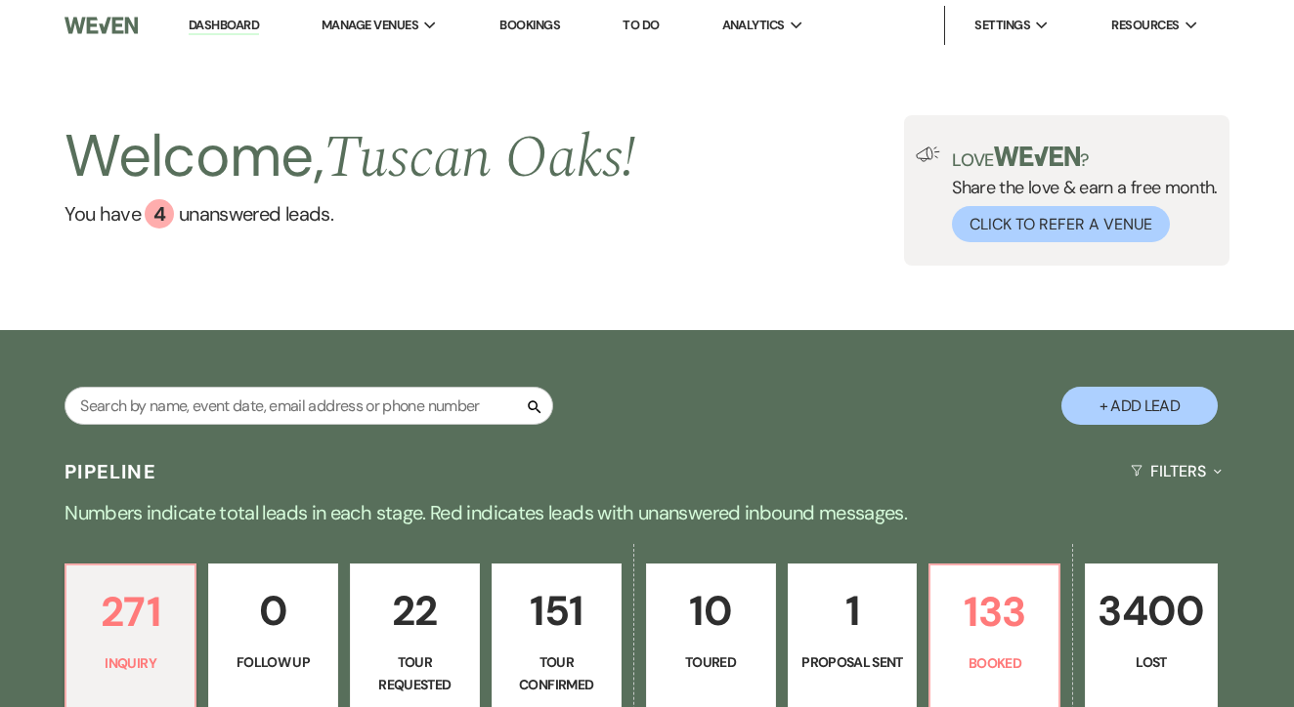
click at [1110, 406] on button "+ Add Lead" at bounding box center [1139, 406] width 156 height 38
select select "630"
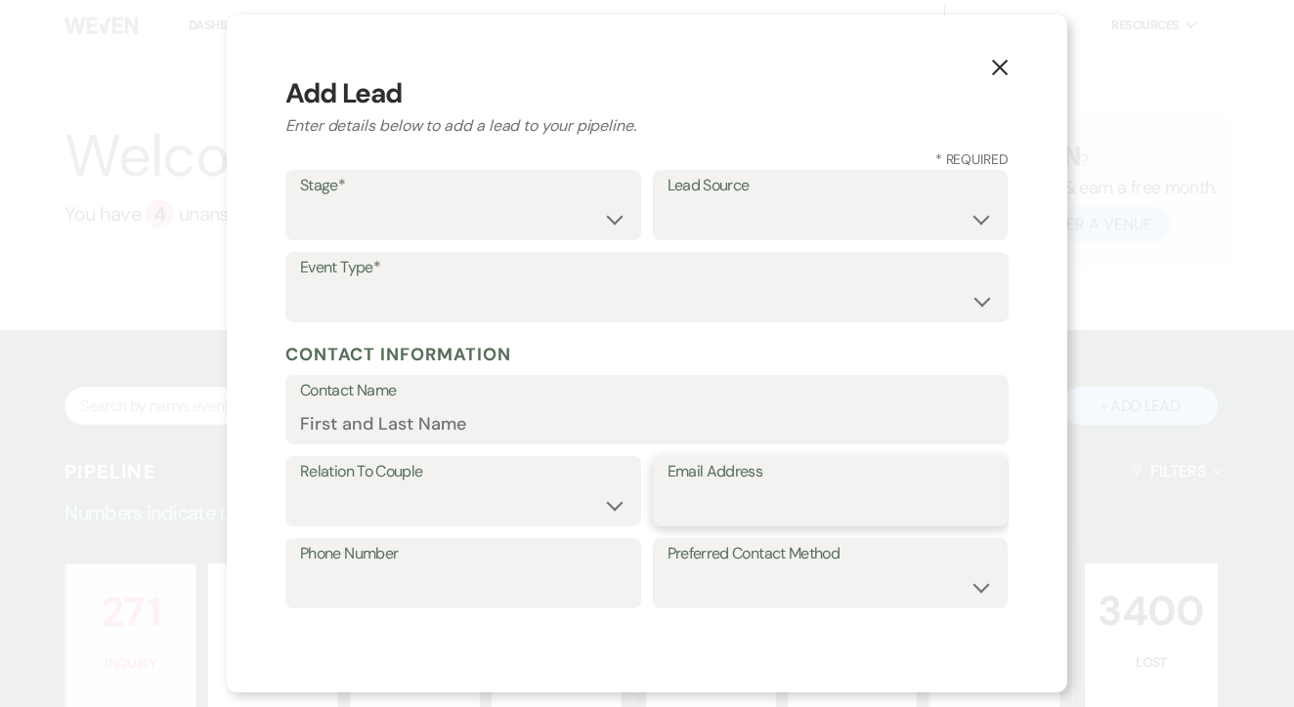
paste input "janssenlindsay@yahoo.com"
type input "janssenlindsay@yahoo.com"
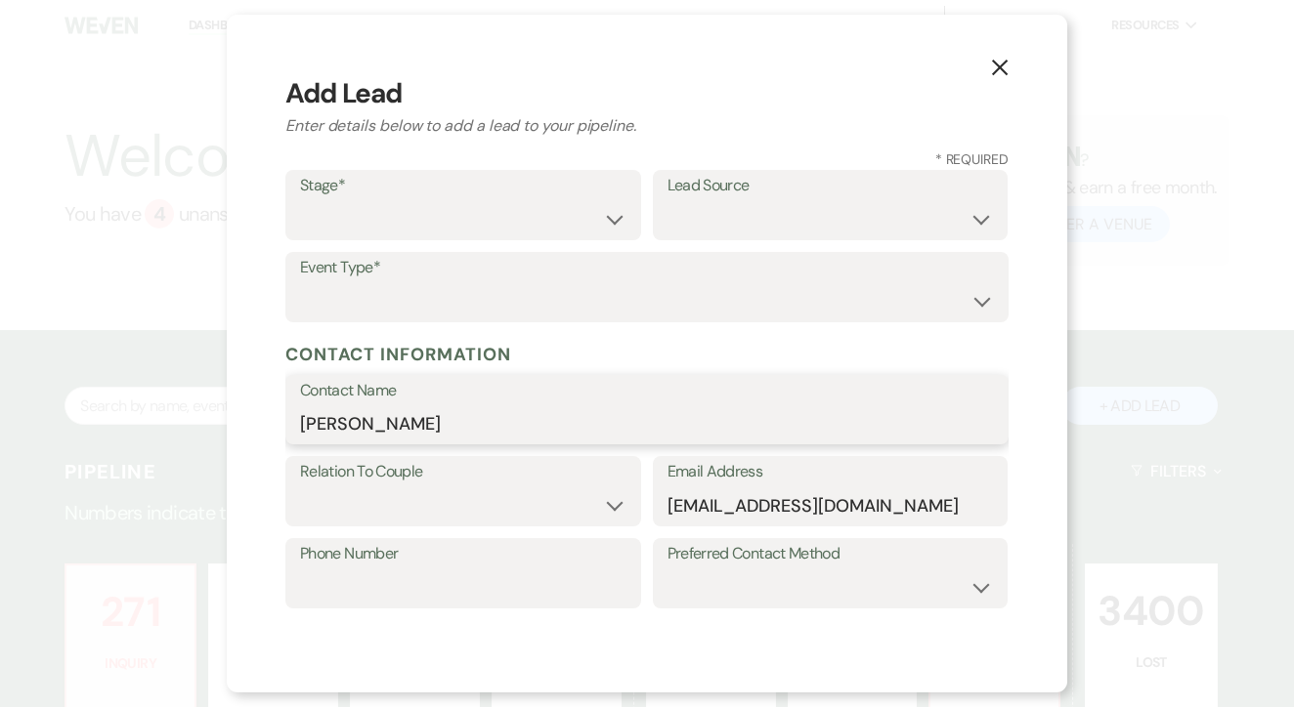
type input "Lindsay Janssen"
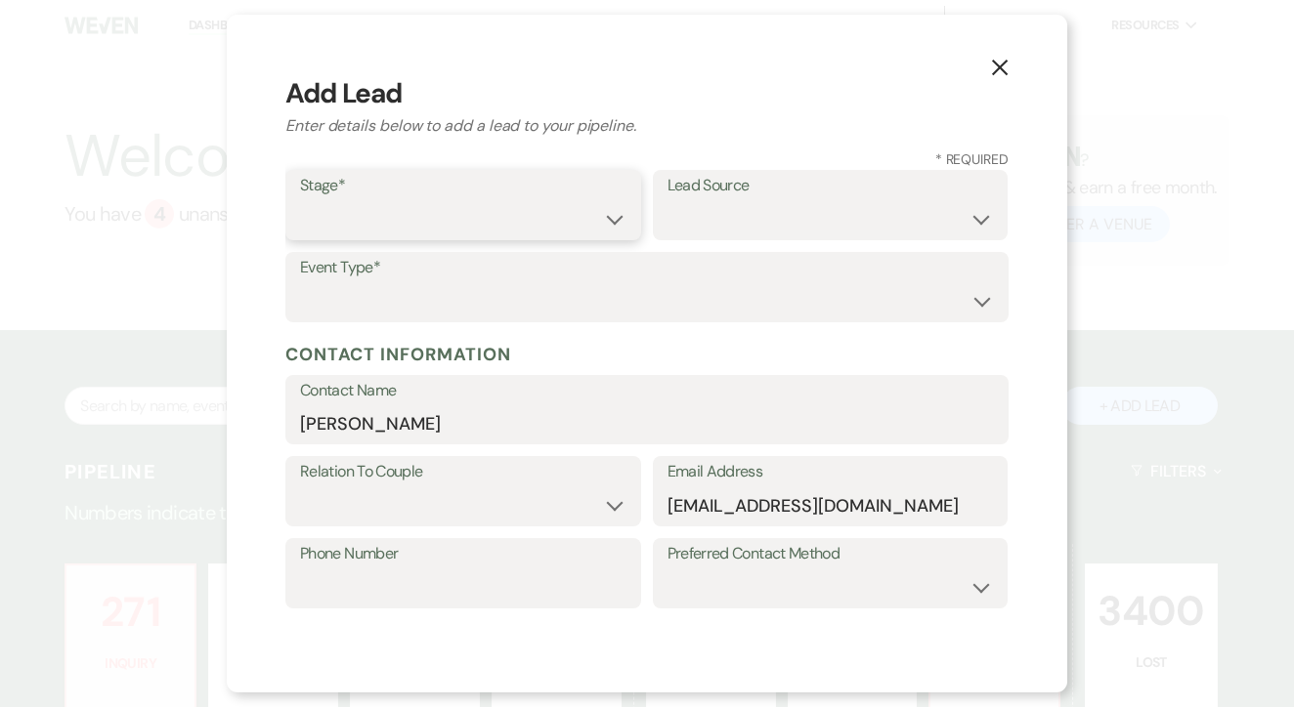
click at [477, 220] on select "Inquiry Follow Up Tour Requested Tour Confirmed Toured Proposal Sent Booked Lost" at bounding box center [463, 219] width 326 height 38
click at [437, 604] on div "Phone Number" at bounding box center [463, 575] width 356 height 70
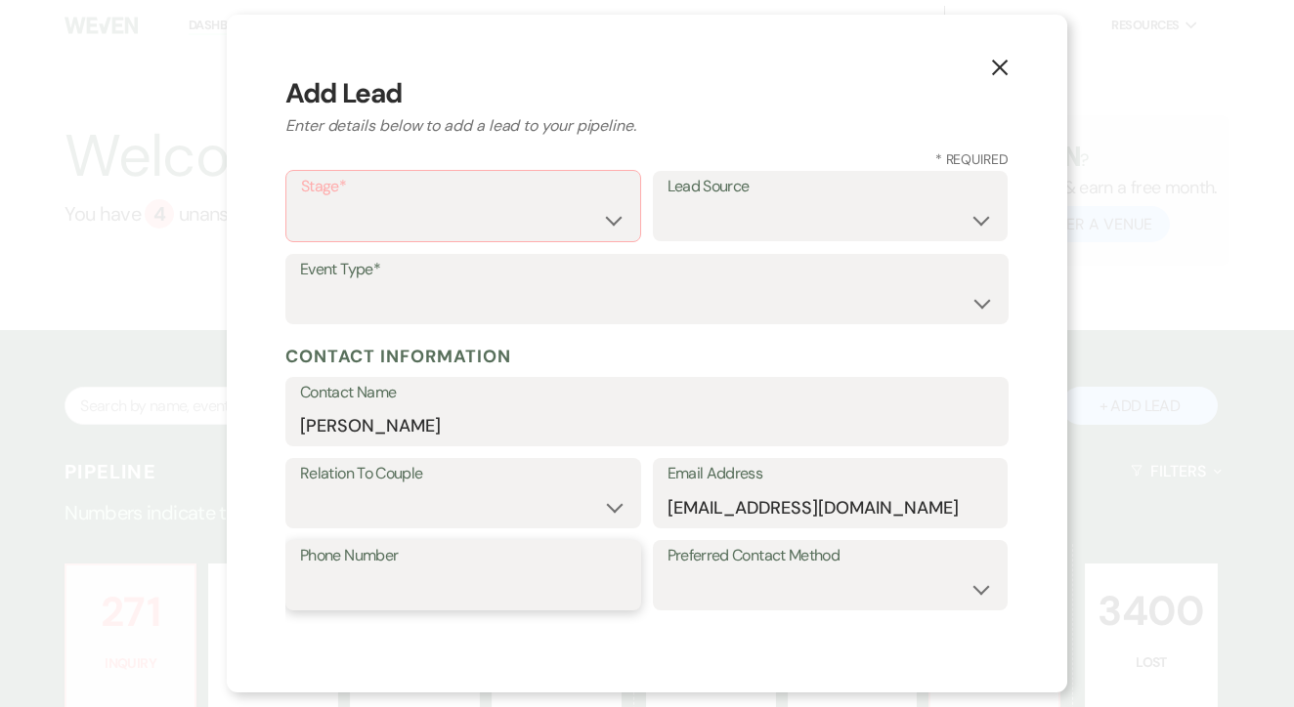
paste input "(765) 418-8548"
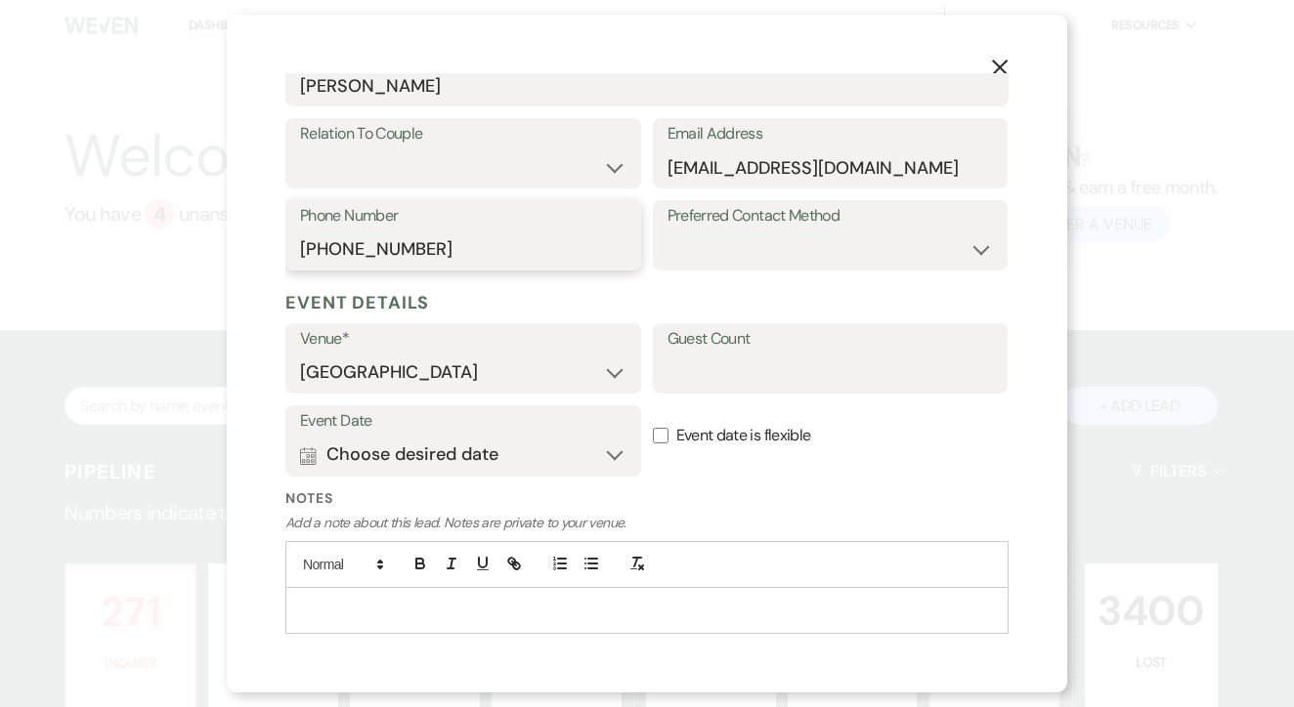
scroll to position [394, 0]
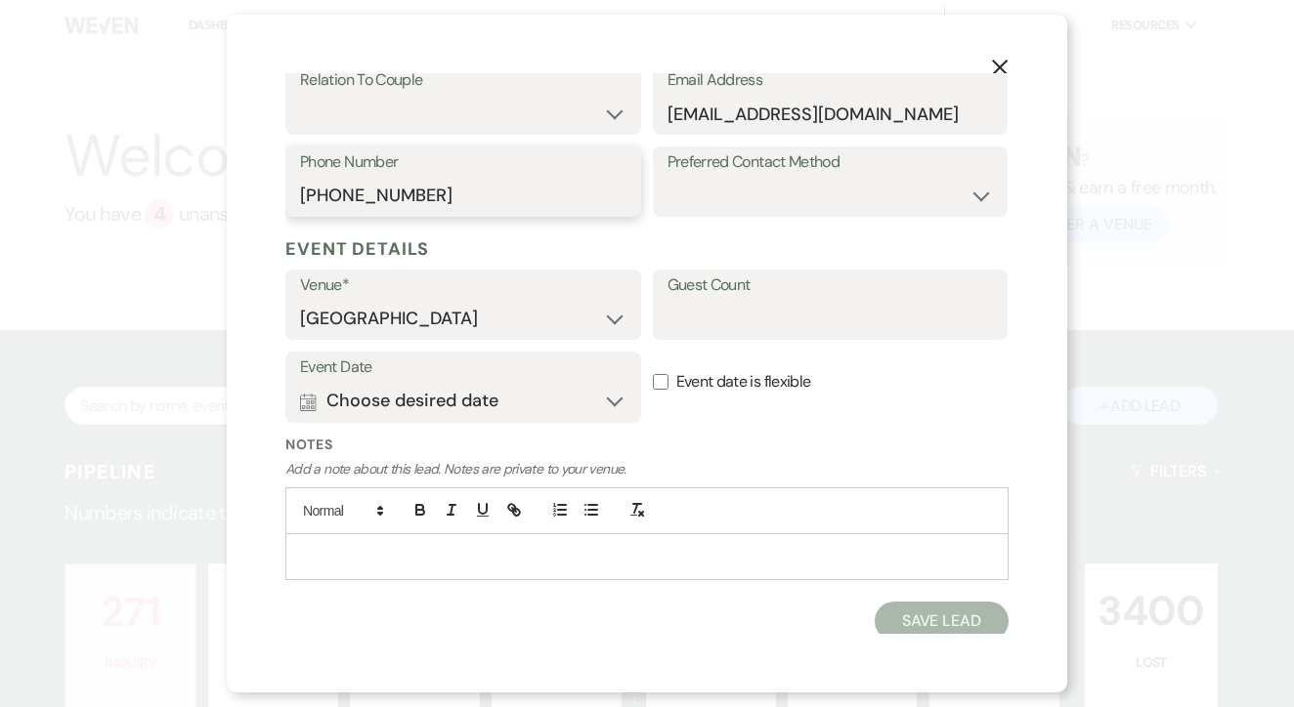
type input "(765) 418-8548"
click at [534, 388] on button "Calendar Choose desired date Expand" at bounding box center [463, 401] width 326 height 39
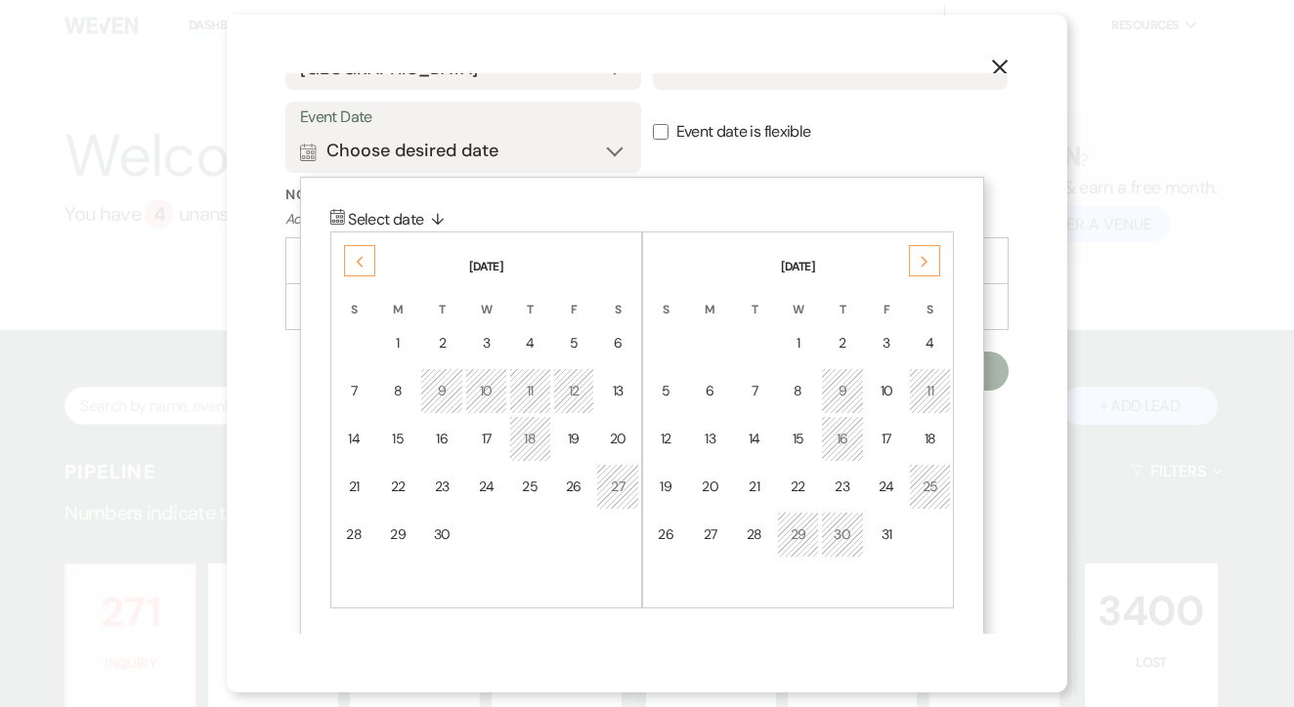
scroll to position [643, 0]
click at [933, 246] on div "Next" at bounding box center [924, 261] width 31 height 31
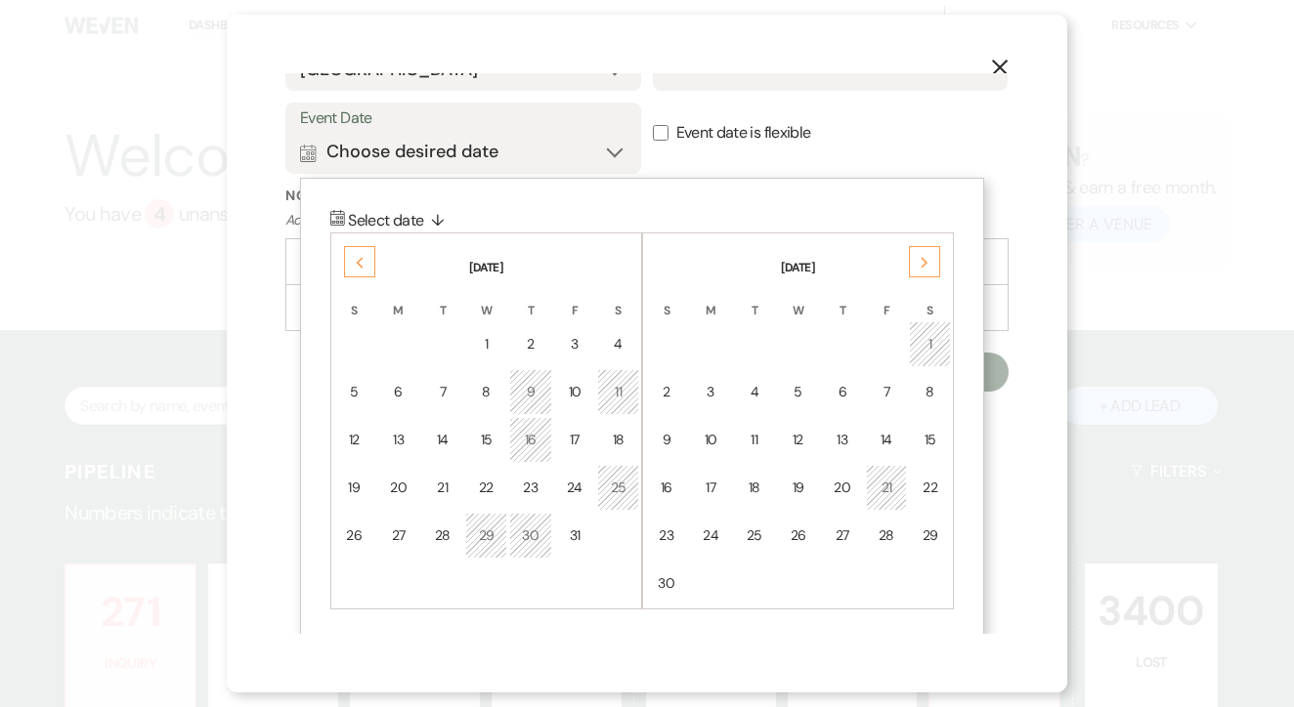
click at [933, 246] on div "Next" at bounding box center [924, 261] width 31 height 31
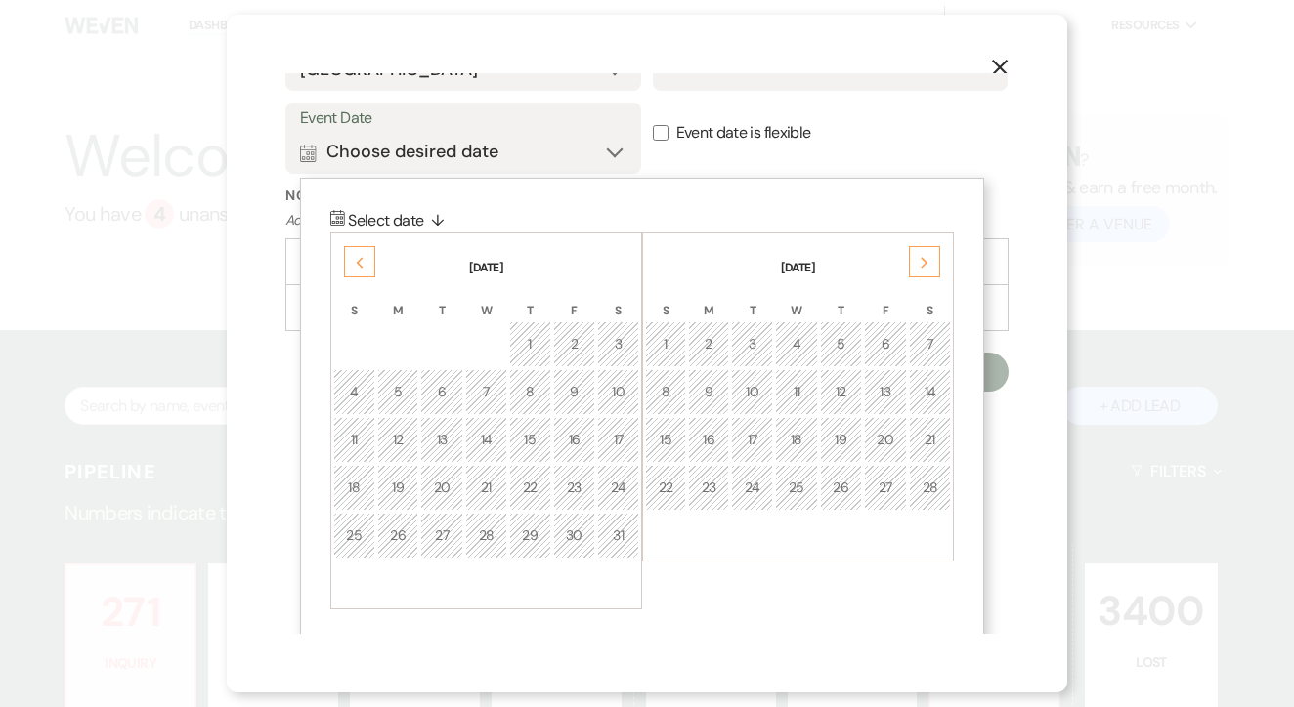
click at [933, 246] on div "Next" at bounding box center [924, 261] width 31 height 31
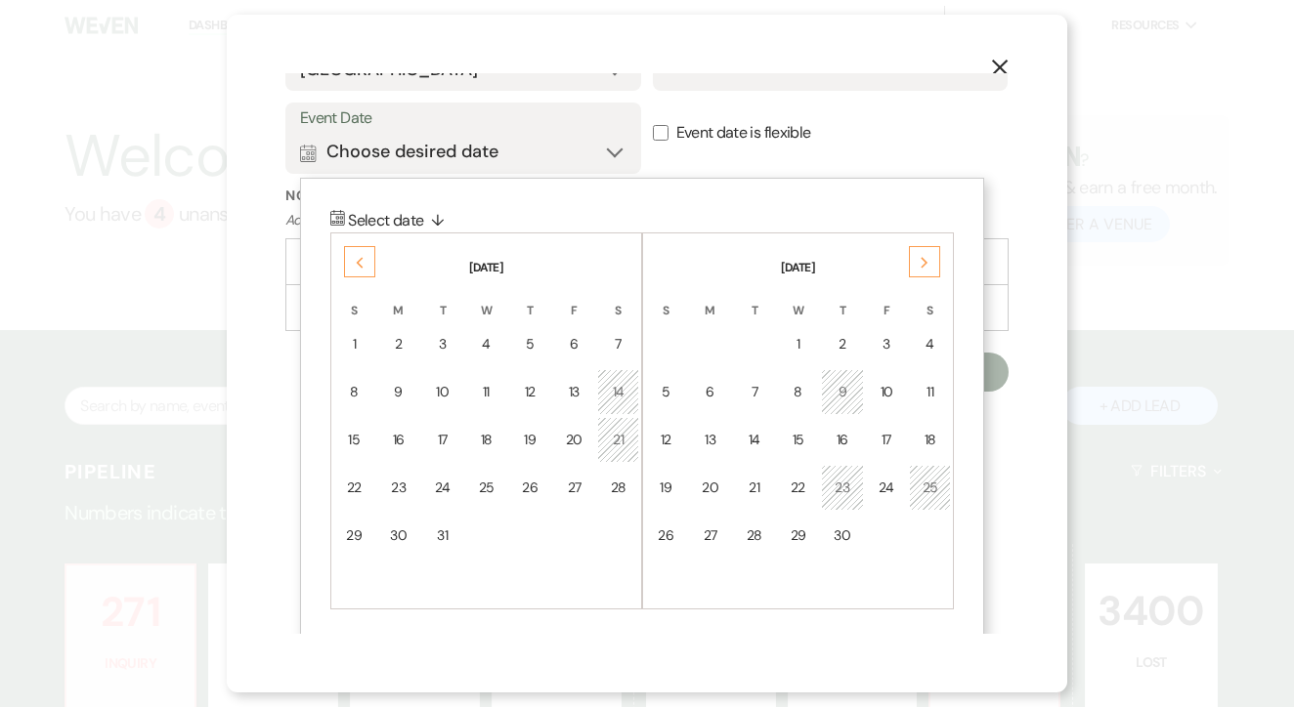
click at [933, 246] on div "Next" at bounding box center [924, 261] width 31 height 31
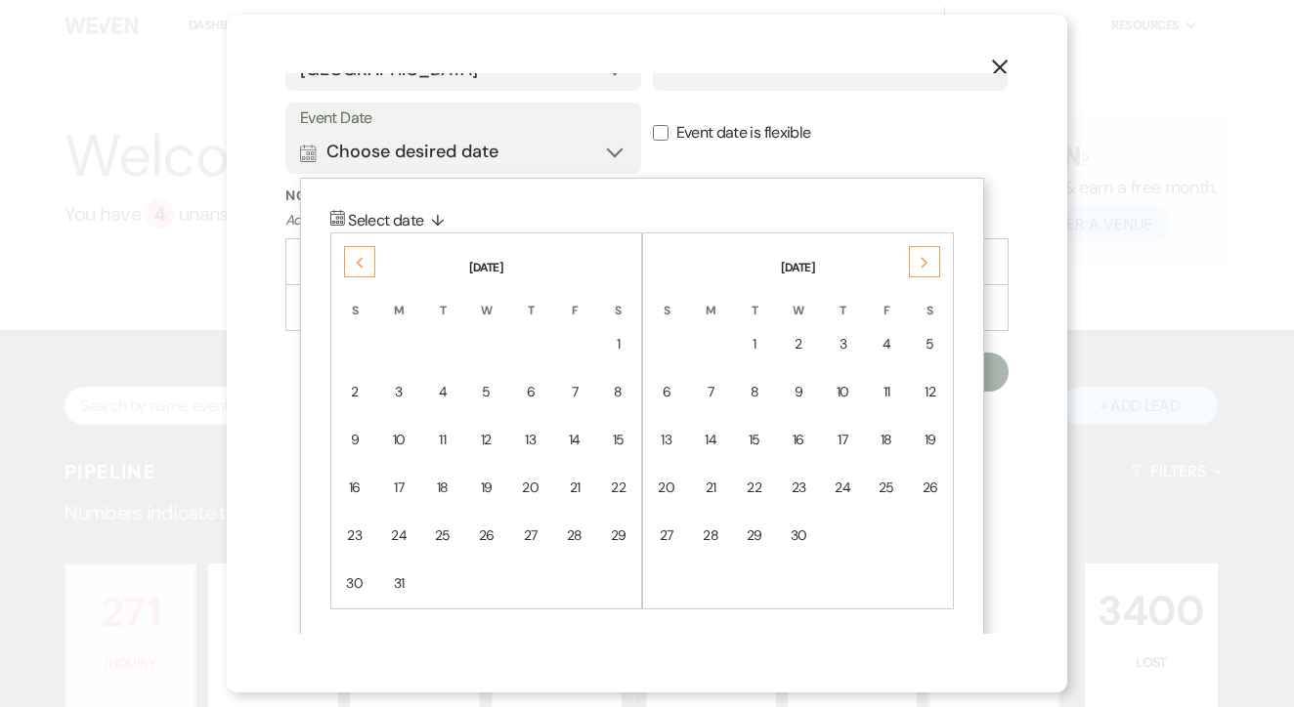
click at [933, 246] on div "Next" at bounding box center [924, 261] width 31 height 31
click at [919, 492] on td "24" at bounding box center [930, 488] width 42 height 46
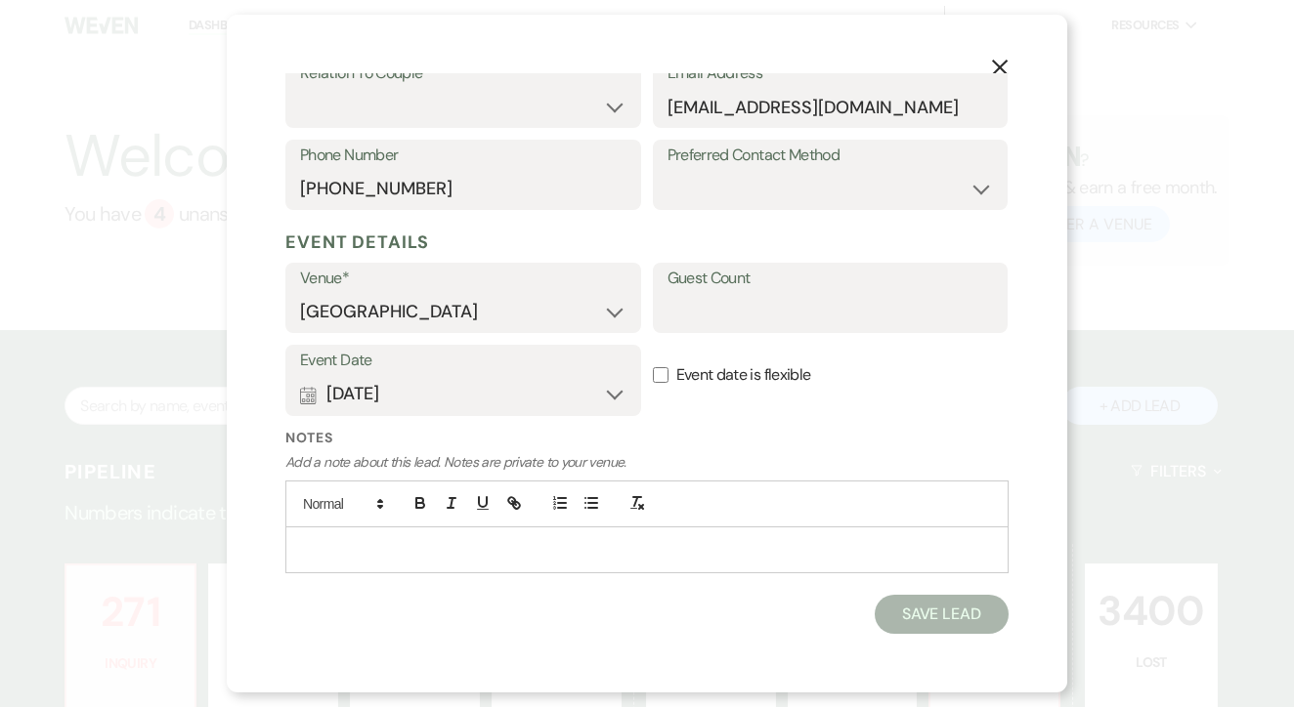
scroll to position [394, 0]
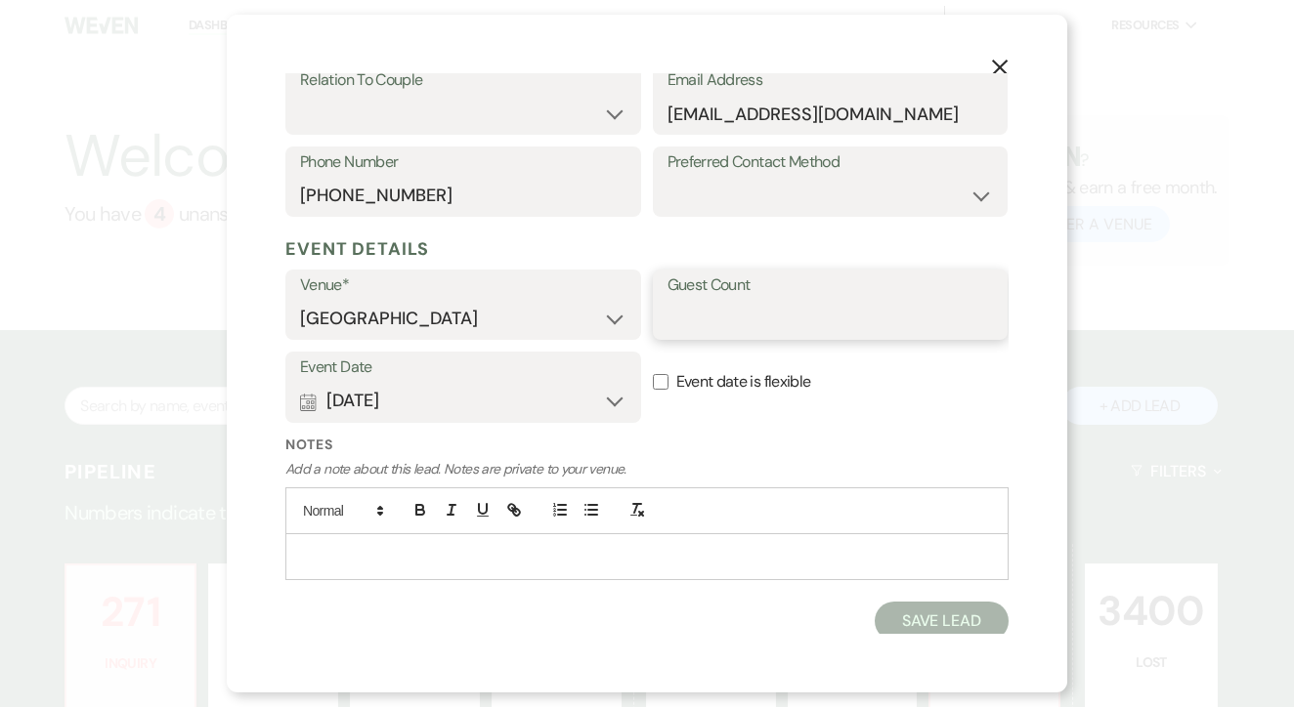
click at [849, 315] on input "Guest Count" at bounding box center [830, 319] width 326 height 38
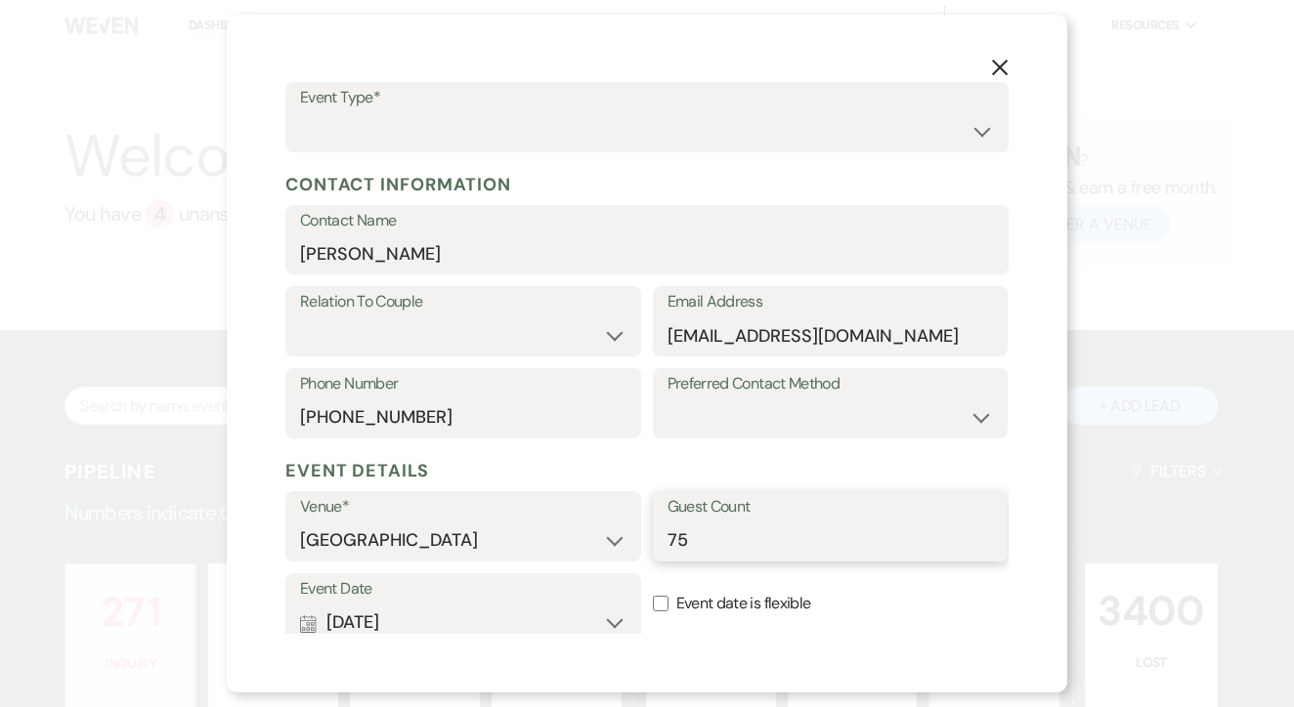
scroll to position [151, 0]
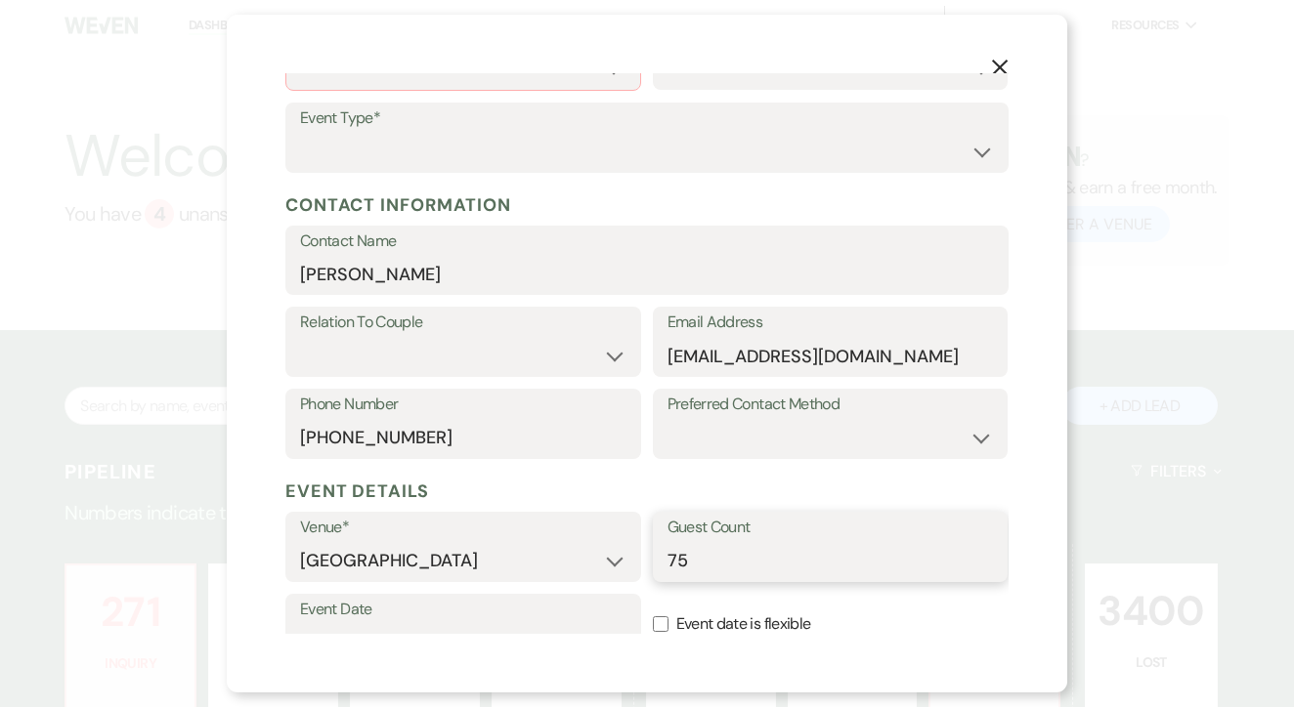
type input "75"
click at [455, 348] on select "Couple Planner Parent of Couple Family Member Friend Other" at bounding box center [463, 356] width 326 height 38
select select "1"
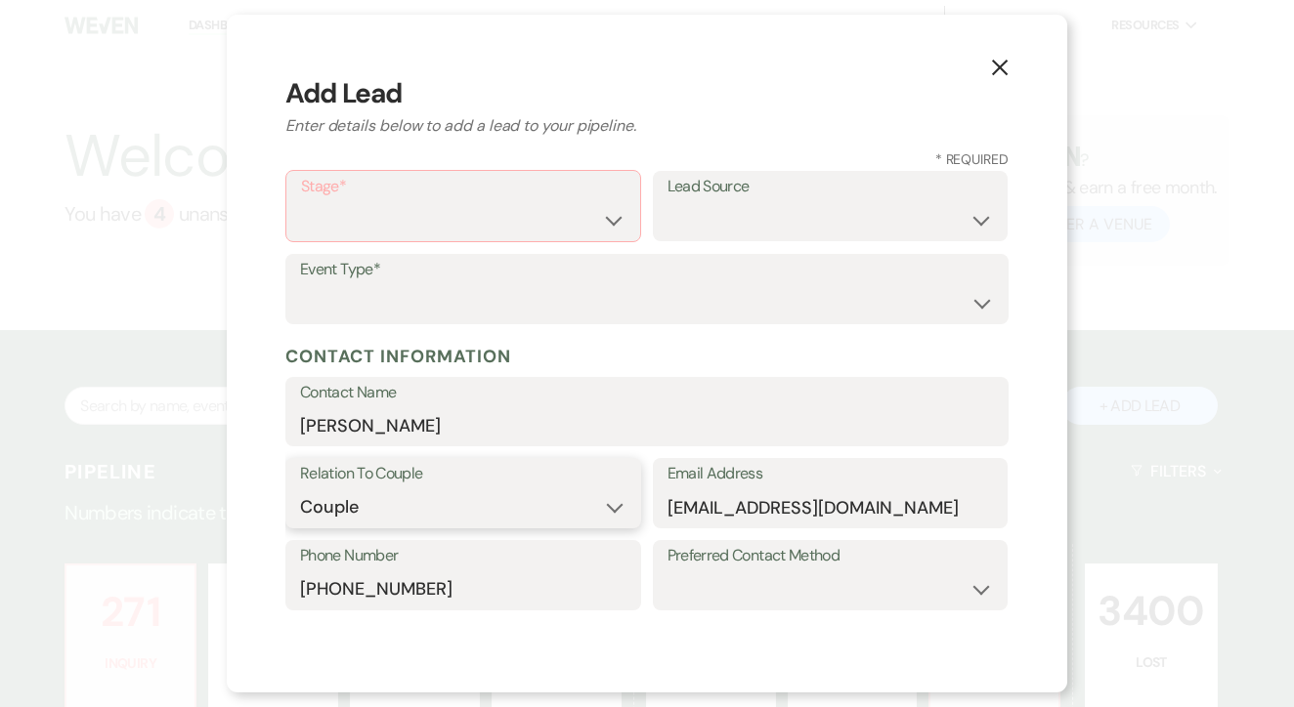
scroll to position [0, 0]
click at [527, 217] on select "Inquiry Follow Up Tour Requested Tour Confirmed Toured Proposal Sent Booked Lost" at bounding box center [463, 220] width 324 height 38
select select "1"
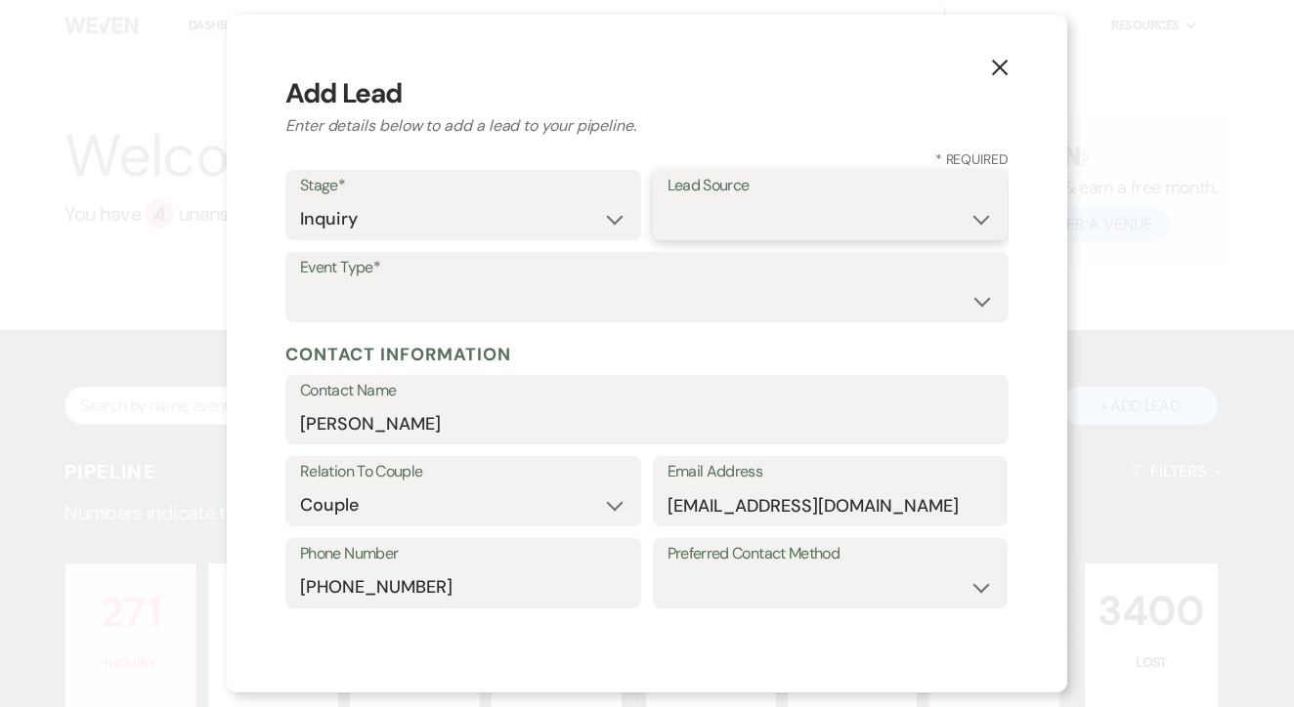
click at [758, 214] on select "Weven Venue Website Instagram Facebook Pinterest Google The Knot Wedding Wire H…" at bounding box center [830, 219] width 326 height 38
select select "5"
click at [627, 289] on select "Wedding Anniversary Party Baby Shower Bachelorette / Bachelor Party Birthday Pa…" at bounding box center [647, 301] width 694 height 38
select select "1"
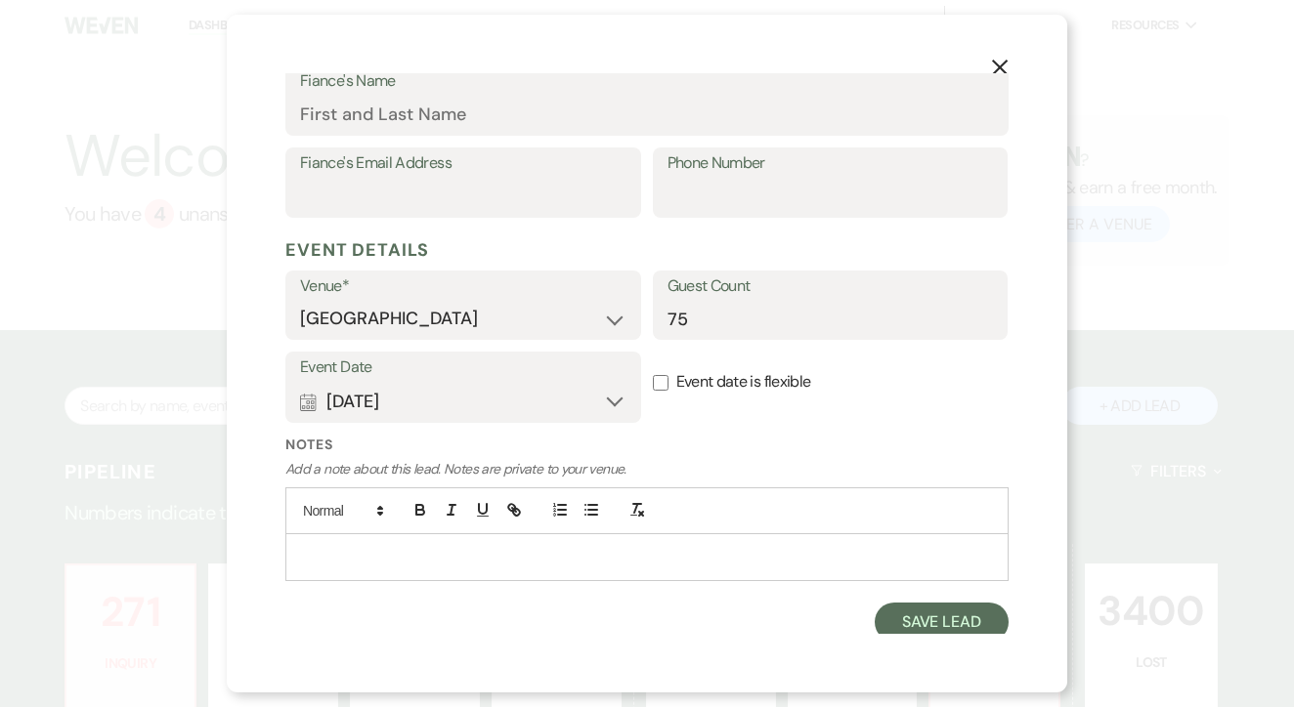
scroll to position [592, 0]
click at [909, 629] on button "Save Lead" at bounding box center [942, 623] width 134 height 39
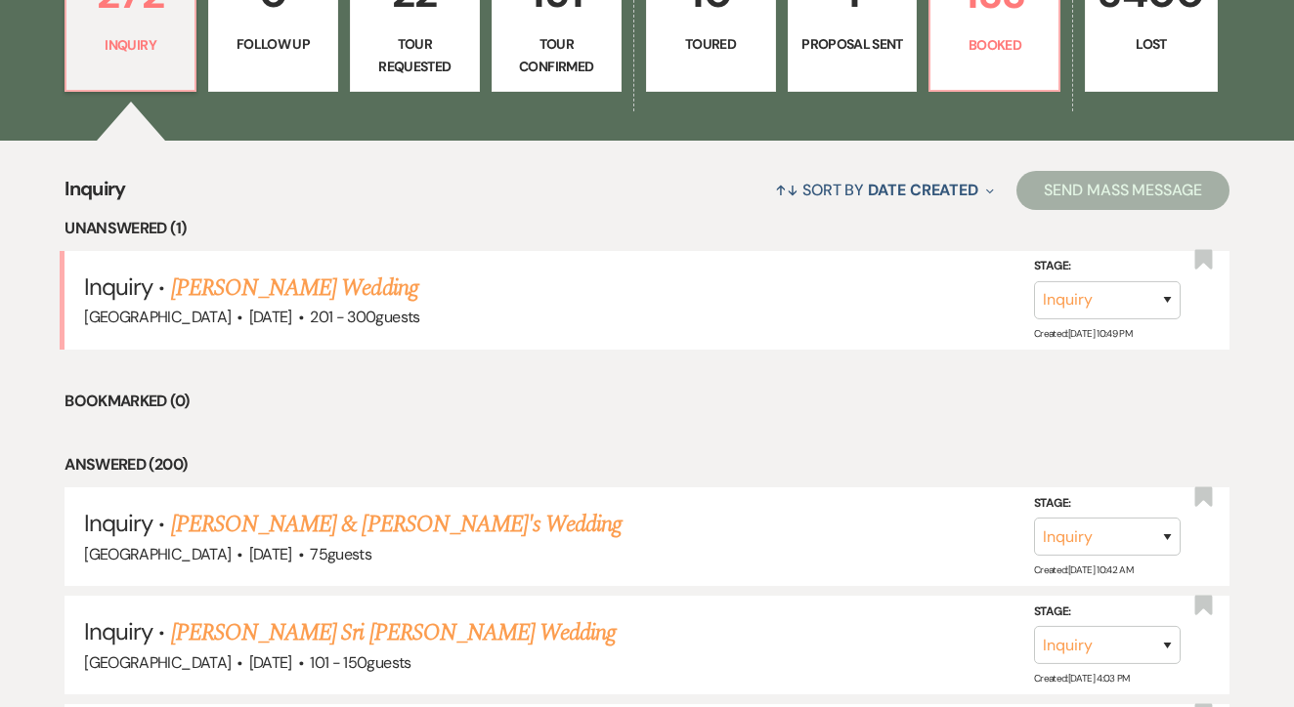
scroll to position [669, 0]
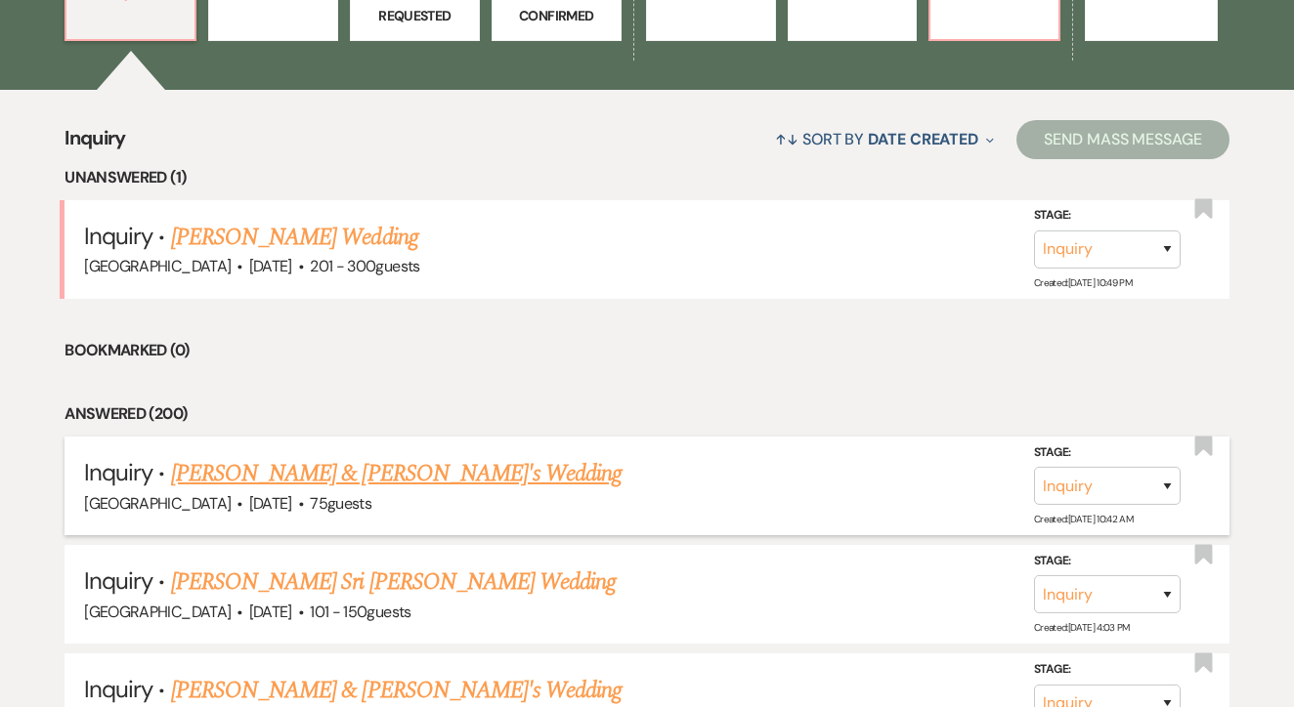
click at [293, 474] on link "Lindsay Janssen & Fiance's Wedding" at bounding box center [396, 473] width 451 height 35
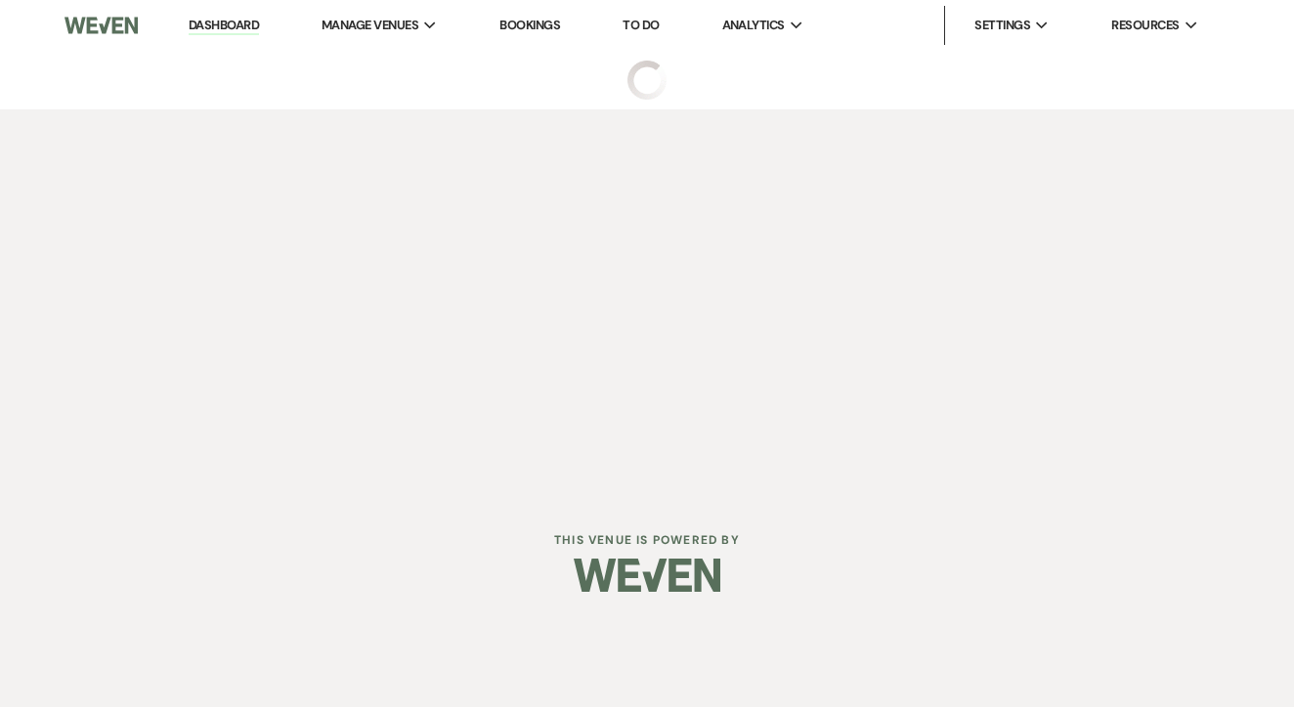
select select "5"
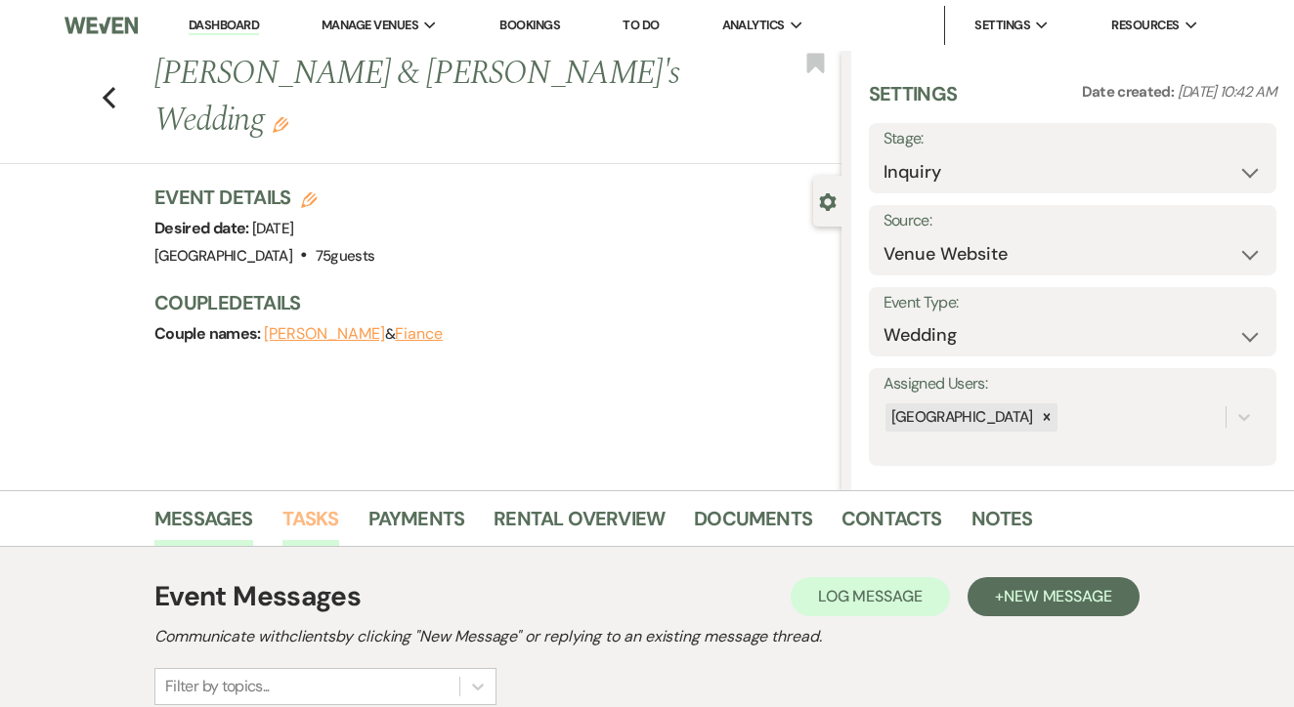
click at [308, 517] on link "Tasks" at bounding box center [310, 524] width 57 height 43
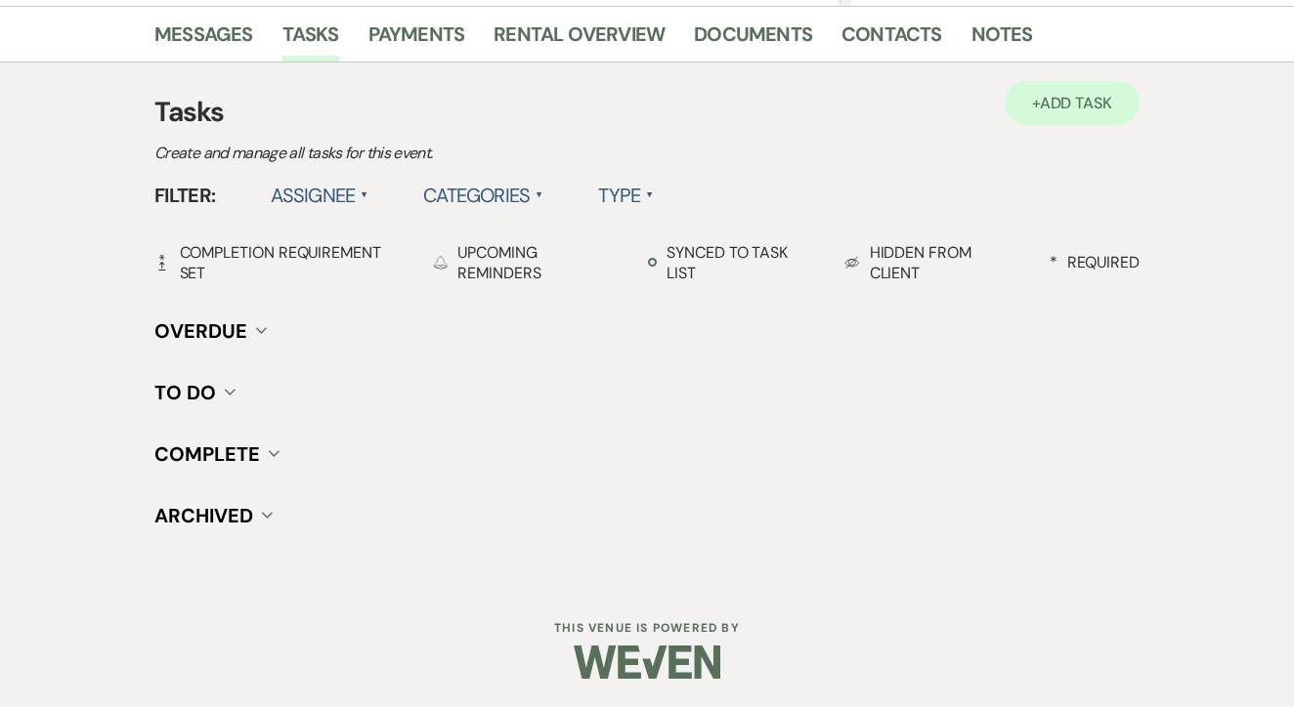
click at [1079, 95] on span "Add Task" at bounding box center [1076, 103] width 72 height 21
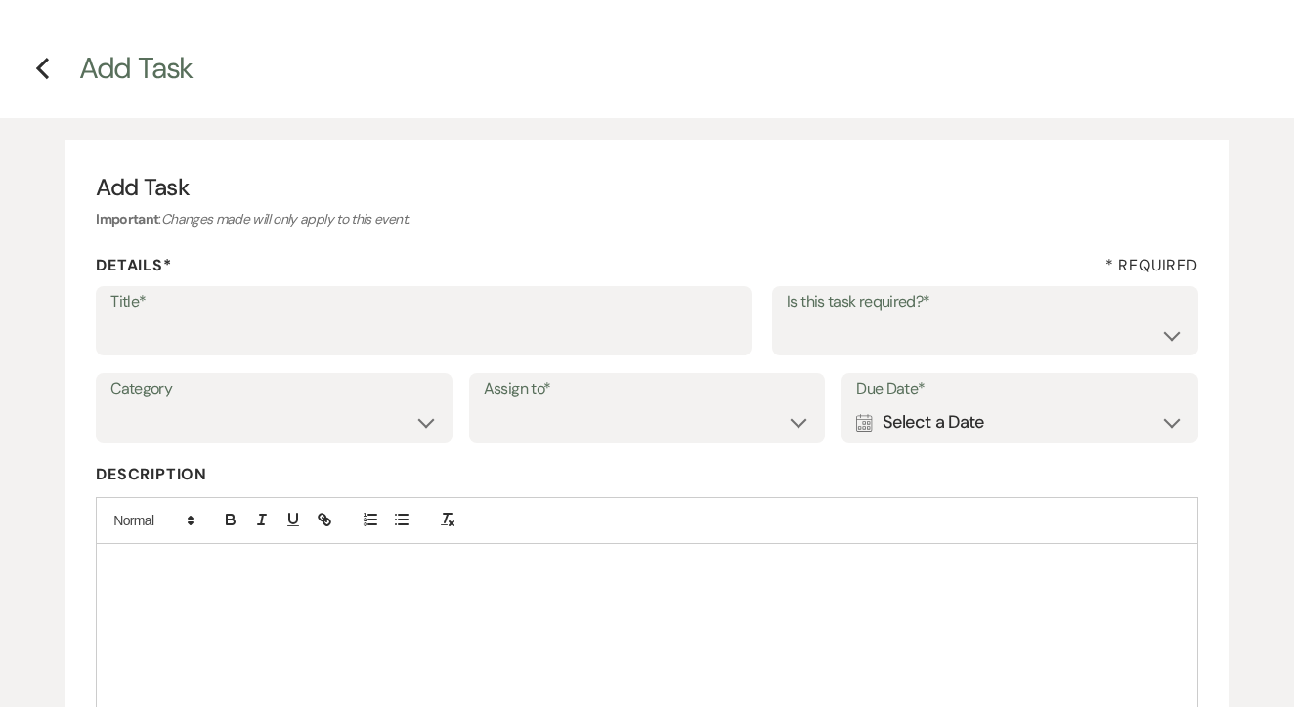
scroll to position [51, 0]
click at [462, 335] on input "Title*" at bounding box center [423, 334] width 626 height 38
type input "1st"
click at [915, 345] on select "Yes No" at bounding box center [985, 334] width 397 height 38
select select "false"
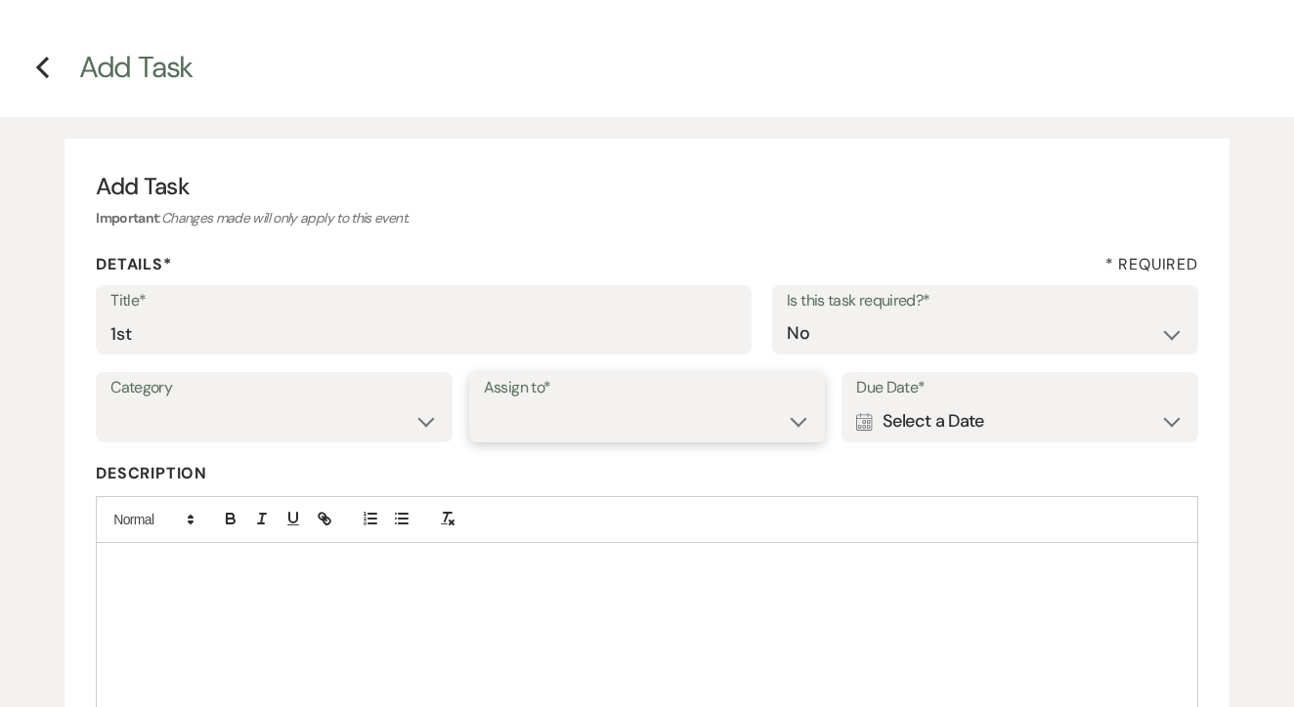
click at [626, 425] on select "Venue Client" at bounding box center [647, 422] width 327 height 38
select select "venueHost"
click at [960, 412] on div "Calendar Select a Date Expand" at bounding box center [1019, 422] width 327 height 38
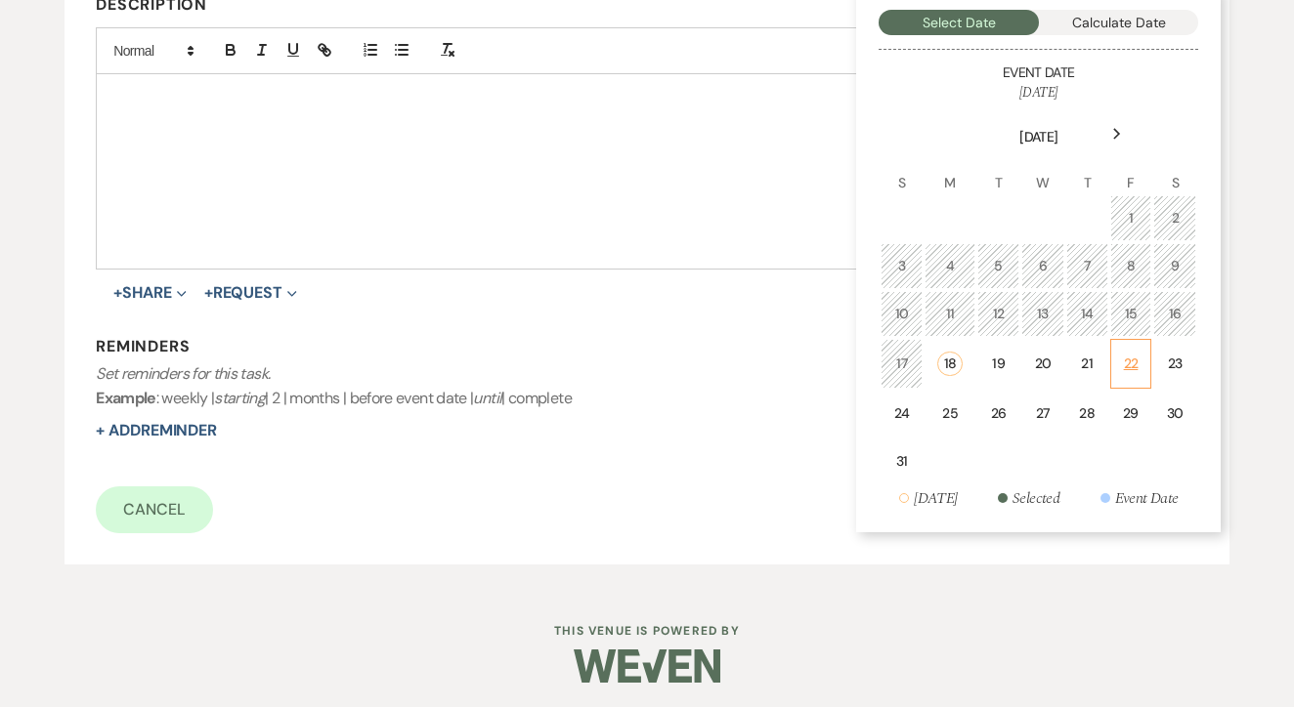
scroll to position [518, 0]
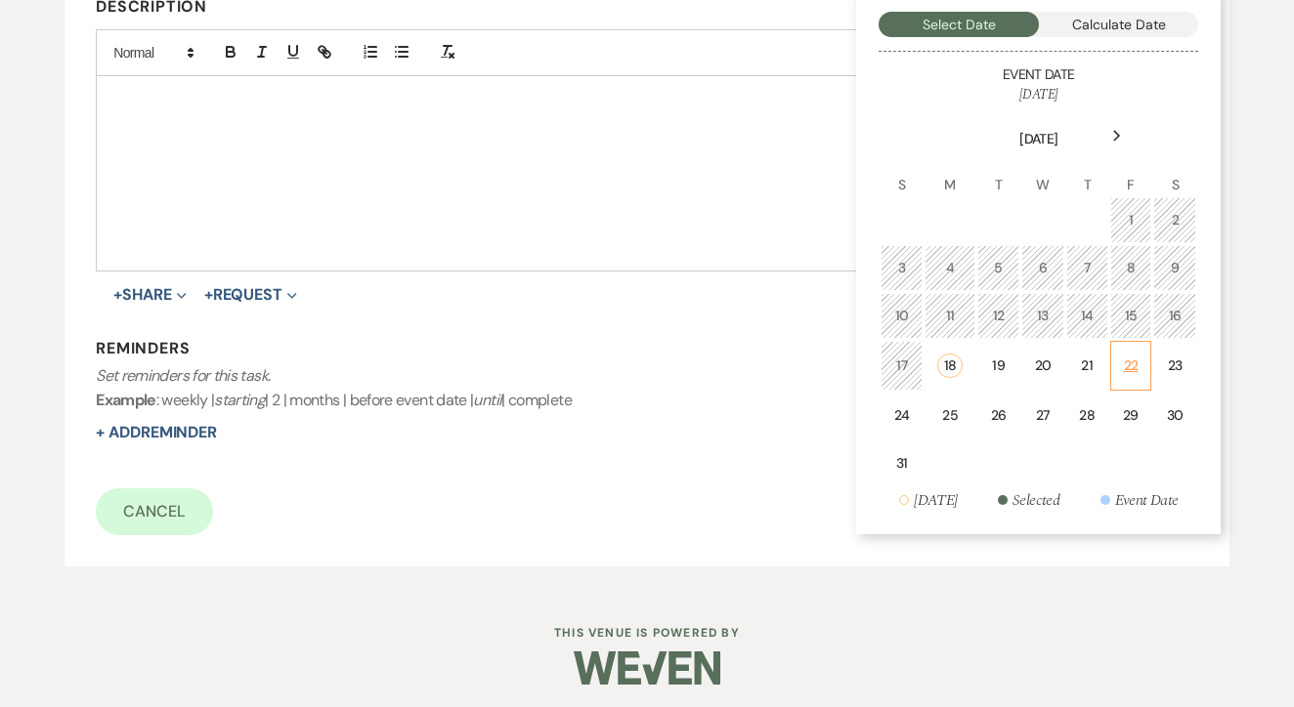
click at [1119, 369] on td "22" at bounding box center [1131, 366] width 42 height 50
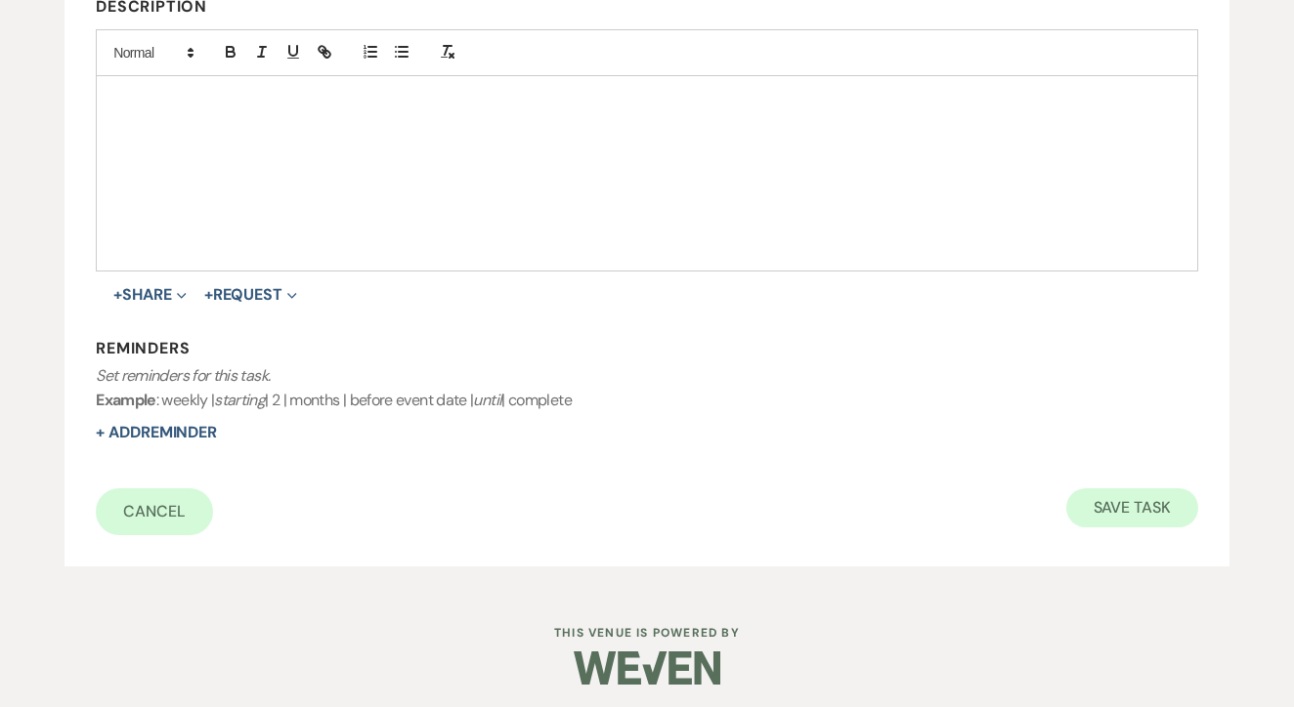
click at [1131, 500] on button "Save Task" at bounding box center [1132, 508] width 132 height 39
select select "5"
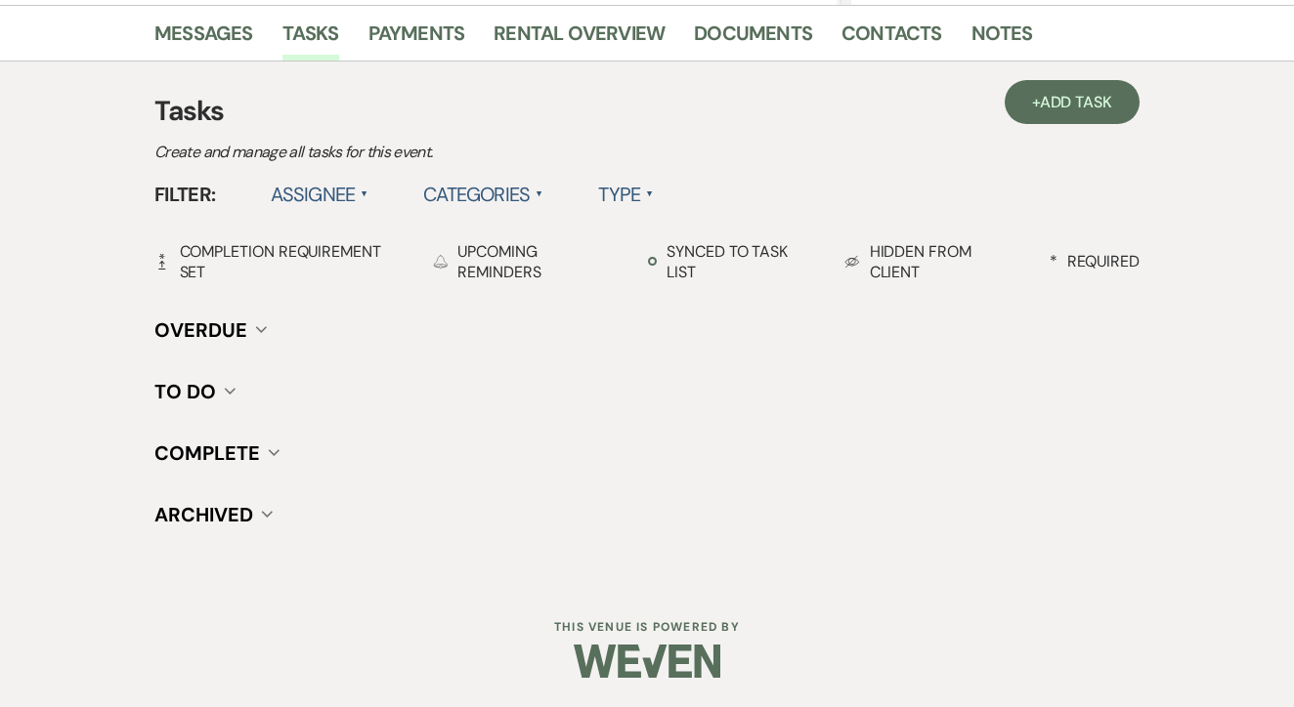
scroll to position [485, 0]
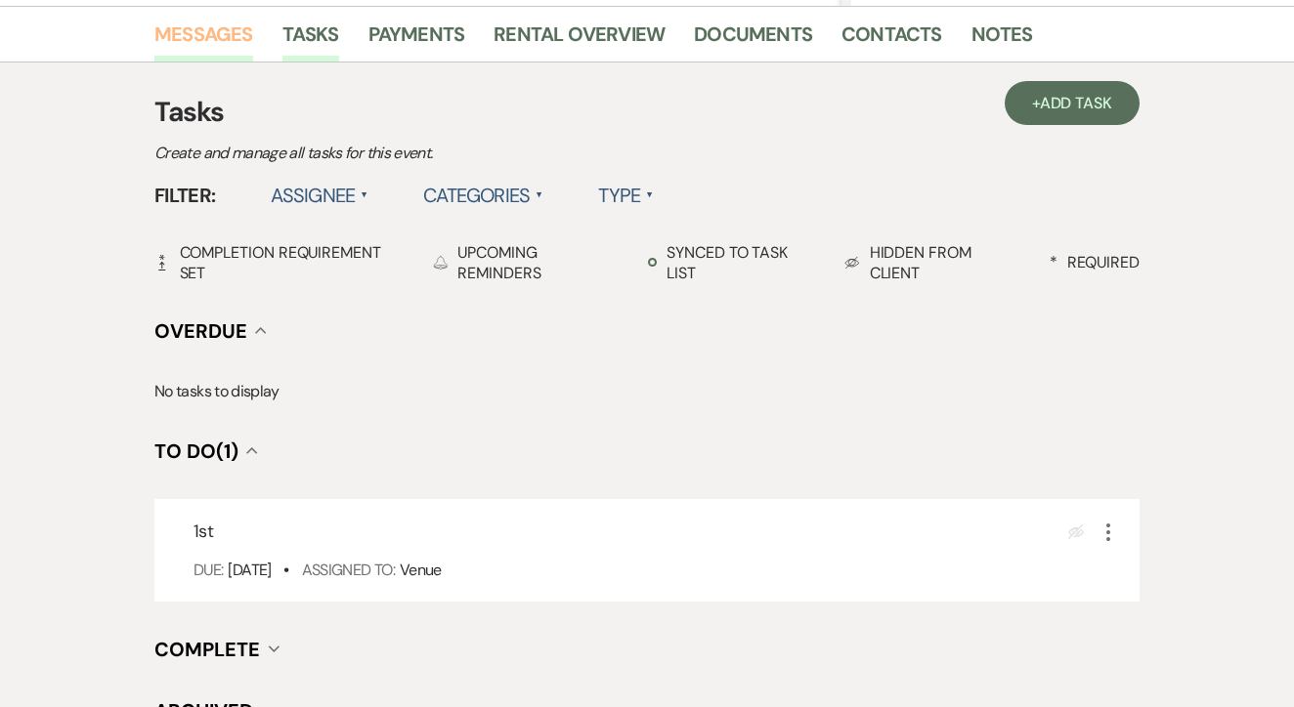
click at [229, 28] on link "Messages" at bounding box center [203, 40] width 99 height 43
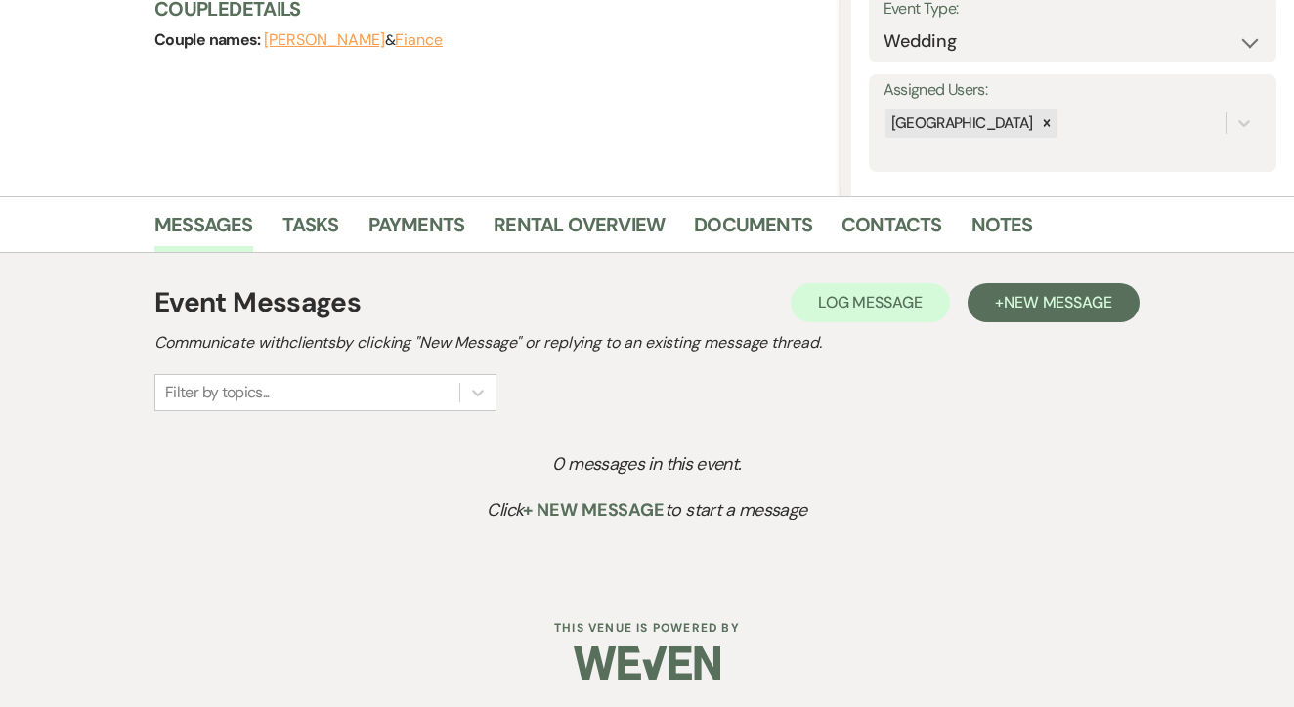
scroll to position [293, 0]
click at [1026, 288] on button "+ New Message" at bounding box center [1053, 303] width 172 height 39
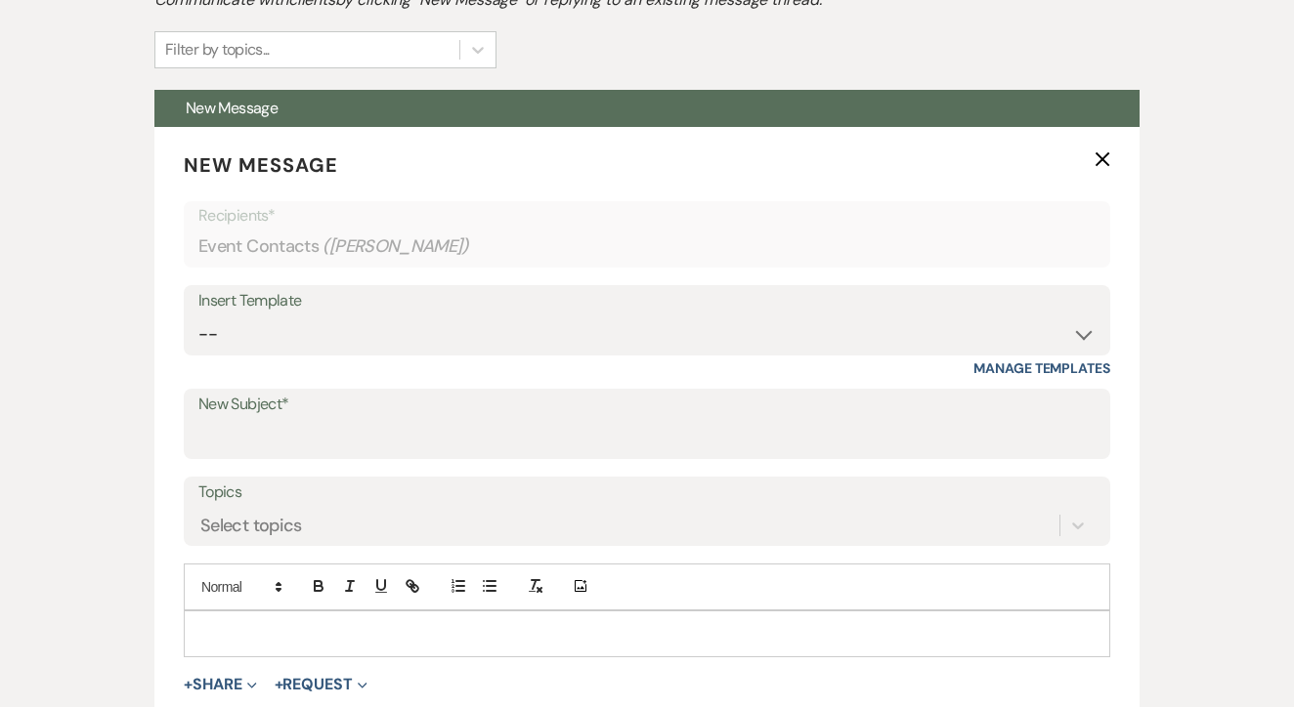
scroll to position [716, 0]
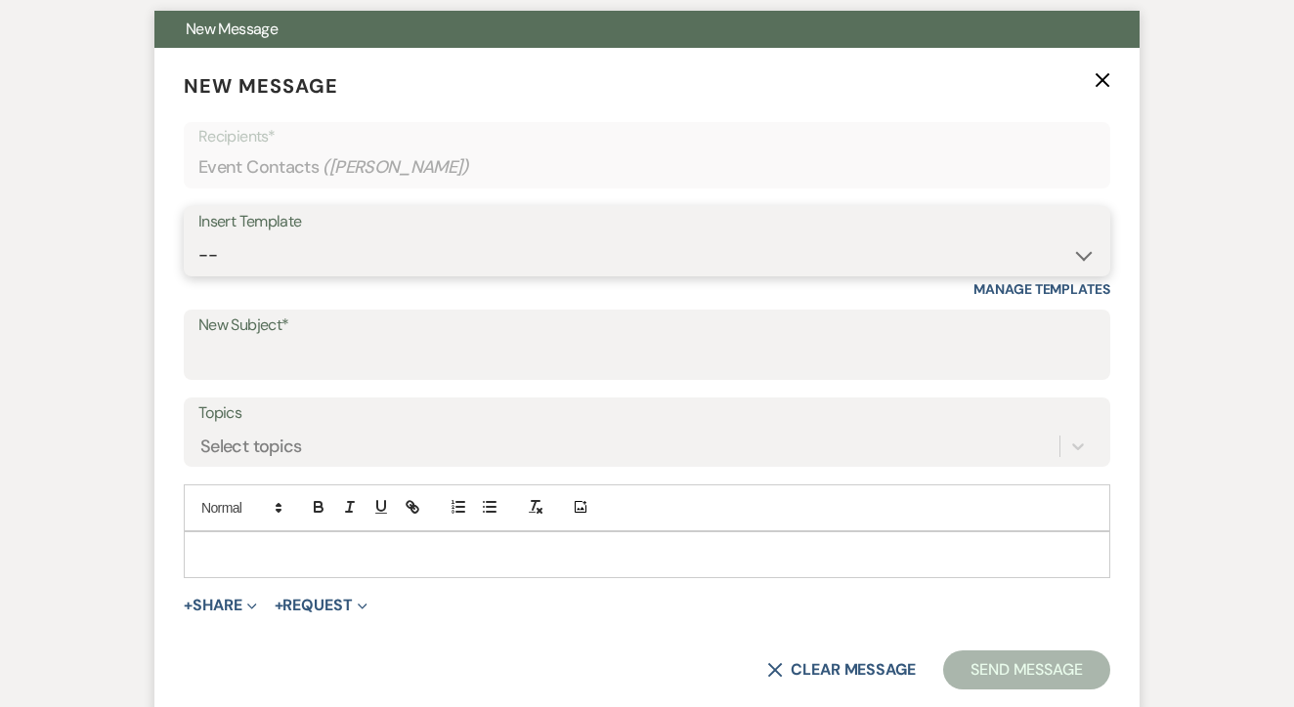
click at [442, 252] on select "-- Lead: Automated Intro Email (Wedding) Lead: 1st Follow Up Email Images Lead:…" at bounding box center [646, 255] width 897 height 38
select select "1168"
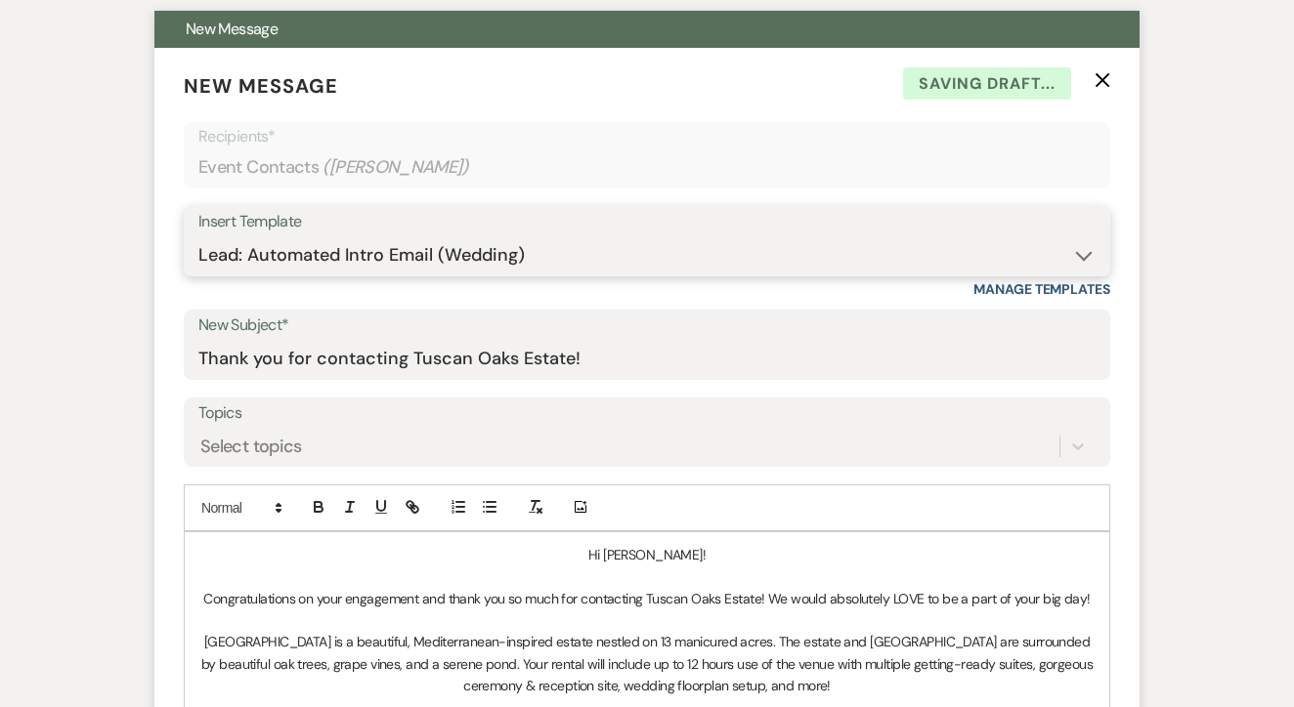
type input "Thank you for contacting Tuscan Oaks Estate!"
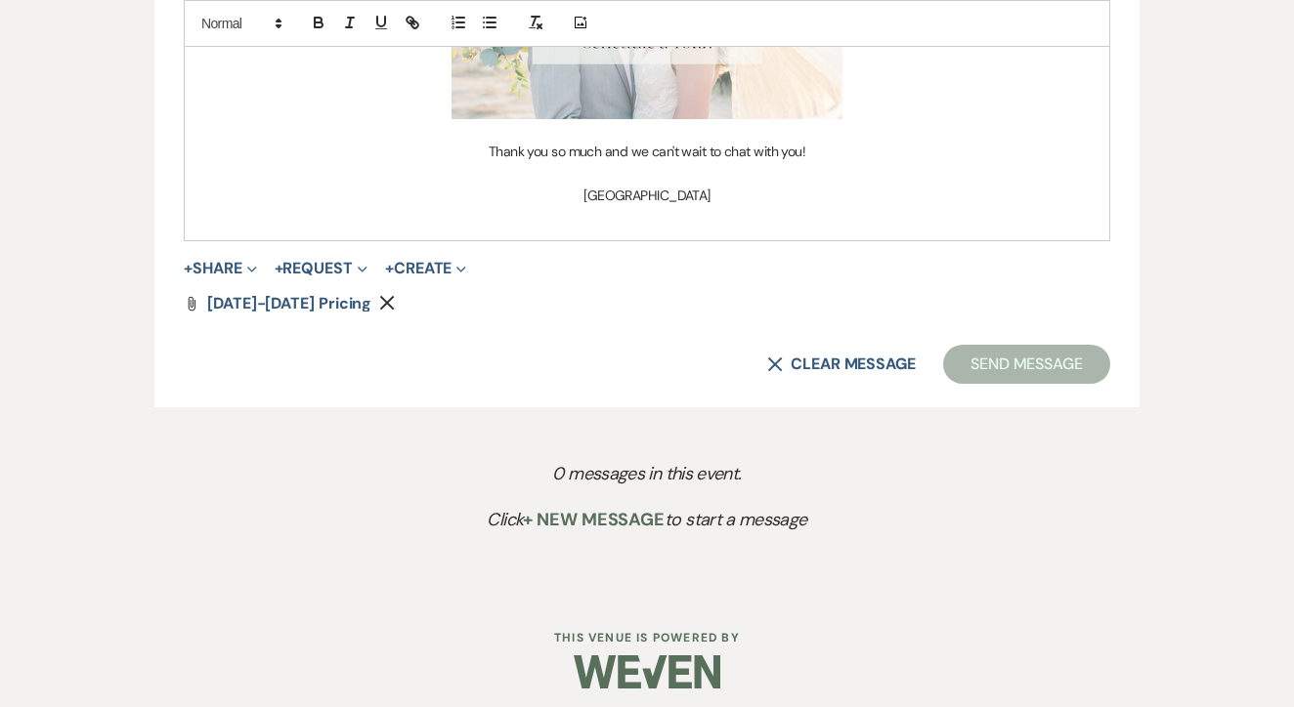
scroll to position [1598, 0]
click at [990, 364] on button "Send Message" at bounding box center [1026, 366] width 167 height 39
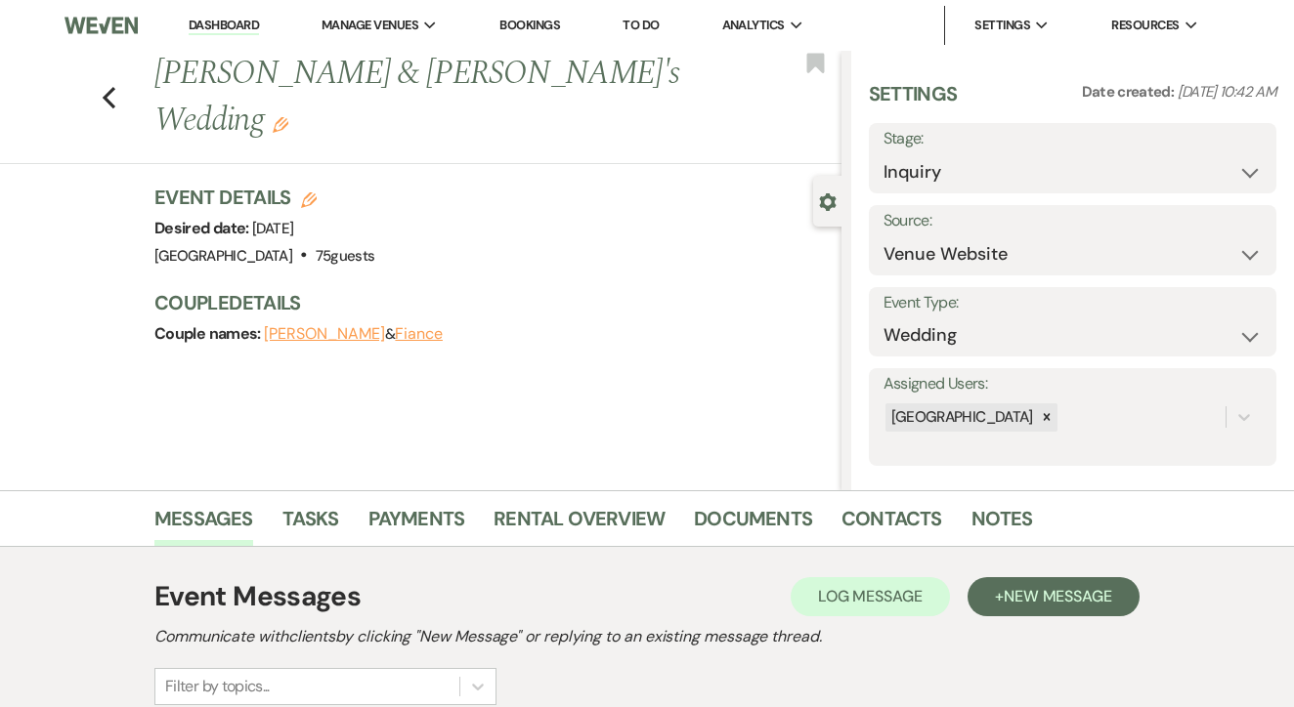
scroll to position [0, 0]
click at [228, 27] on link "Dashboard" at bounding box center [224, 26] width 70 height 19
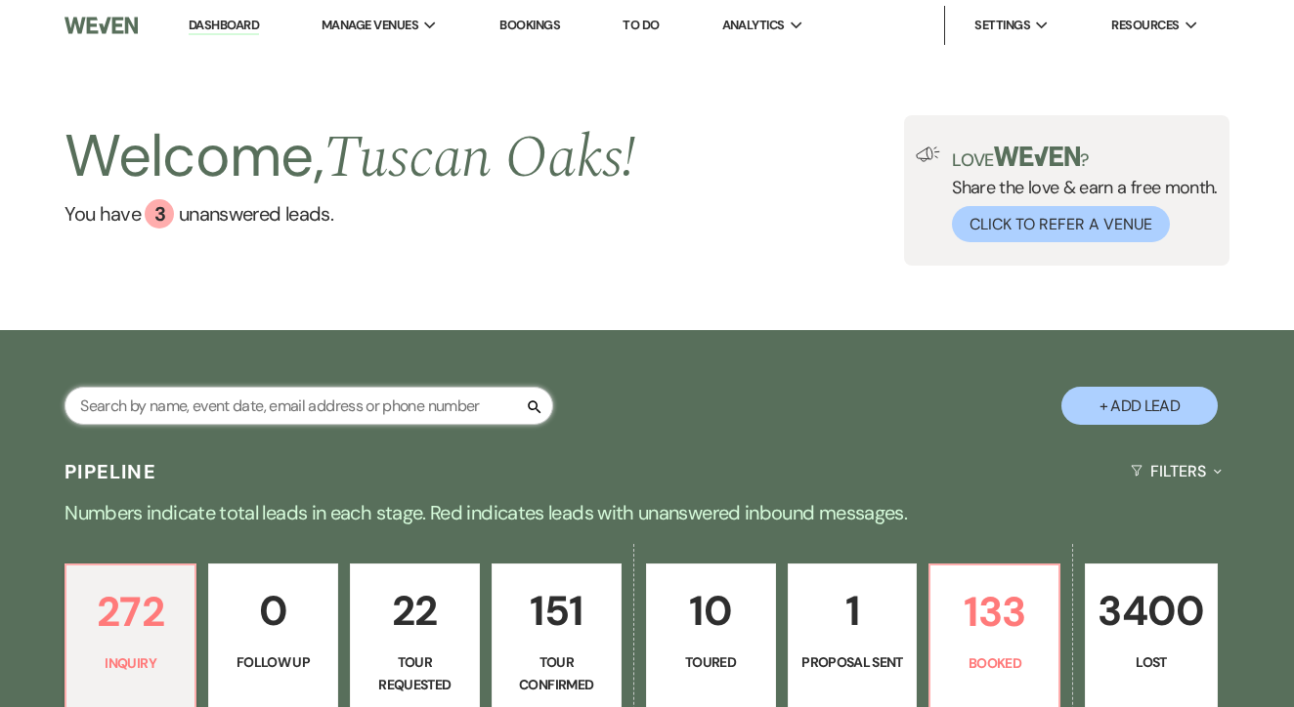
click at [380, 393] on input "text" at bounding box center [308, 406] width 489 height 38
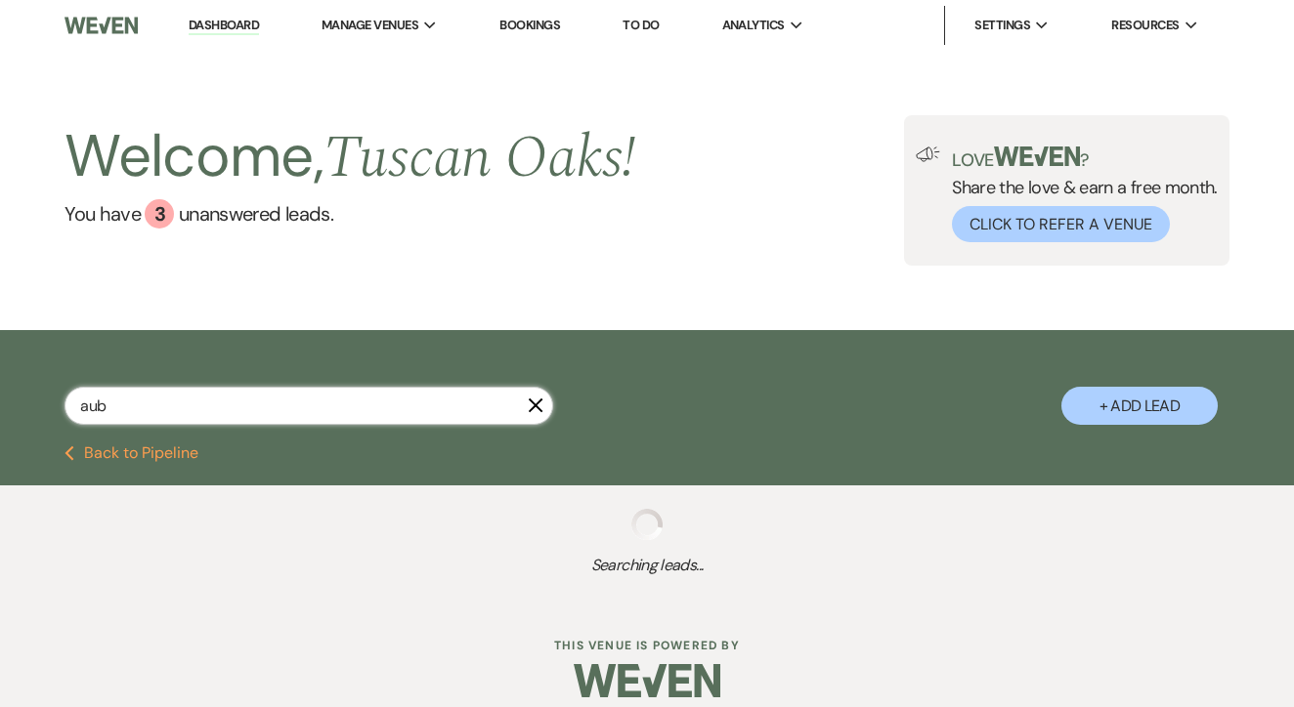
type input "aubr"
select select "8"
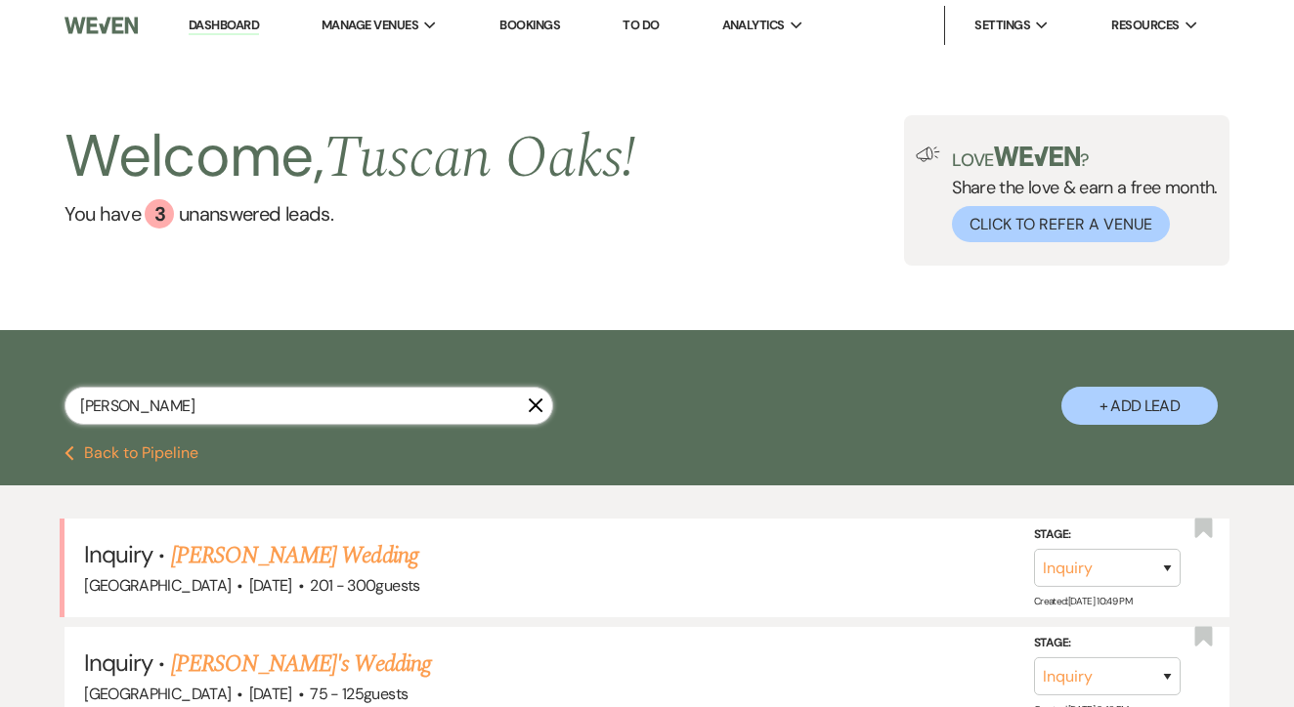
scroll to position [174, 0]
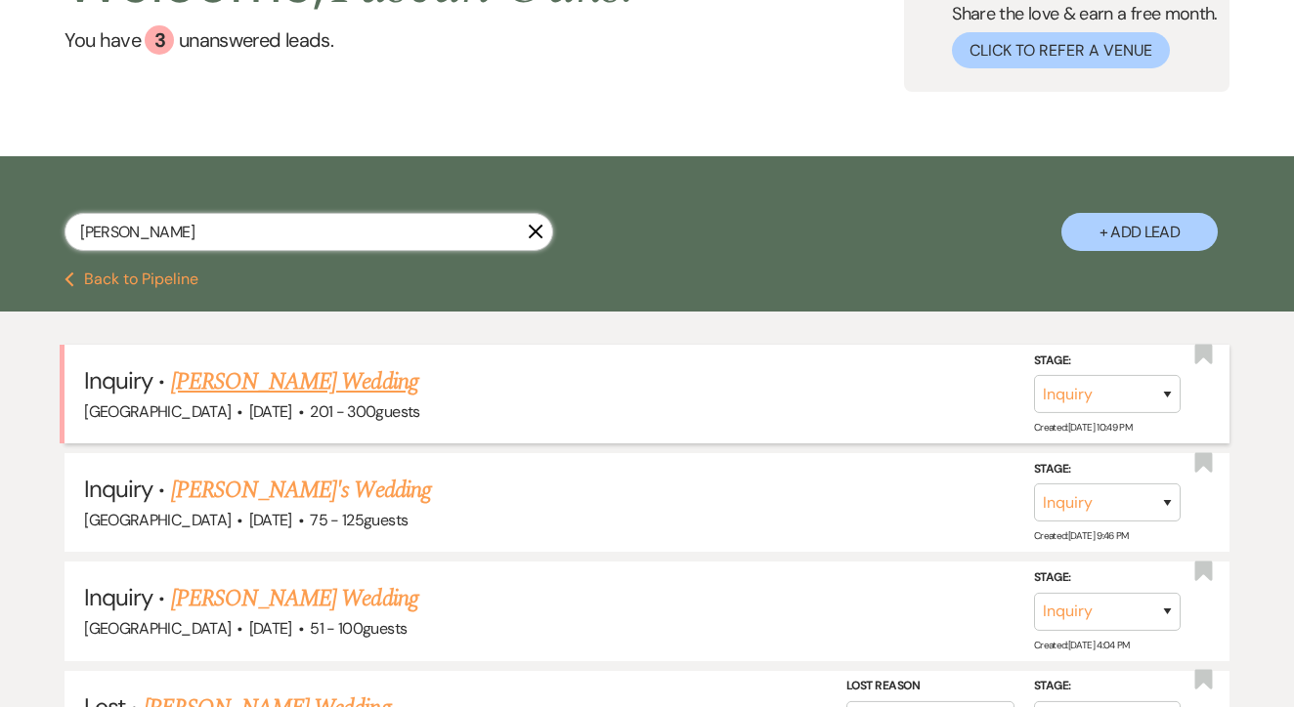
scroll to position [19, 0]
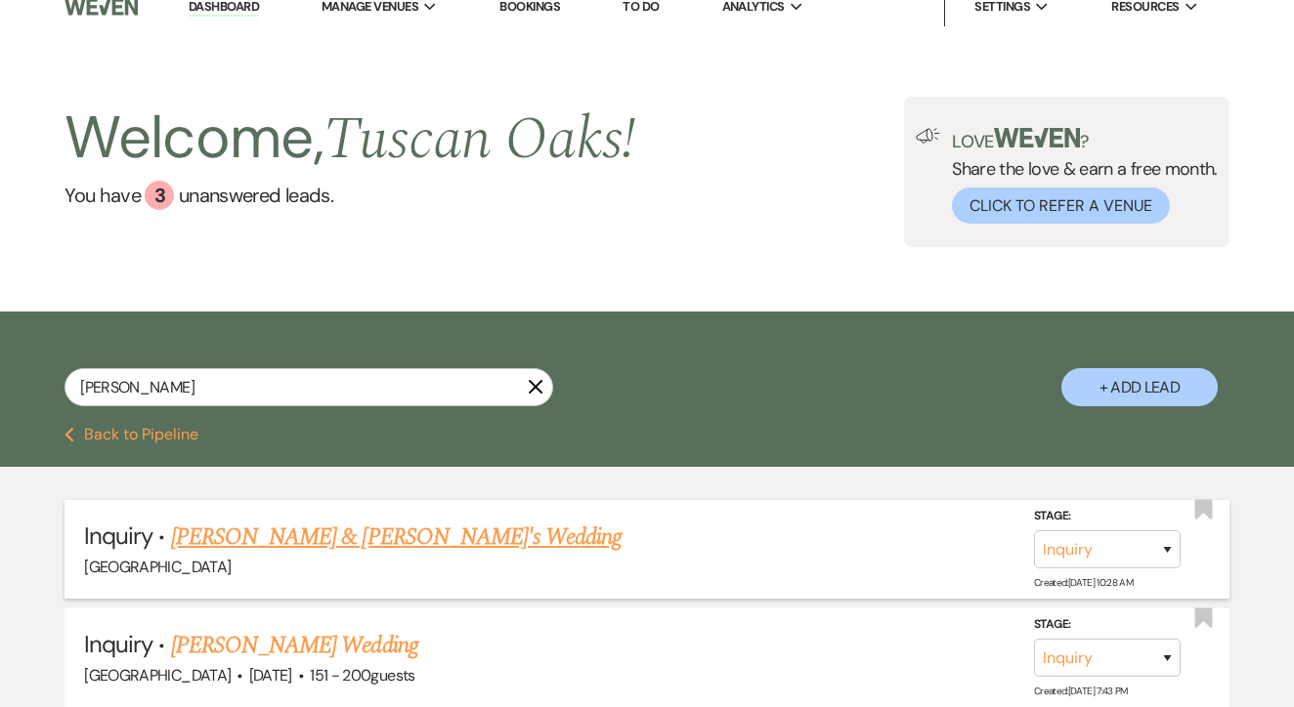
click at [426, 534] on link "Aubrey Black & Fiance's Wedding" at bounding box center [396, 537] width 451 height 35
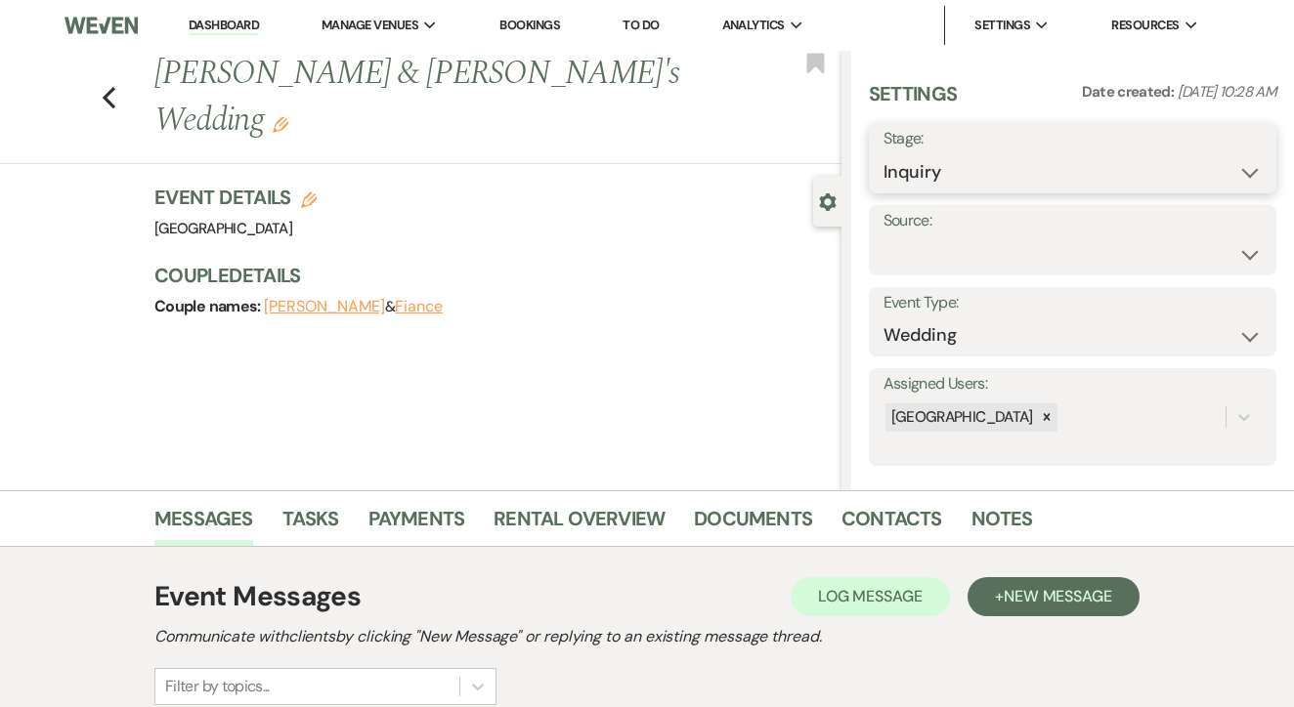
click at [959, 162] on select "Inquiry Follow Up Tour Requested Tour Confirmed Toured Proposal Sent Booked Lost" at bounding box center [1072, 172] width 378 height 38
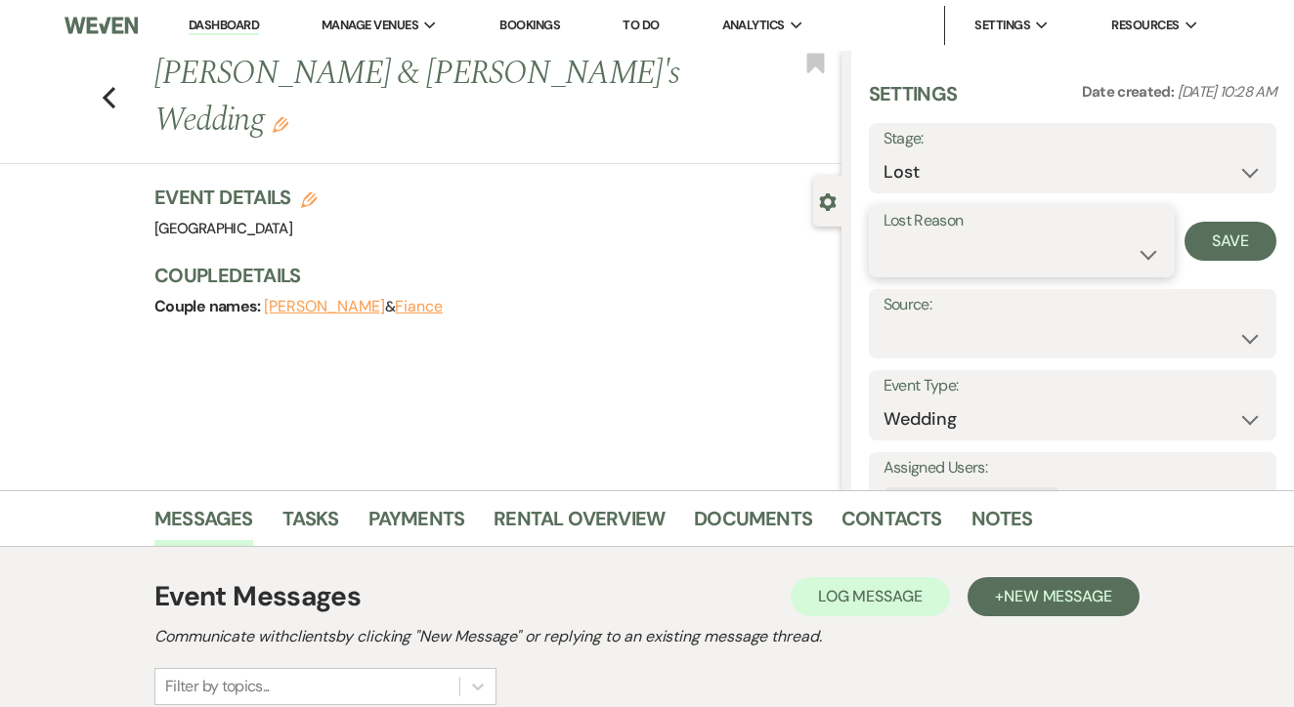
click at [970, 235] on select "Booked Elsewhere Budget Date Unavailable No Response Not a Good Match Capacity …" at bounding box center [1021, 254] width 277 height 38
click at [1220, 241] on button "Save" at bounding box center [1230, 241] width 92 height 39
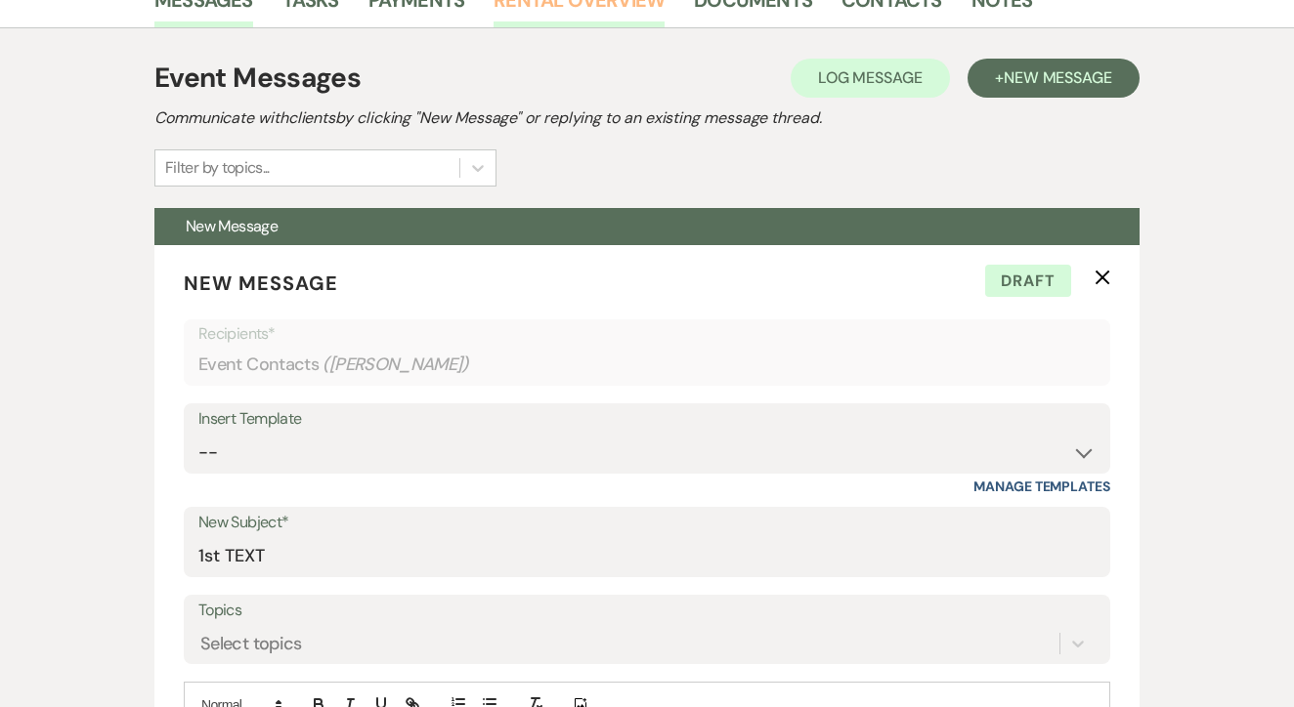
scroll to position [520, 0]
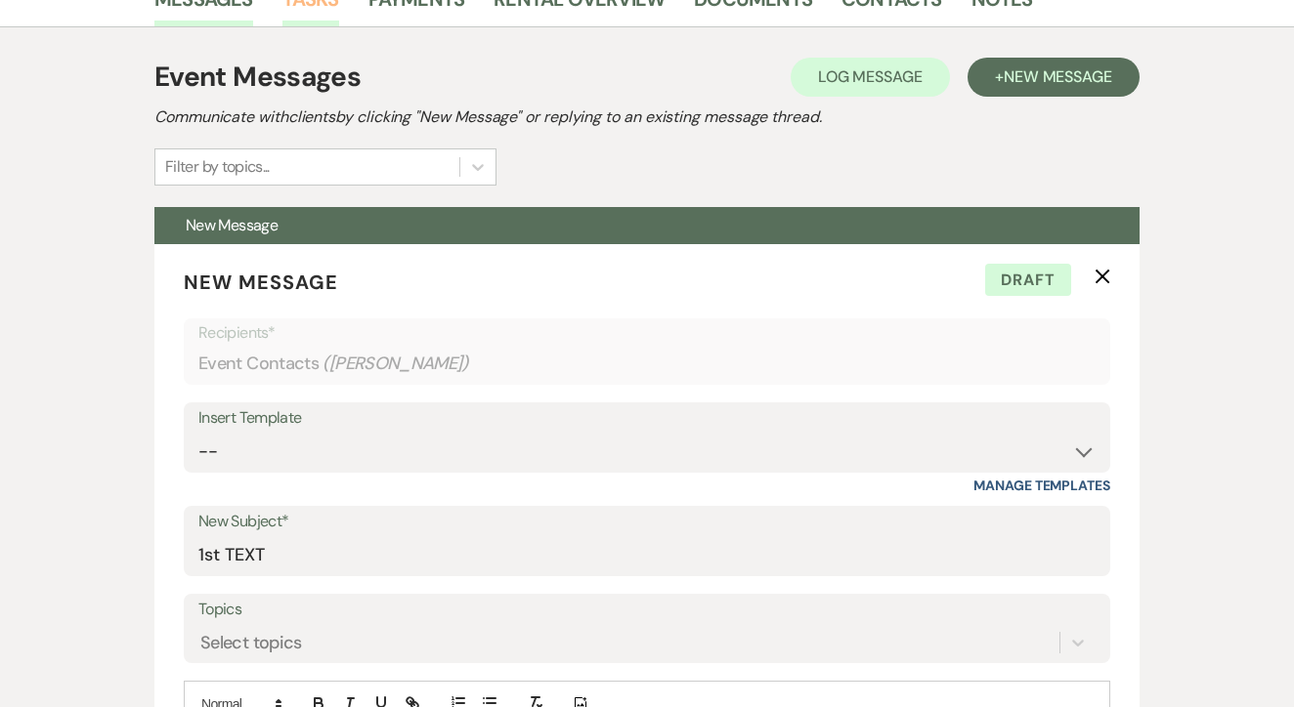
click at [316, 6] on link "Tasks" at bounding box center [310, 4] width 57 height 43
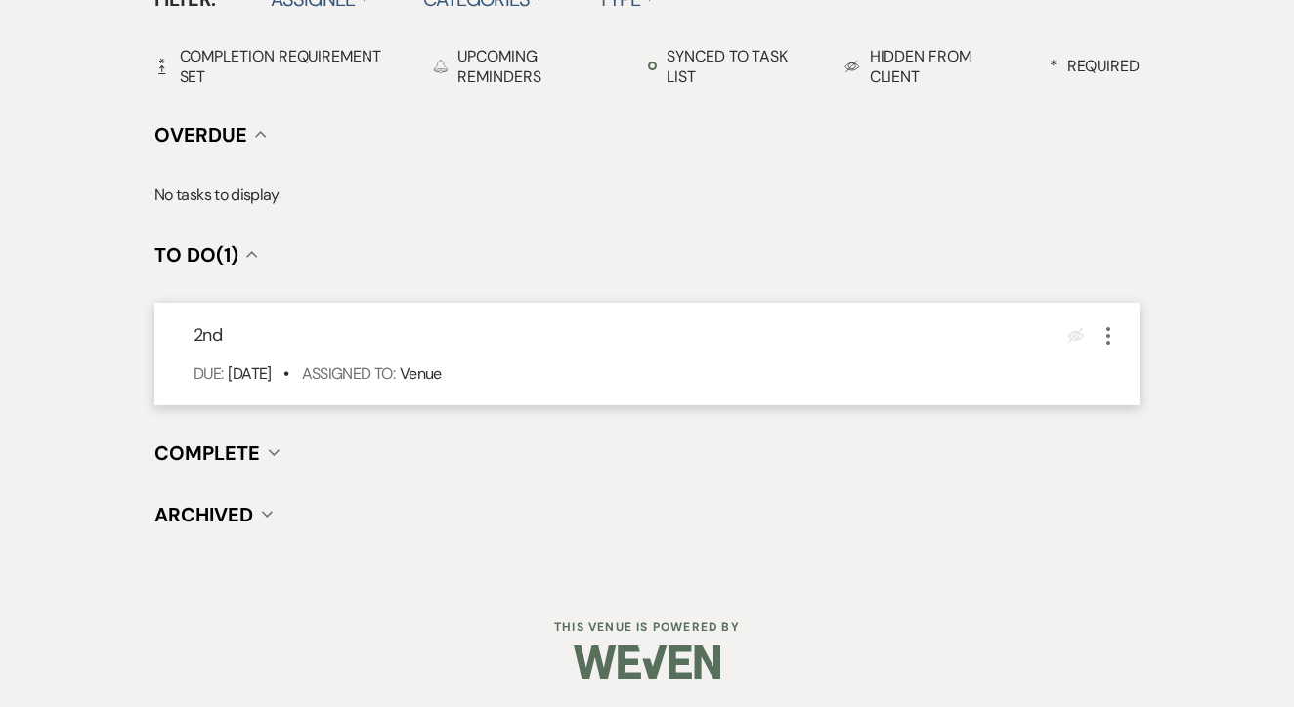
scroll to position [680, 0]
click at [1102, 331] on icon "More" at bounding box center [1107, 336] width 23 height 23
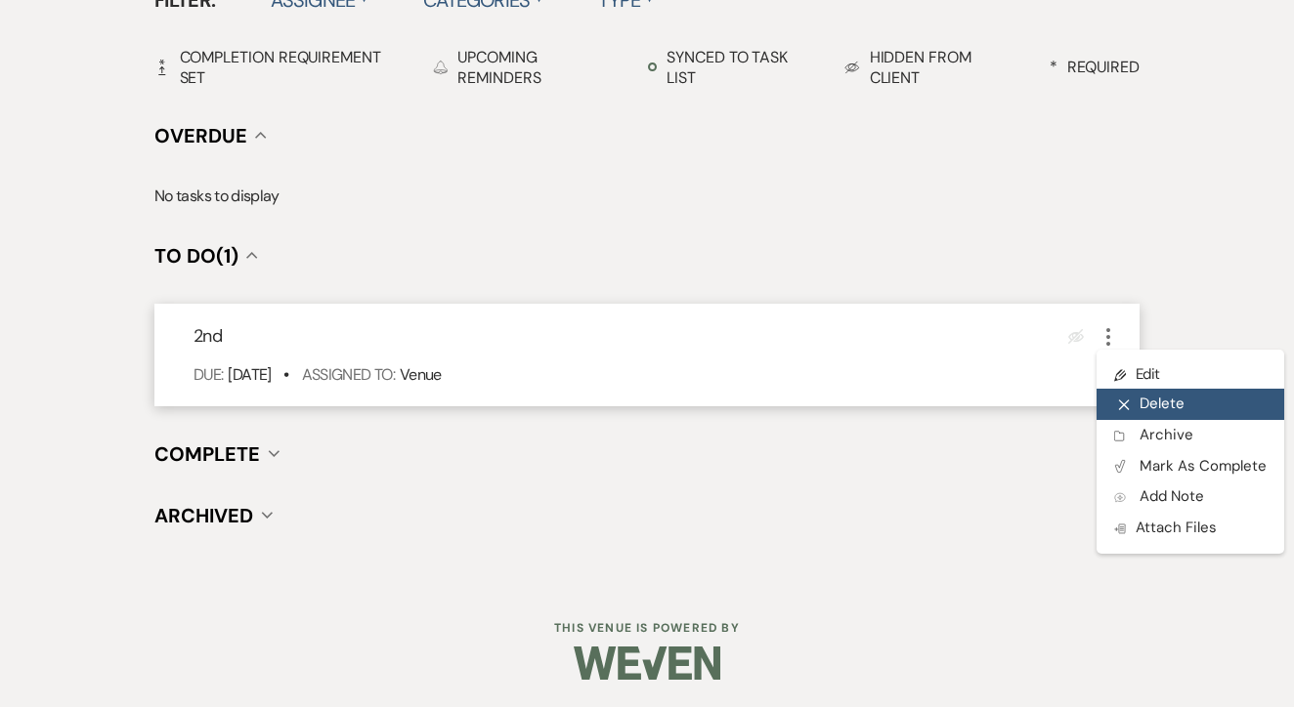
click at [1155, 411] on button "X Delete" at bounding box center [1190, 404] width 188 height 31
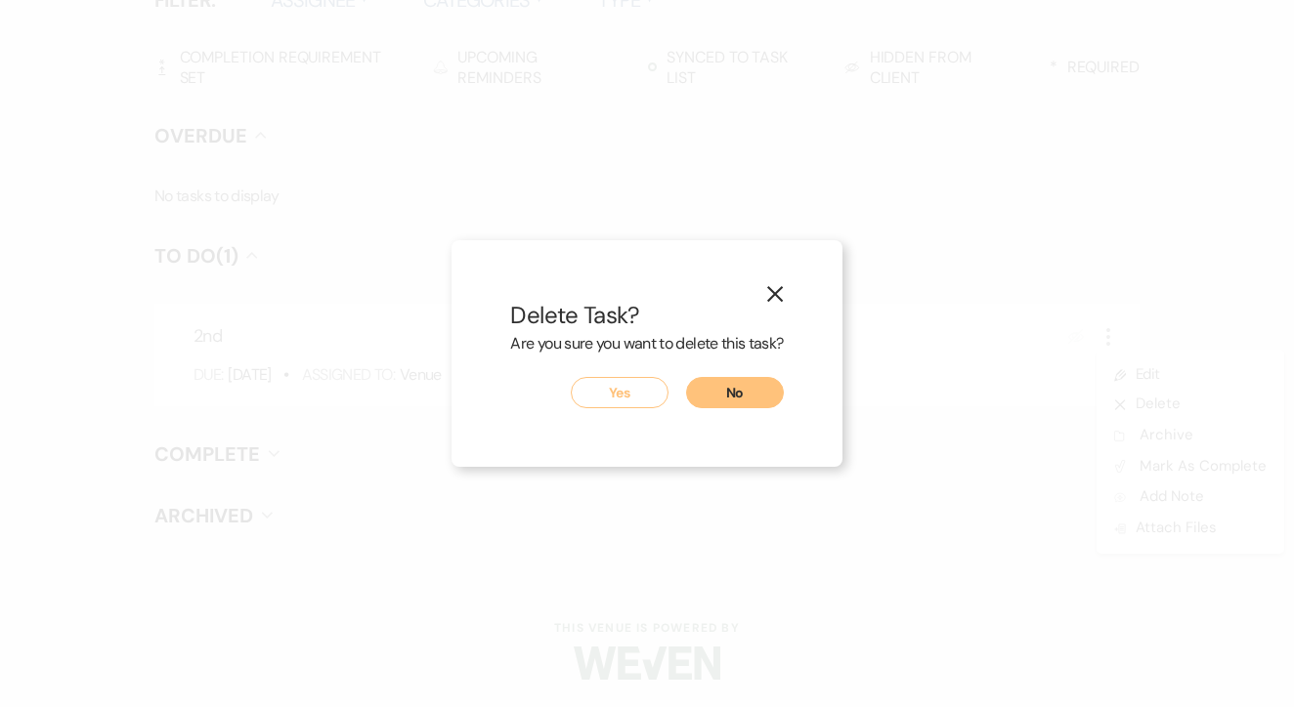
click at [579, 398] on button "Yes" at bounding box center [620, 392] width 98 height 31
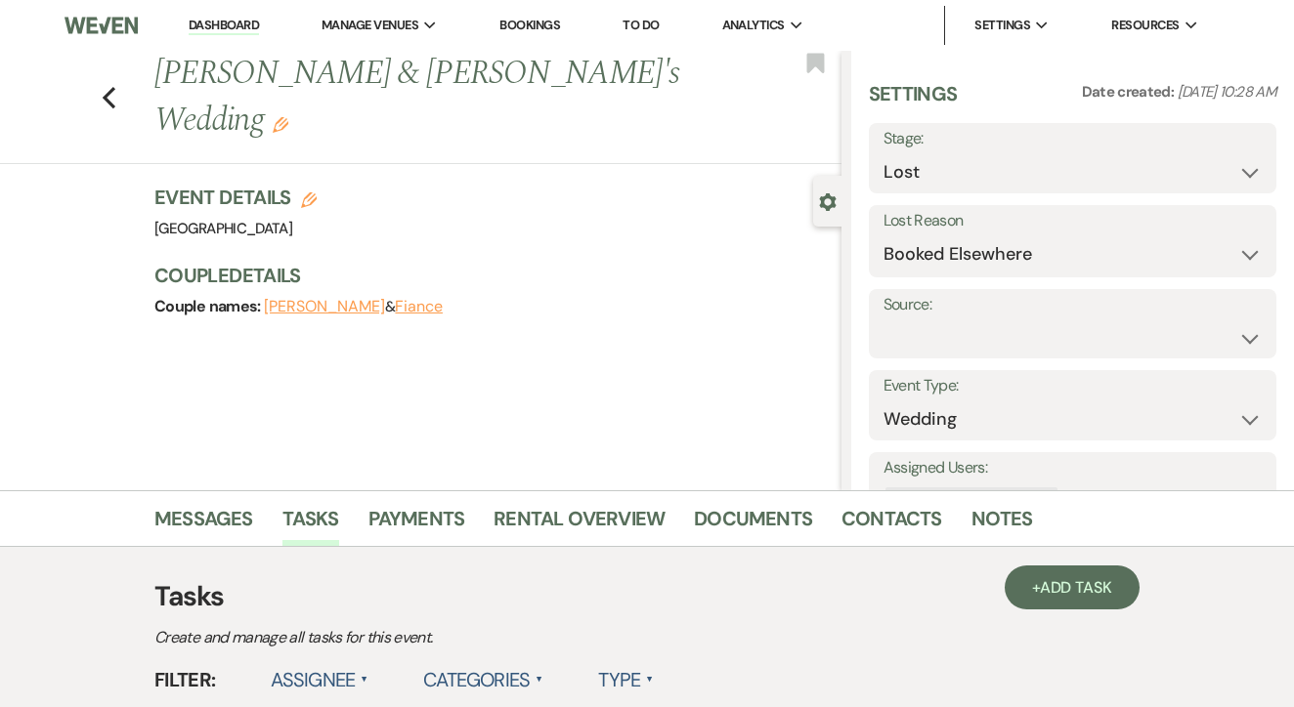
scroll to position [0, 0]
click at [239, 24] on link "Dashboard" at bounding box center [224, 26] width 70 height 19
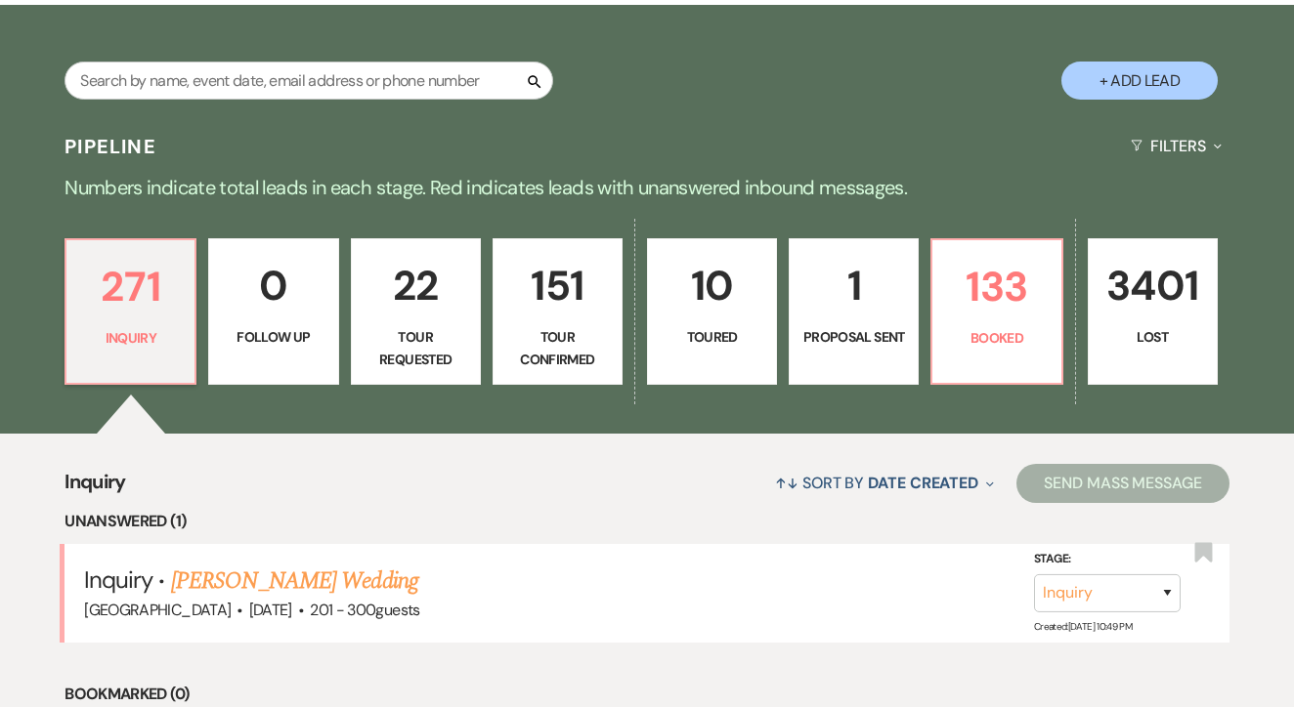
scroll to position [323, 0]
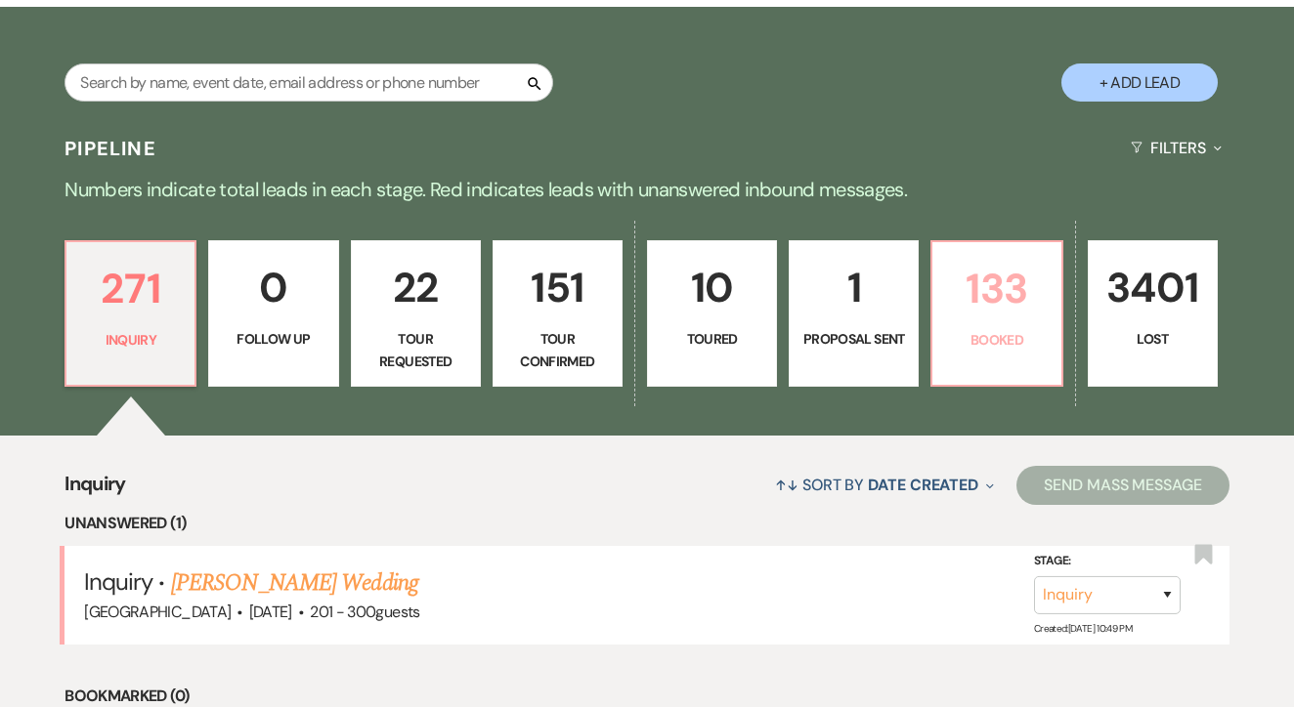
click at [1019, 342] on p "Booked" at bounding box center [996, 339] width 105 height 21
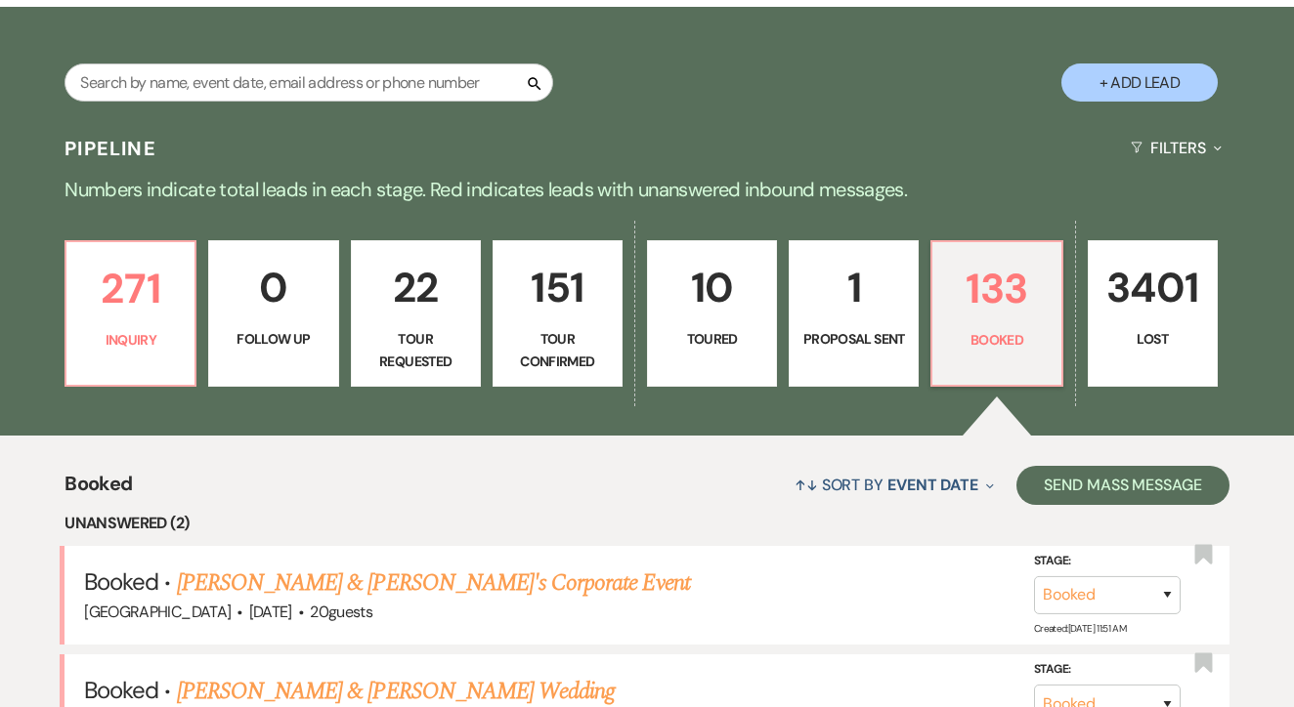
scroll to position [649, 0]
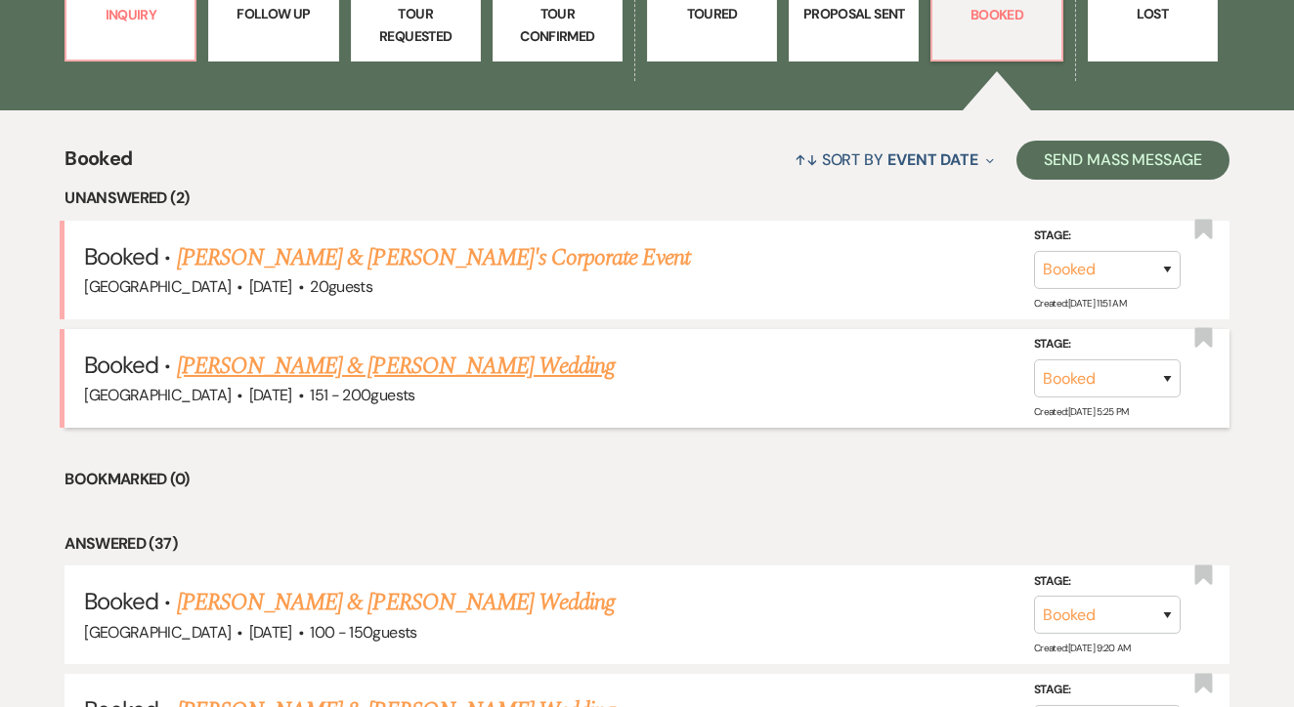
click at [460, 353] on link "Caroline Cravens & Jacob Ballmann's Wedding" at bounding box center [396, 366] width 438 height 35
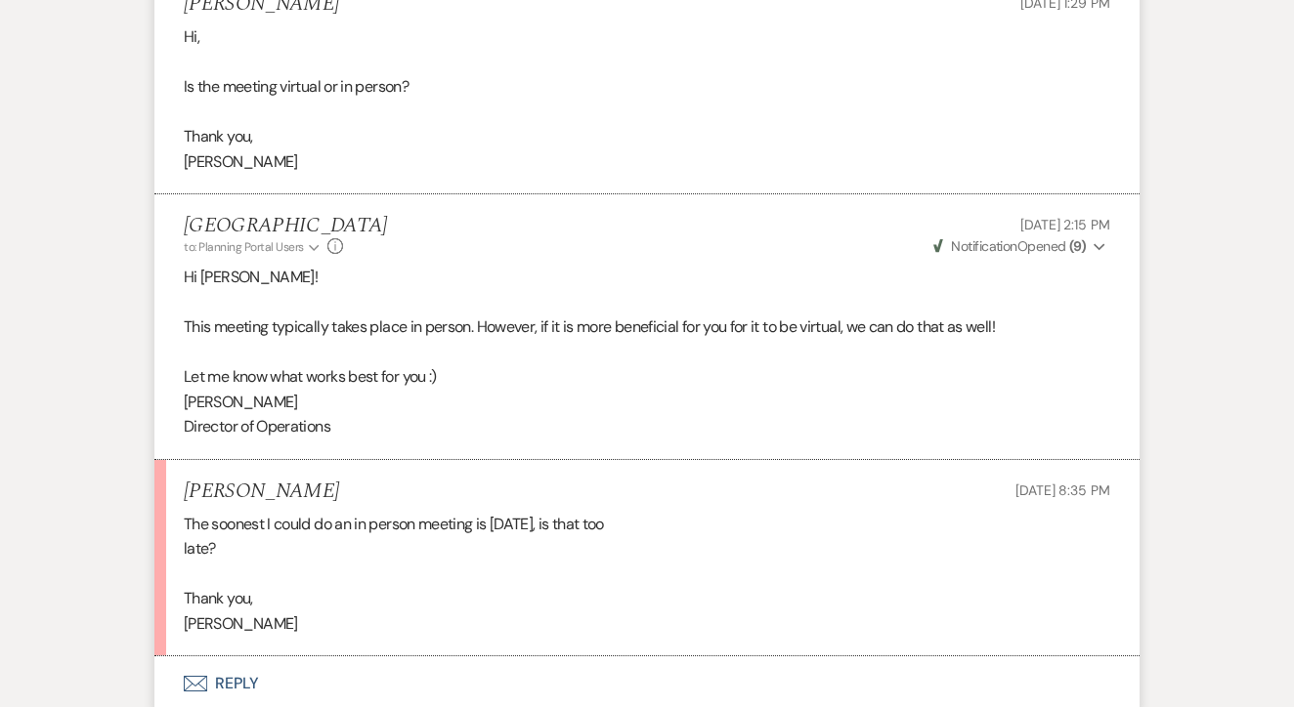
scroll to position [1063, 1]
click at [349, 656] on button "Envelope Reply" at bounding box center [646, 683] width 985 height 55
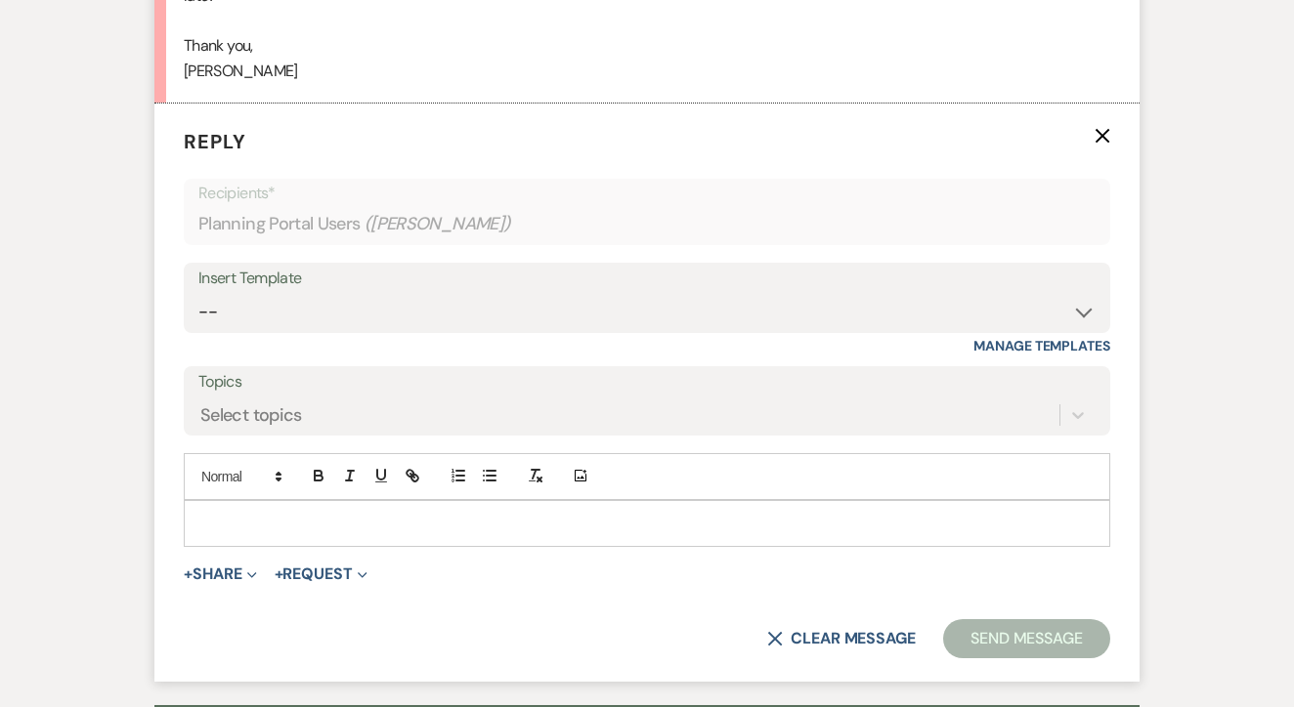
scroll to position [1632, 0]
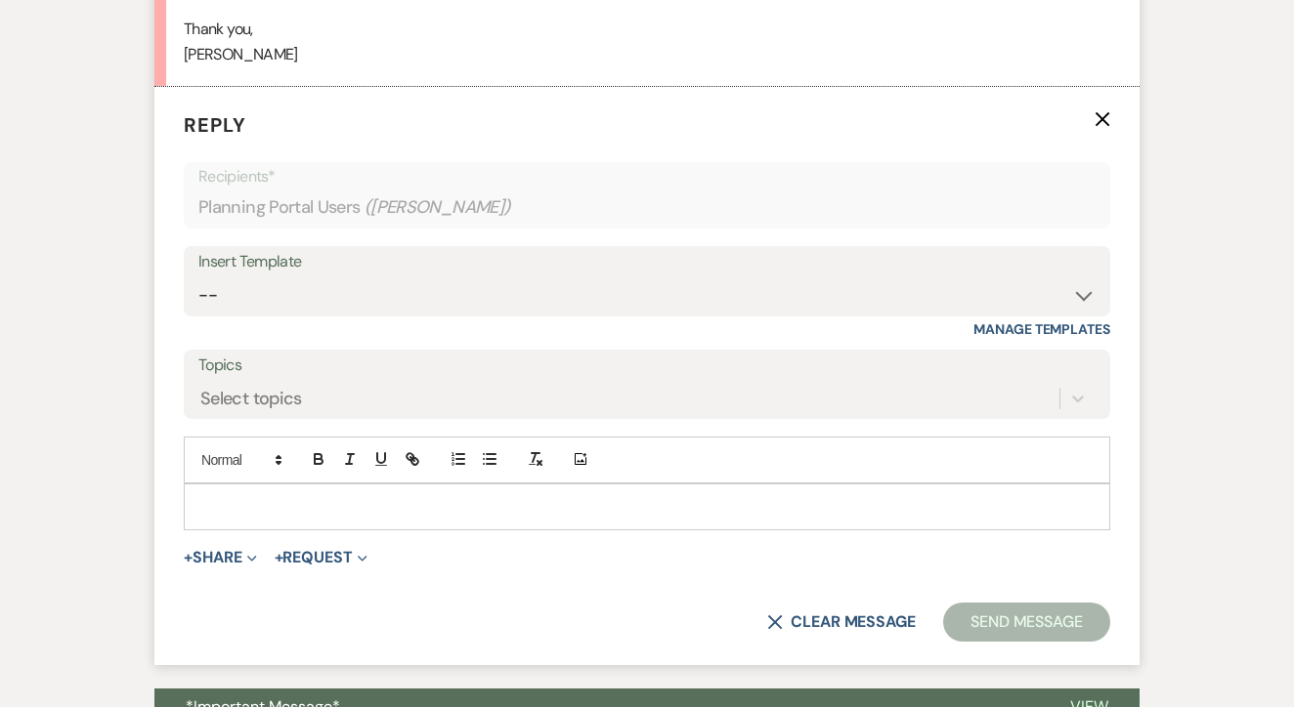
click at [442, 496] on p at bounding box center [646, 506] width 895 height 21
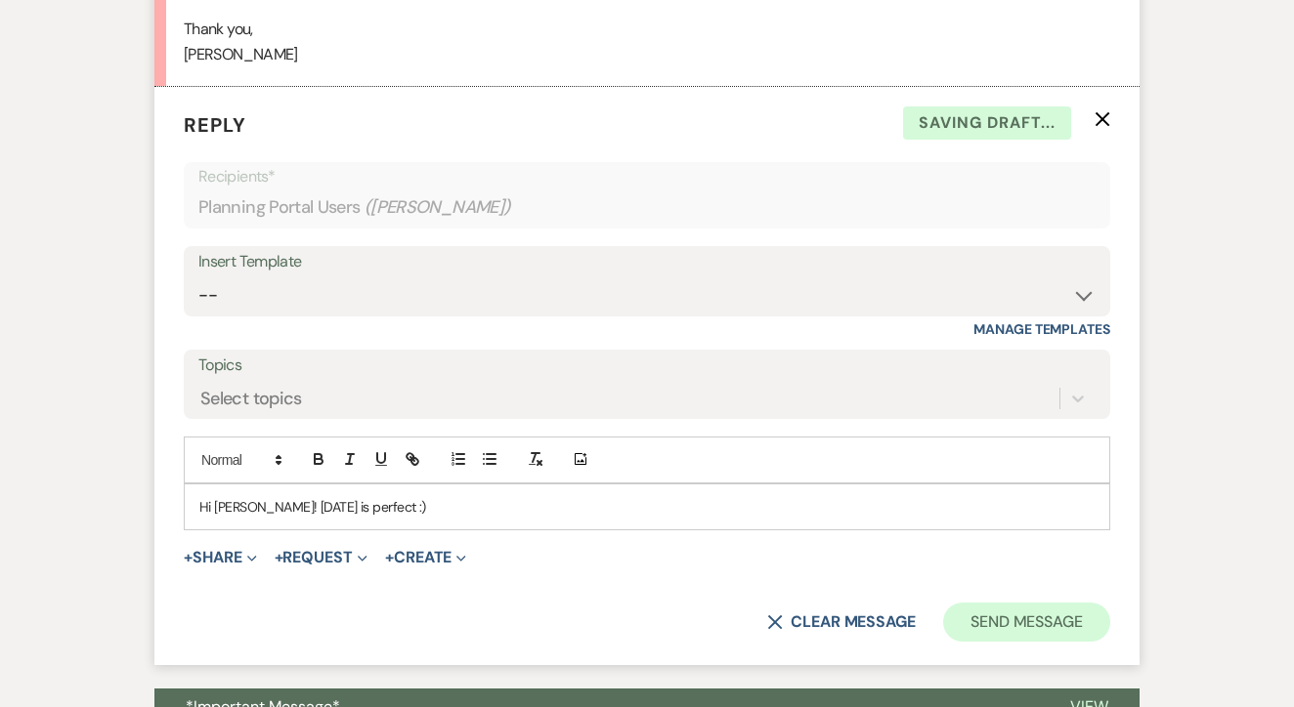
click at [1049, 603] on button "Send Message" at bounding box center [1026, 622] width 167 height 39
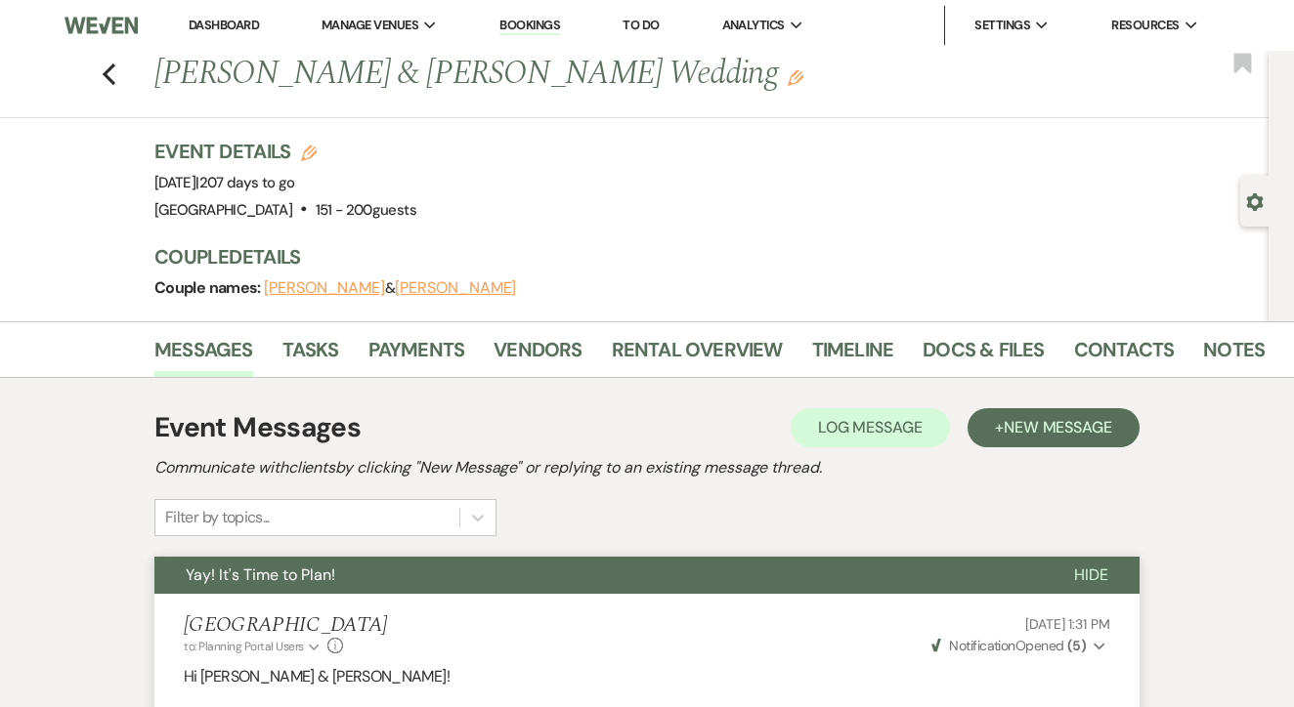
scroll to position [0, 0]
click at [225, 24] on link "Dashboard" at bounding box center [224, 25] width 70 height 17
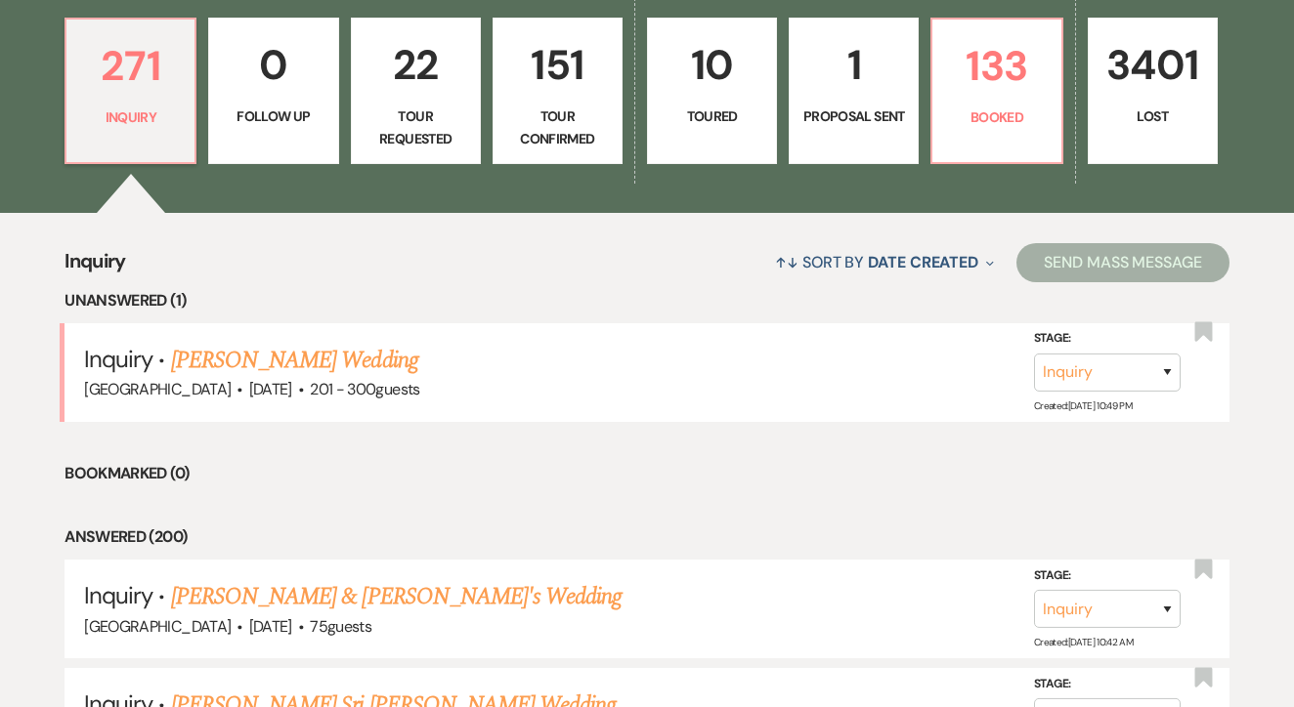
scroll to position [550, 0]
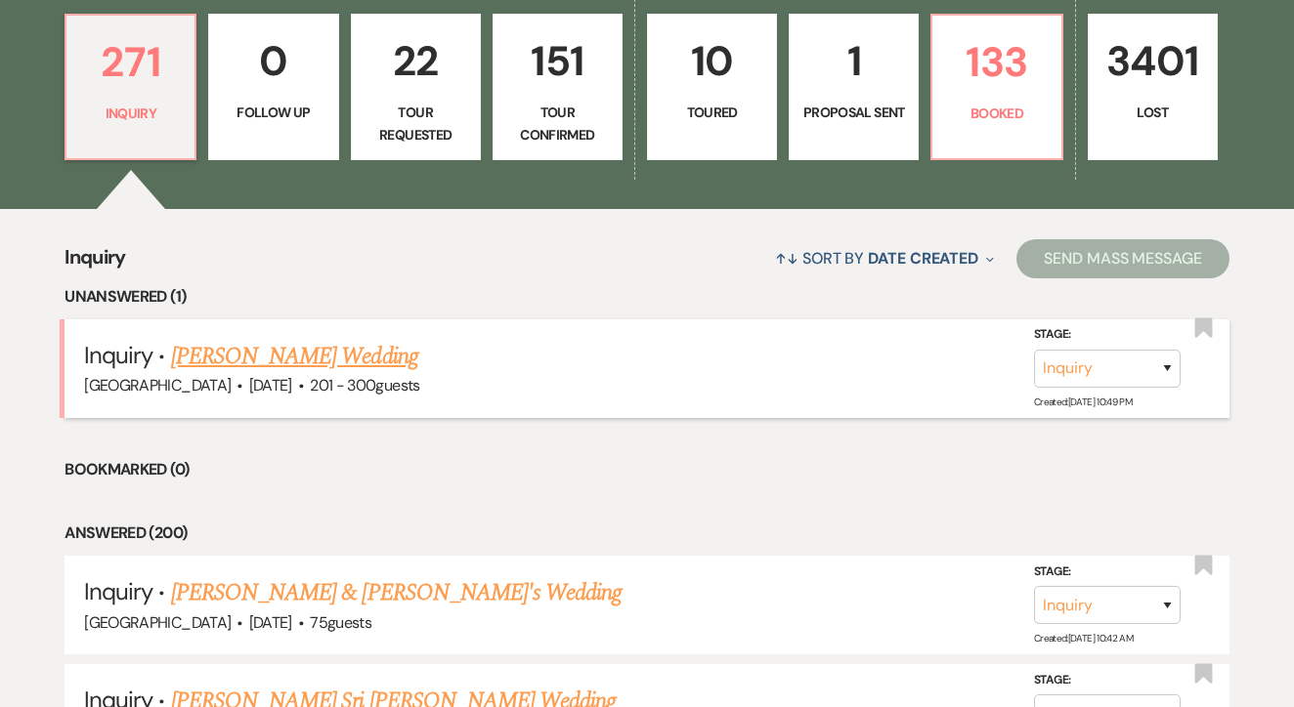
click at [346, 351] on link "Paula Nolan's Wedding" at bounding box center [294, 356] width 247 height 35
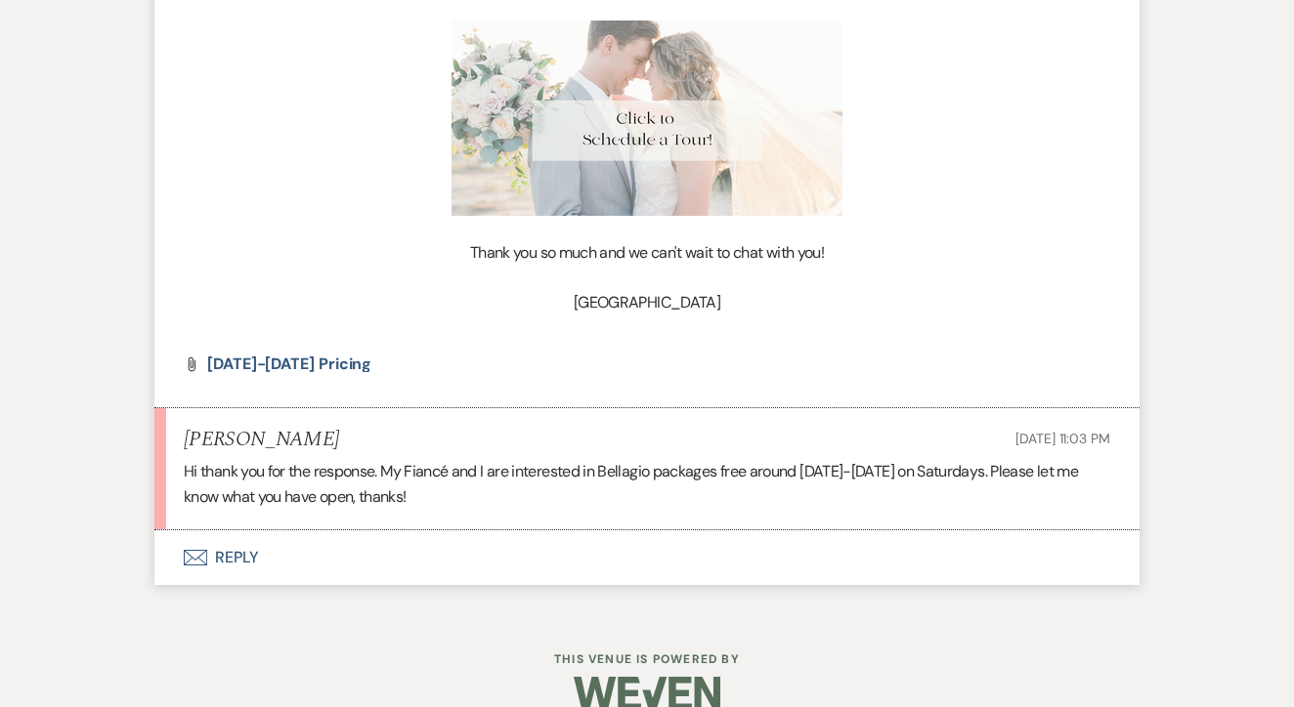
scroll to position [2060, 0]
click at [637, 534] on button "Envelope Reply" at bounding box center [646, 559] width 985 height 55
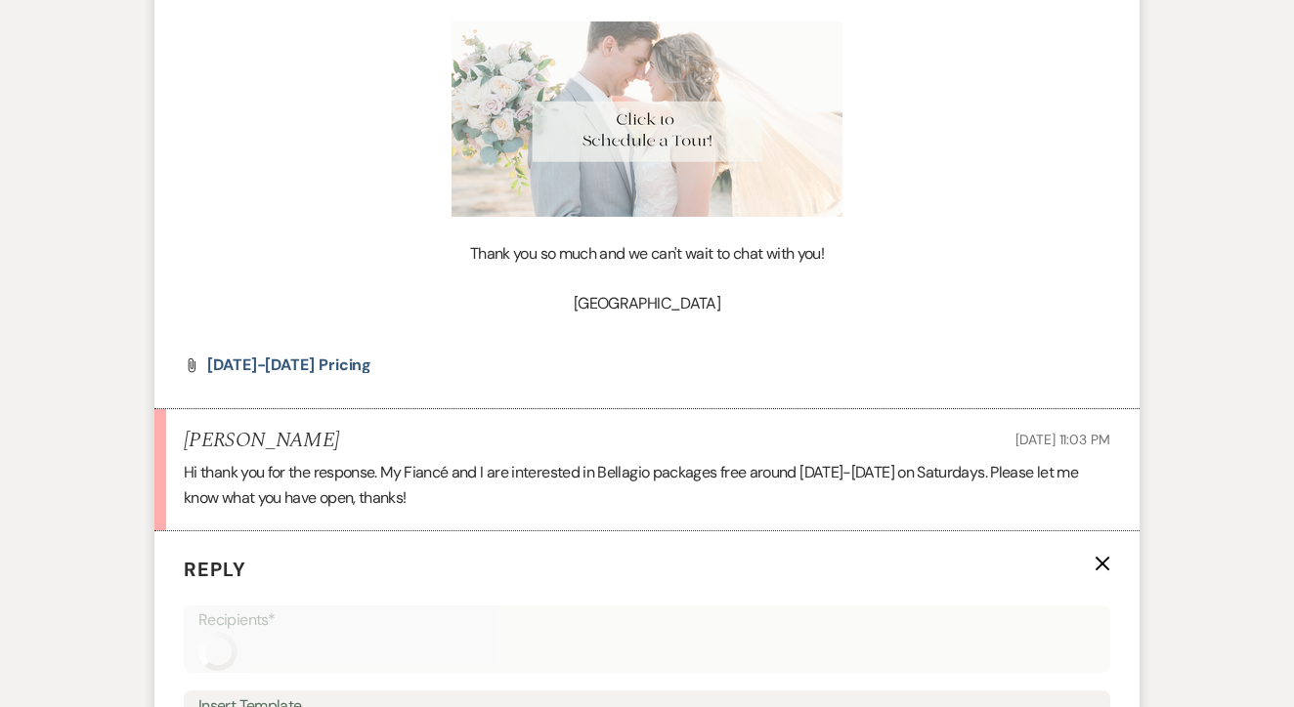
scroll to position [2492, 0]
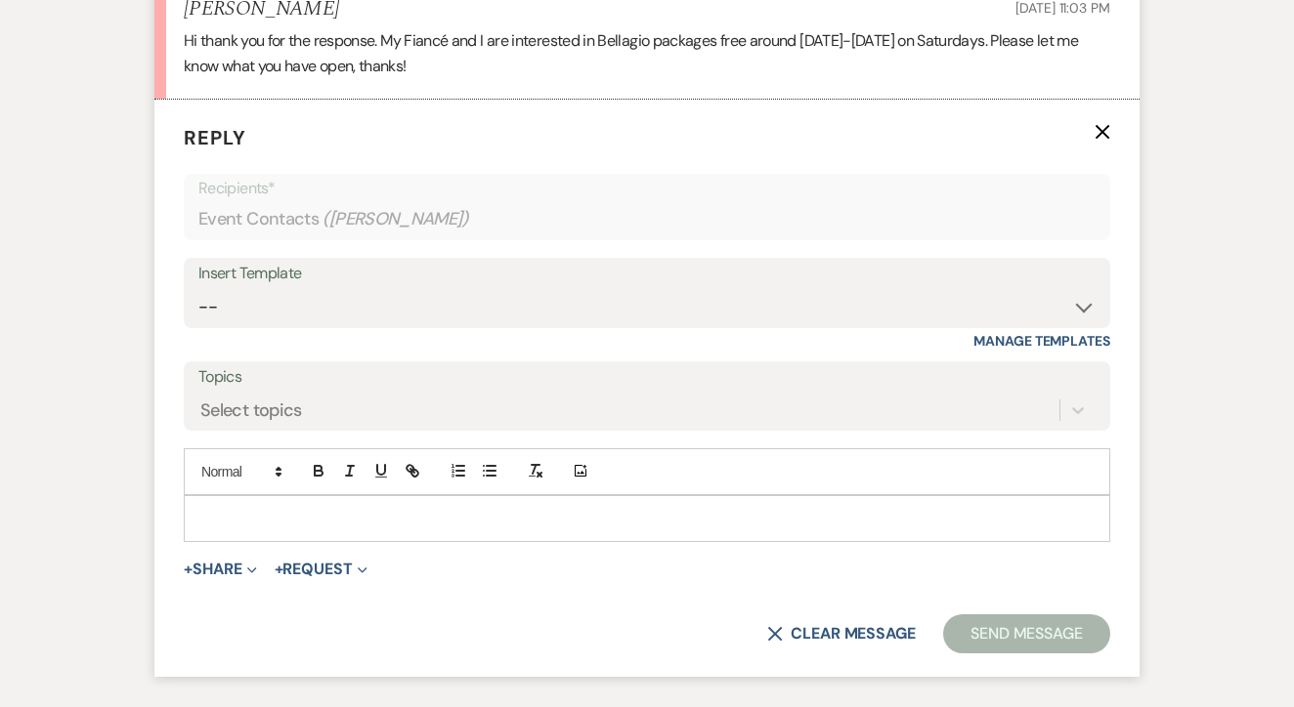
click at [629, 496] on div at bounding box center [647, 518] width 924 height 45
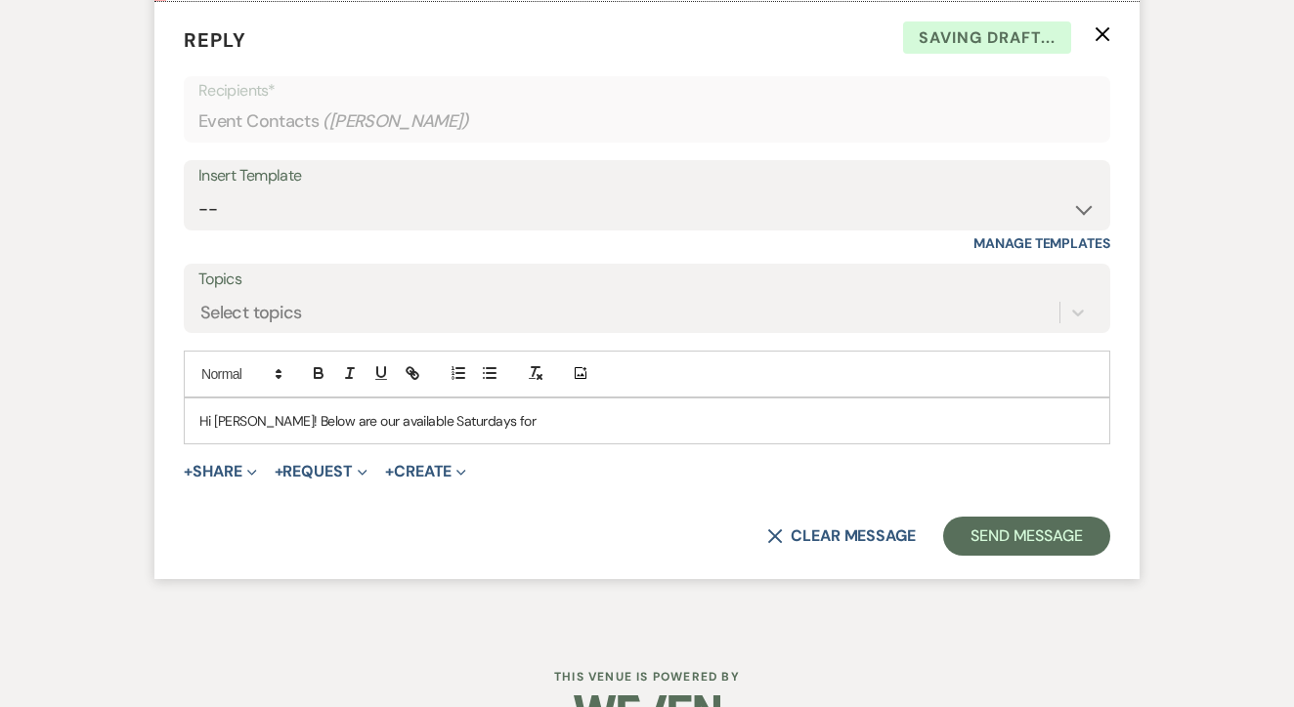
scroll to position [2603, 0]
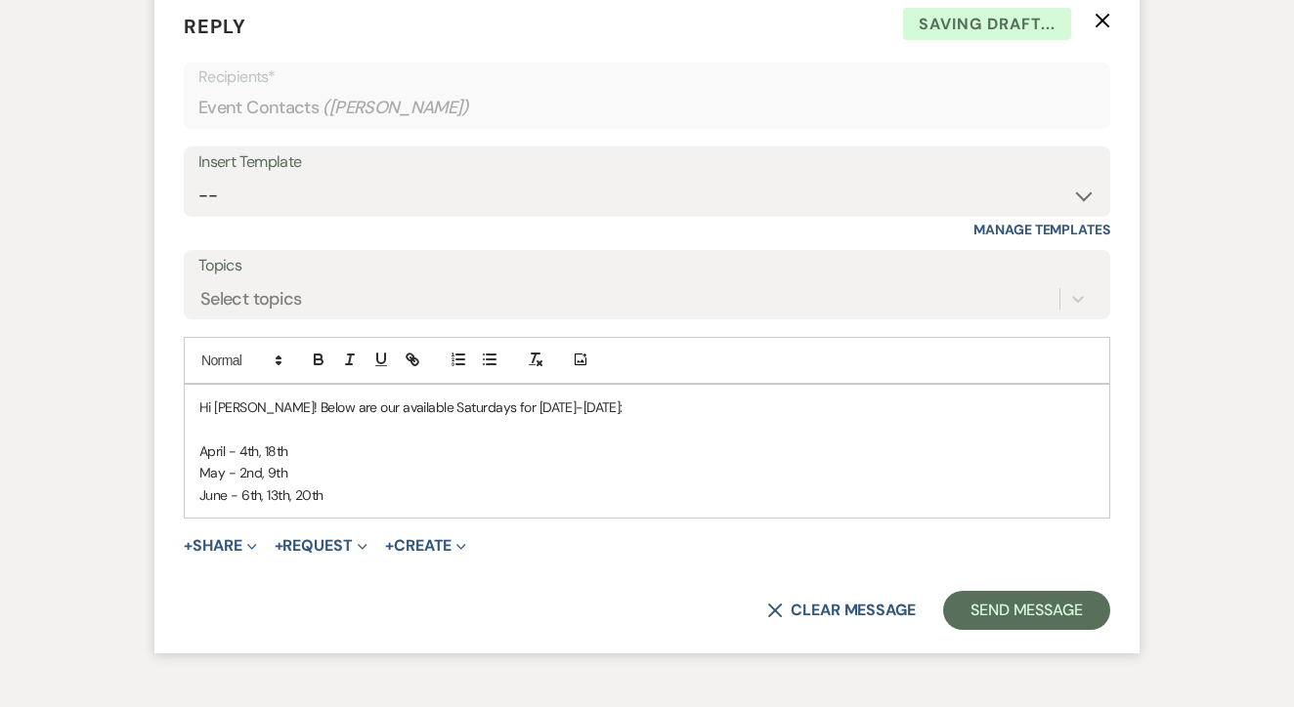
click at [445, 462] on p "May - 2nd, 9th" at bounding box center [646, 472] width 895 height 21
click at [445, 485] on p "June - 6th, 13th, 20th" at bounding box center [646, 495] width 895 height 21
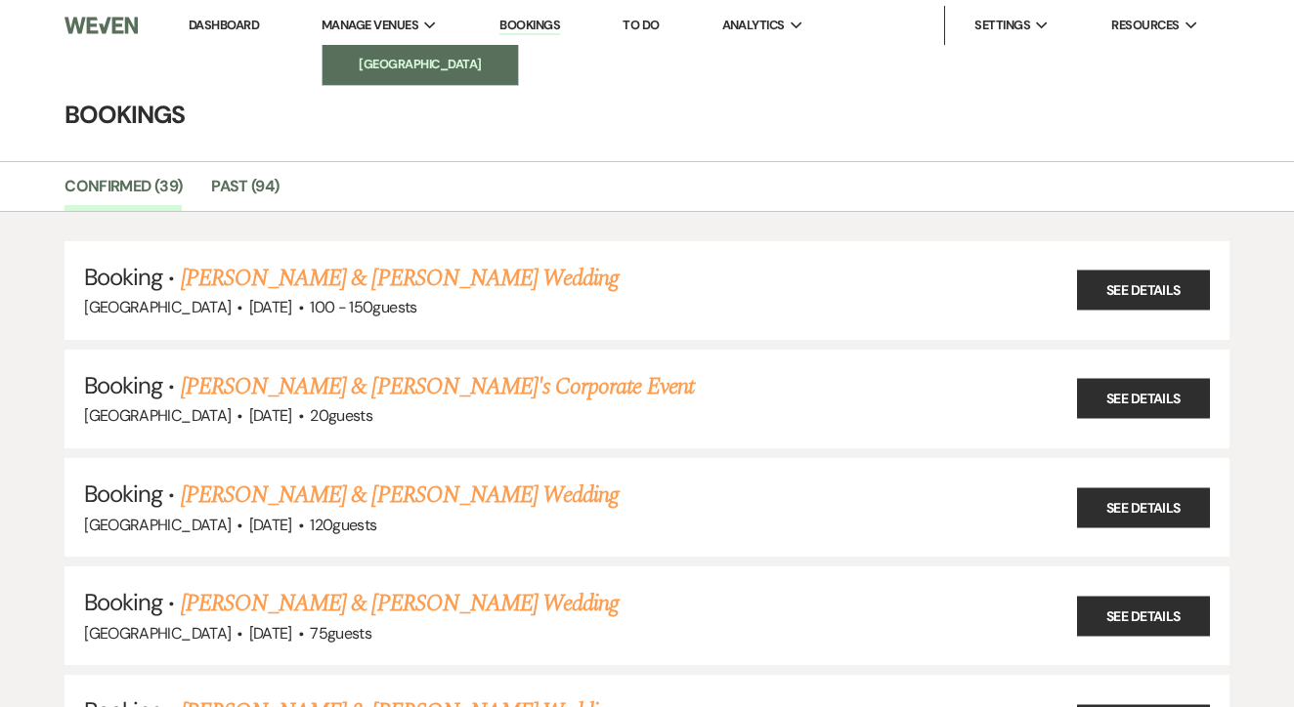
click at [359, 69] on li "[GEOGRAPHIC_DATA]" at bounding box center [420, 65] width 176 height 20
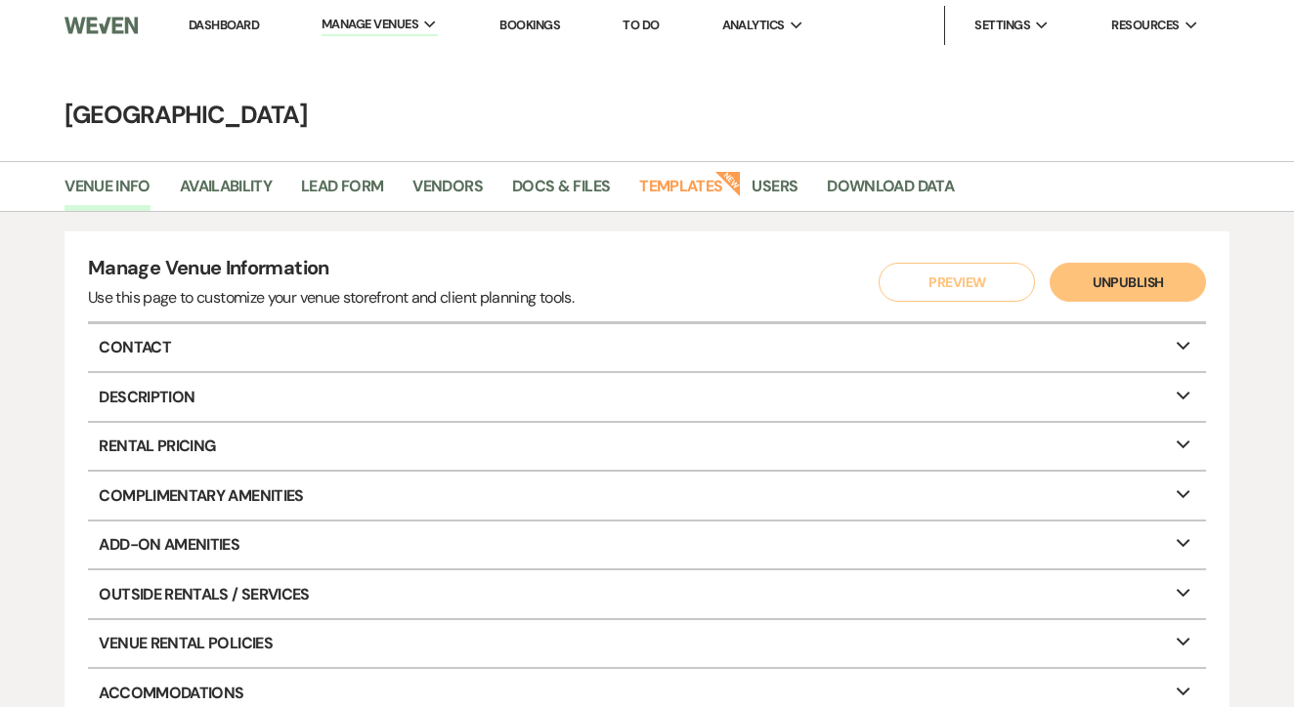
click at [255, 173] on li "Availability" at bounding box center [240, 190] width 121 height 41
click at [255, 192] on link "Availability" at bounding box center [226, 192] width 92 height 37
select select "3"
select select "2026"
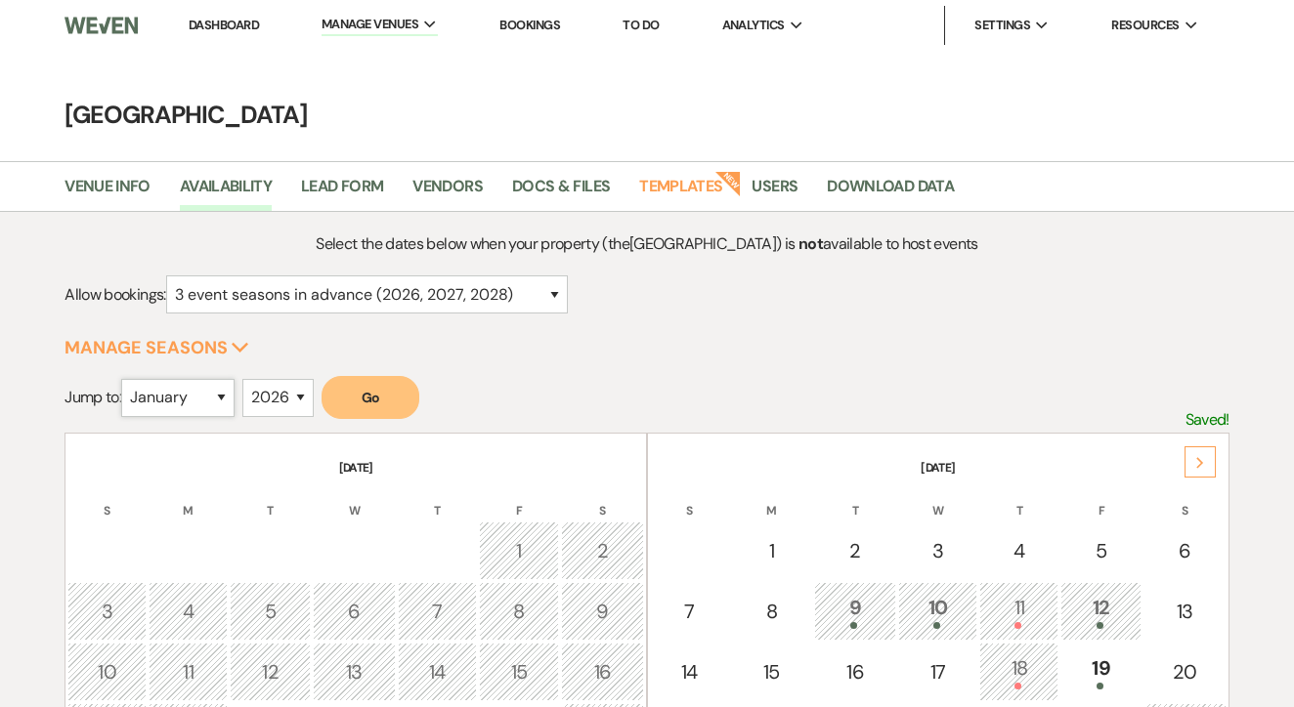
click at [170, 384] on select "January February March April May June July August September October November De…" at bounding box center [177, 398] width 113 height 38
select select "4"
click at [447, 390] on form "Jump to: January February March April May June July August September October No…" at bounding box center [646, 404] width 1165 height 57
click at [415, 388] on button "Go" at bounding box center [370, 397] width 98 height 43
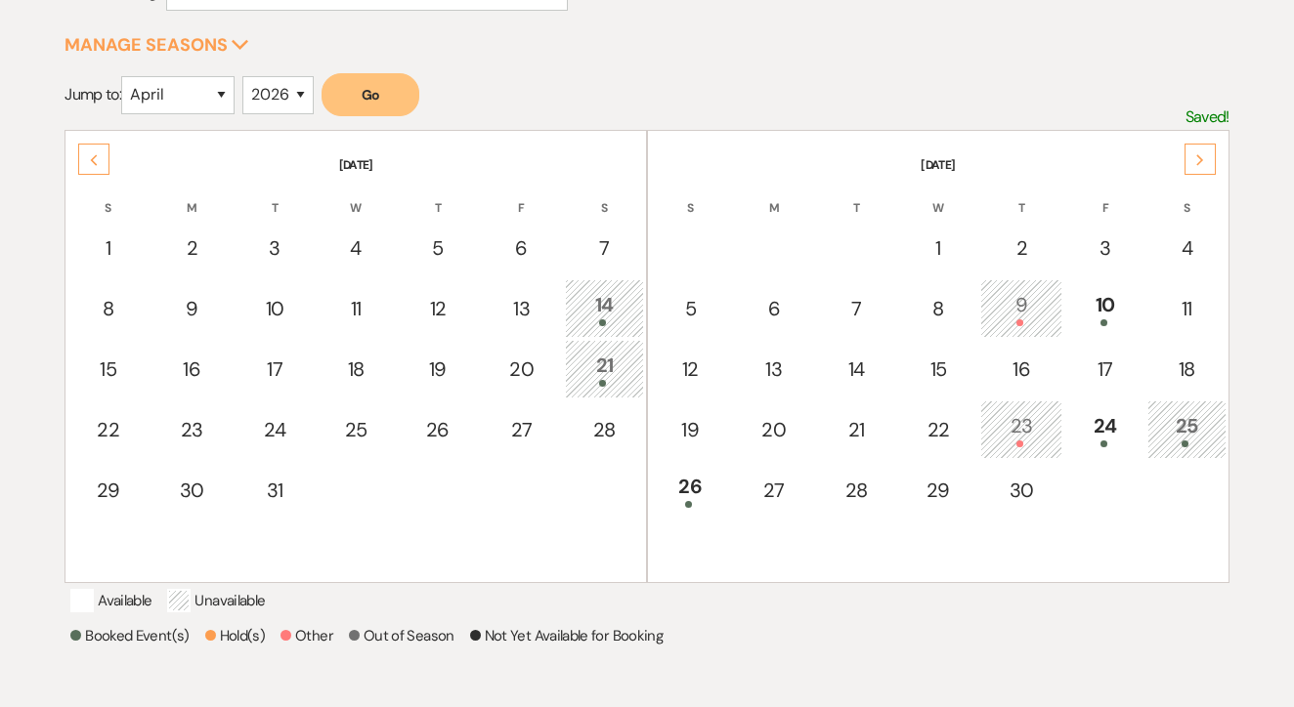
scroll to position [306, 0]
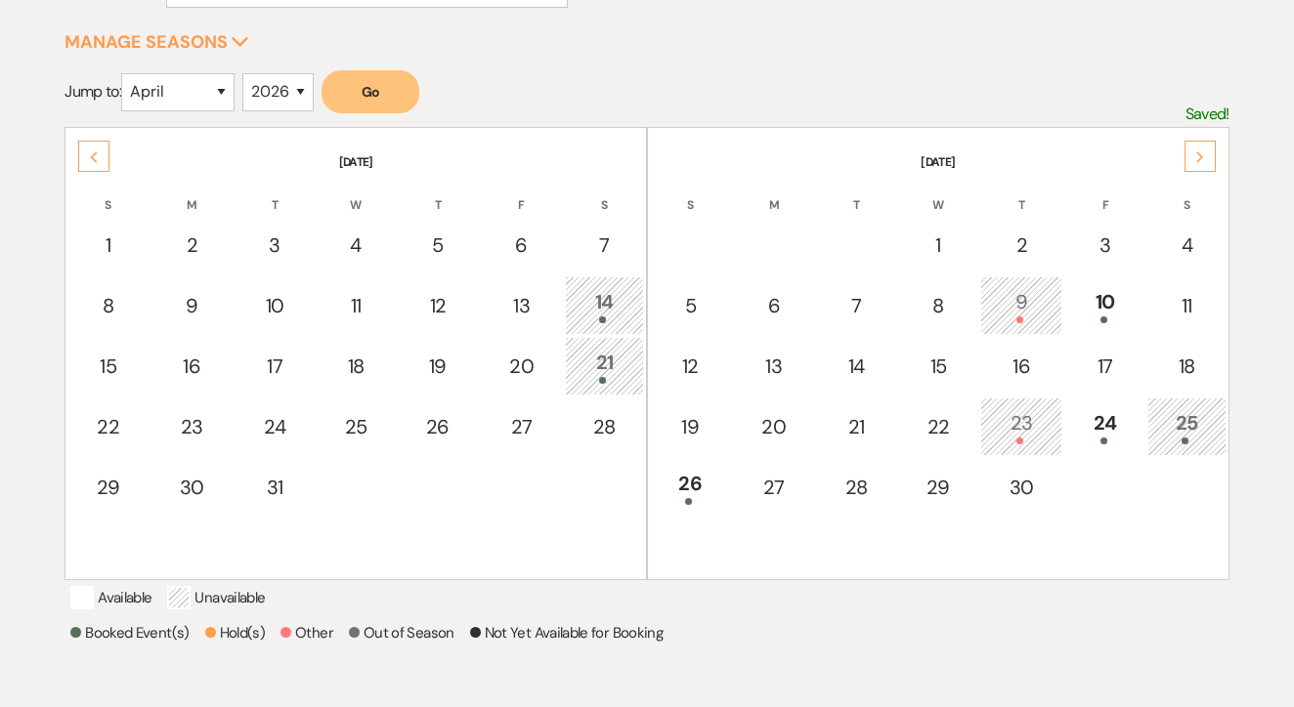
click at [1197, 161] on use at bounding box center [1199, 156] width 7 height 11
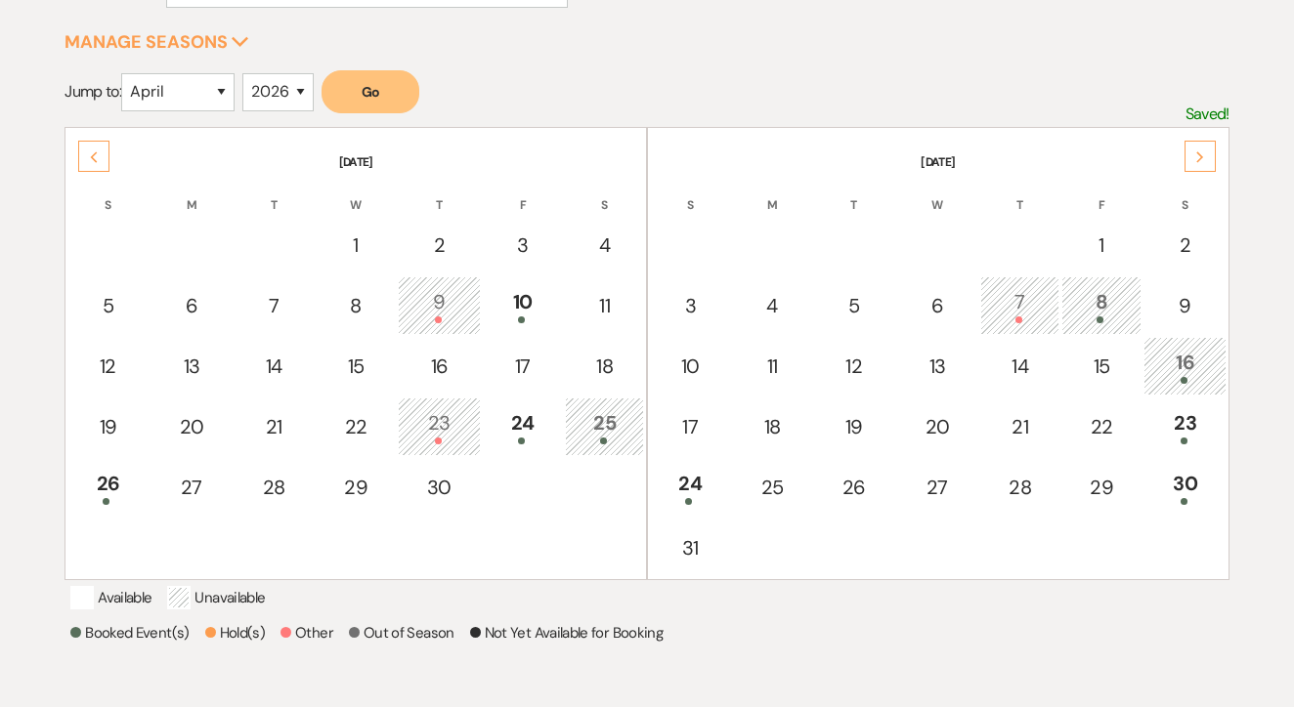
click at [1193, 151] on div "Next" at bounding box center [1199, 156] width 31 height 31
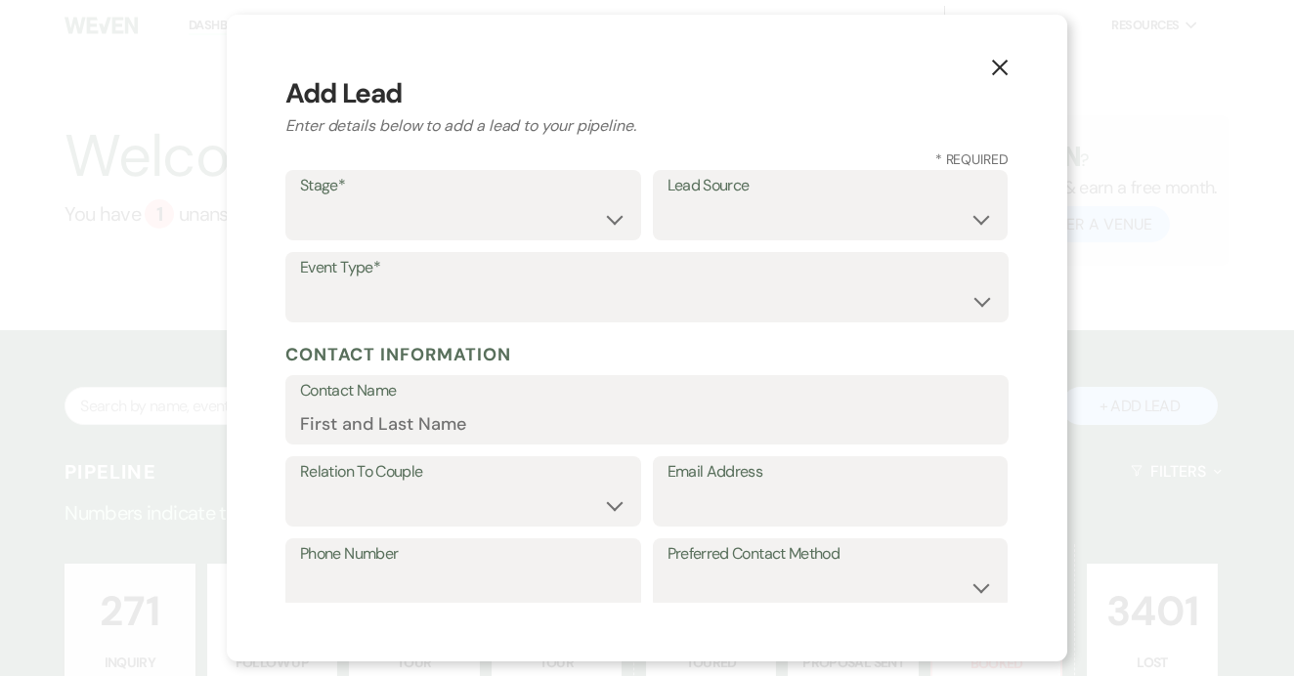
select select "630"
type input "Betza"
paste input "betzagomez2025@gmail.com"
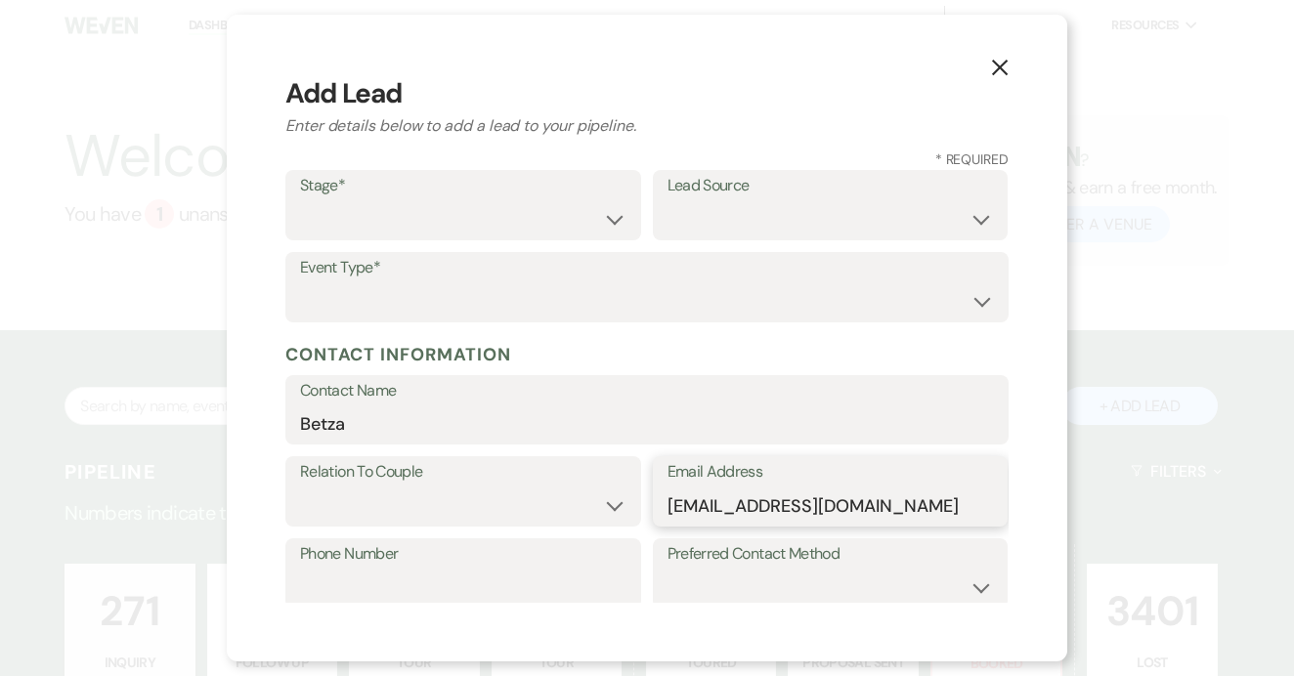
type input "betzagomez2025@gmail.com"
click at [571, 511] on select "Couple Planner Parent of Couple Family Member Friend Other" at bounding box center [463, 506] width 326 height 38
select select "1"
type input "Joseph"
click at [585, 200] on select "Inquiry Follow Up Tour Requested Tour Confirmed Toured Proposal Sent Booked Lost" at bounding box center [463, 219] width 326 height 38
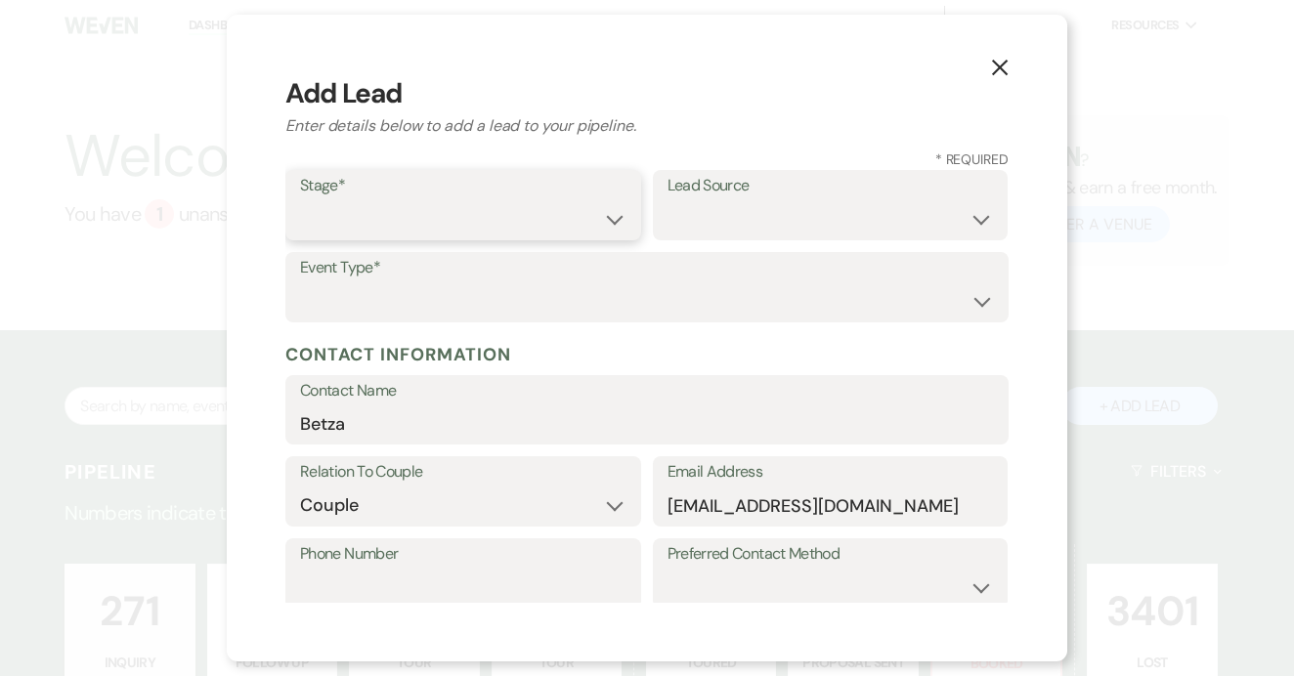
select select "1"
click at [855, 209] on select "Weven Venue Website Instagram Facebook Pinterest Google The Knot Wedding Wire H…" at bounding box center [830, 219] width 326 height 38
select select "17"
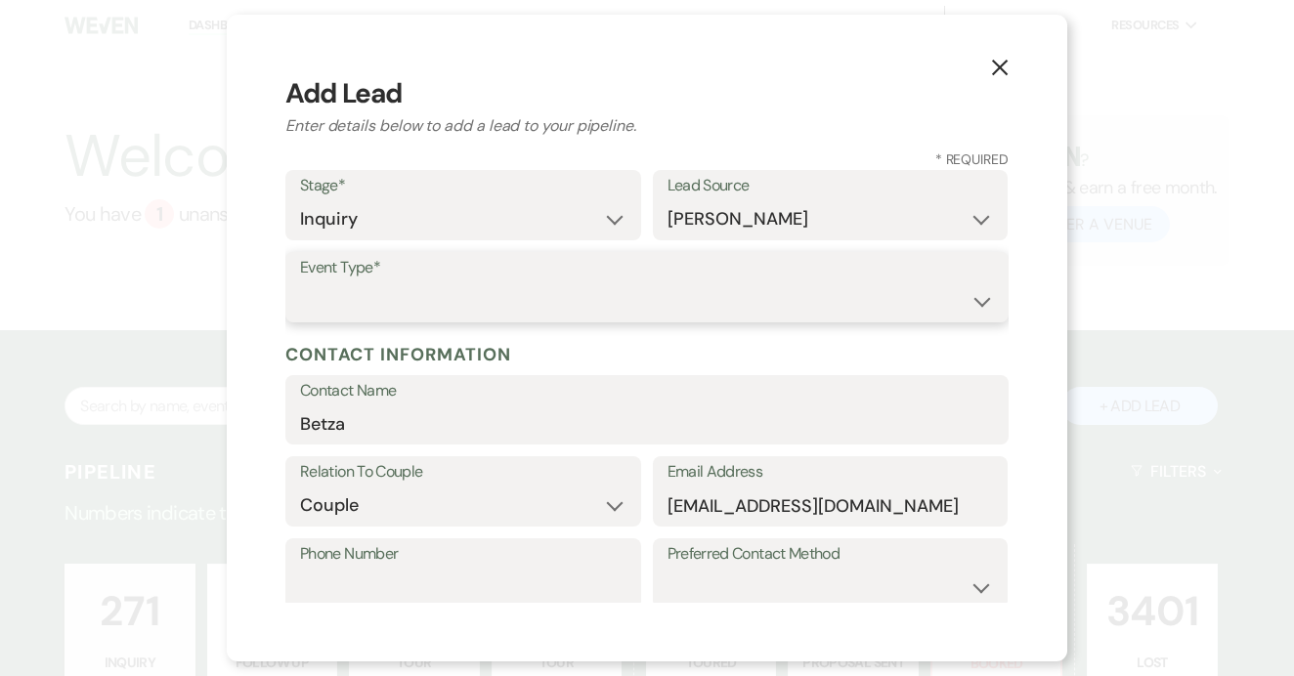
click at [560, 310] on select "Wedding Anniversary Party Baby Shower Bachelorette / Bachelor Party Birthday Pa…" at bounding box center [647, 301] width 694 height 38
select select "1"
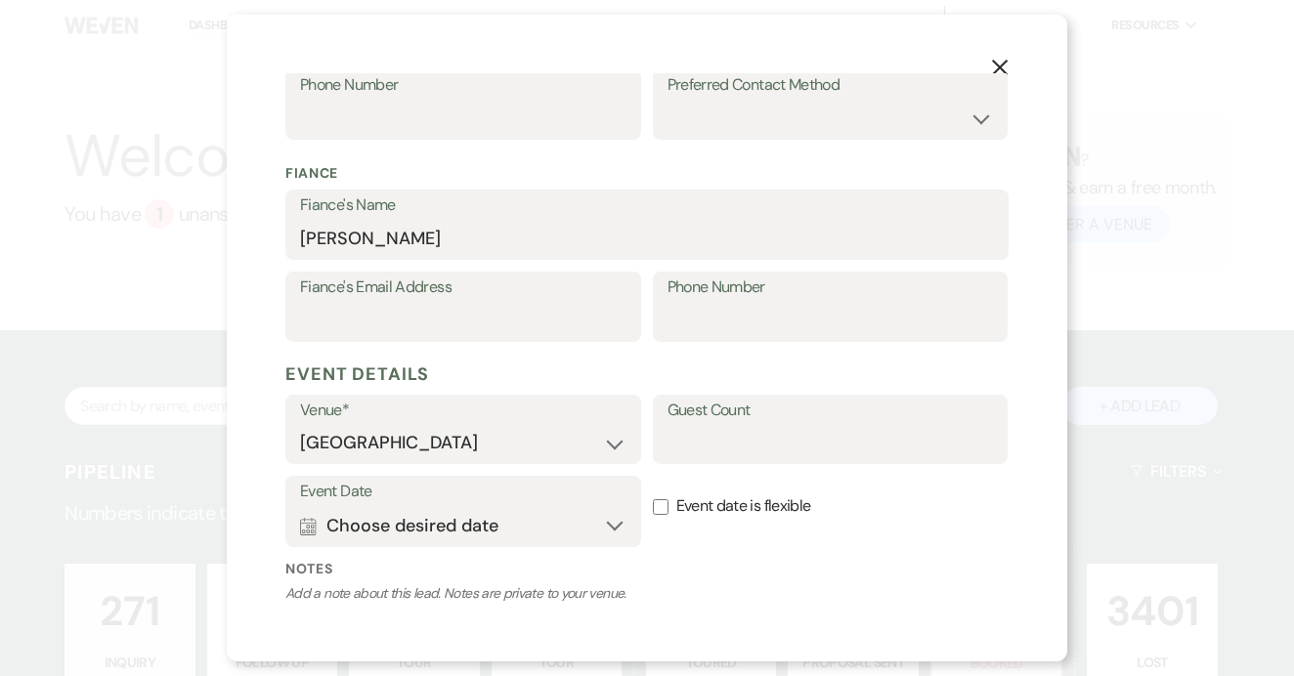
scroll to position [493, 0]
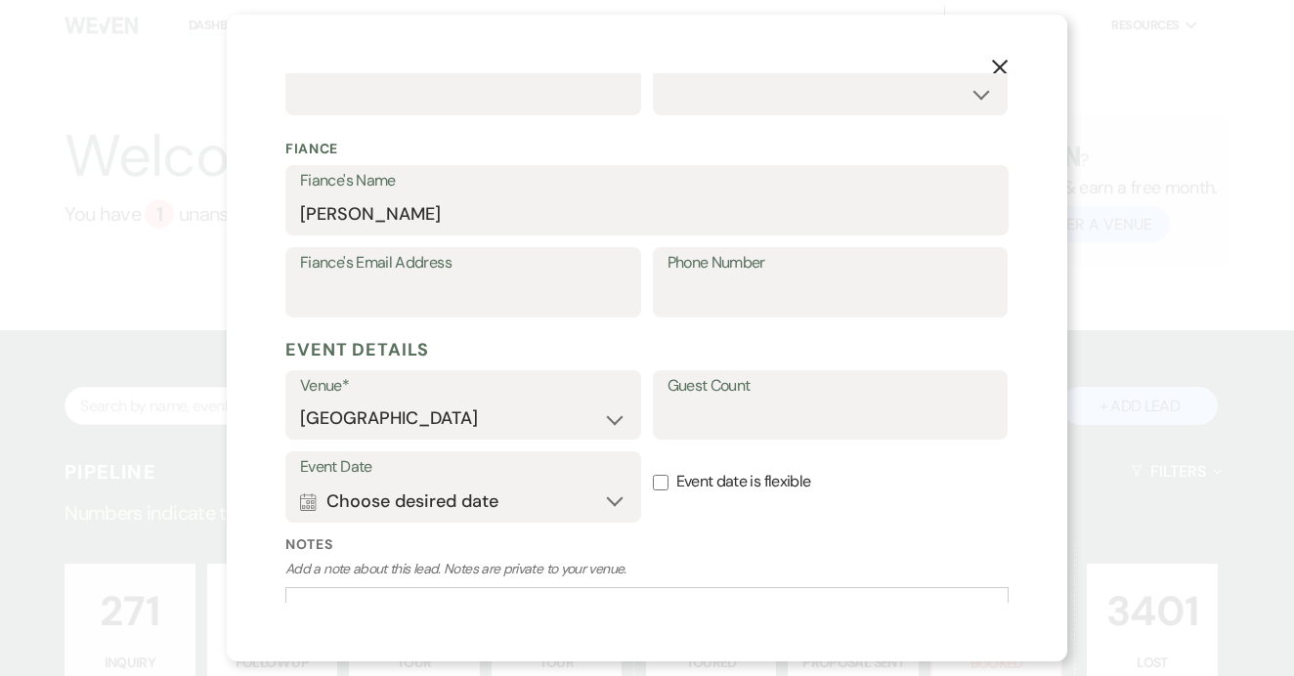
click at [485, 482] on button "Calendar Choose desired date Expand" at bounding box center [463, 501] width 326 height 39
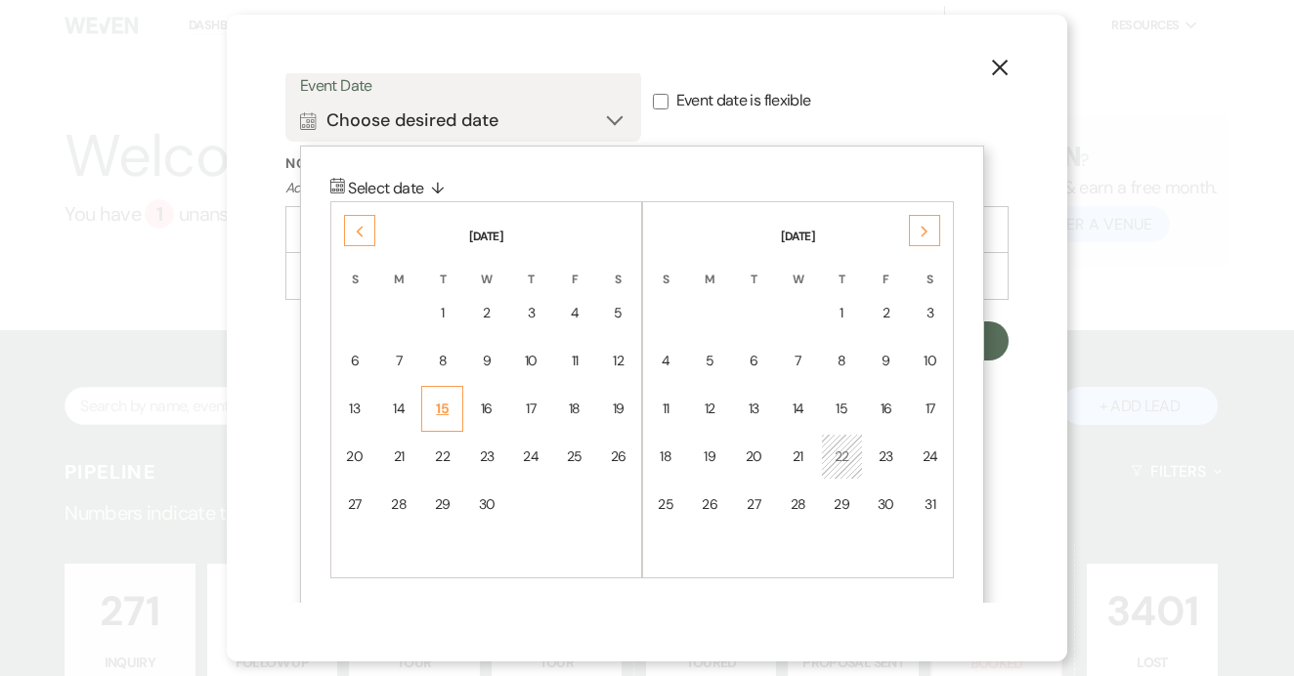
scroll to position [873, 0]
click at [353, 259] on th "S" at bounding box center [354, 269] width 43 height 41
click at [353, 233] on div "Previous" at bounding box center [359, 232] width 31 height 31
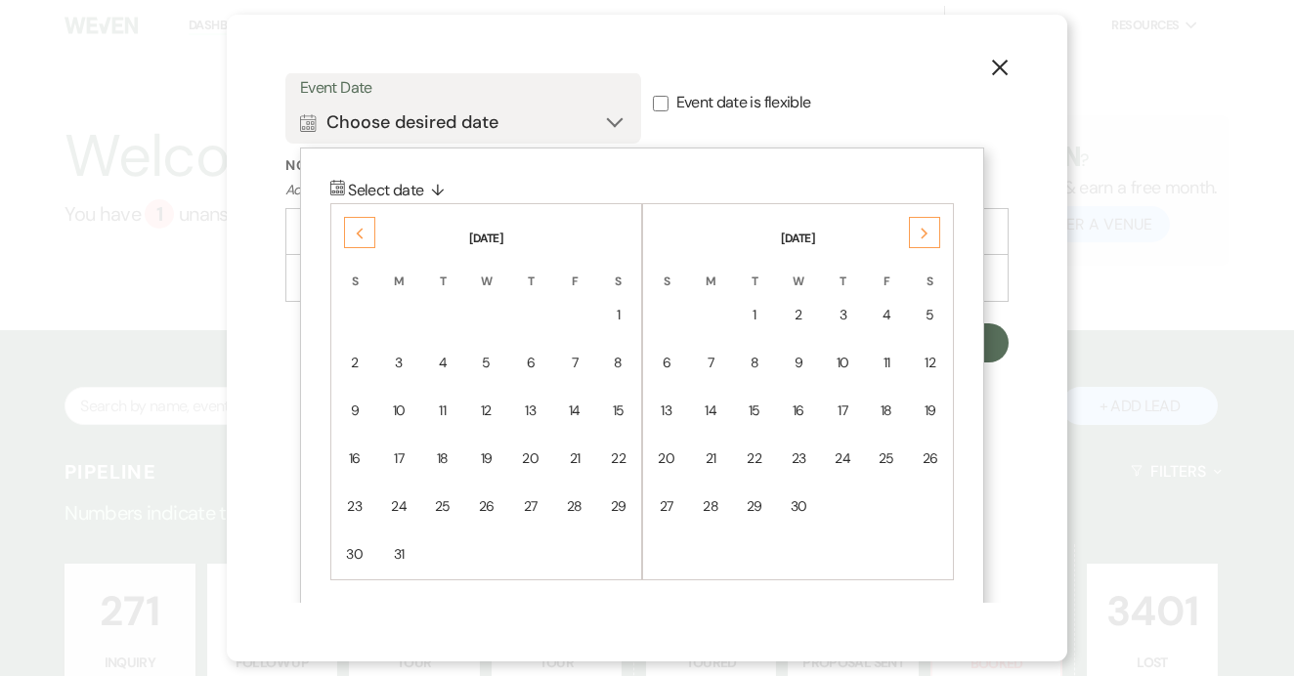
click at [353, 233] on div "Previous" at bounding box center [359, 232] width 31 height 31
click at [597, 321] on td "2" at bounding box center [617, 315] width 43 height 46
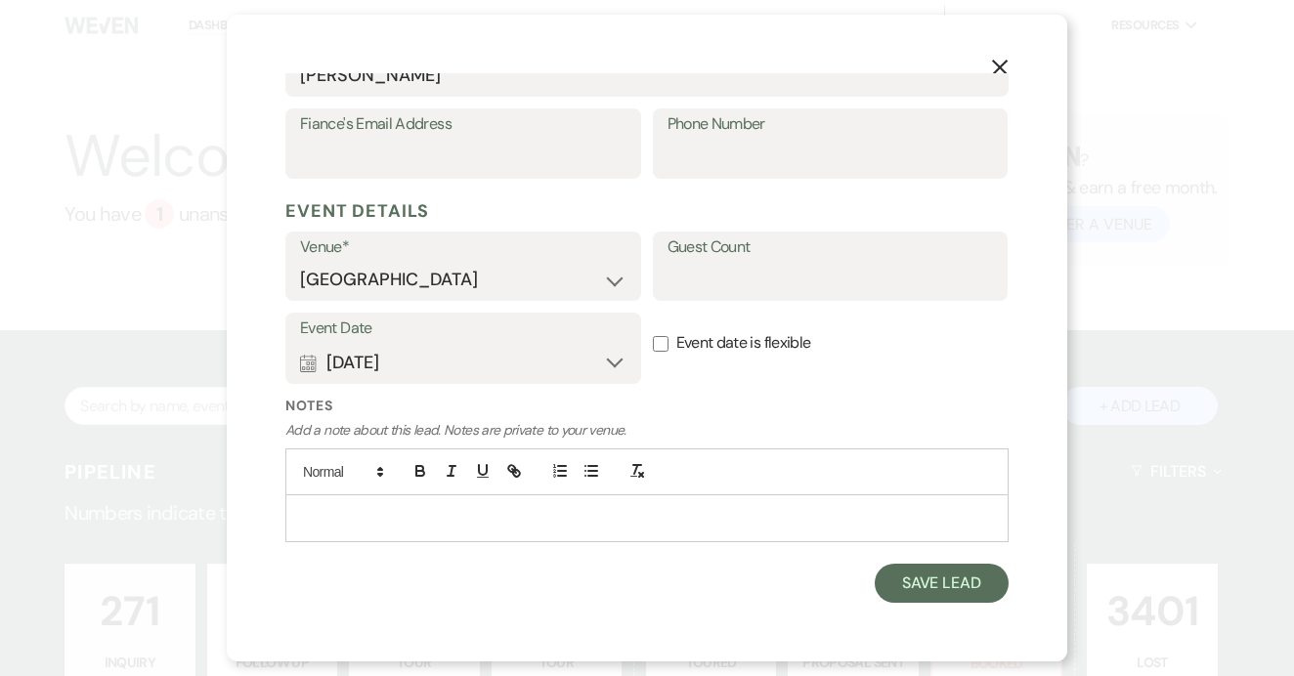
scroll to position [623, 0]
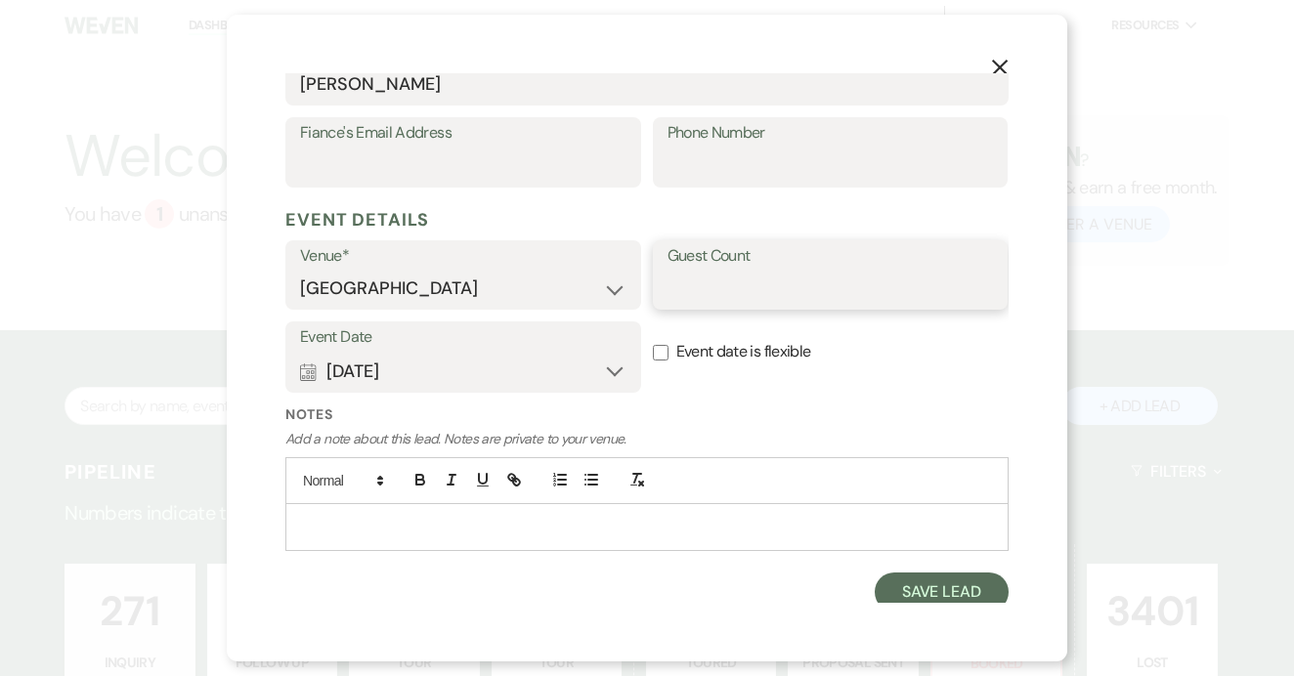
click at [712, 277] on input "Guest Count" at bounding box center [830, 289] width 326 height 38
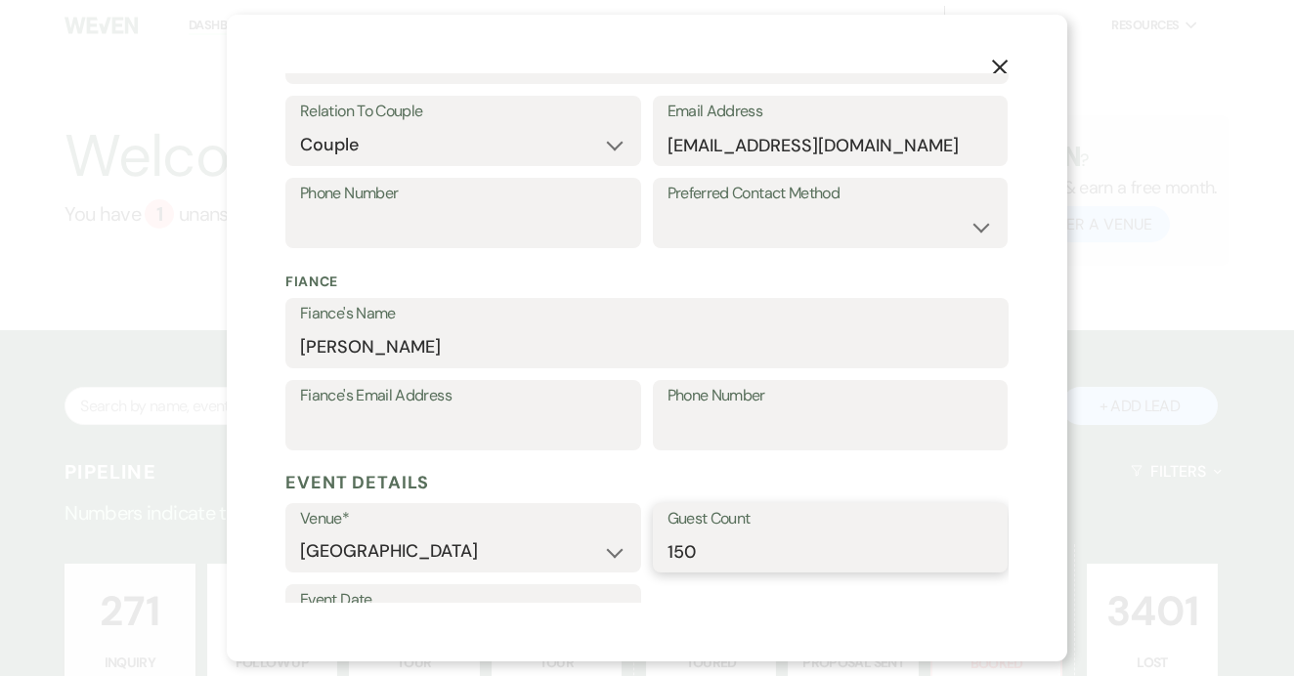
scroll to position [349, 0]
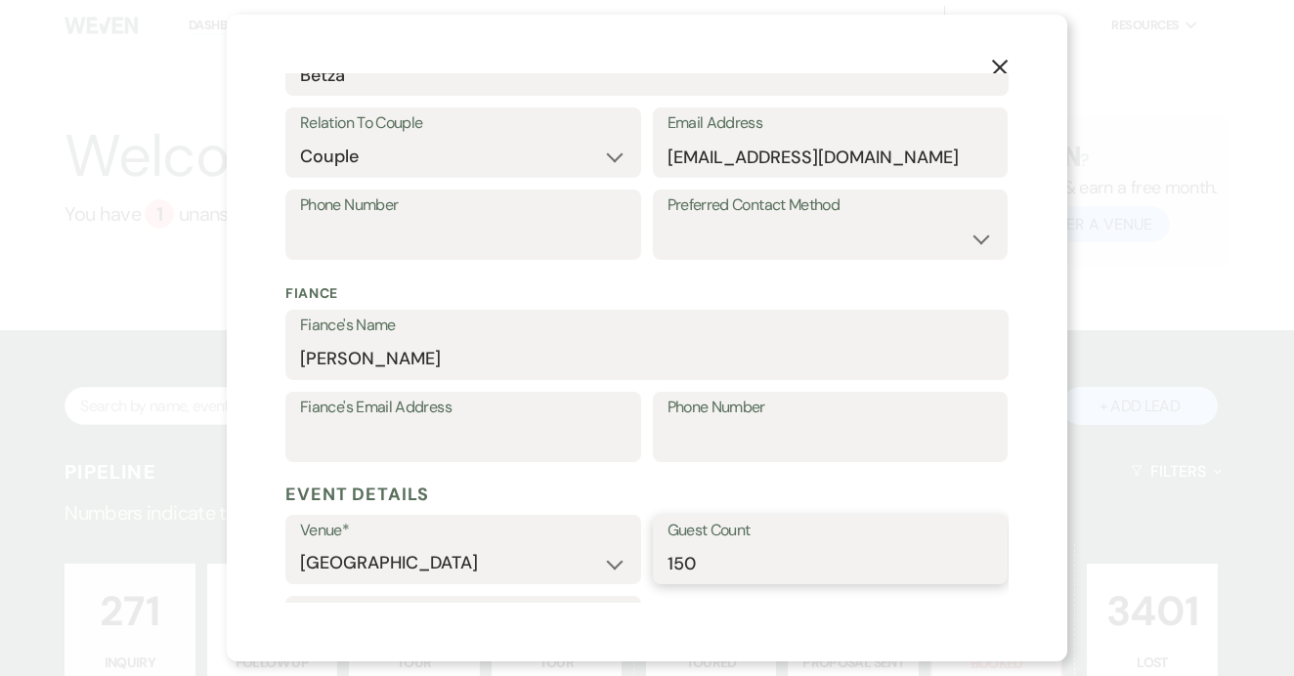
type input "150"
paste input "(940) 315-5003"
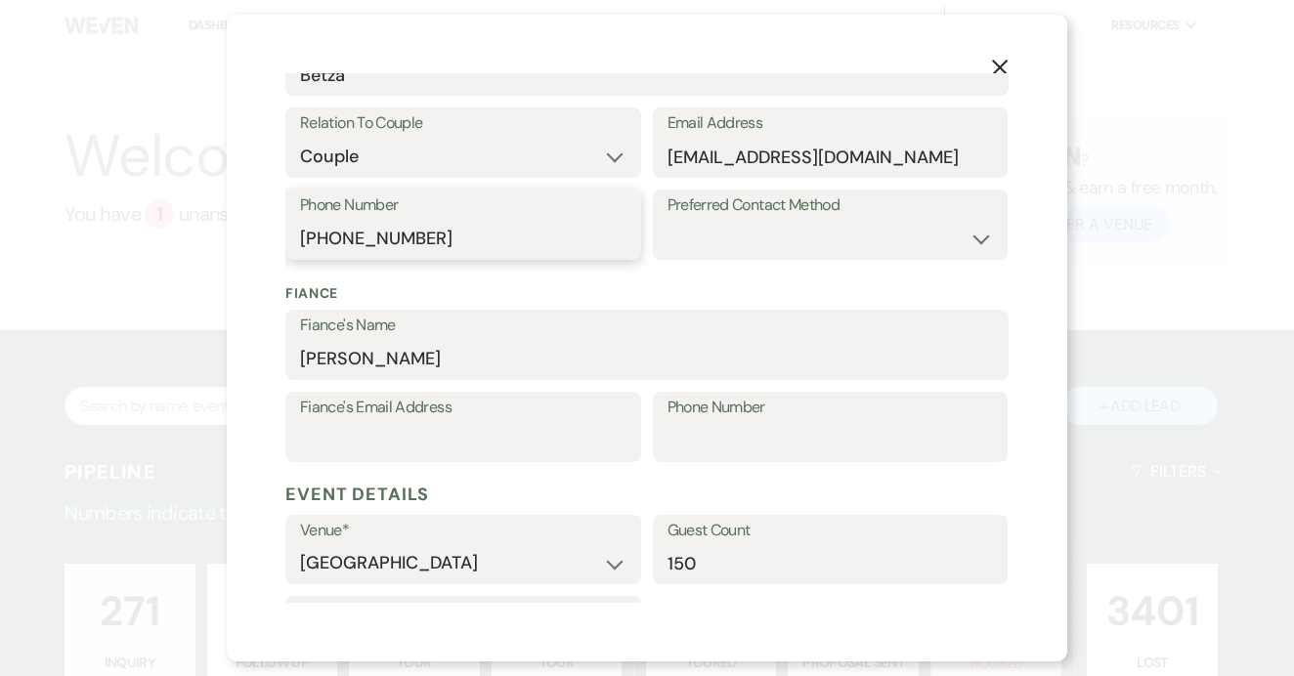
scroll to position [623, 0]
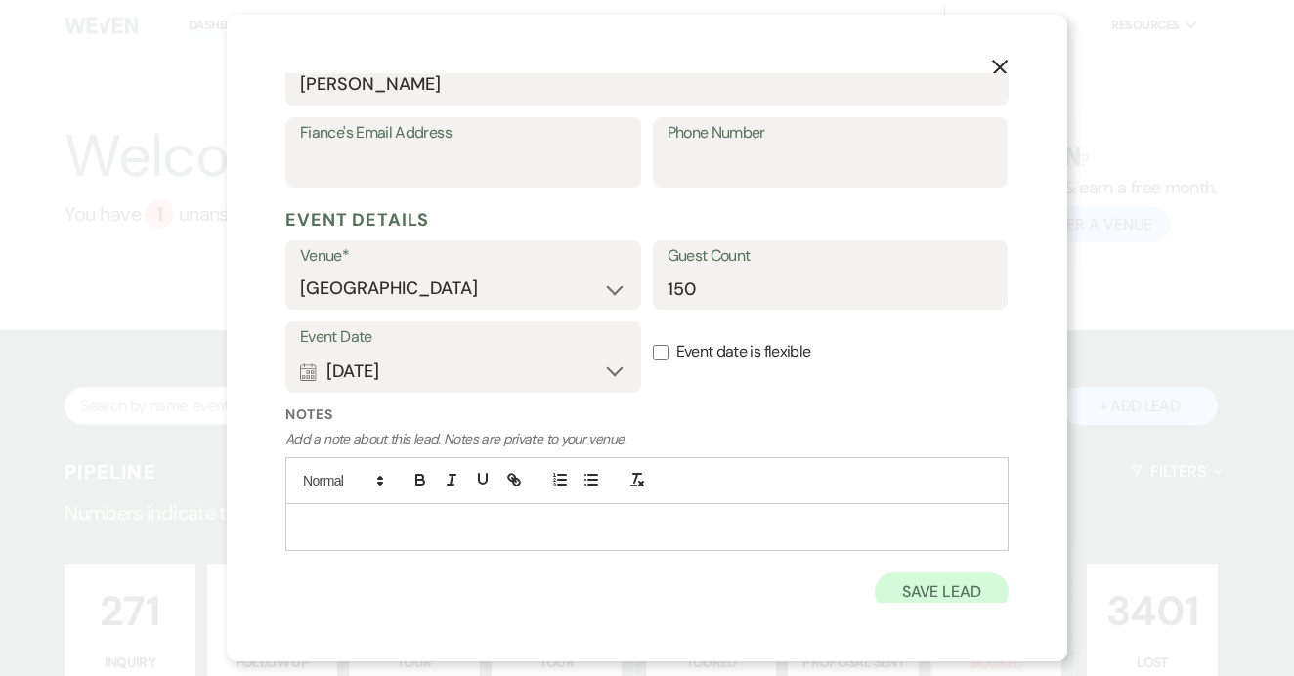
type input "(940) 315-5003"
click at [953, 579] on button "Save Lead" at bounding box center [942, 592] width 134 height 39
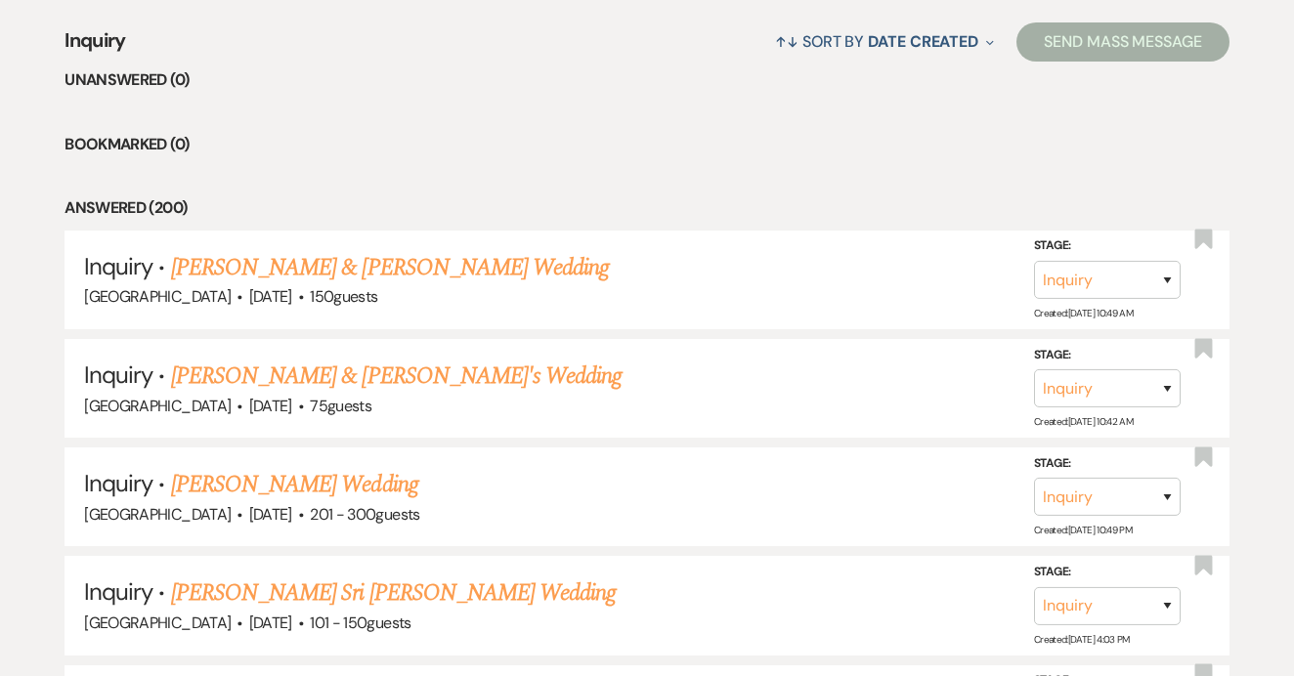
scroll to position [803, 0]
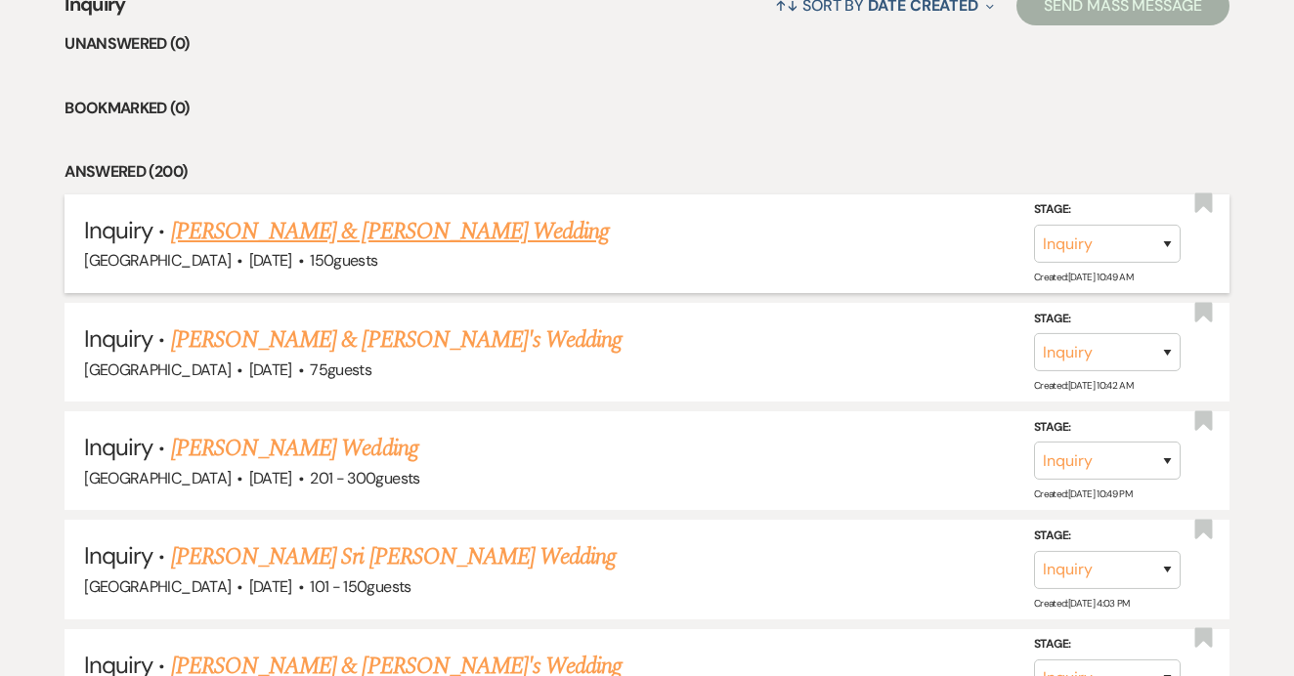
click at [335, 234] on link "Joseph & Betza's Wedding" at bounding box center [390, 231] width 438 height 35
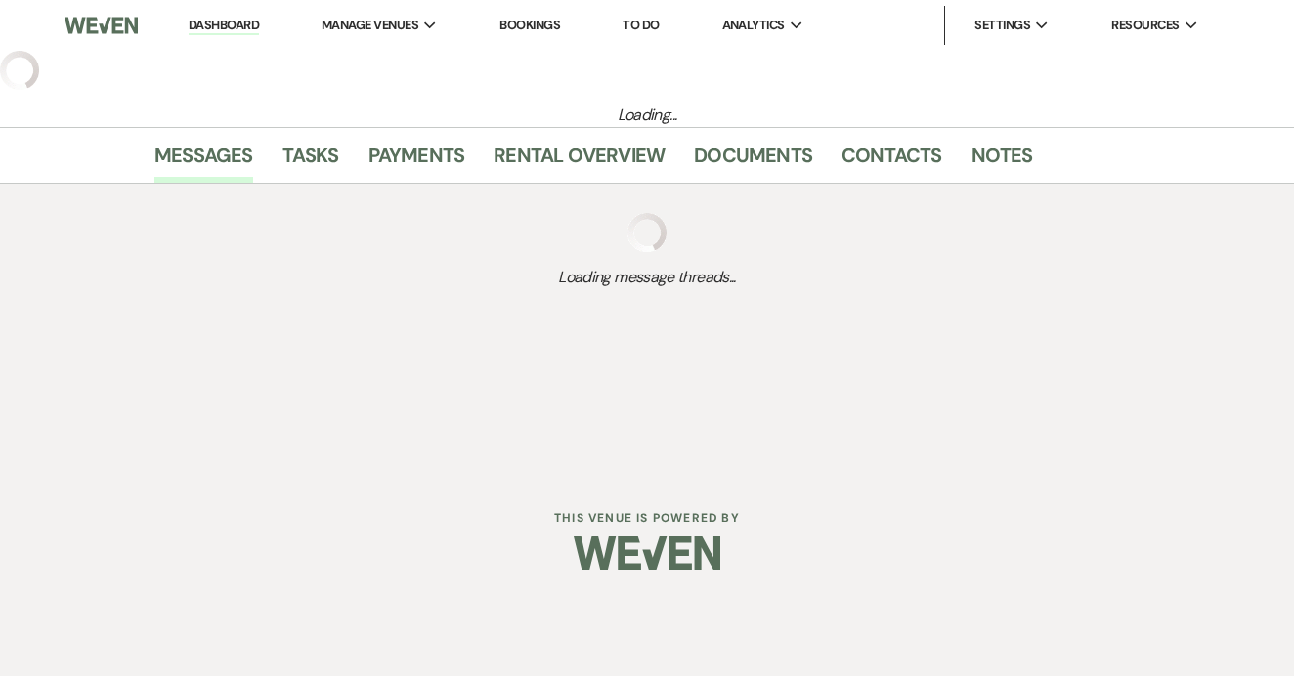
select select "17"
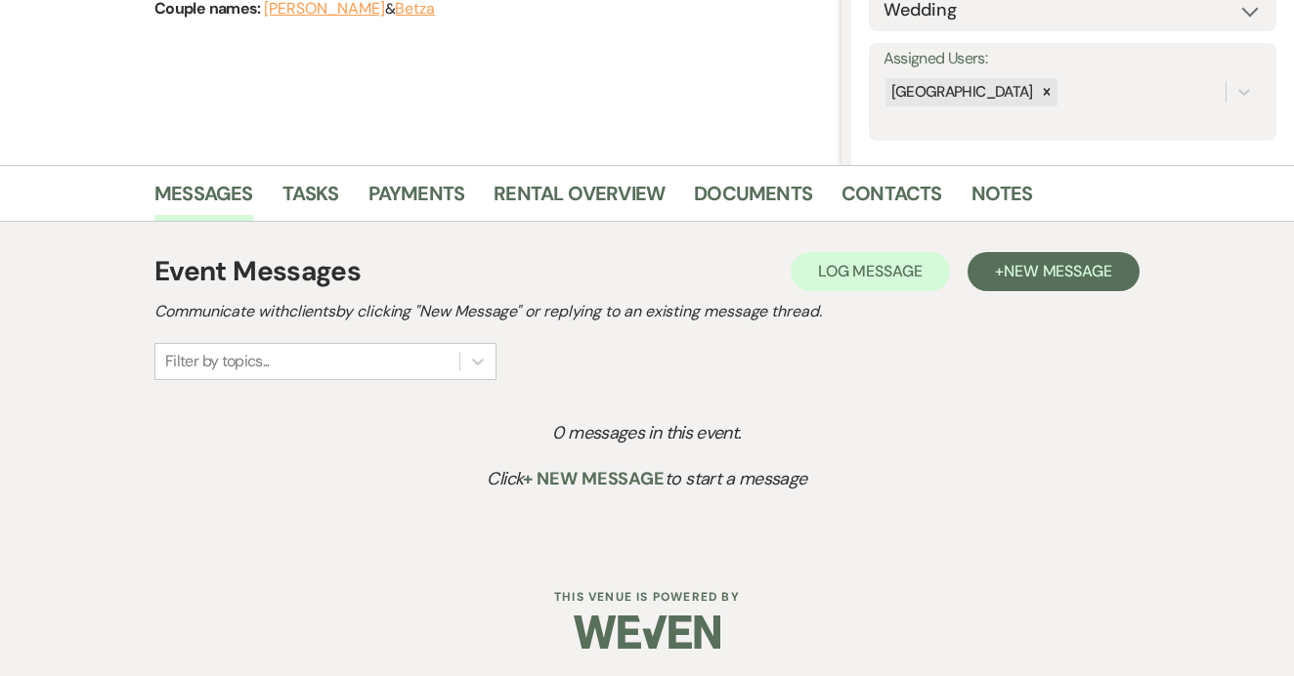
scroll to position [324, 0]
click at [1002, 257] on button "+ New Message" at bounding box center [1053, 272] width 172 height 39
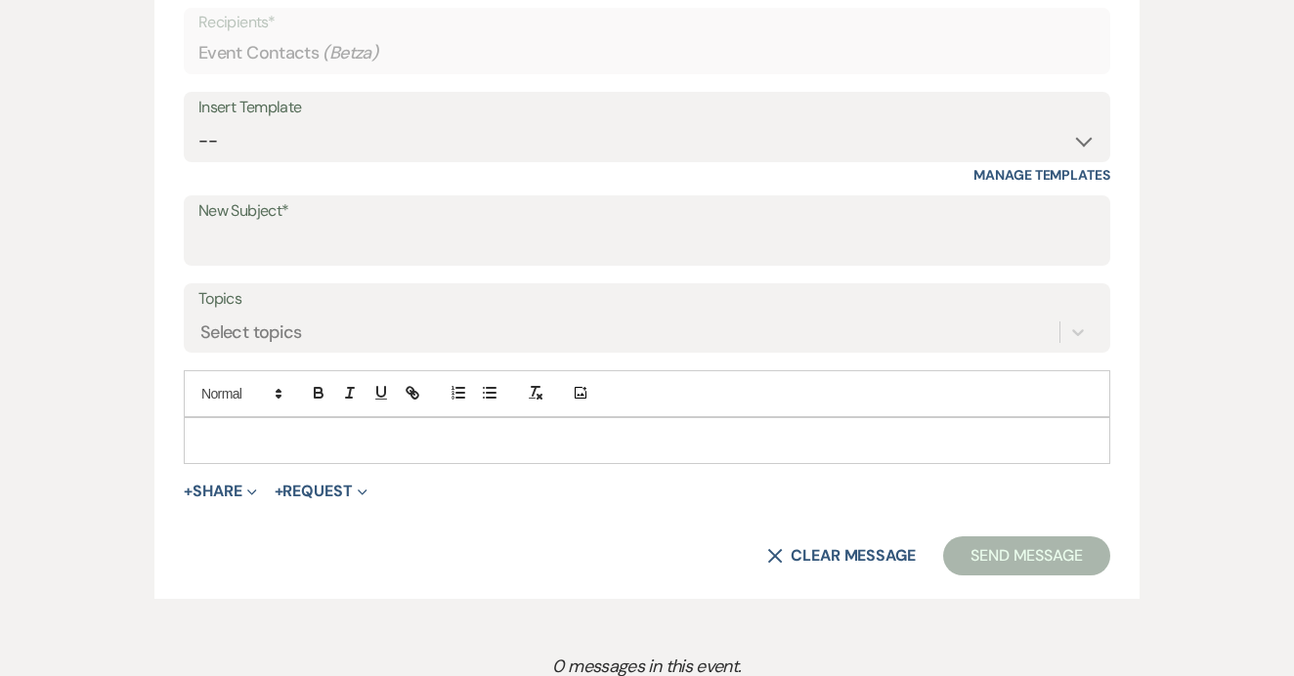
scroll to position [839, 0]
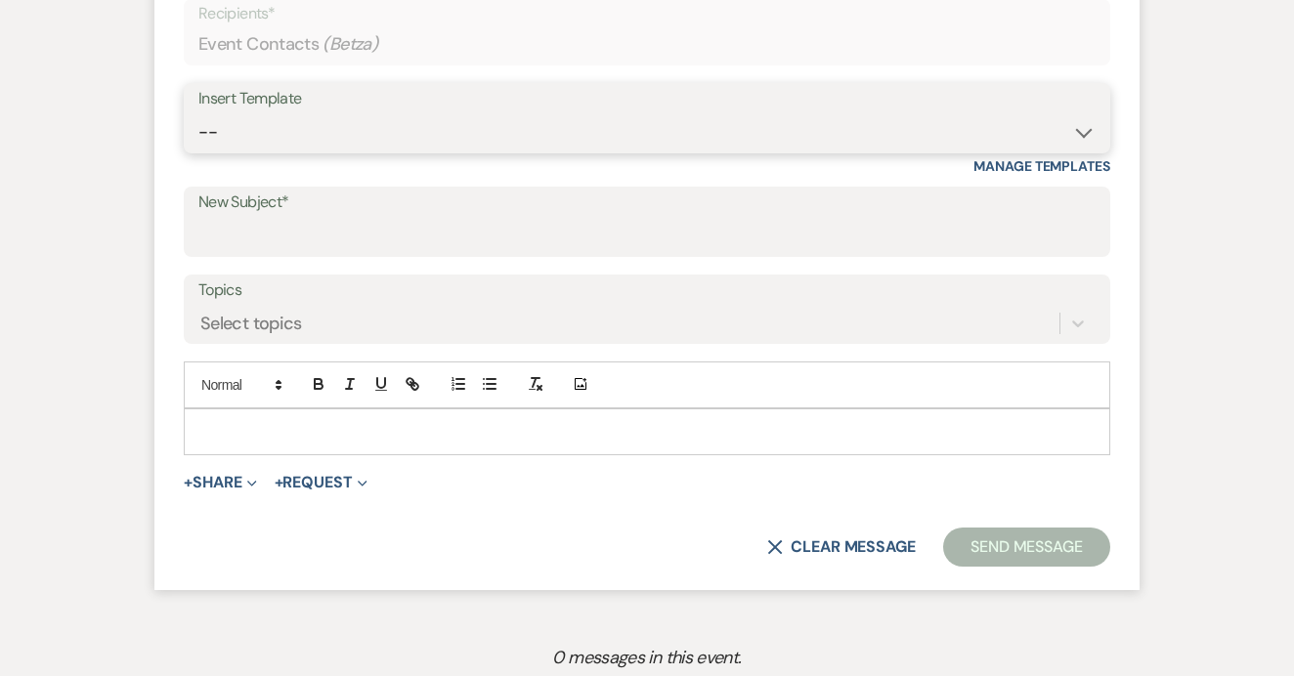
click at [486, 118] on select "-- Lead: Automated Intro Email (Wedding) Lead: 1st Follow Up Email Images Lead:…" at bounding box center [646, 132] width 897 height 38
select select "1168"
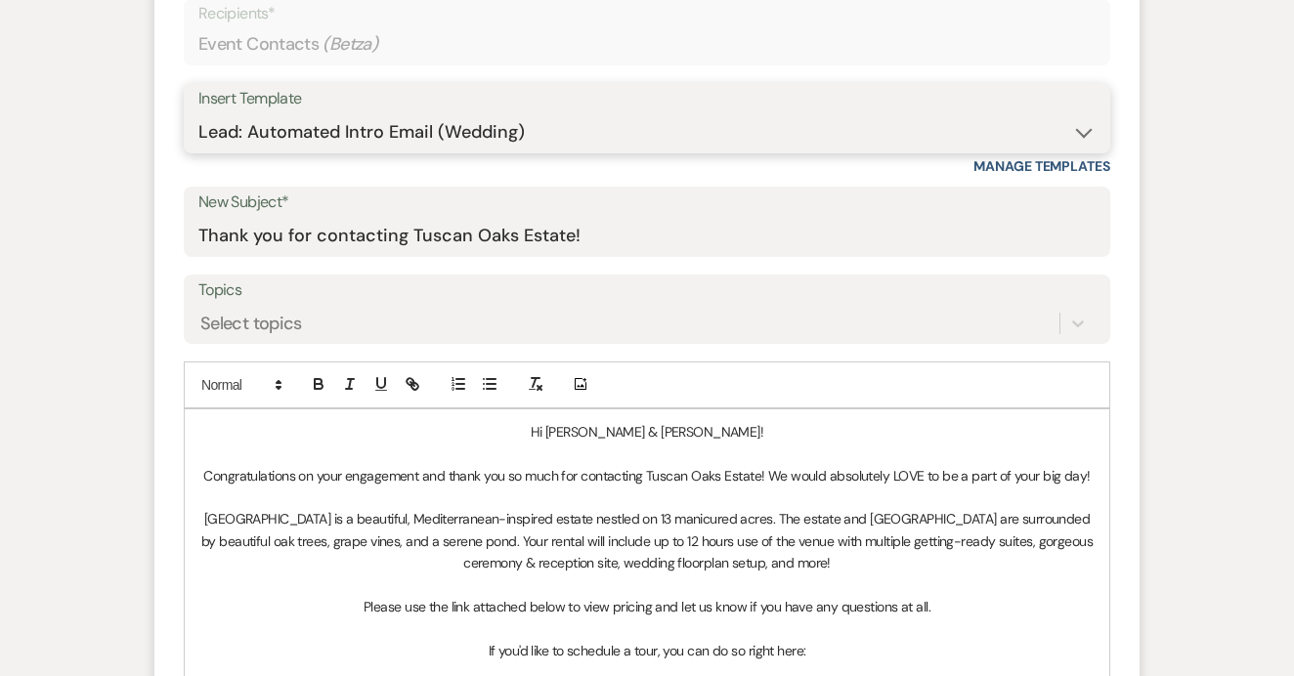
type input "Thank you for contacting Tuscan Oaks Estate!"
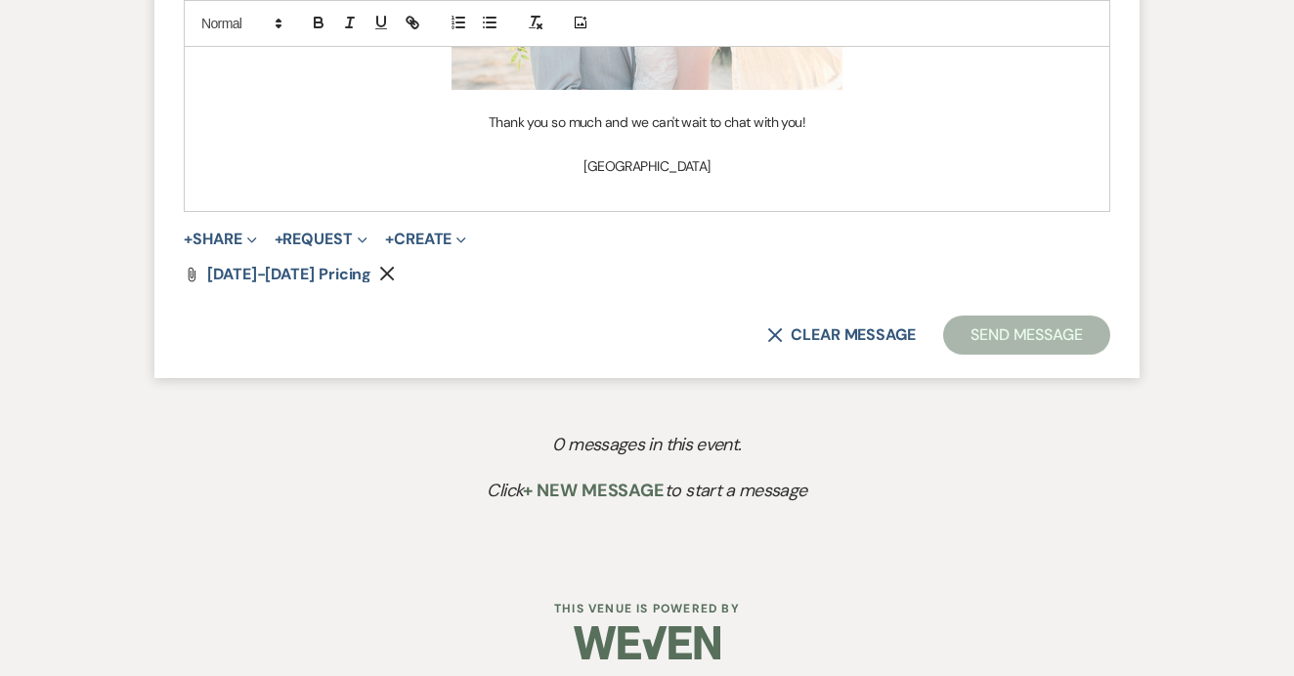
click at [995, 327] on button "Send Message" at bounding box center [1026, 335] width 167 height 39
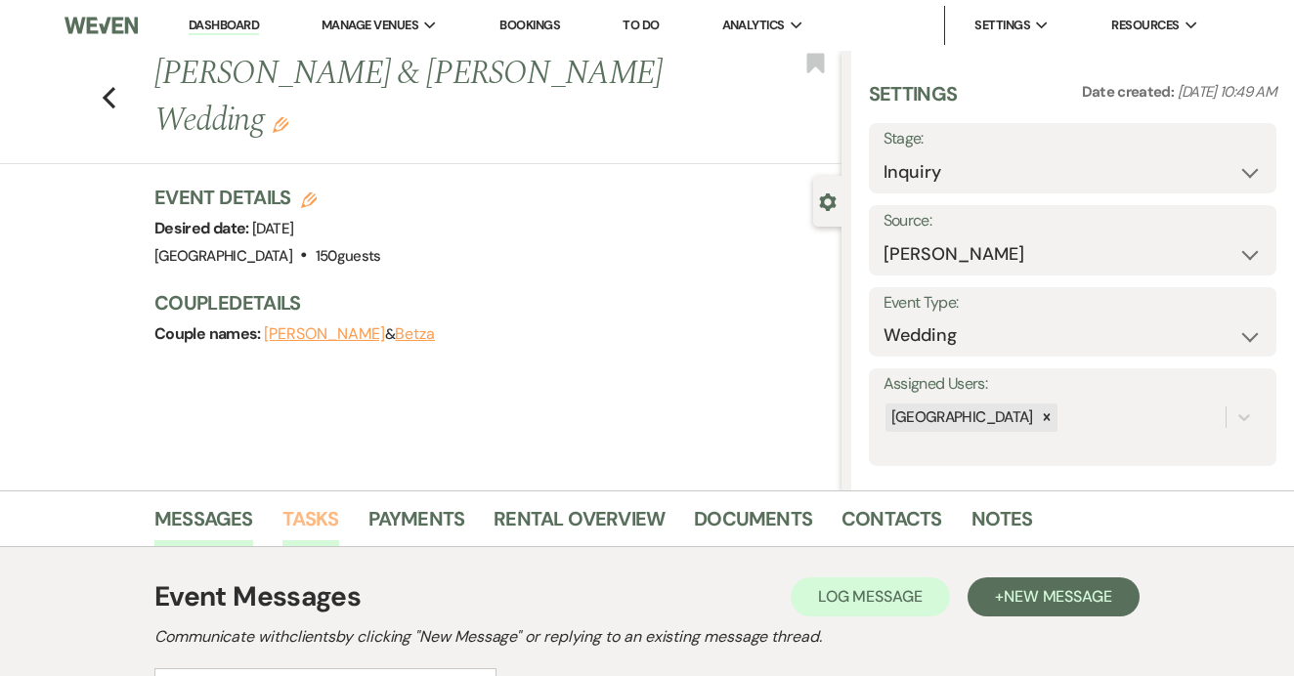
scroll to position [0, 0]
click at [310, 511] on link "Tasks" at bounding box center [310, 524] width 57 height 43
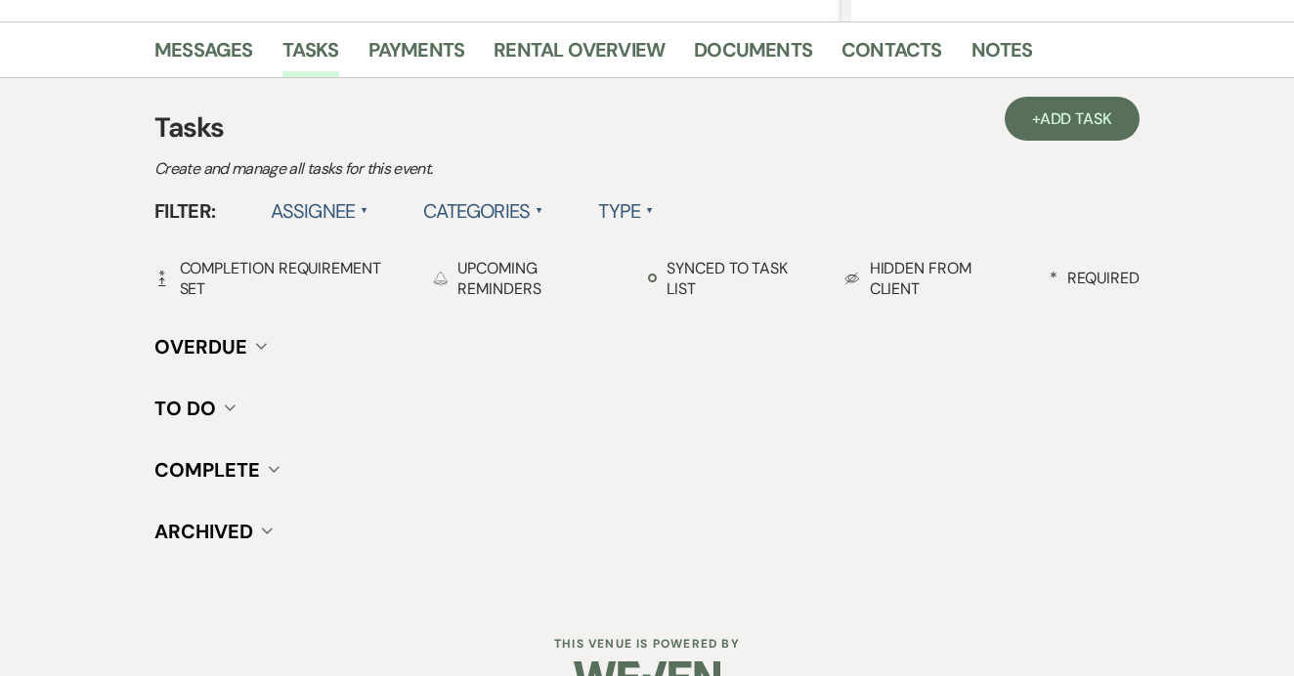
scroll to position [464, 0]
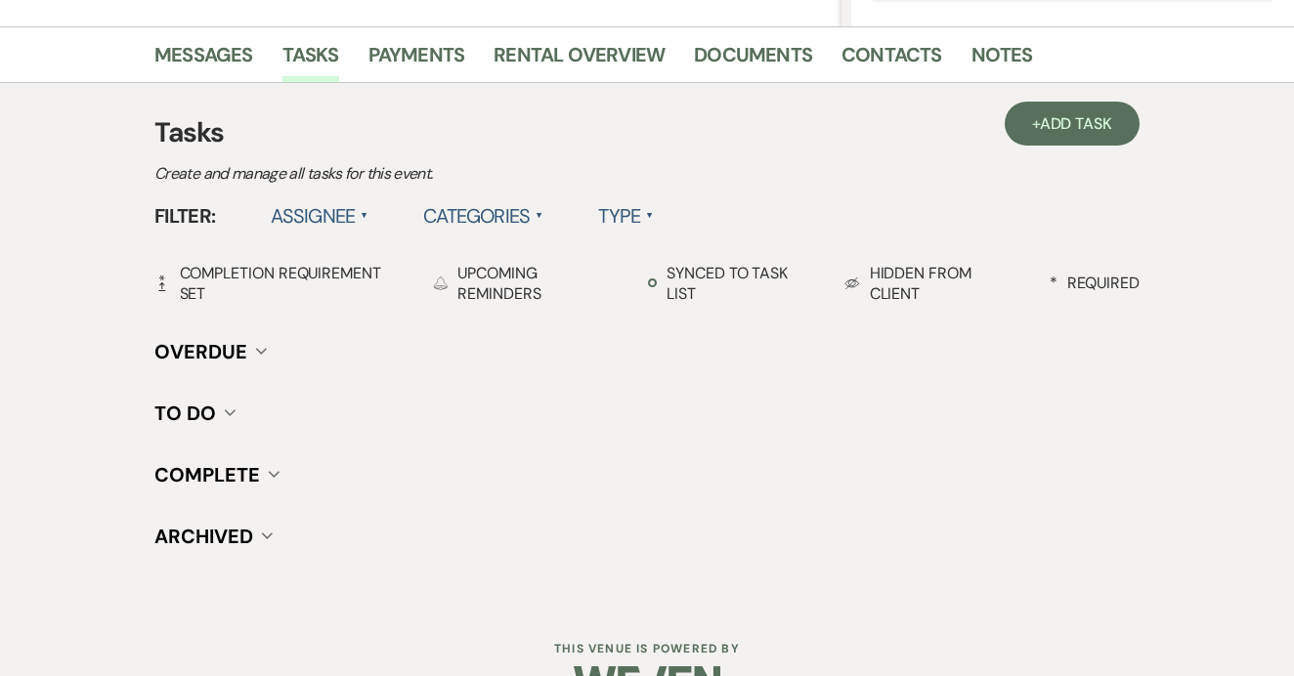
click at [1068, 97] on div "+ Add Task Tasks Create and manage all tasks for this event. Filter: Assignee ▲…" at bounding box center [647, 343] width 1114 height 521
click at [1071, 109] on link "+ Add Task" at bounding box center [1071, 124] width 135 height 44
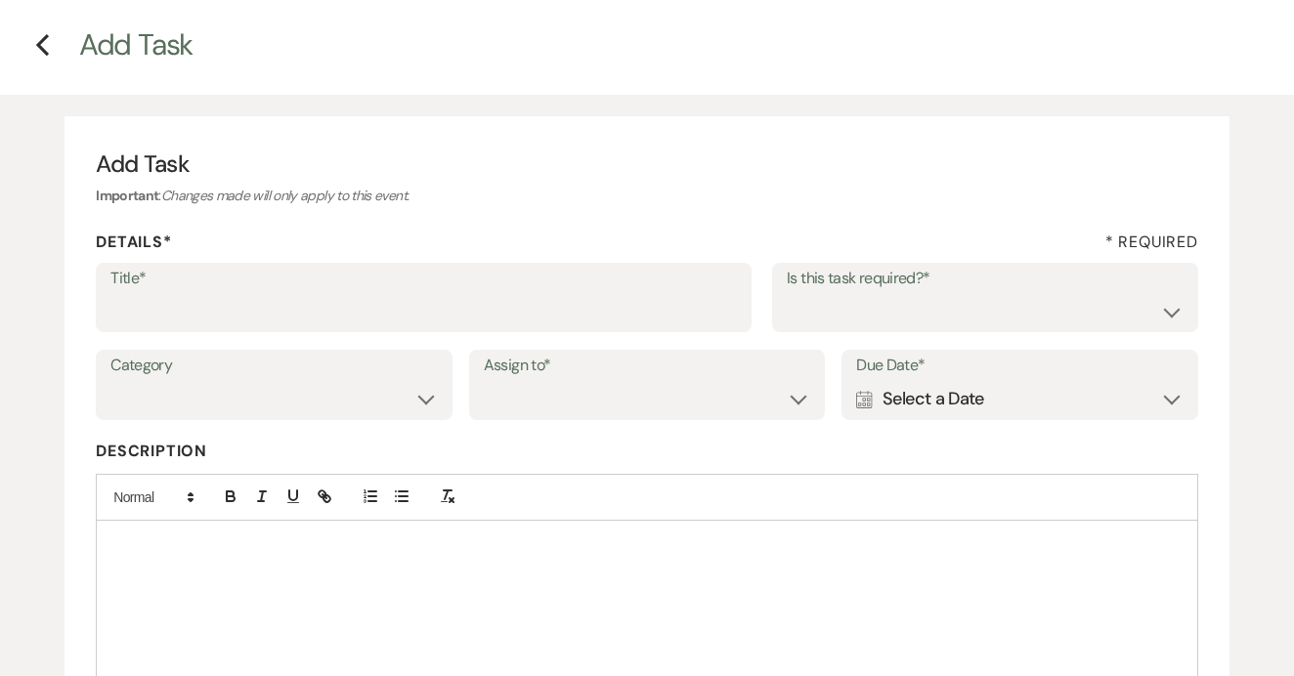
scroll to position [69, 0]
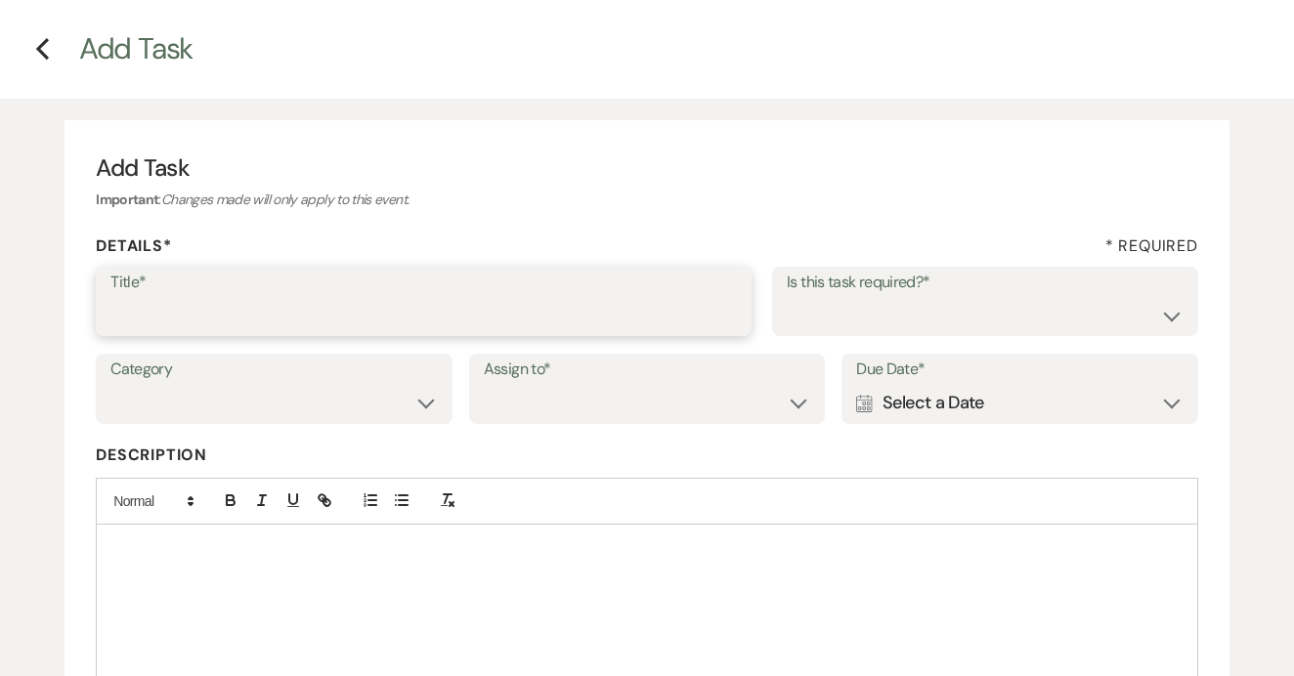
click at [629, 303] on input "Title*" at bounding box center [423, 315] width 626 height 38
type input "1st"
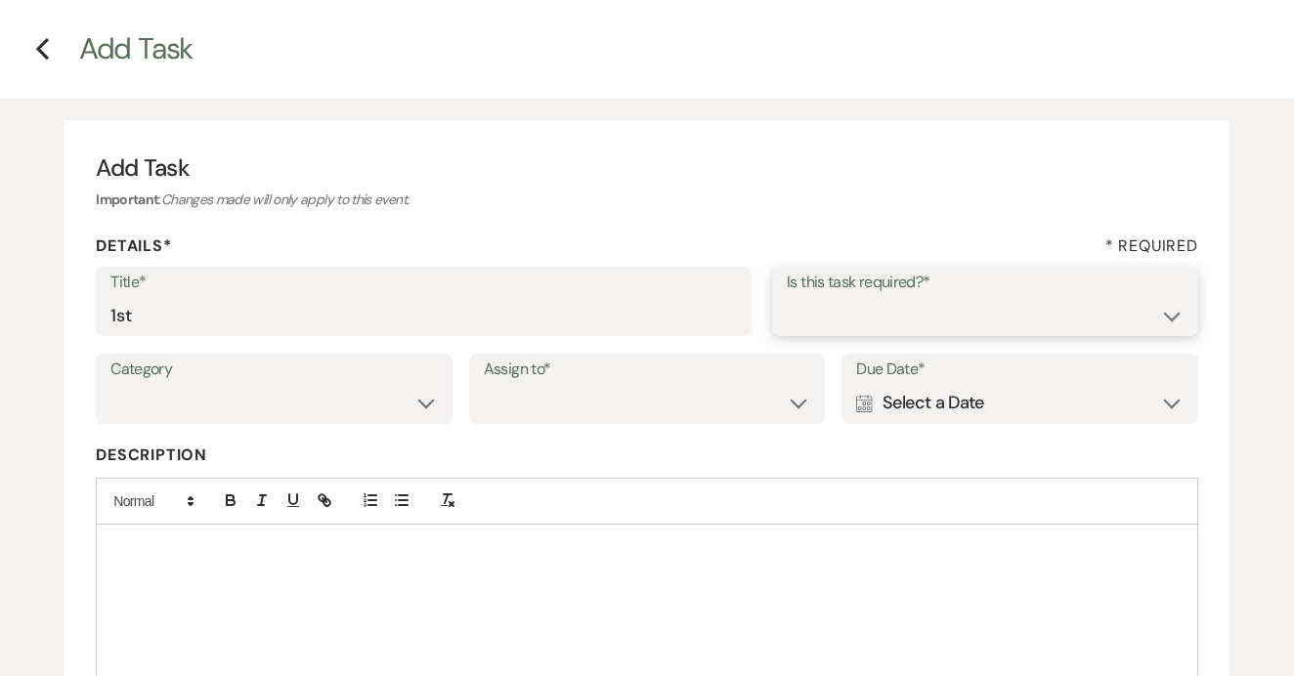
click at [926, 324] on select "Yes No" at bounding box center [985, 315] width 397 height 38
select select "false"
click at [594, 437] on div "Category Venue Vendors Guests Details Finalize & Share Assign to* Venue Client …" at bounding box center [647, 398] width 1102 height 88
click at [613, 420] on div "Assign to* Venue Client" at bounding box center [647, 389] width 357 height 70
select select "venueHost"
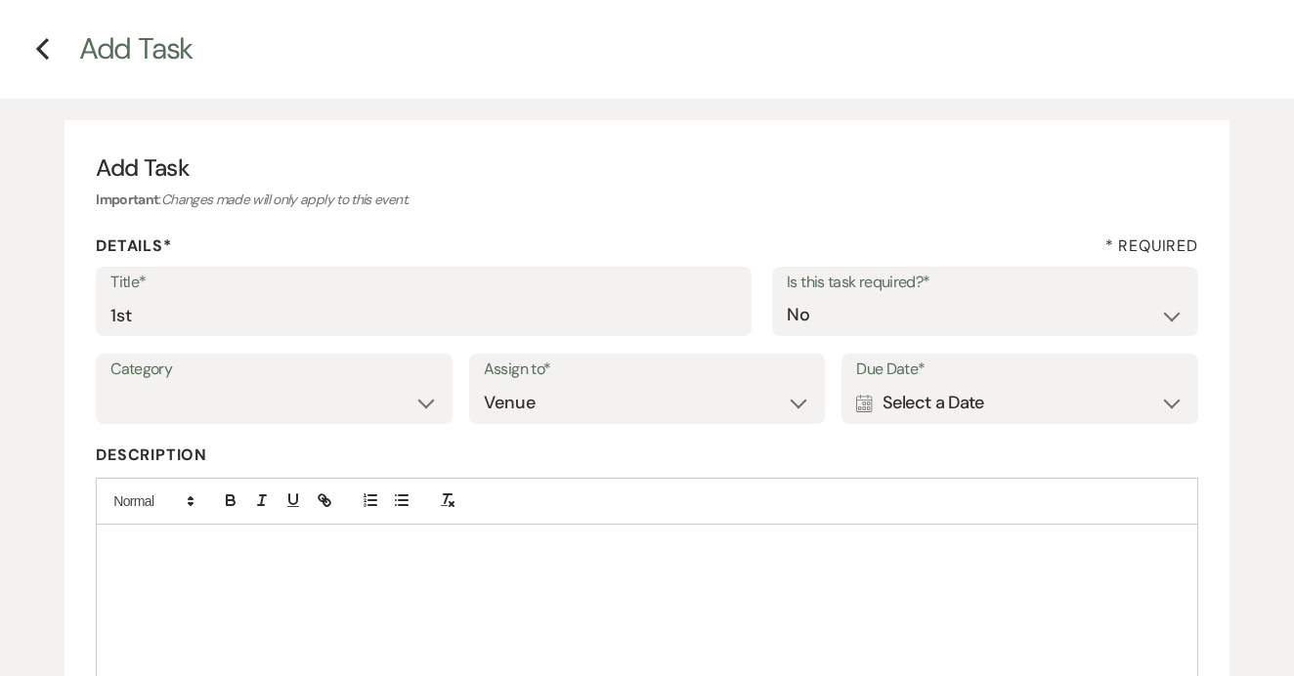
click at [934, 419] on div "Calendar Select a Date Expand" at bounding box center [1019, 403] width 327 height 38
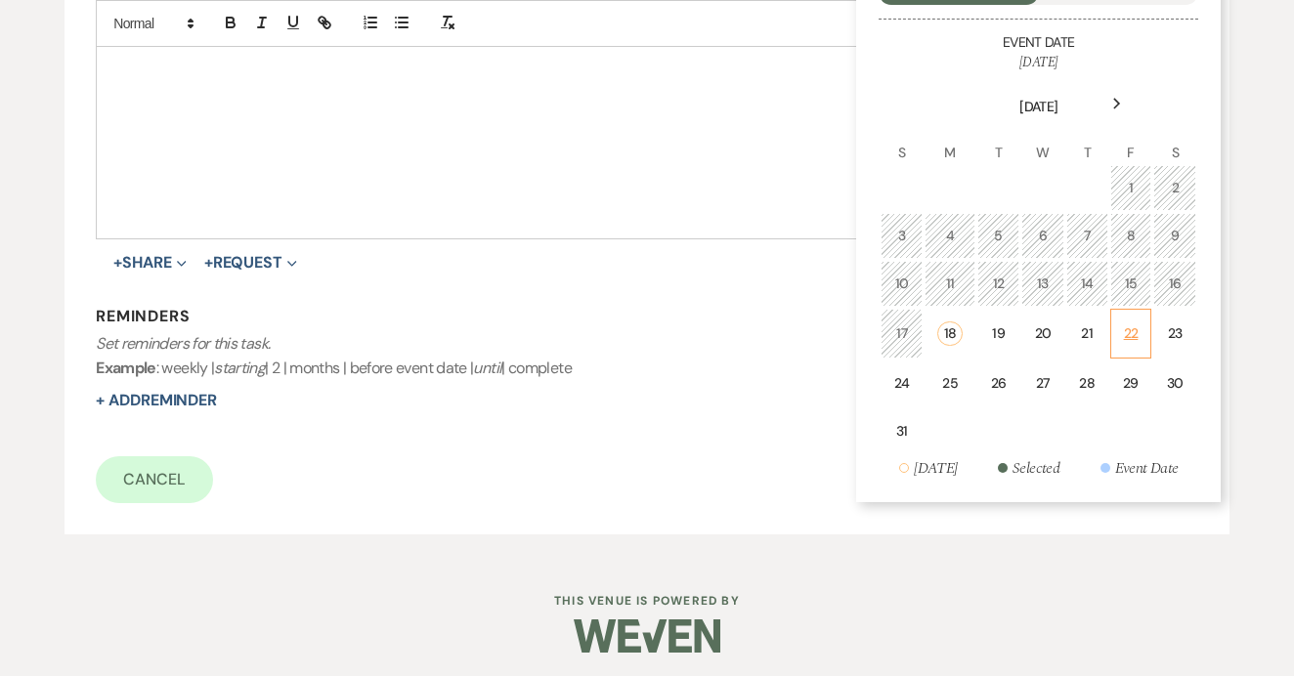
scroll to position [549, 0]
click at [1125, 353] on td "22" at bounding box center [1131, 335] width 42 height 50
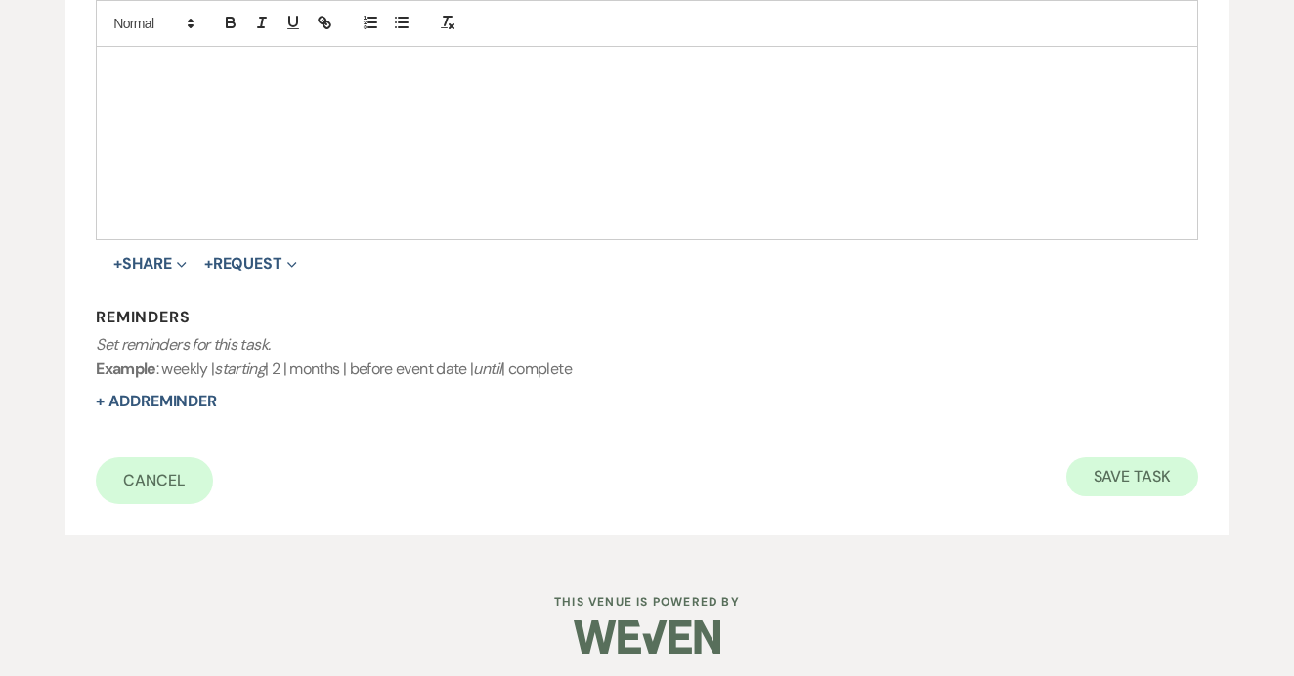
click at [1131, 471] on button "Save Task" at bounding box center [1132, 476] width 132 height 39
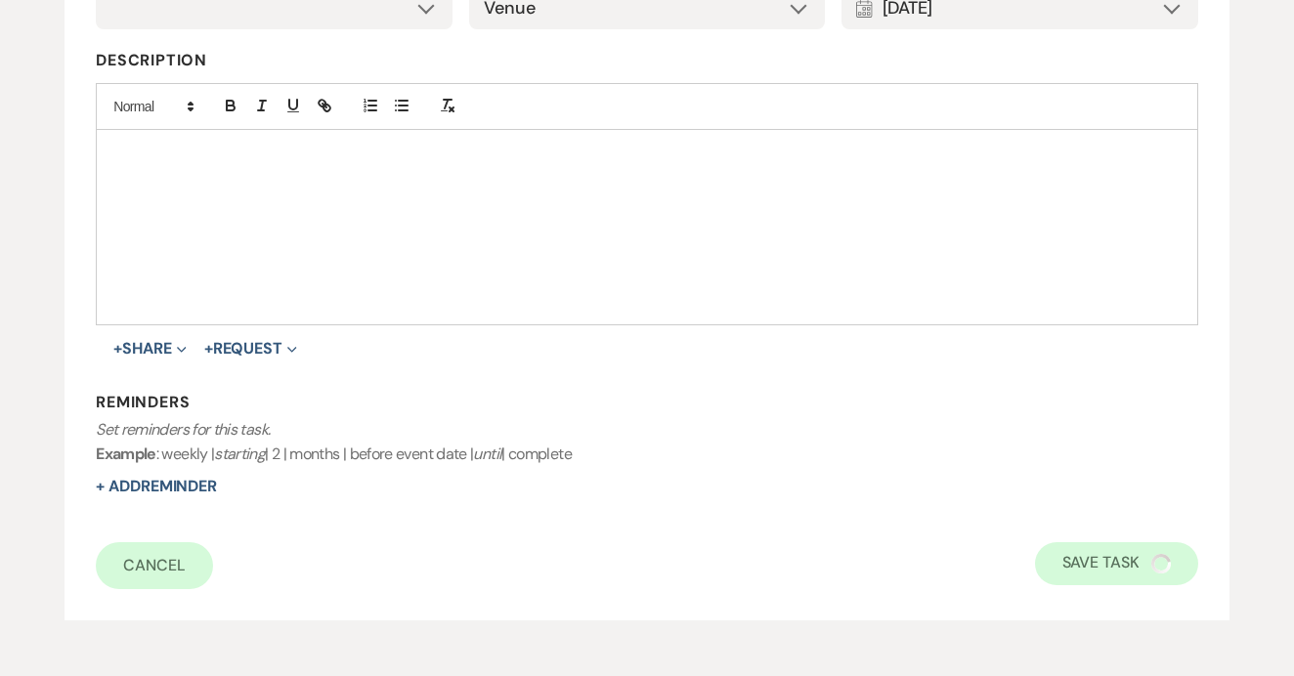
select select "17"
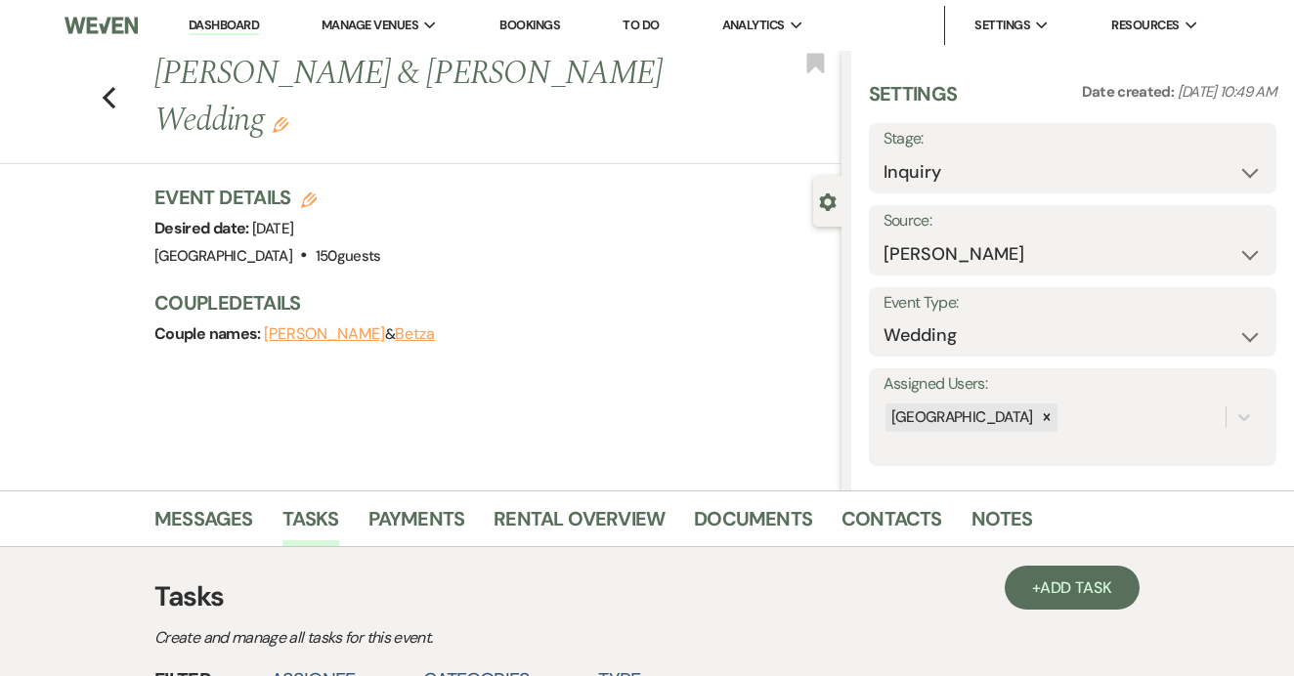
click at [219, 22] on link "Dashboard" at bounding box center [224, 26] width 70 height 19
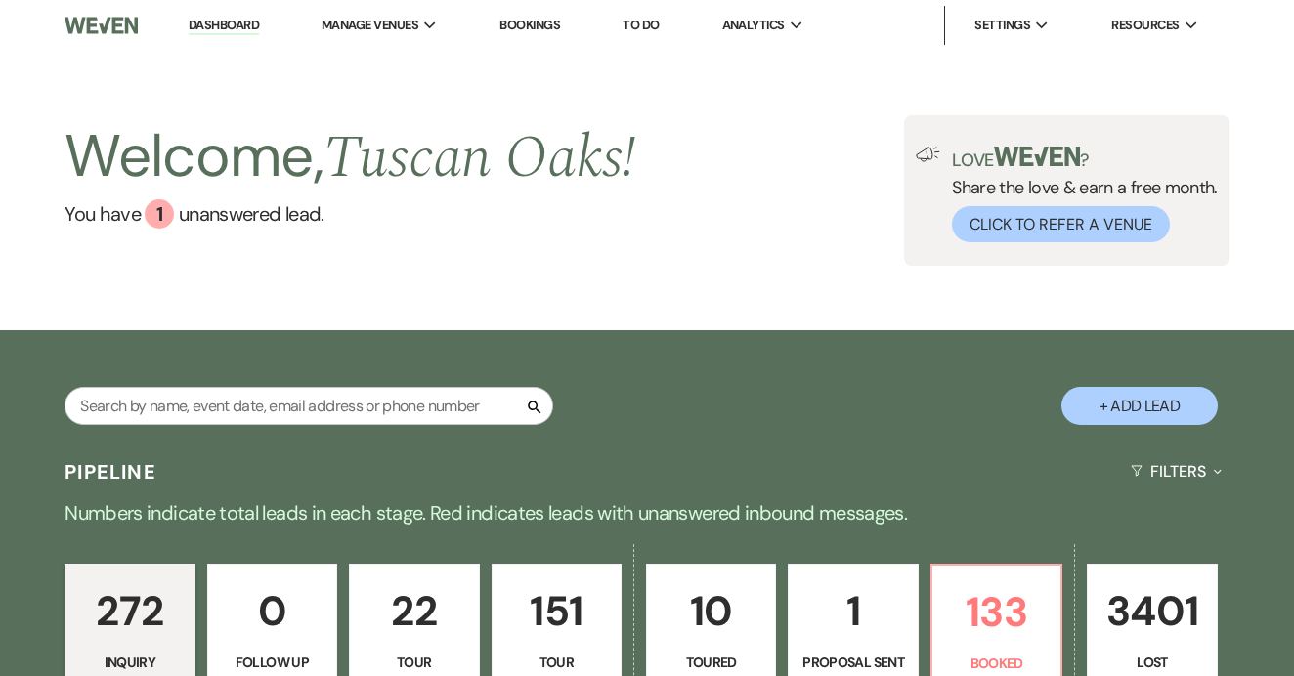
click at [655, 26] on link "To Do" at bounding box center [640, 25] width 36 height 17
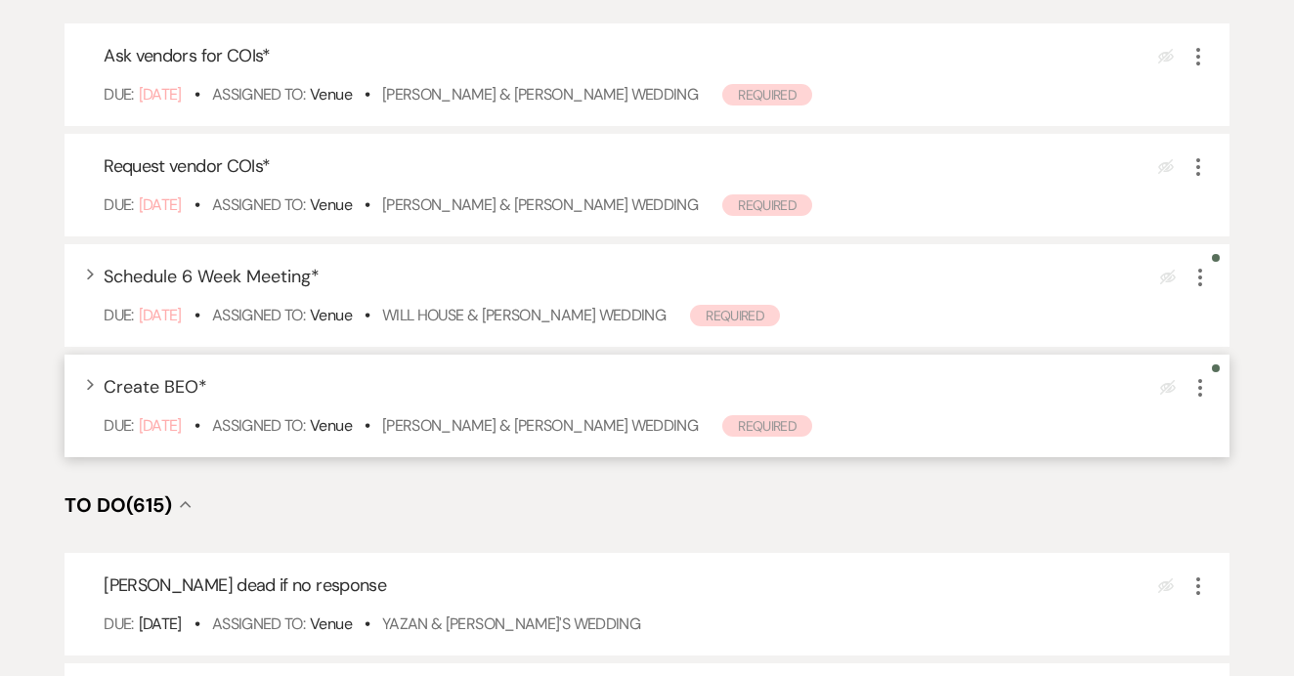
scroll to position [370, 0]
click at [575, 324] on link "Will House & Megan McRae's Wedding" at bounding box center [523, 314] width 283 height 21
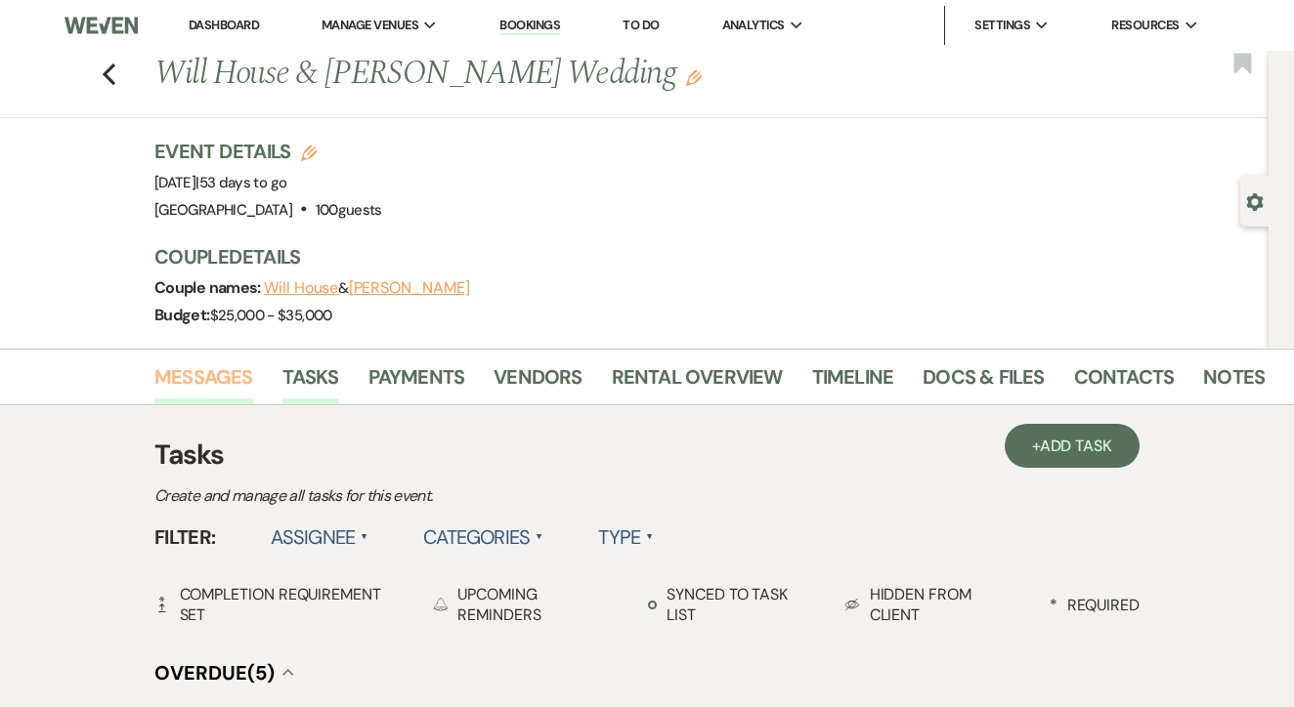
click at [202, 387] on link "Messages" at bounding box center [203, 383] width 99 height 43
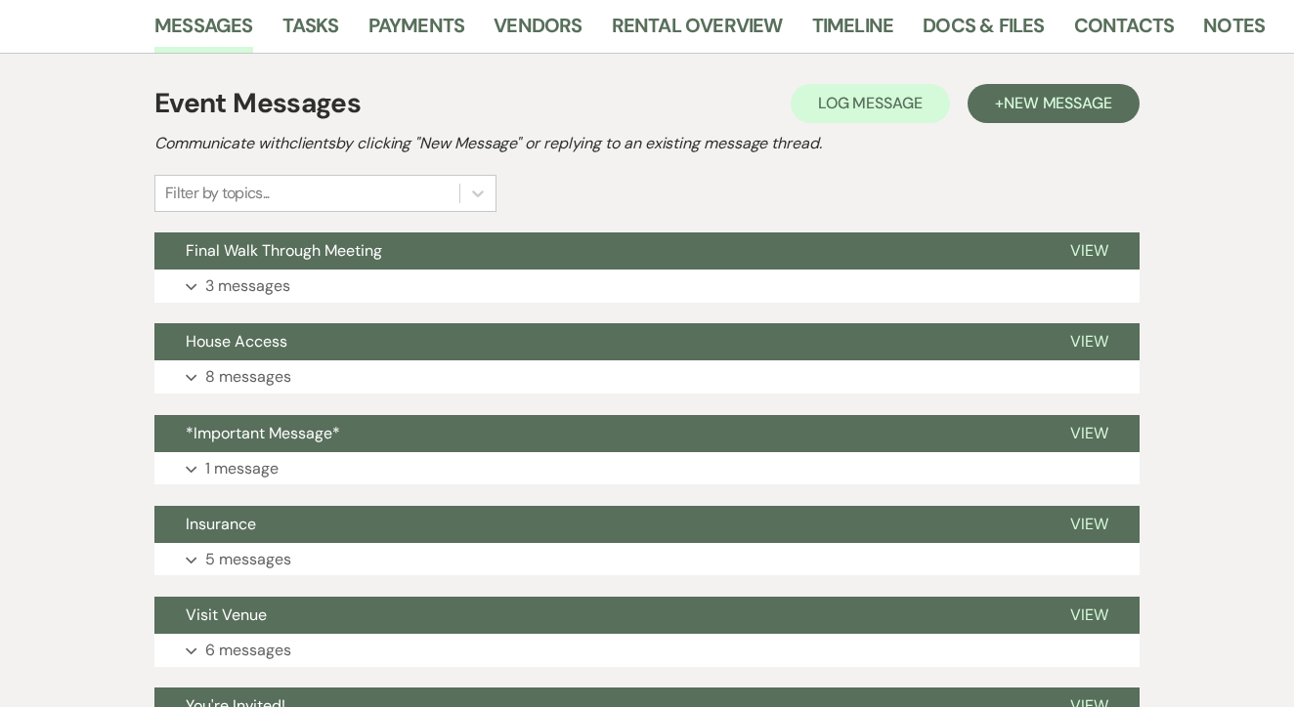
scroll to position [360, 0]
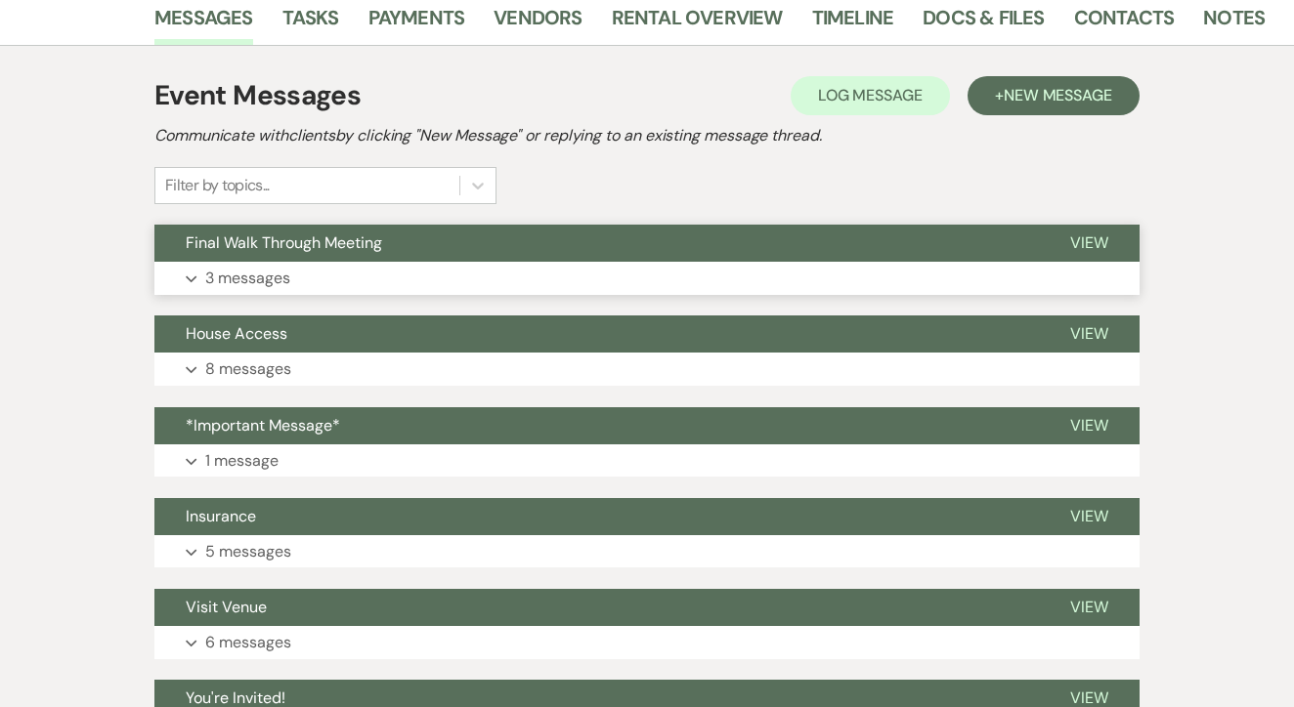
click at [640, 254] on button "Final Walk Through Meeting" at bounding box center [596, 243] width 884 height 37
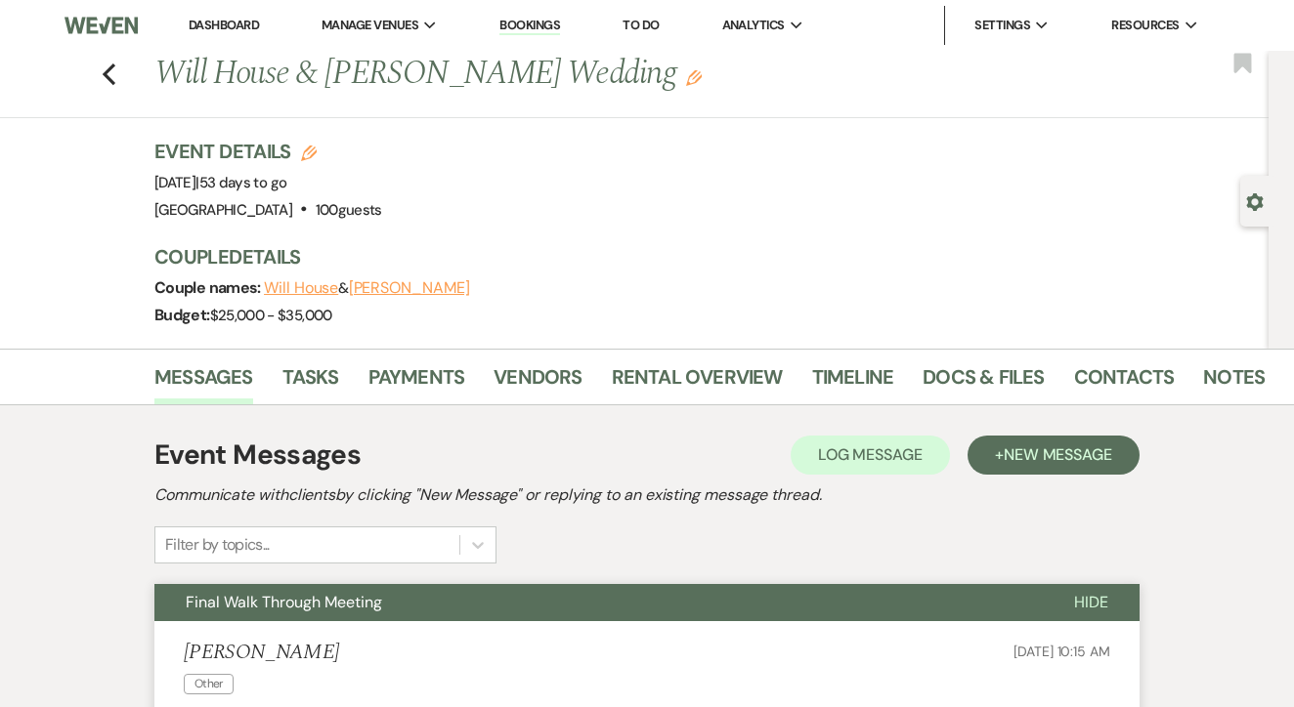
scroll to position [0, 0]
click at [536, 34] on link "Bookings" at bounding box center [529, 26] width 61 height 19
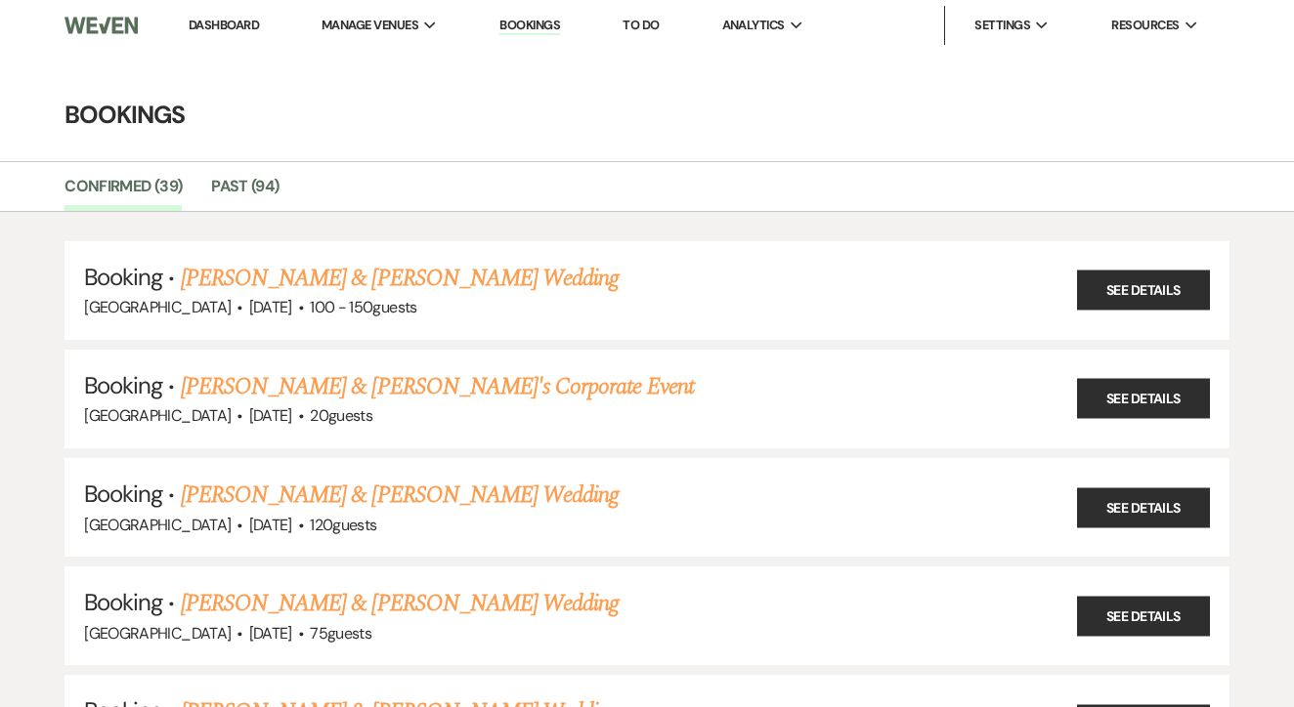
click at [649, 25] on link "To Do" at bounding box center [640, 25] width 36 height 17
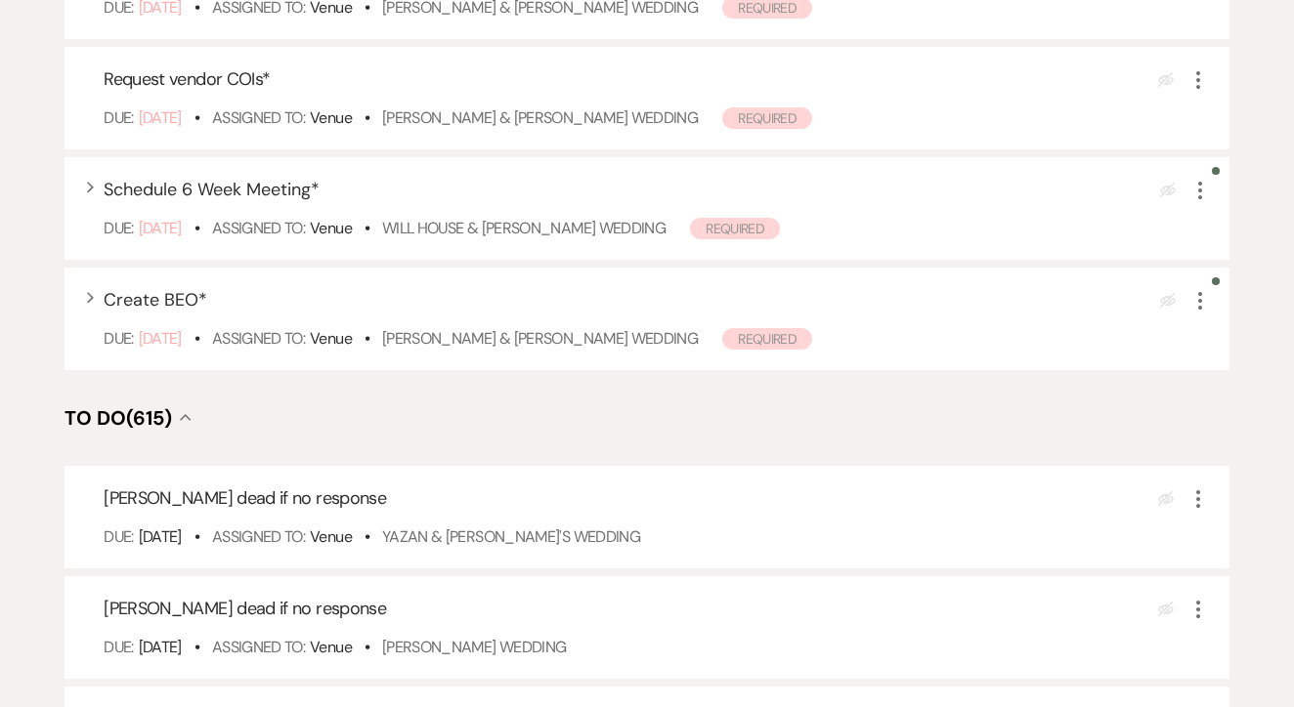
scroll to position [468, 0]
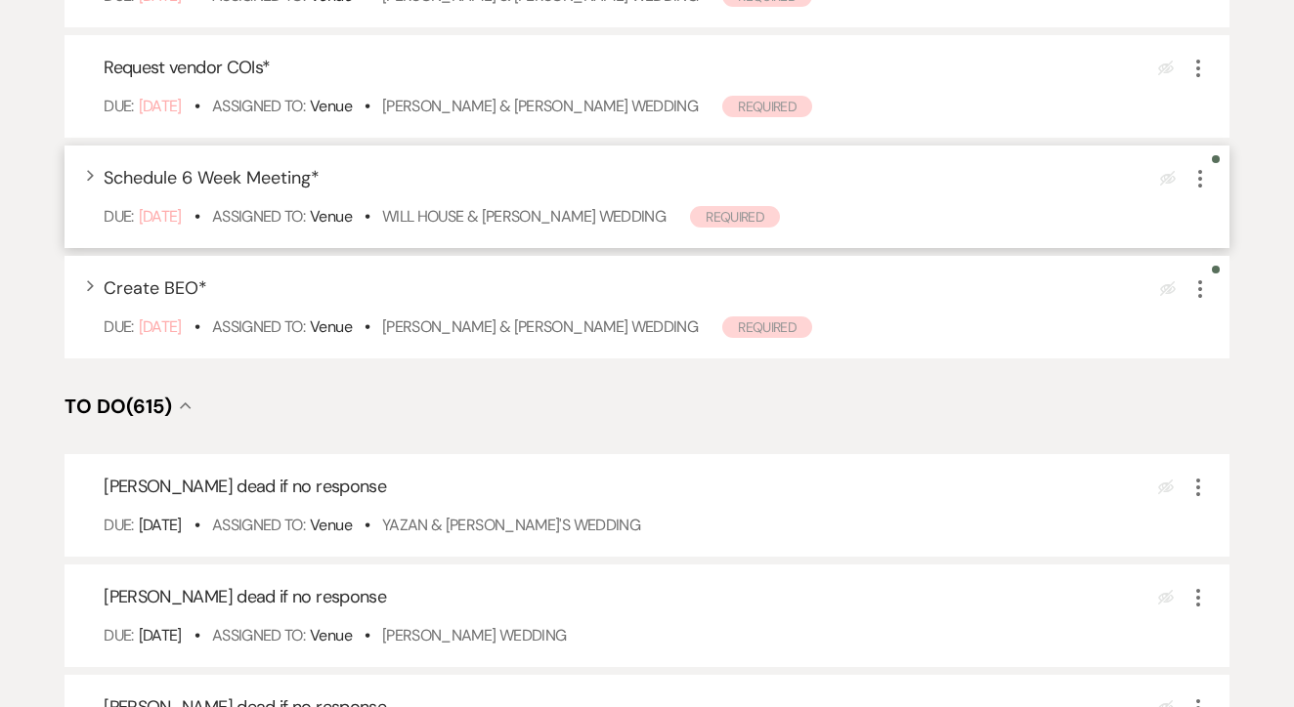
click at [1199, 191] on button "More" at bounding box center [1199, 177] width 23 height 25
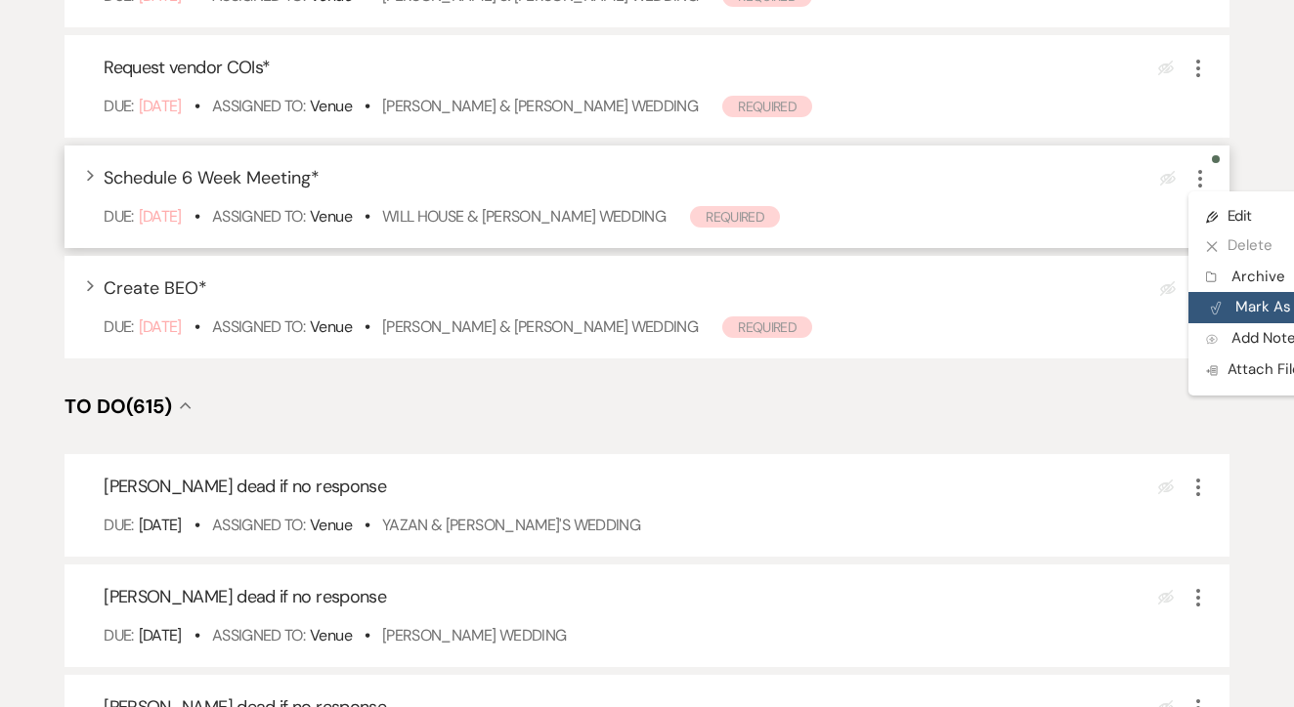
click at [1234, 321] on button "Plan Portal Link Mark As Complete" at bounding box center [1284, 307] width 192 height 31
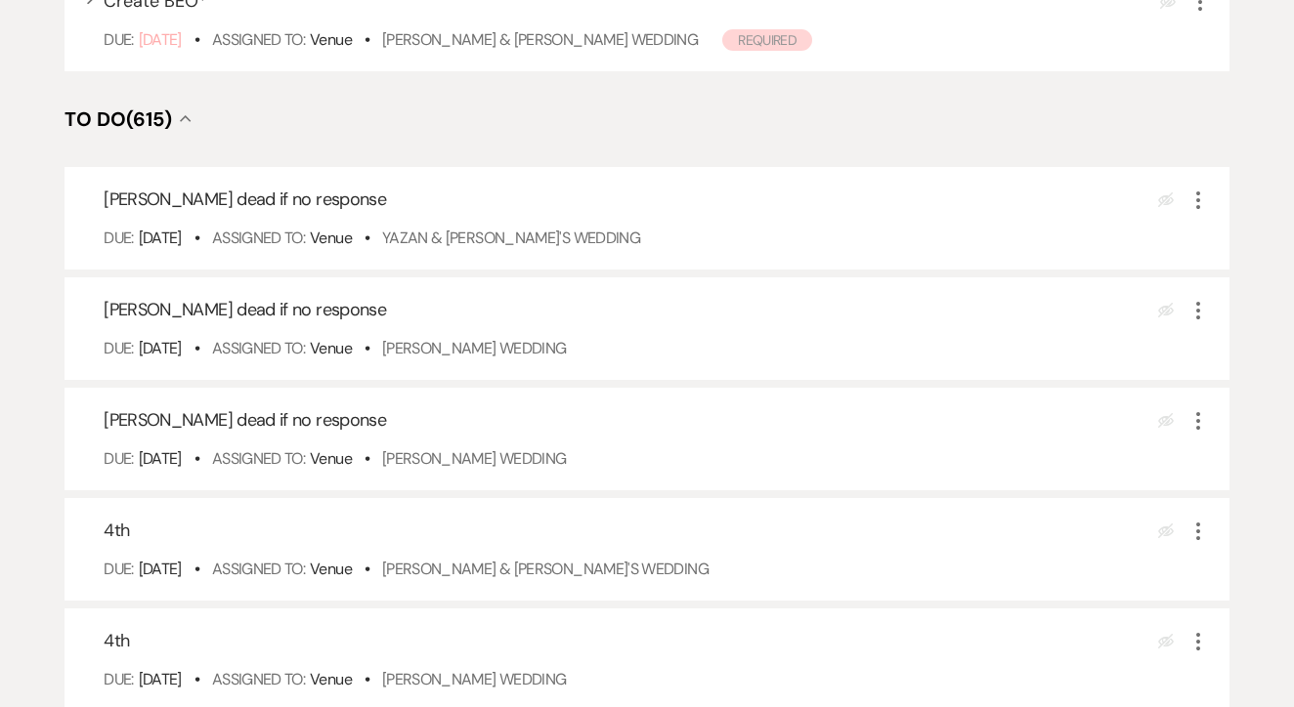
scroll to position [742, 0]
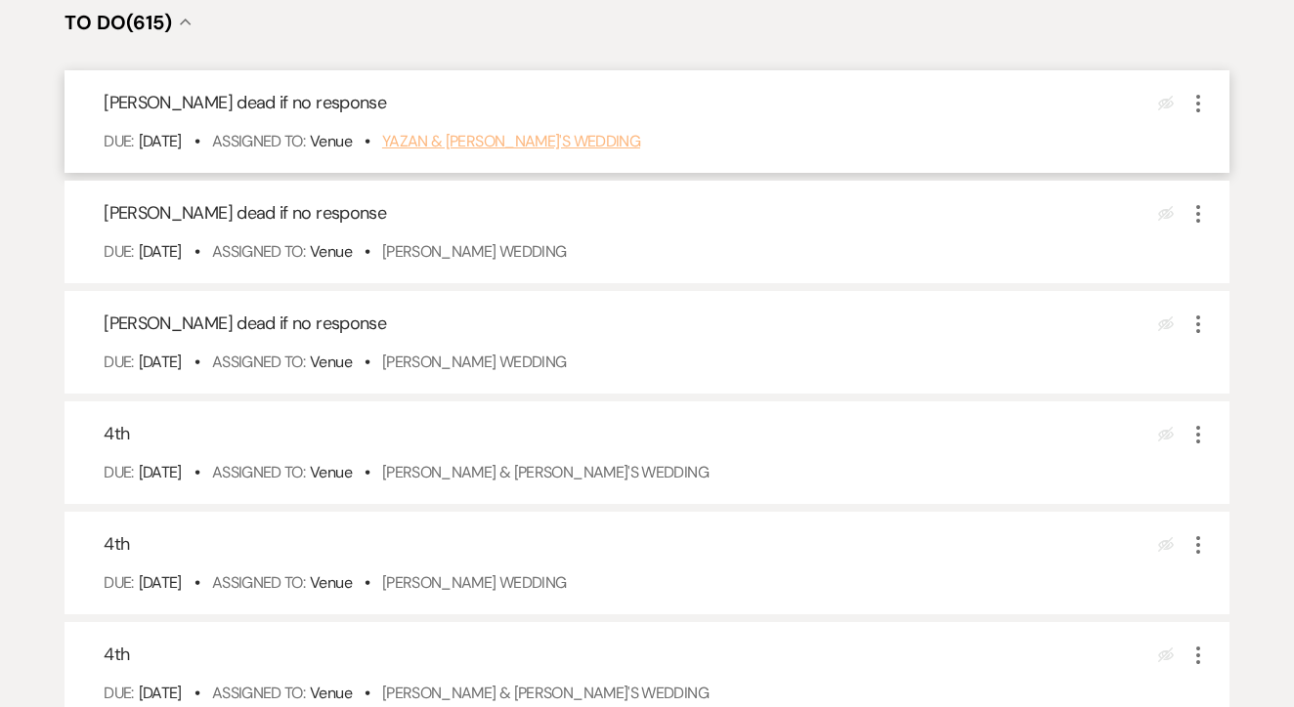
click at [509, 151] on link "Yazan & [PERSON_NAME]'s Wedding" at bounding box center [511, 141] width 258 height 21
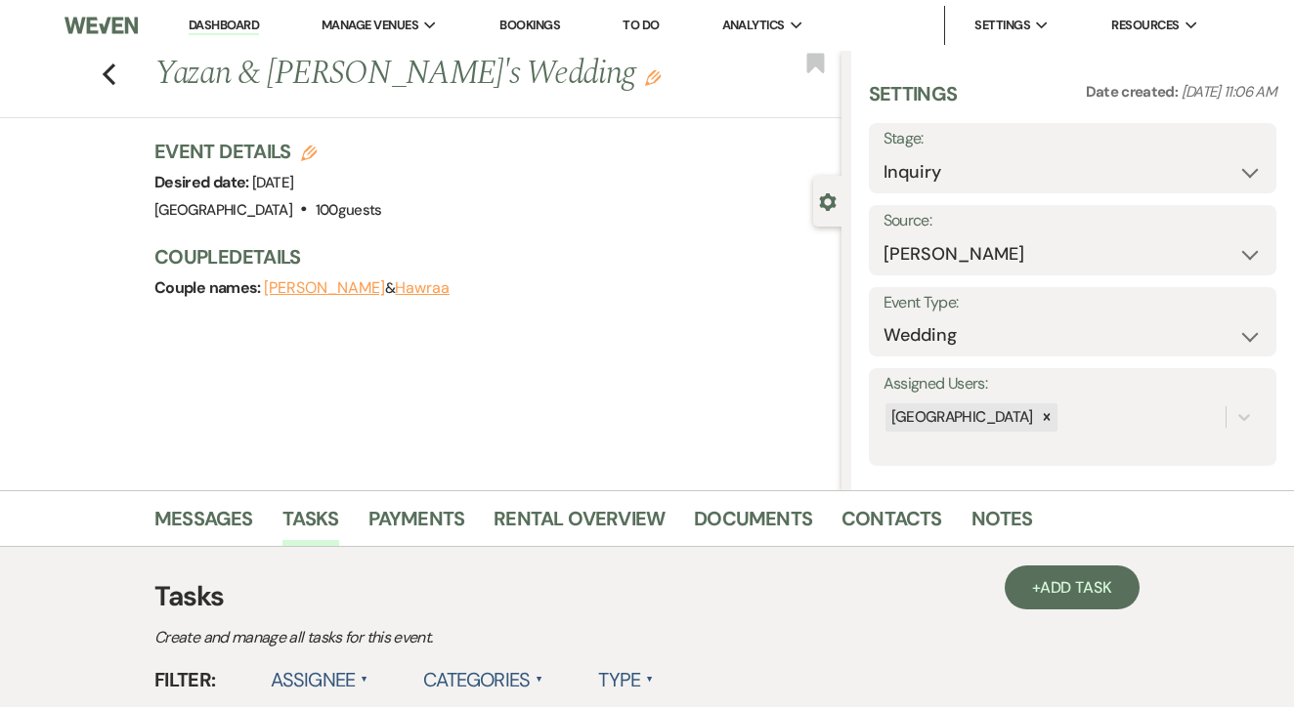
click at [922, 150] on label "Stage:" at bounding box center [1072, 139] width 378 height 28
click at [941, 153] on select "Inquiry Follow Up Tour Requested Tour Confirmed Toured Proposal Sent Booked Lost" at bounding box center [1072, 172] width 378 height 38
select select "8"
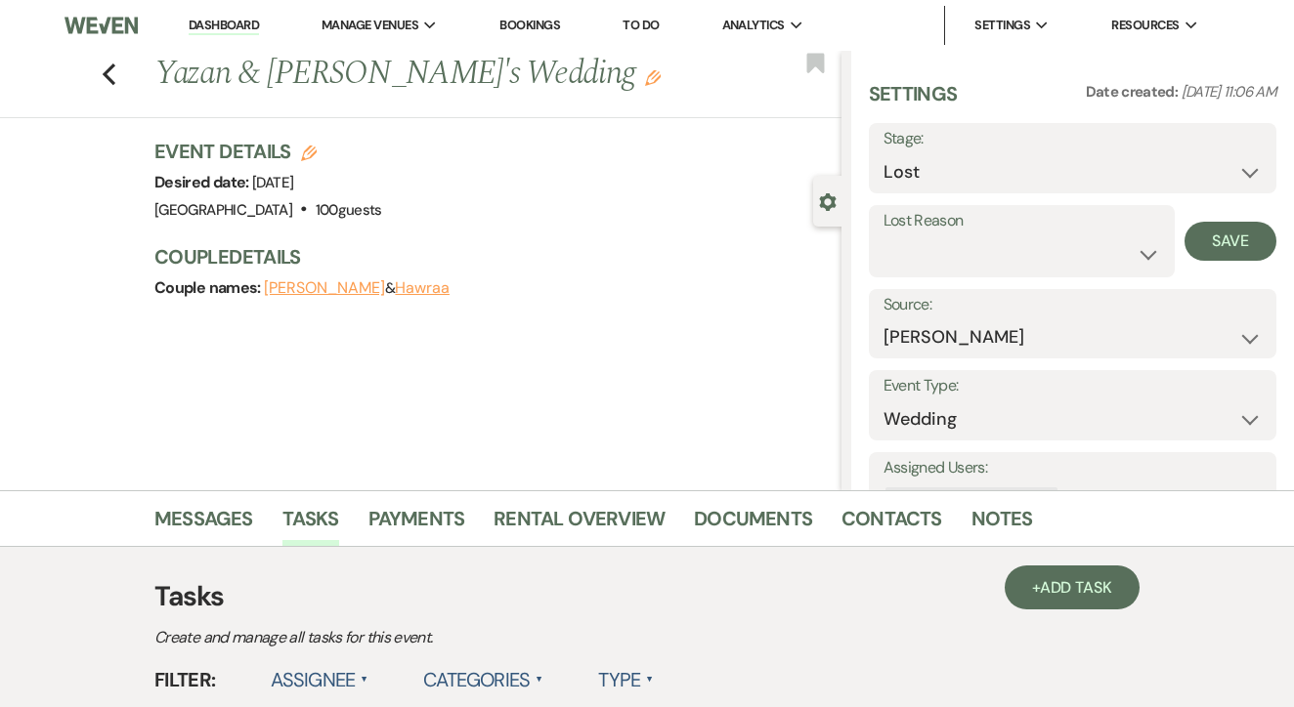
click at [996, 273] on div "Lost Reason Booked Elsewhere Budget Date Unavailable No Response Not a Good Mat…" at bounding box center [1022, 241] width 306 height 72
click at [1004, 261] on select "Booked Elsewhere Budget Date Unavailable No Response Not a Good Match Capacity …" at bounding box center [1021, 254] width 277 height 38
select select "5"
click at [1224, 234] on button "Save" at bounding box center [1230, 241] width 92 height 39
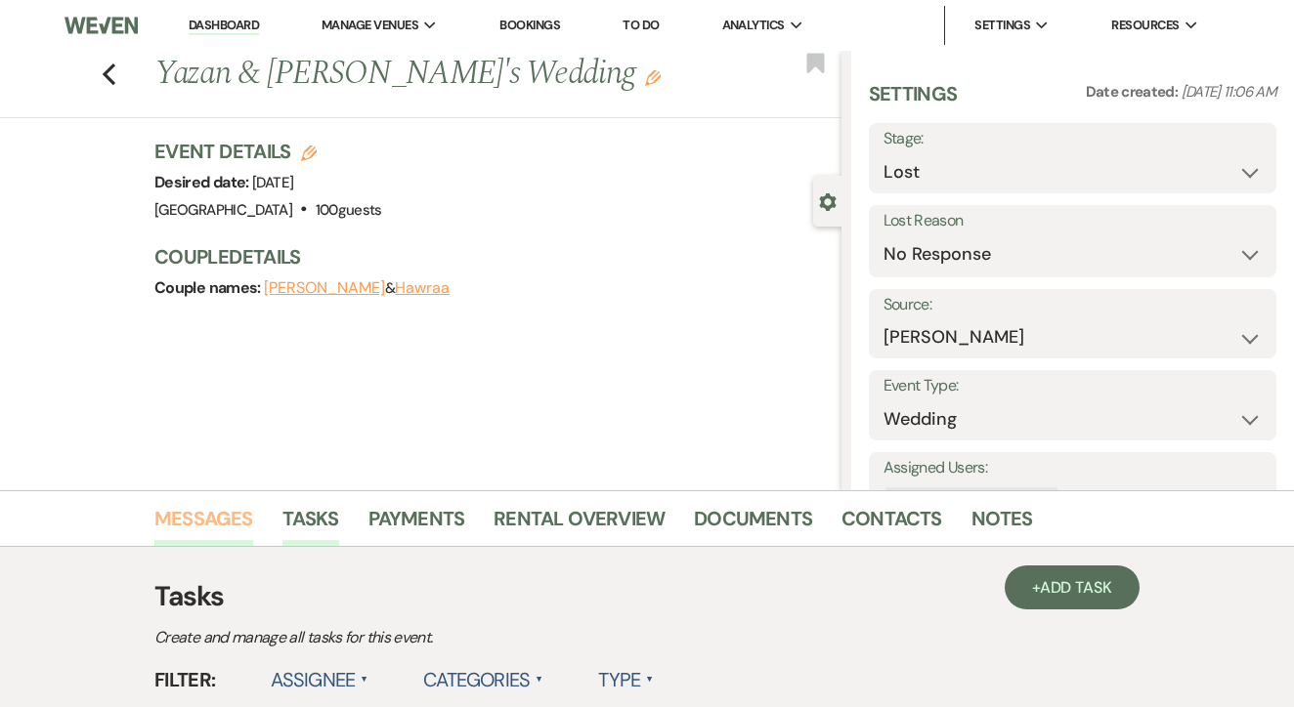
click at [199, 521] on link "Messages" at bounding box center [203, 524] width 99 height 43
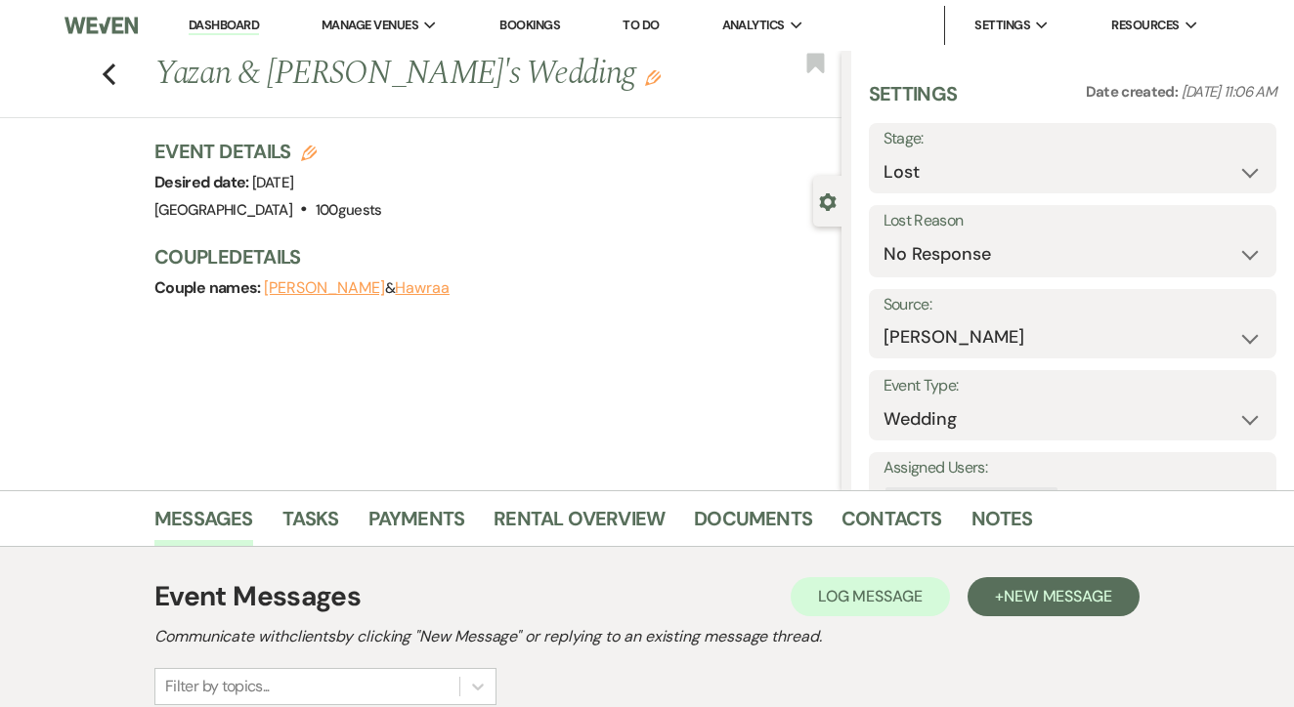
click at [321, 498] on div "Messages Tasks Payments Rental Overview Documents Contacts Notes" at bounding box center [647, 519] width 1294 height 57
click at [321, 502] on li "Tasks" at bounding box center [325, 522] width 86 height 47
click at [325, 522] on link "Tasks" at bounding box center [310, 524] width 57 height 43
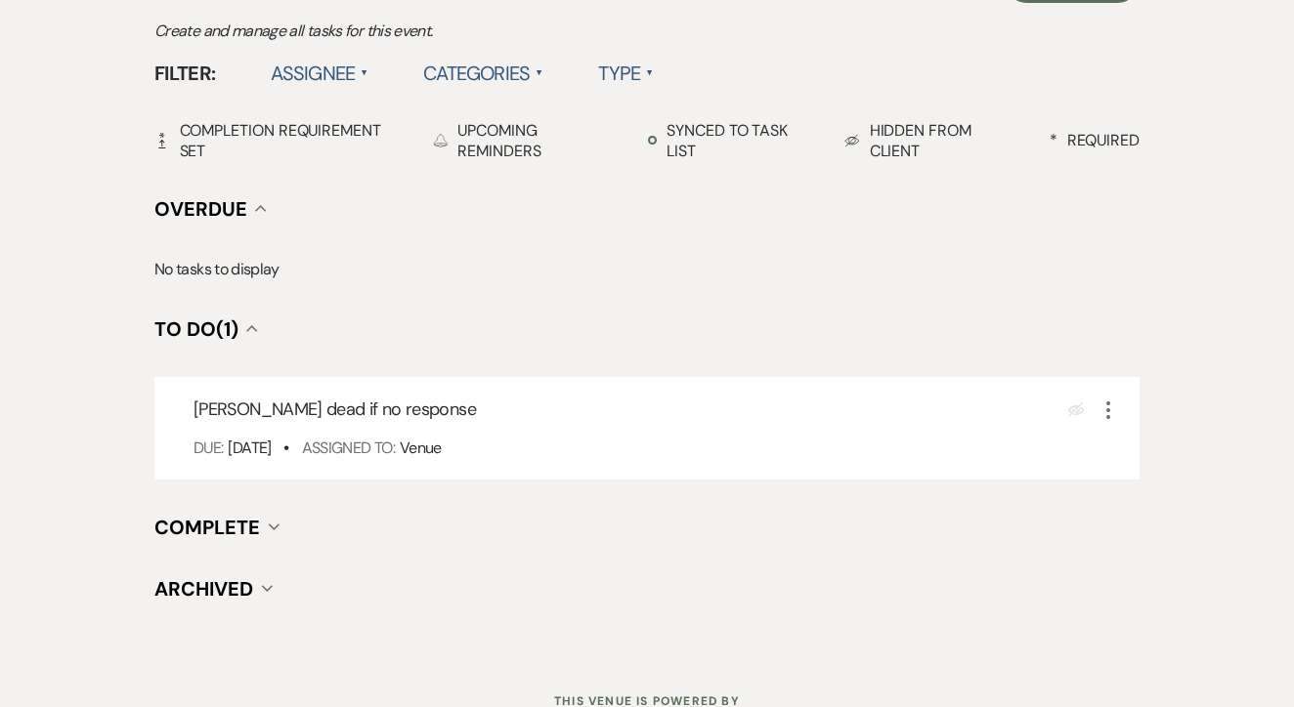
scroll to position [680, 0]
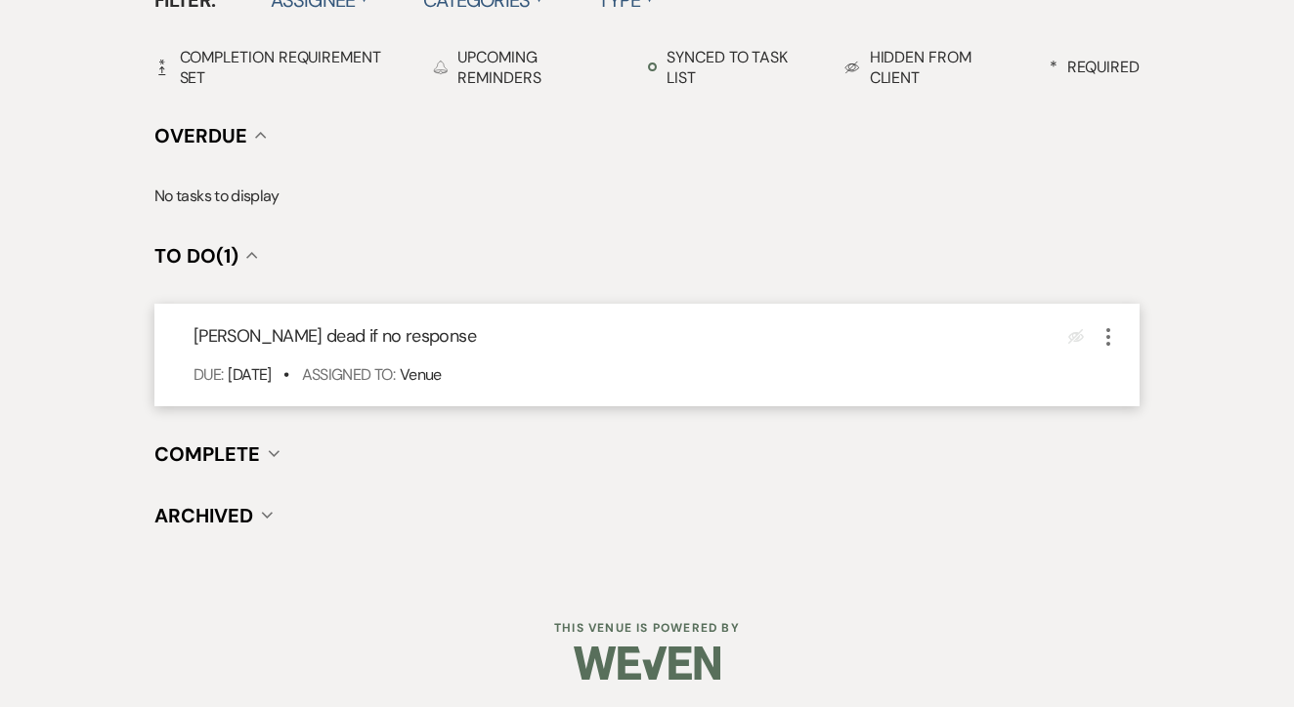
click at [1104, 331] on icon "More" at bounding box center [1107, 336] width 23 height 23
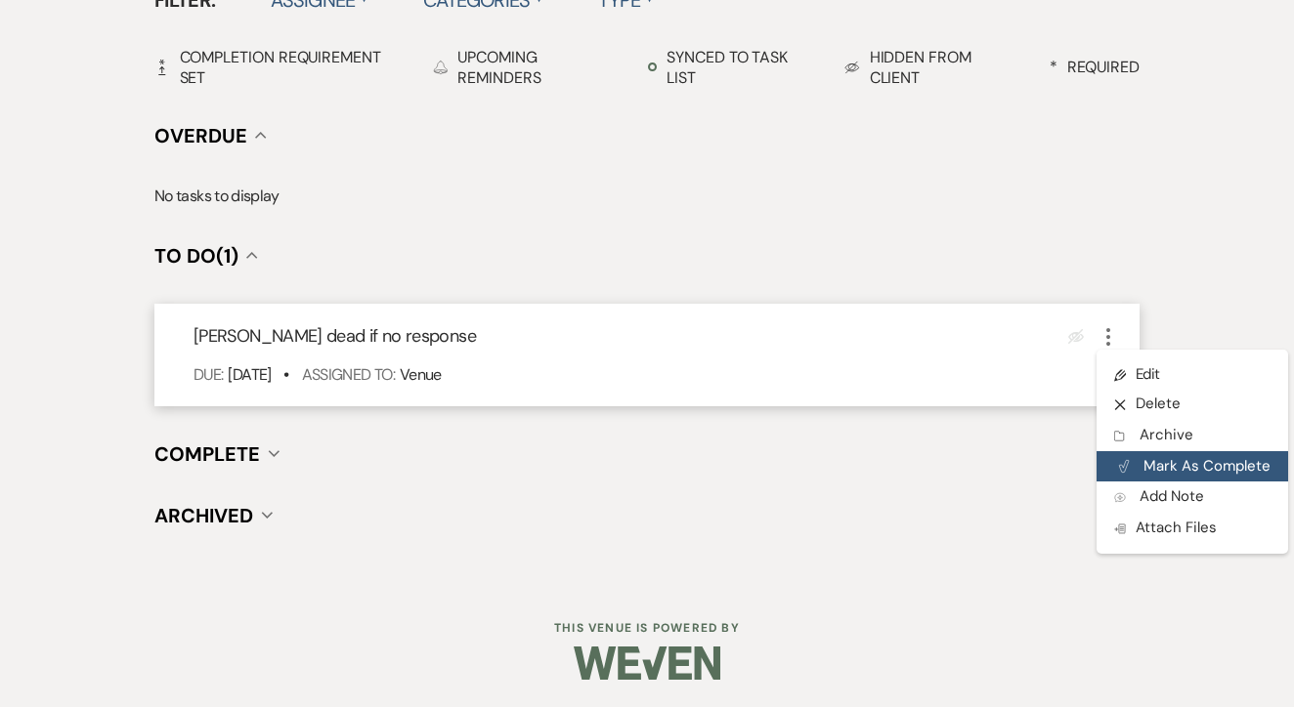
click at [1187, 466] on button "Plan Portal Link Mark As Complete" at bounding box center [1192, 466] width 192 height 31
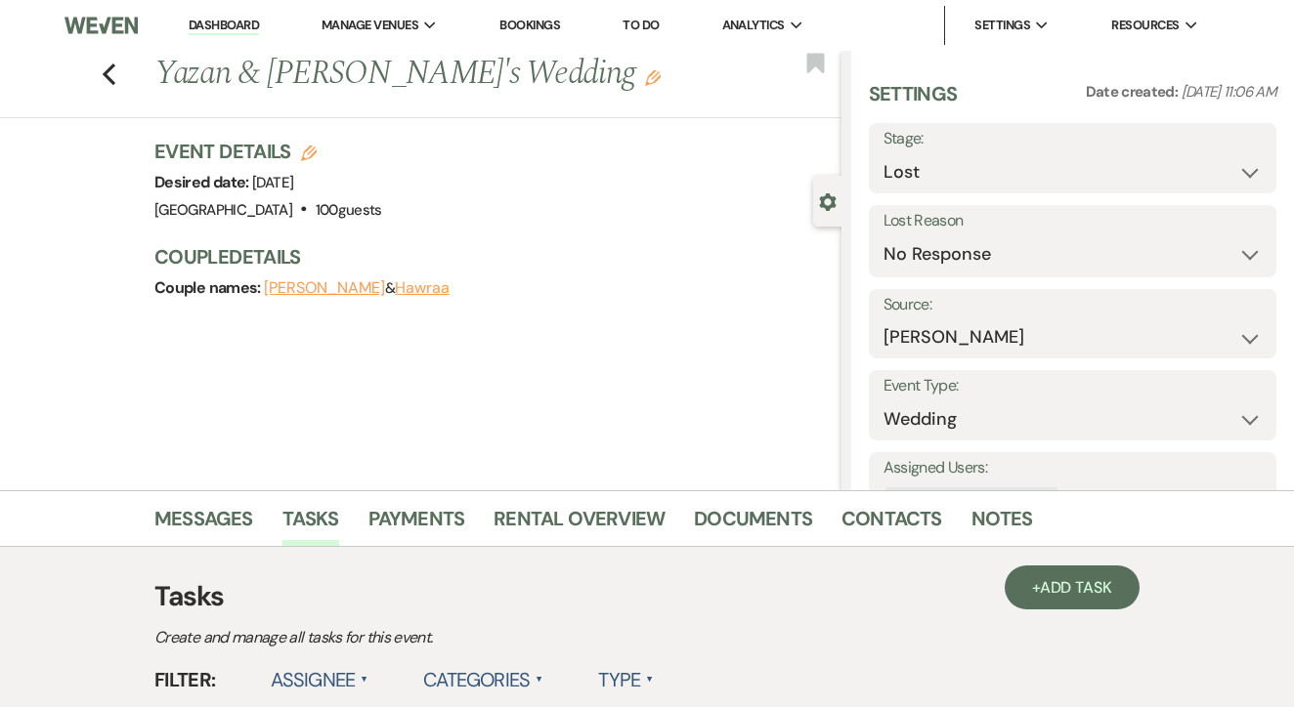
scroll to position [0, 0]
click at [659, 23] on link "To Do" at bounding box center [640, 25] width 36 height 17
